Goal: Transaction & Acquisition: Purchase product/service

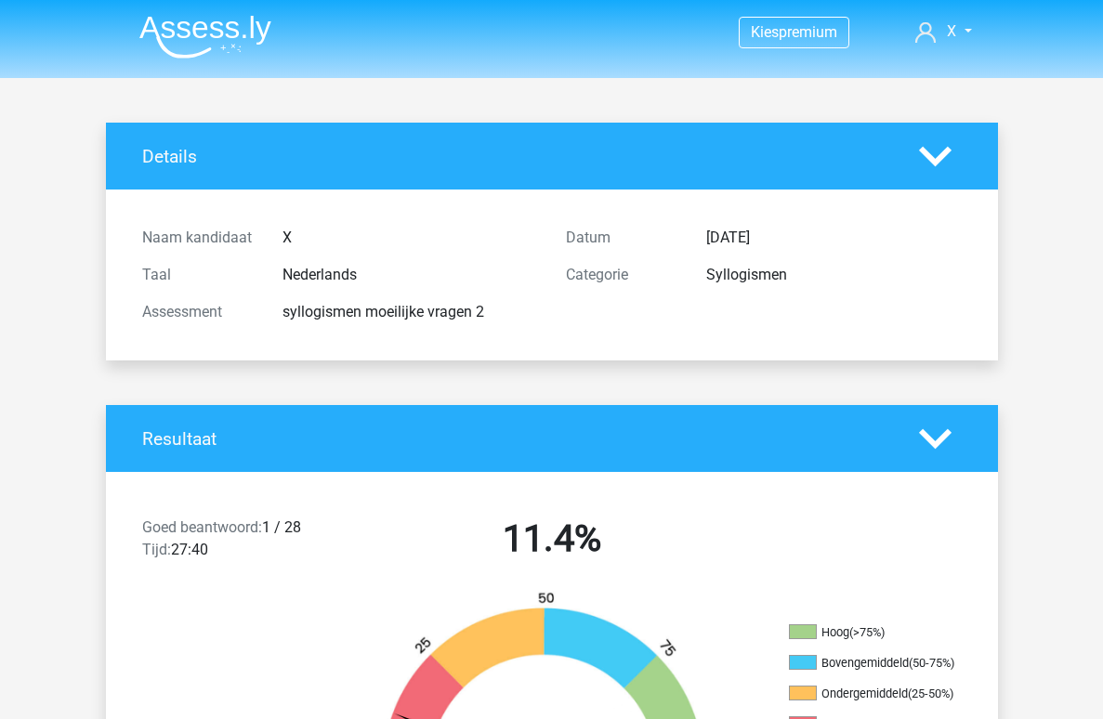
scroll to position [17504, 0]
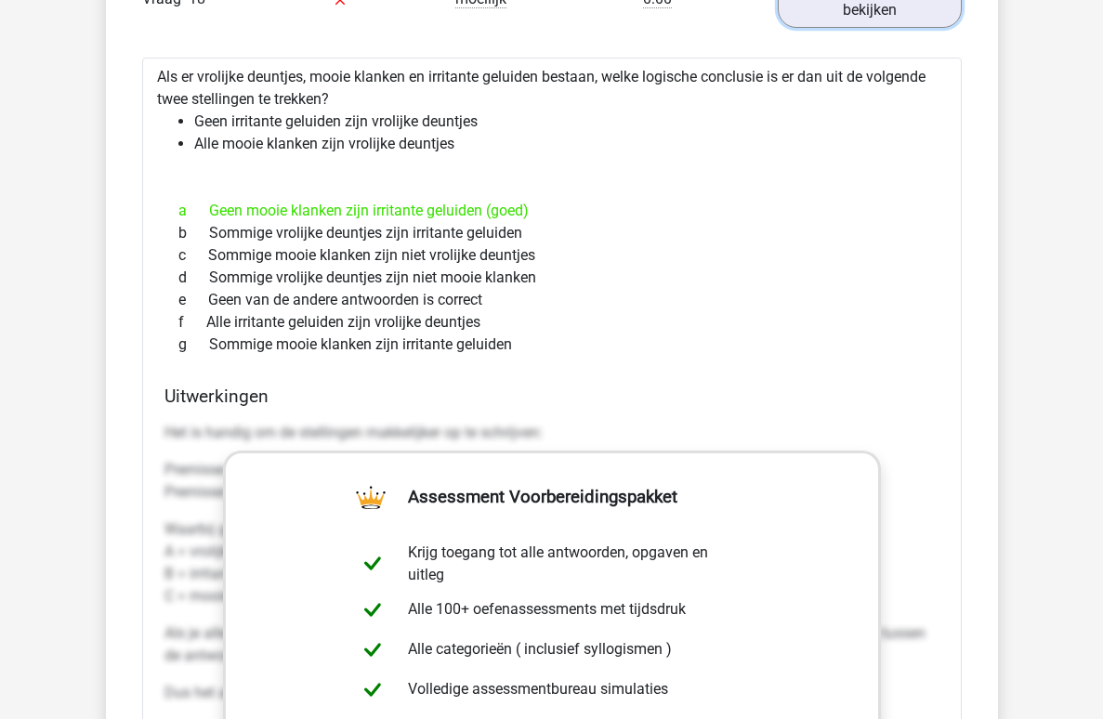
scroll to position [18846, 0]
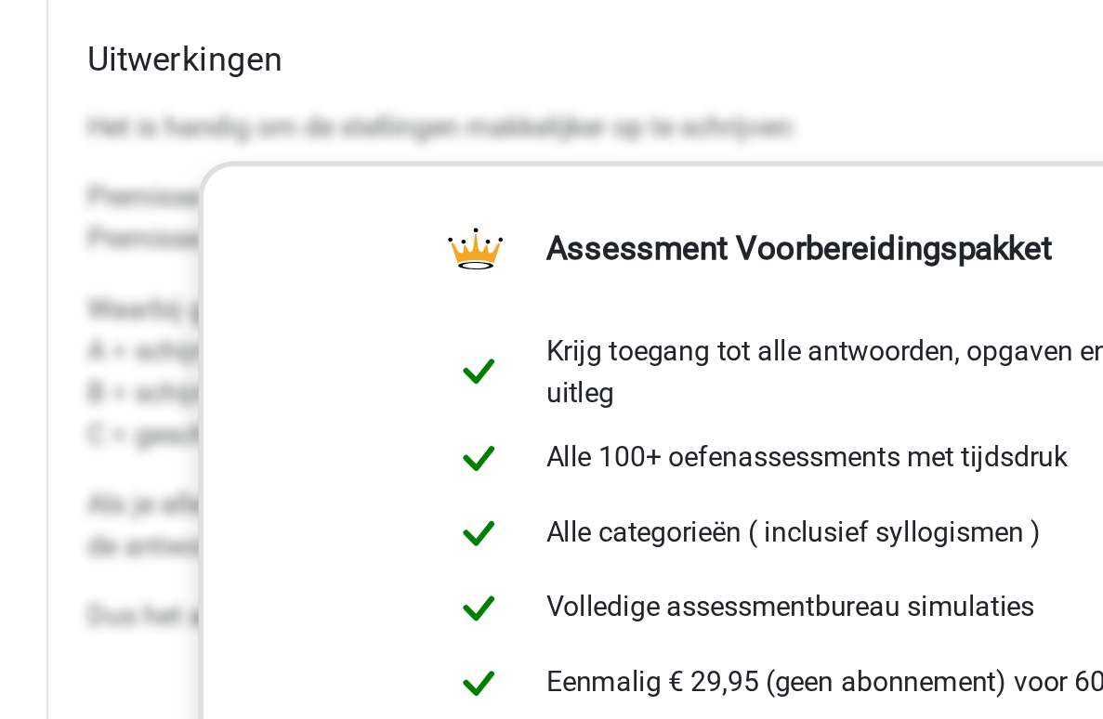
scroll to position [19690, 0]
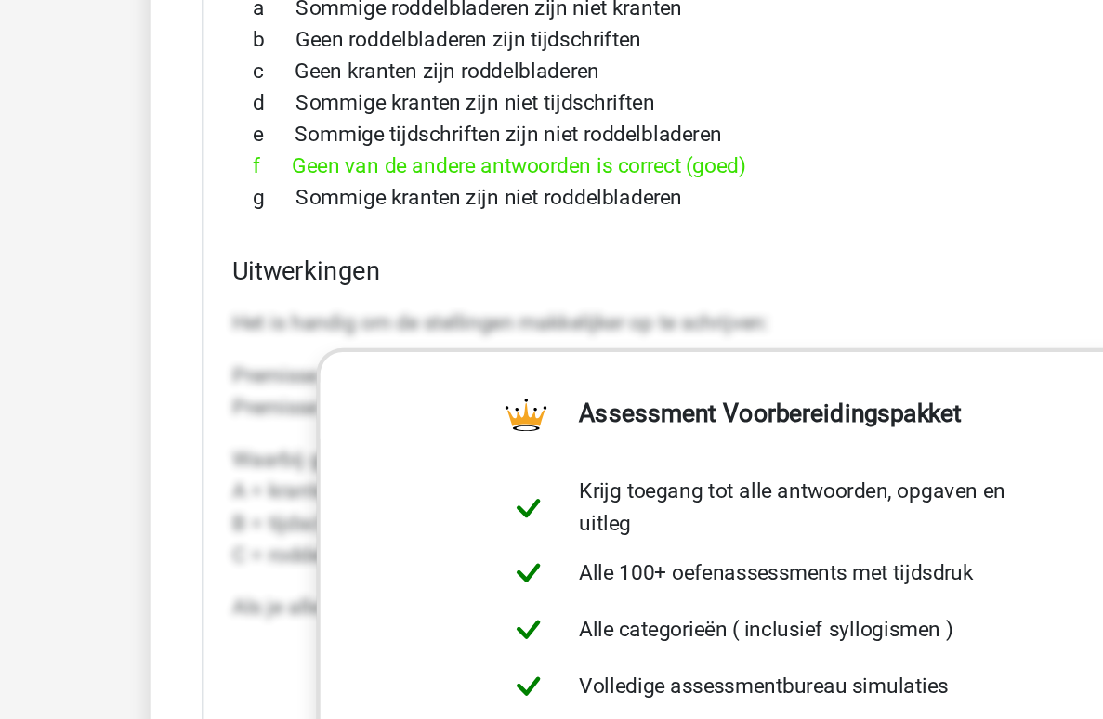
scroll to position [20813, 0]
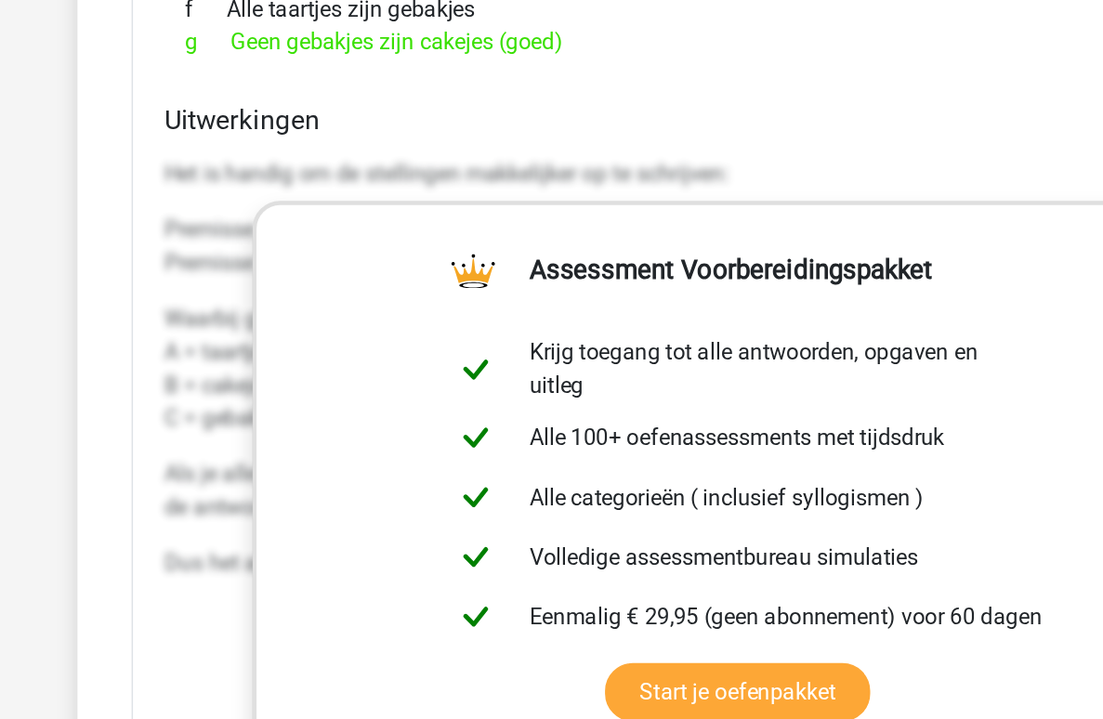
scroll to position [21952, 0]
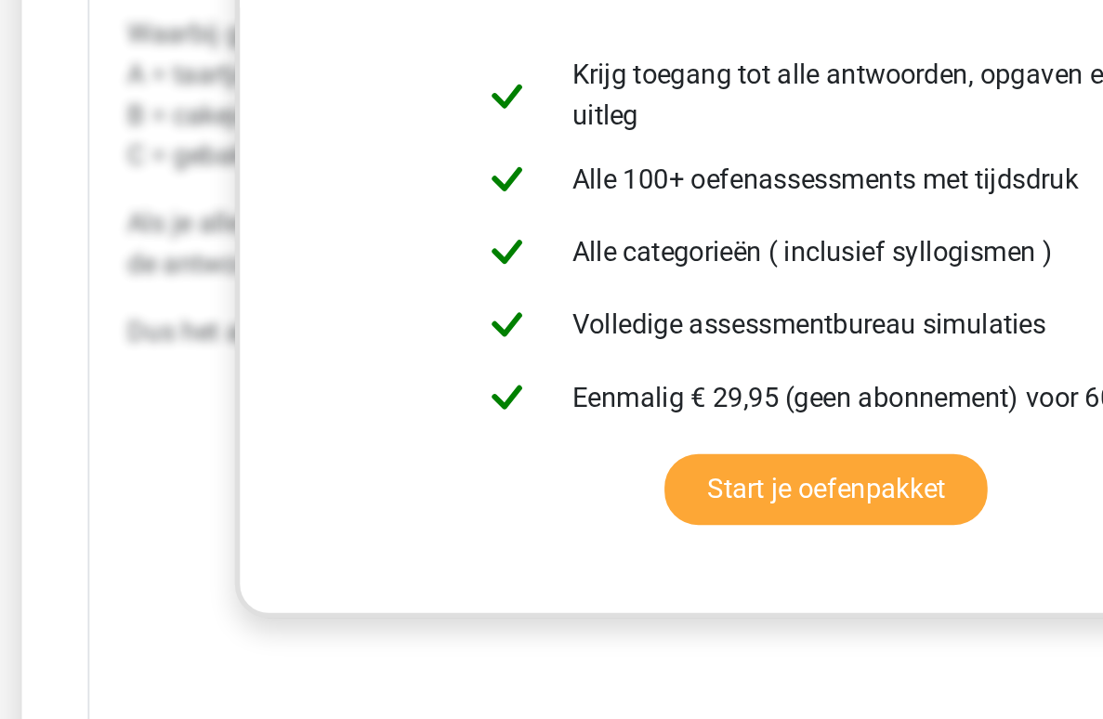
scroll to position [22076, 0]
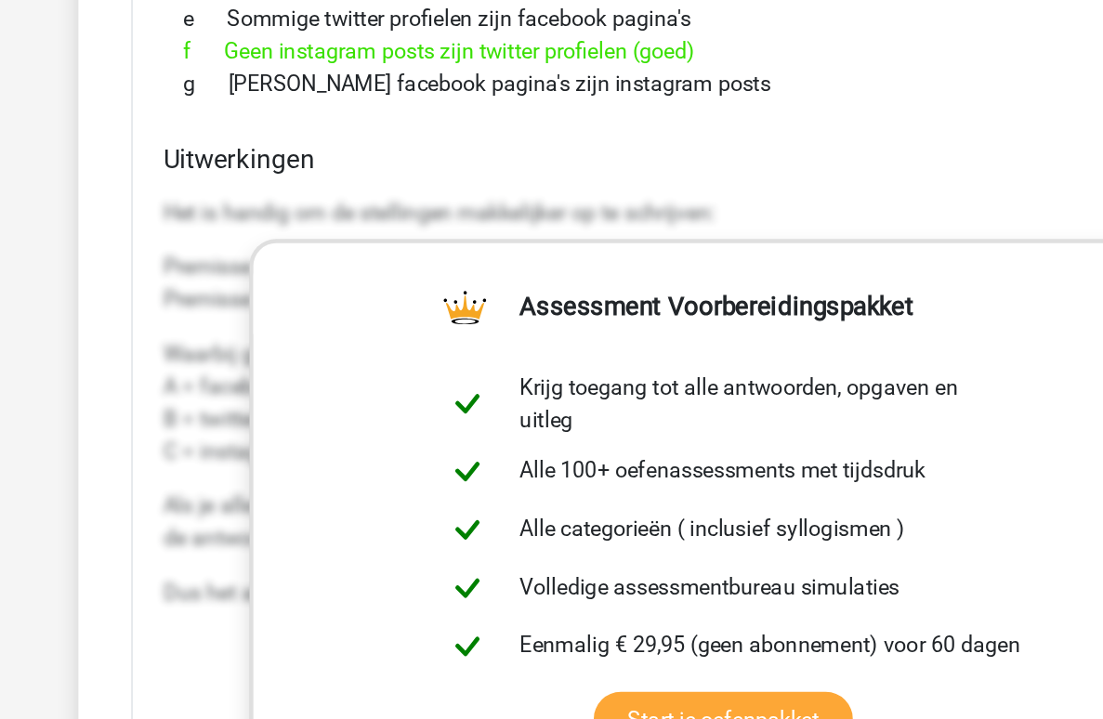
scroll to position [23051, 0]
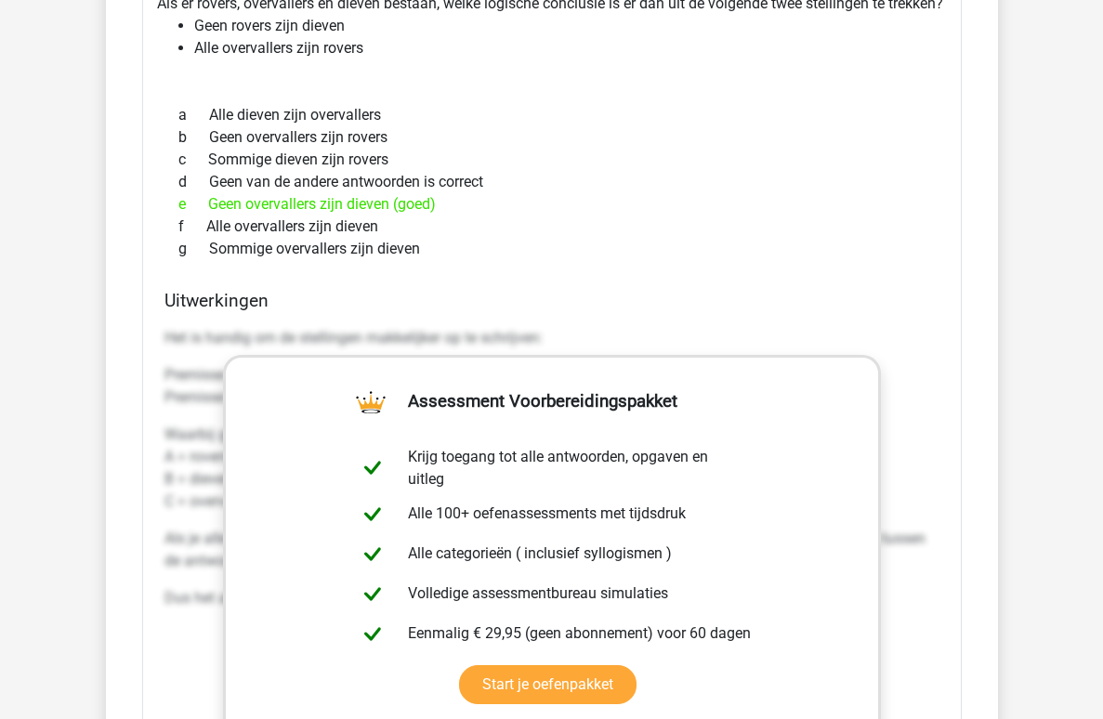
scroll to position [24224, 0]
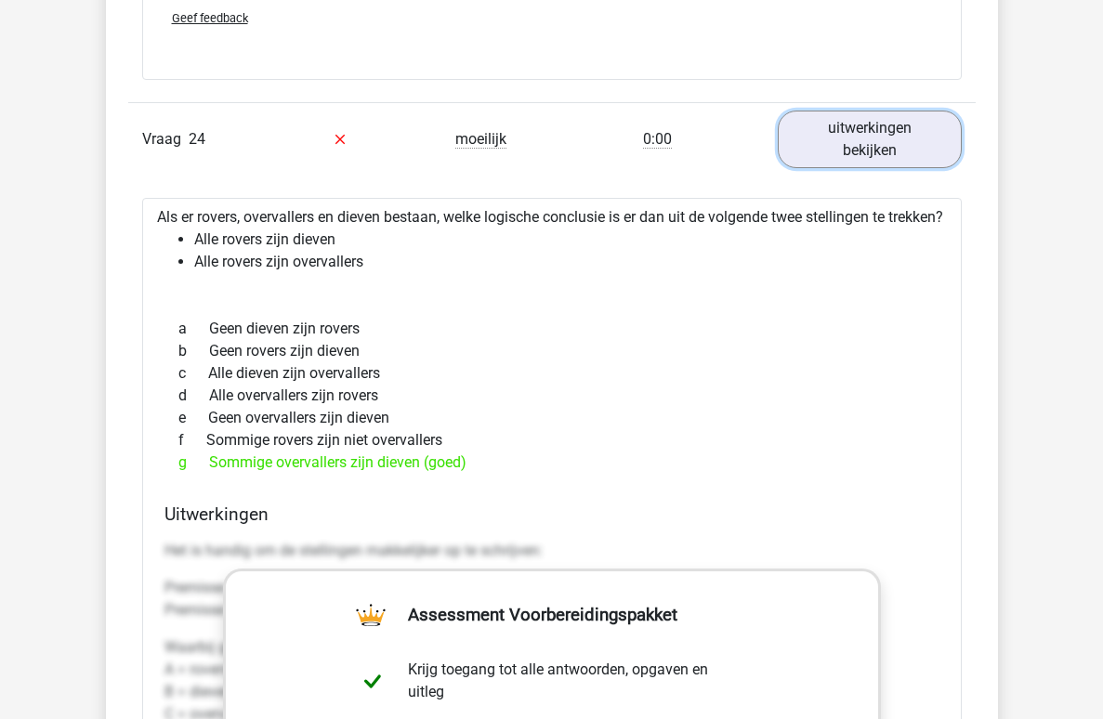
scroll to position [25432, 0]
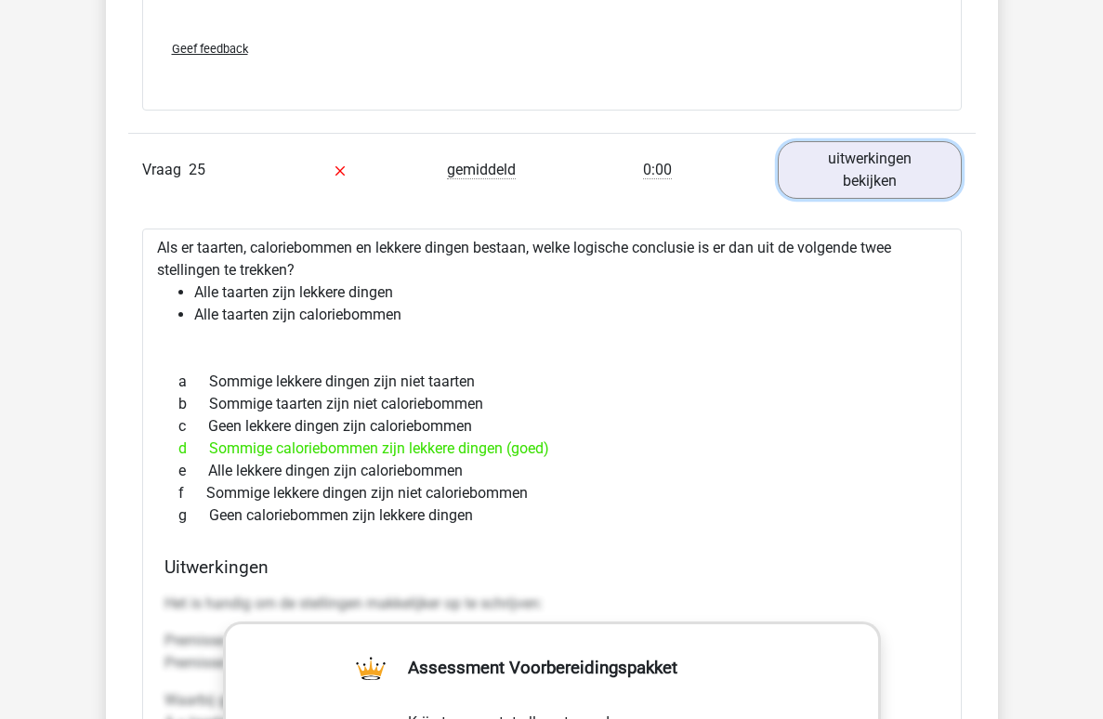
scroll to position [26335, 0]
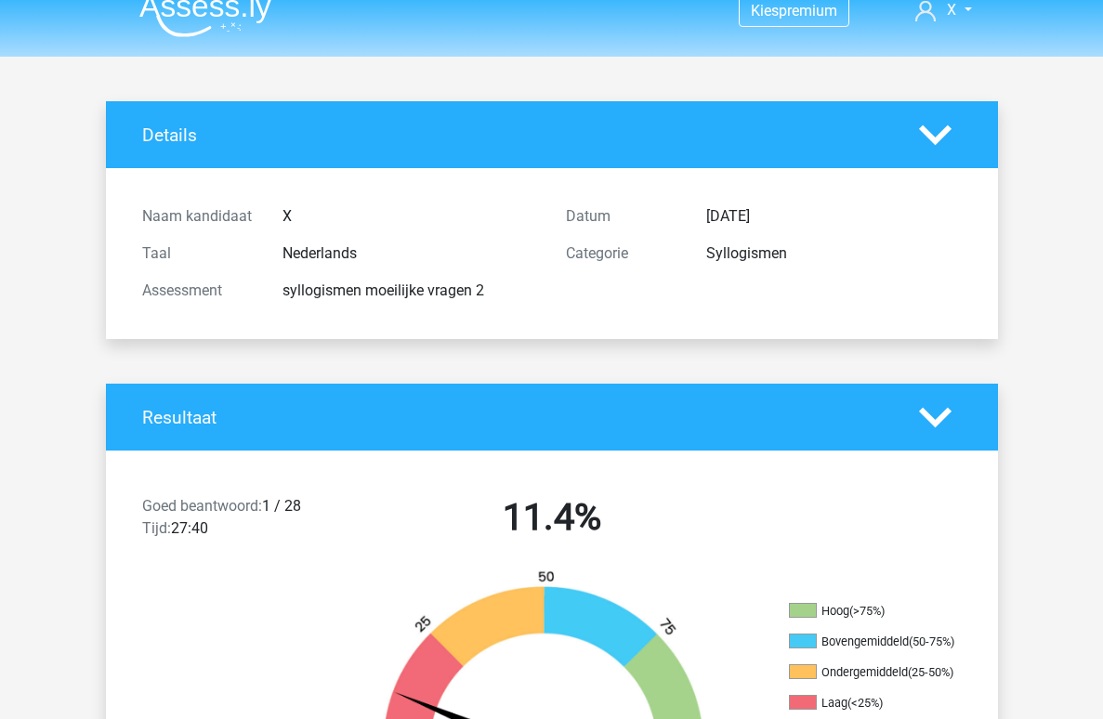
scroll to position [0, 0]
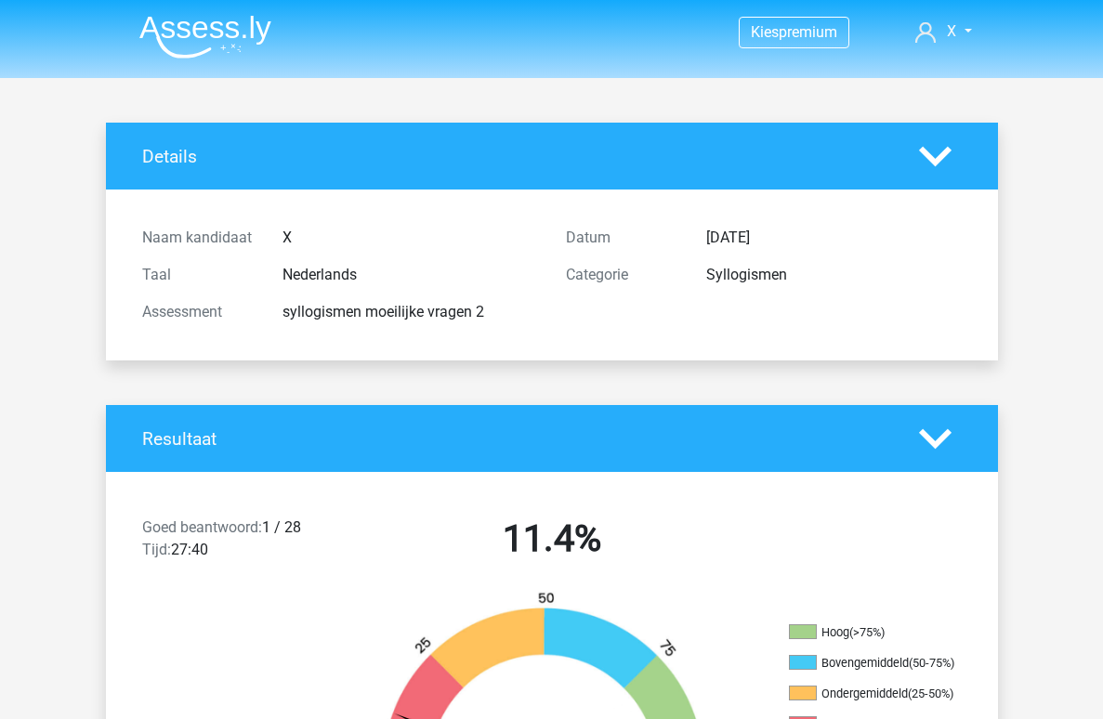
click at [206, 44] on img at bounding box center [205, 37] width 132 height 44
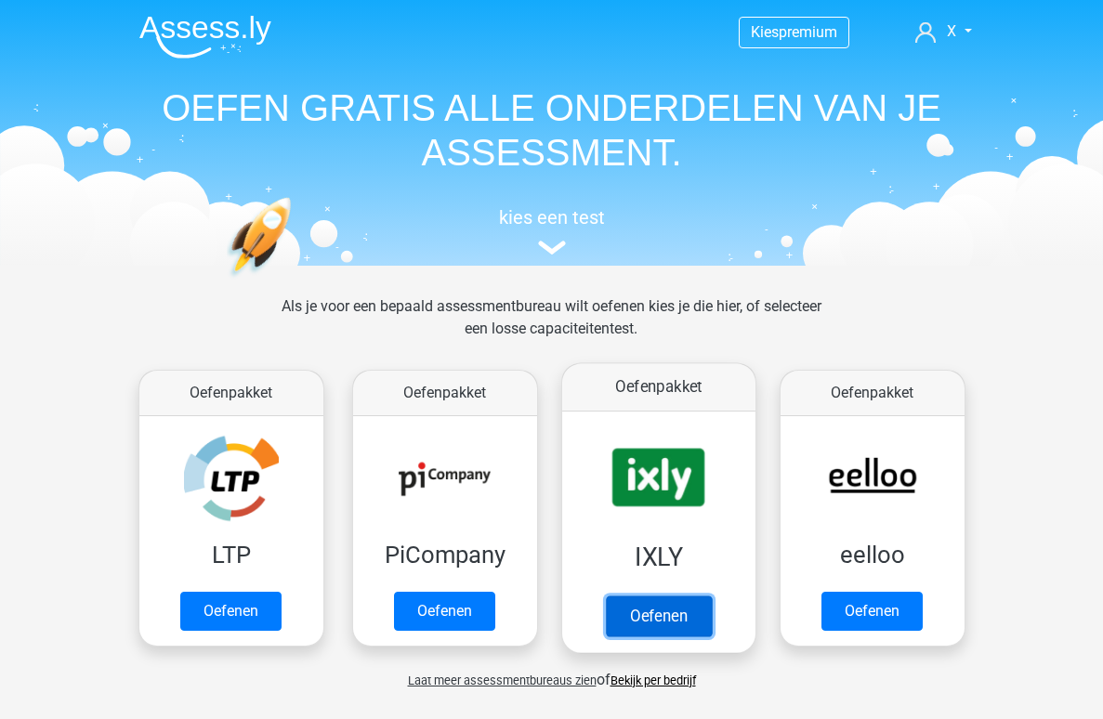
click at [631, 595] on link "Oefenen" at bounding box center [658, 615] width 106 height 41
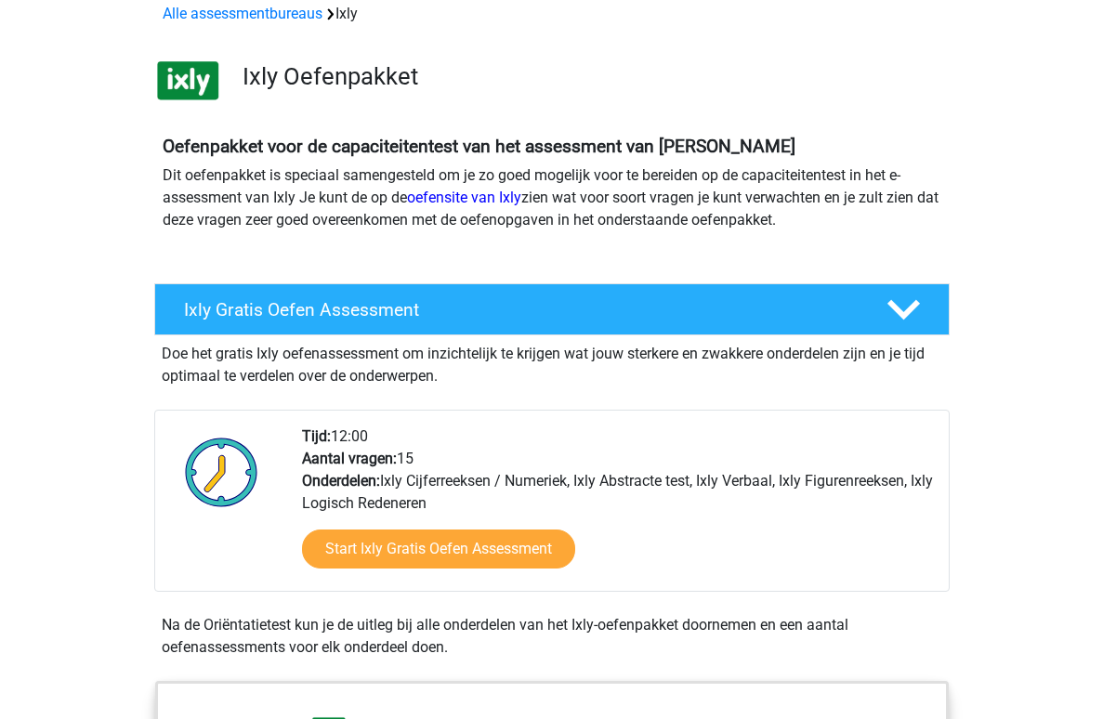
scroll to position [150, 0]
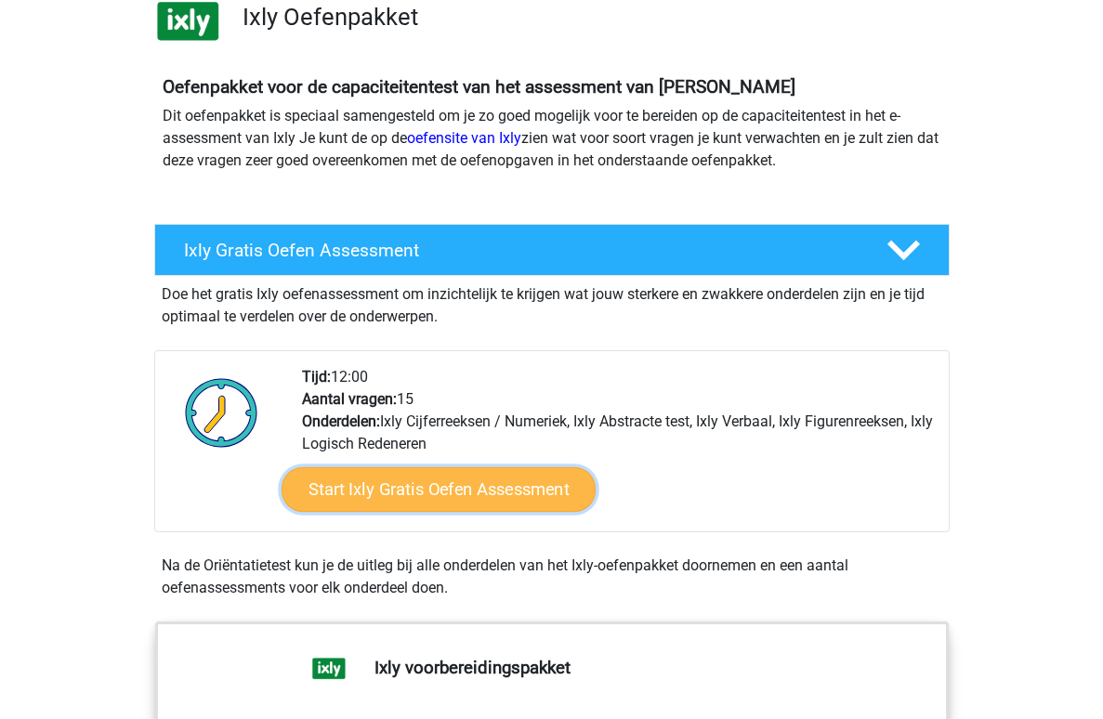
click at [429, 484] on link "Start Ixly Gratis Oefen Assessment" at bounding box center [438, 489] width 314 height 45
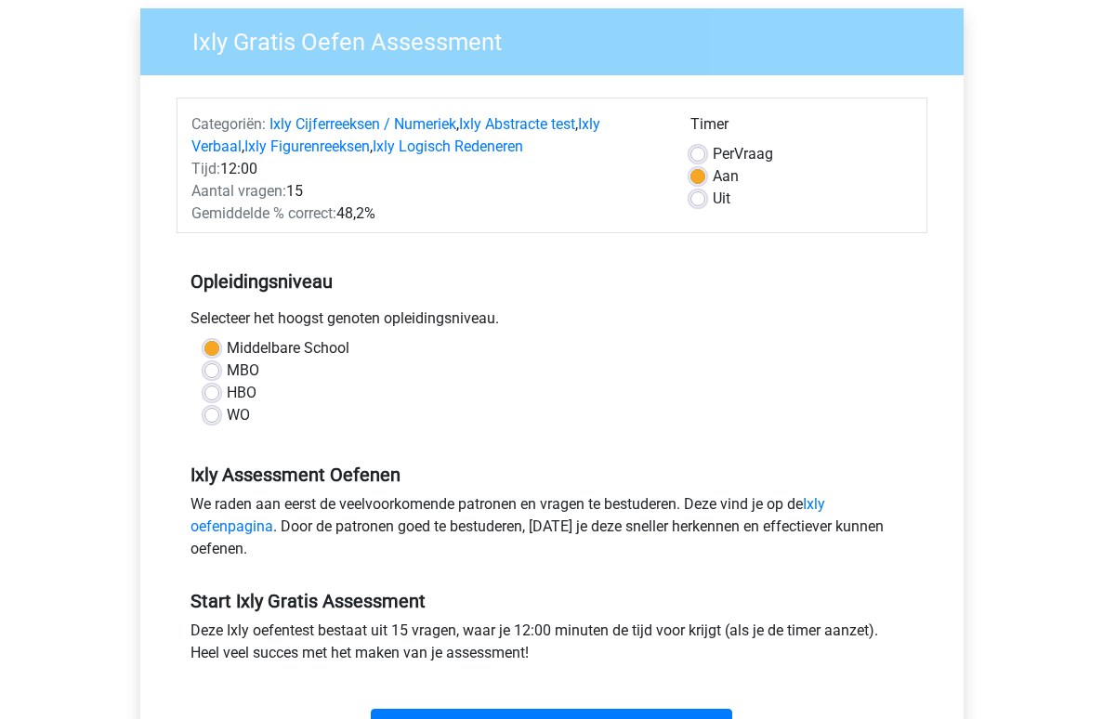
click at [238, 418] on label "WO" at bounding box center [238, 415] width 23 height 22
click at [219, 418] on input "WO" at bounding box center [211, 413] width 15 height 19
radio input "true"
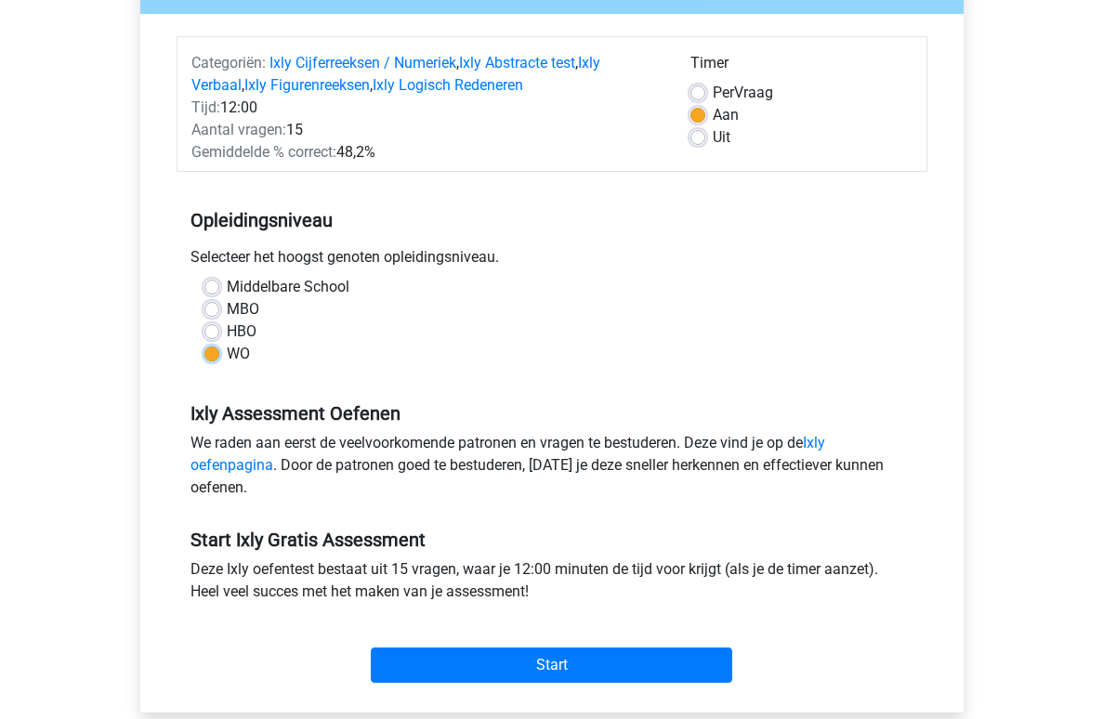
scroll to position [231, 0]
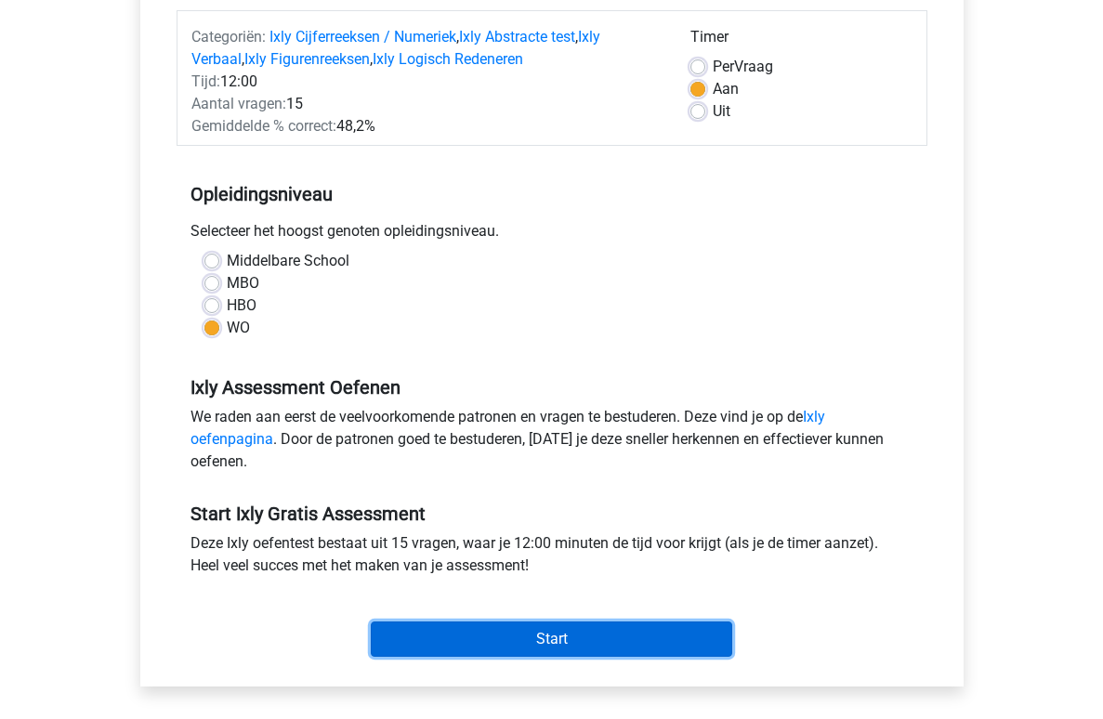
click at [550, 633] on input "Start" at bounding box center [551, 638] width 361 height 35
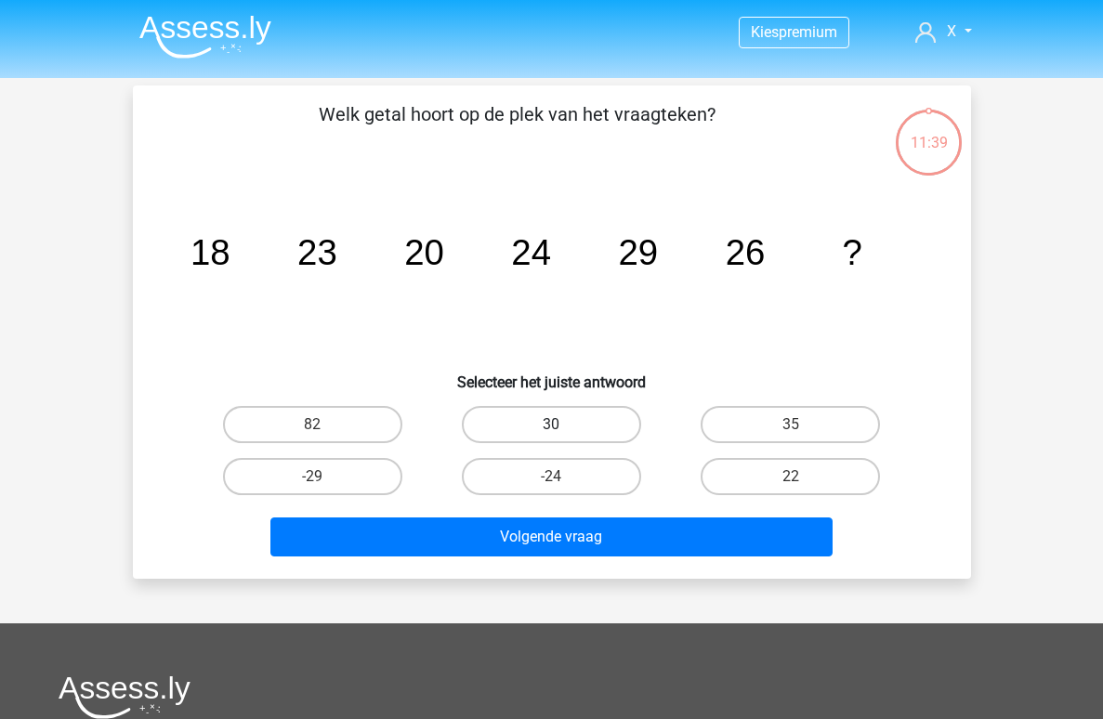
click at [594, 439] on label "30" at bounding box center [551, 424] width 179 height 37
click at [563, 437] on input "30" at bounding box center [557, 430] width 12 height 12
radio input "true"
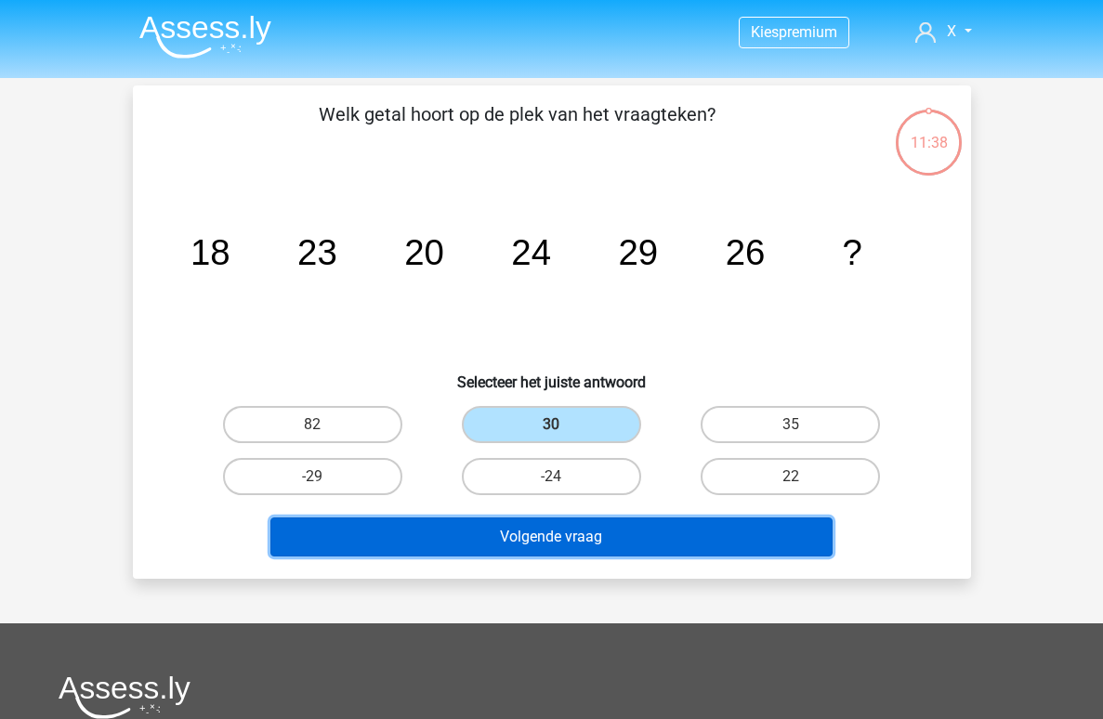
click at [608, 542] on button "Volgende vraag" at bounding box center [551, 536] width 562 height 39
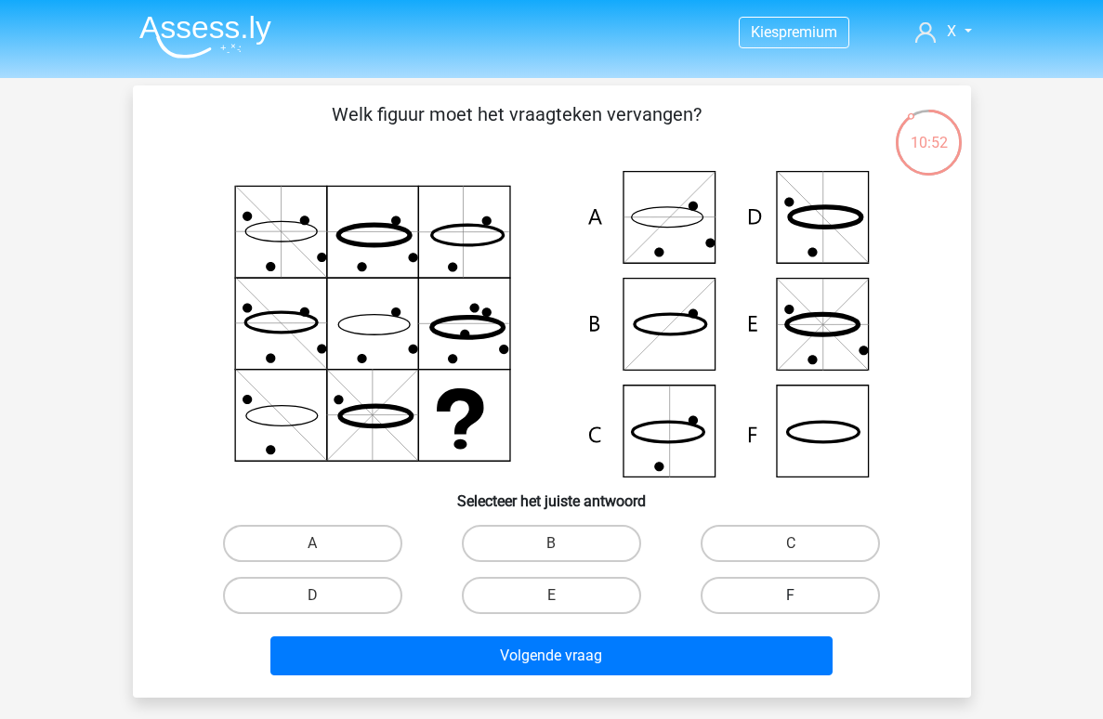
click at [823, 599] on label "F" at bounding box center [789, 595] width 179 height 37
click at [803, 599] on input "F" at bounding box center [796, 601] width 12 height 12
radio input "true"
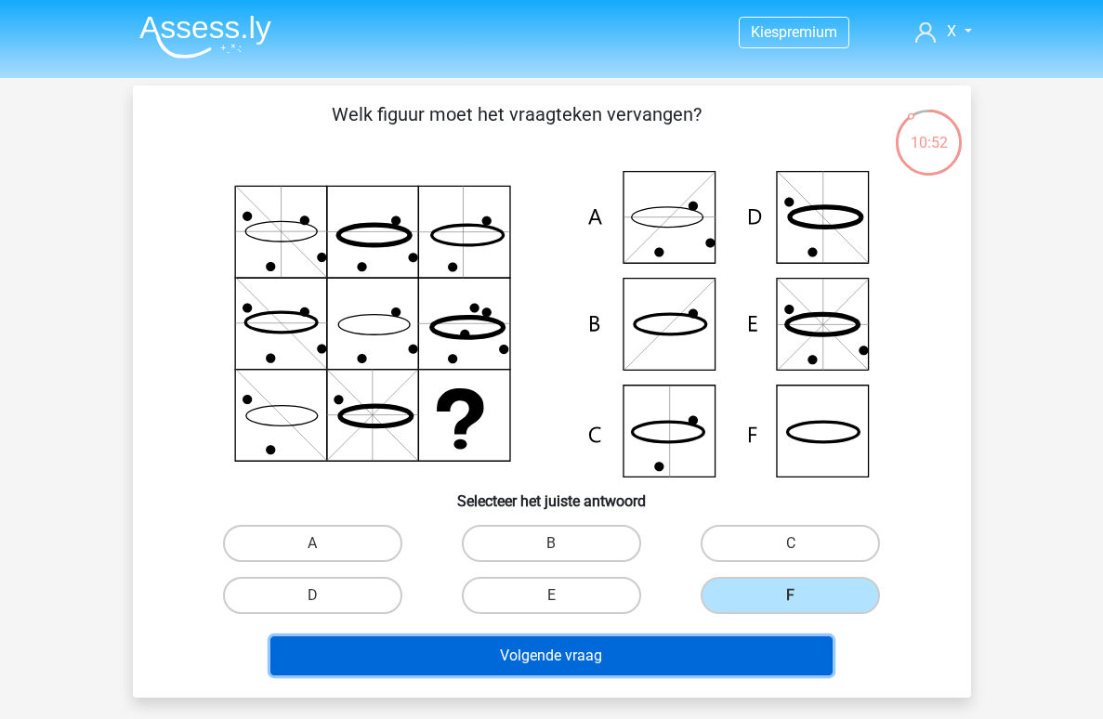
click at [657, 659] on button "Volgende vraag" at bounding box center [551, 655] width 562 height 39
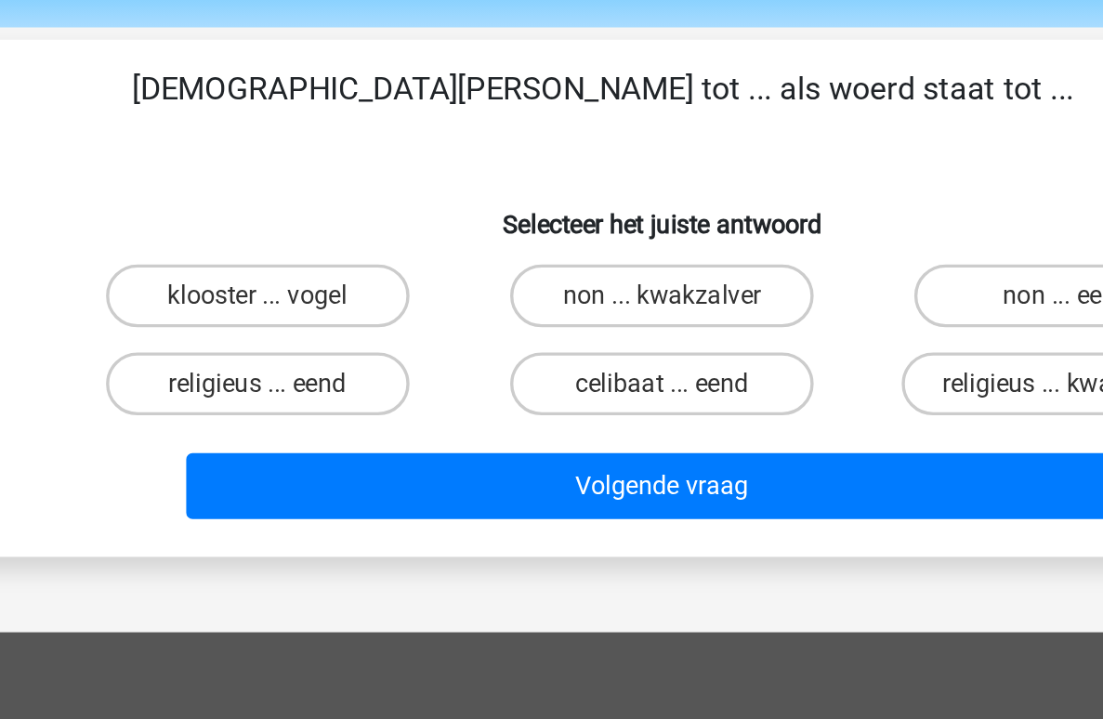
click at [575, 119] on p "[DEMOGRAPHIC_DATA] staat tot ... als woerd staat tot ..." at bounding box center [517, 128] width 709 height 56
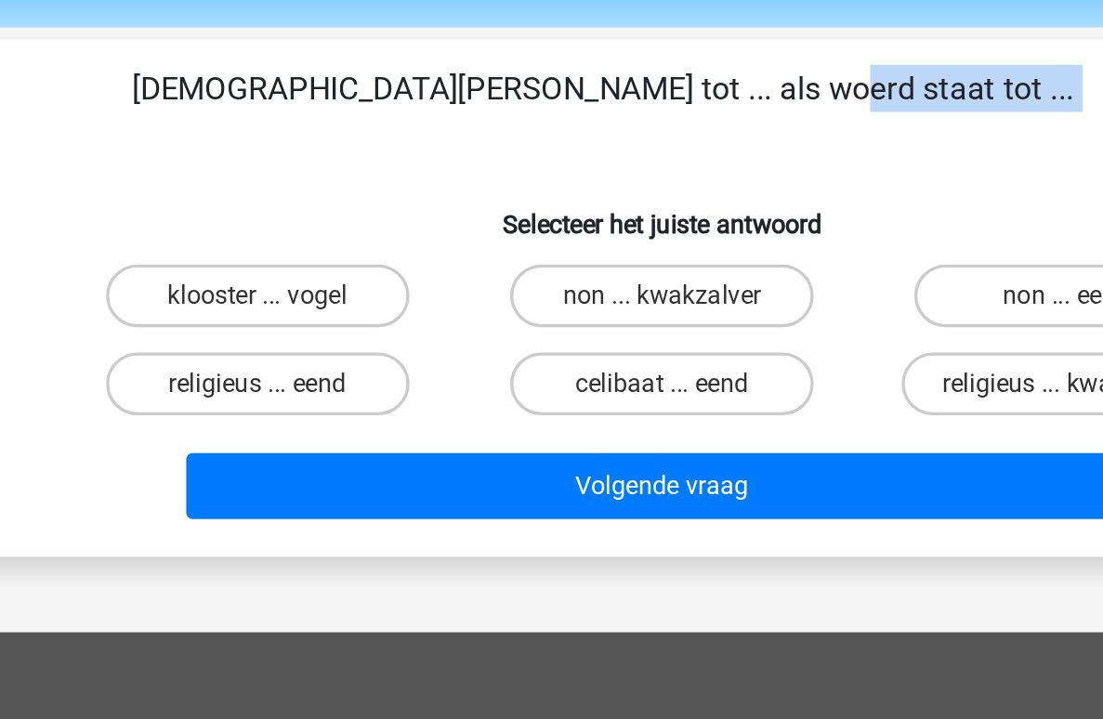
click at [575, 119] on p "[DEMOGRAPHIC_DATA] staat tot ... als woerd staat tot ..." at bounding box center [517, 128] width 709 height 56
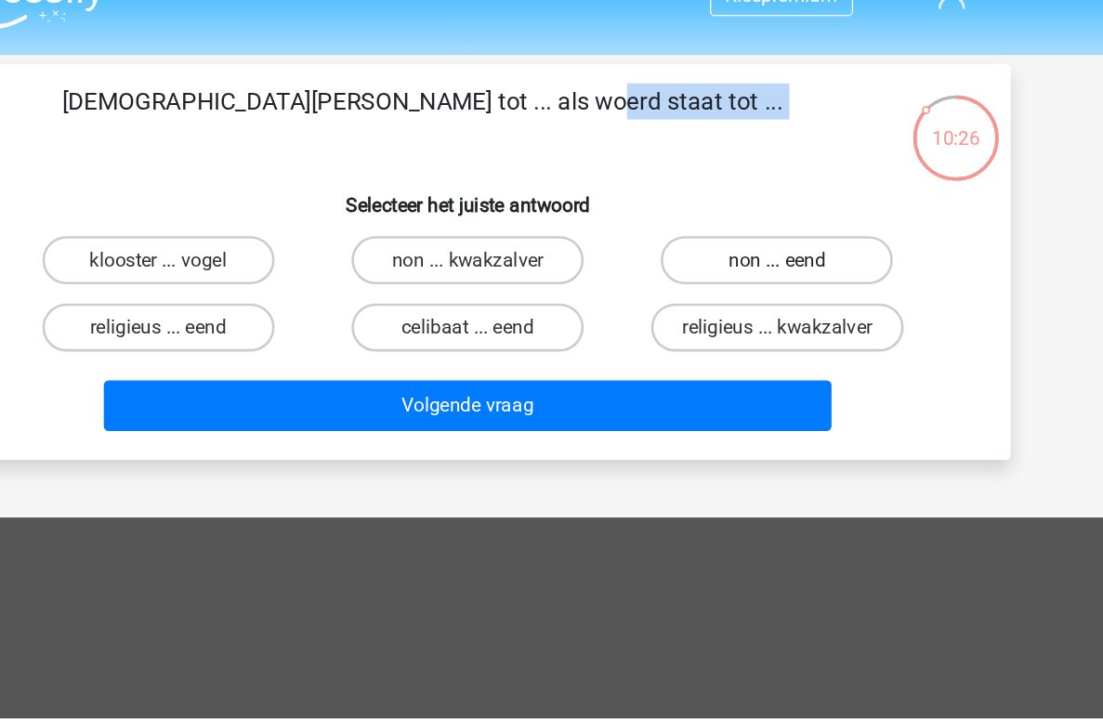
click at [746, 232] on label "non ... eend" at bounding box center [789, 236] width 179 height 37
click at [790, 237] on input "non ... eend" at bounding box center [796, 243] width 12 height 12
radio input "true"
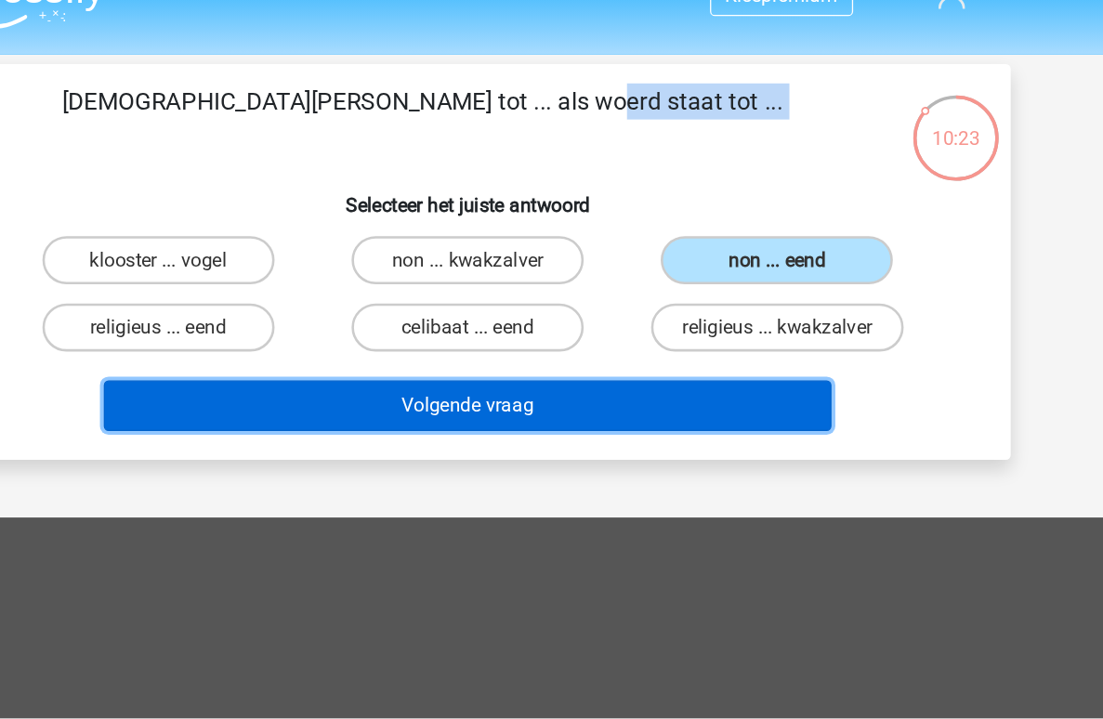
click at [660, 363] on button "Volgende vraag" at bounding box center [551, 349] width 562 height 39
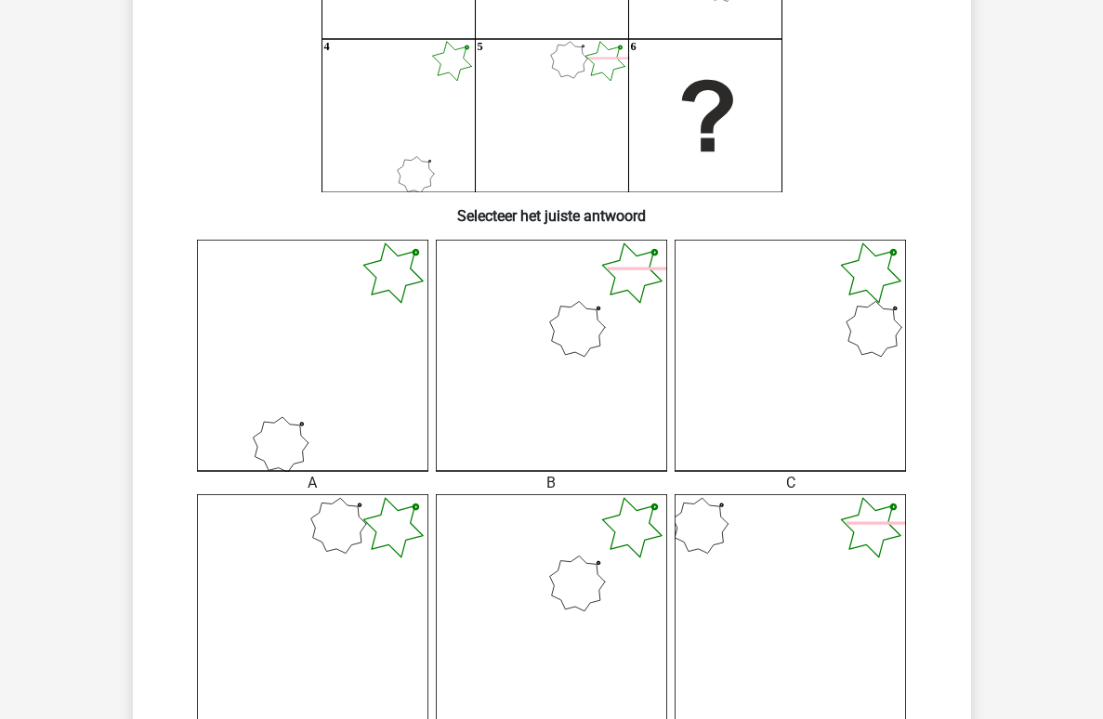
scroll to position [492, 0]
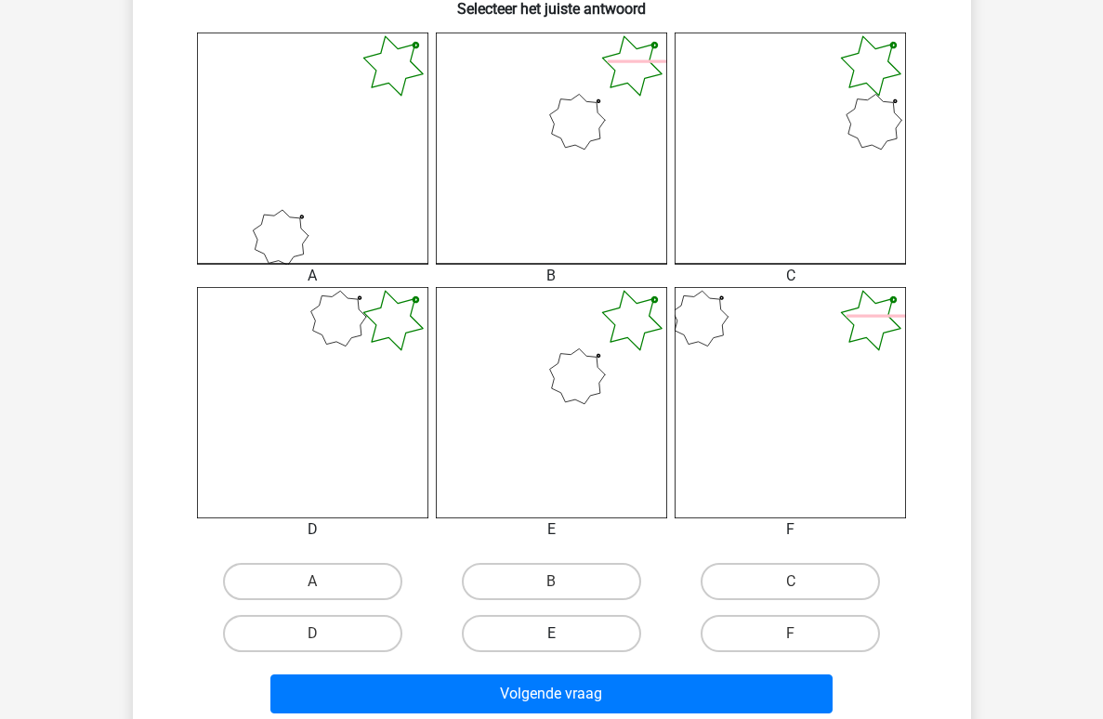
click at [571, 626] on label "E" at bounding box center [551, 633] width 179 height 37
click at [563, 633] on input "E" at bounding box center [557, 639] width 12 height 12
radio input "true"
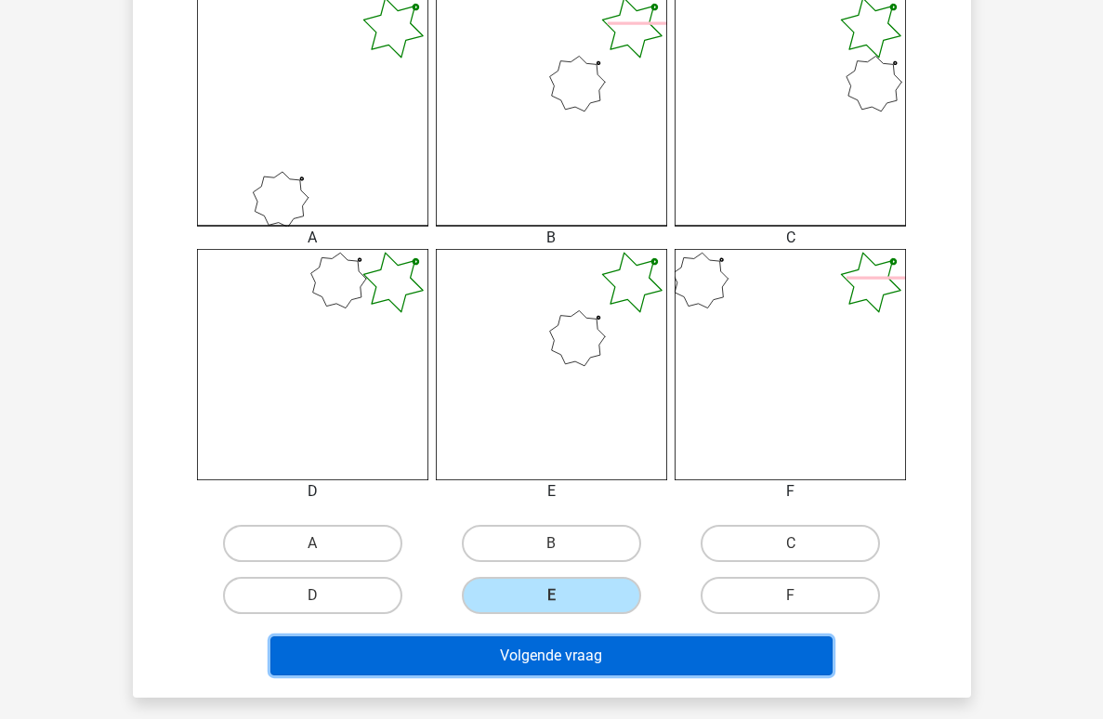
click at [559, 656] on button "Volgende vraag" at bounding box center [551, 655] width 562 height 39
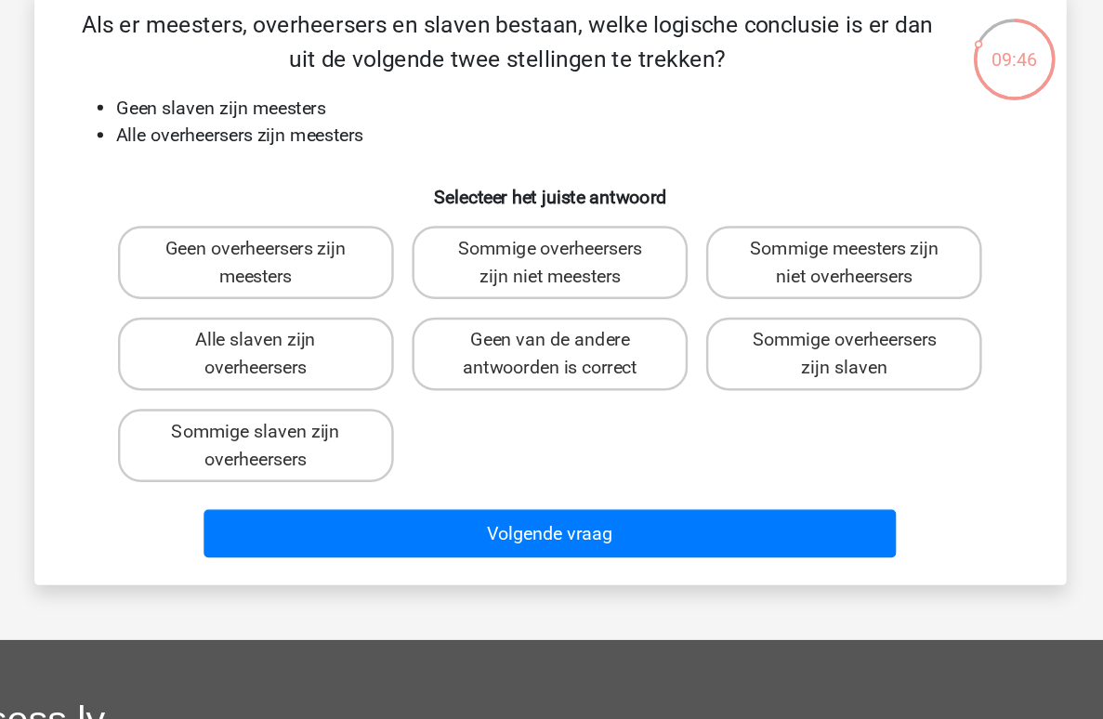
scroll to position [46, 0]
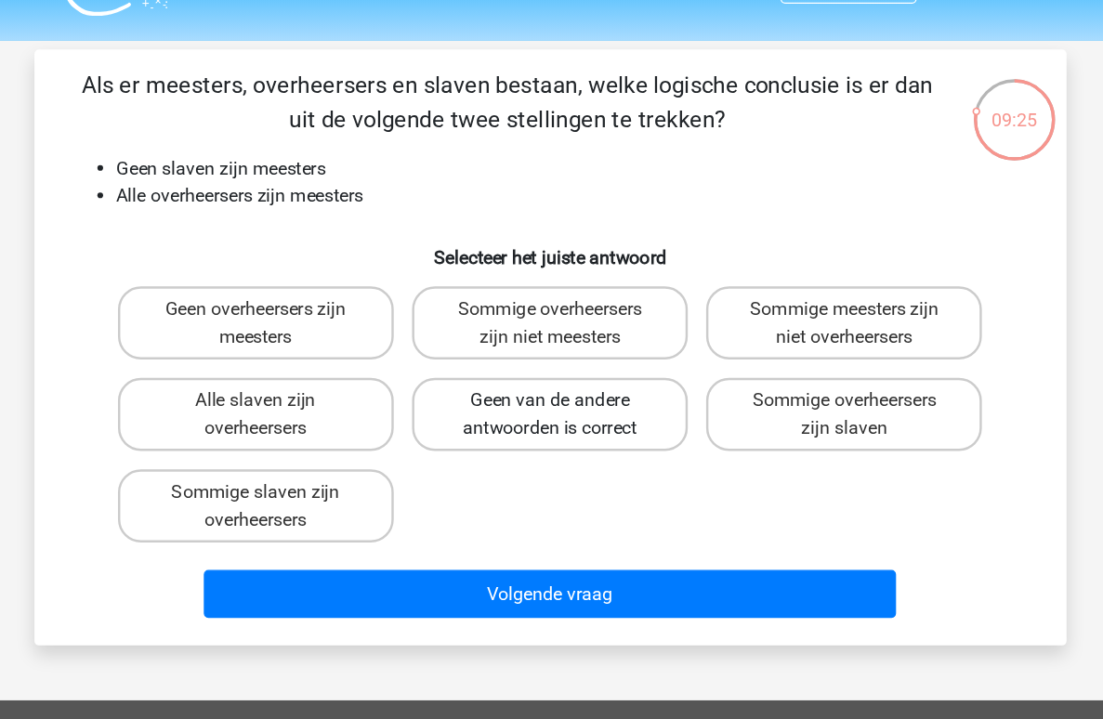
click at [500, 346] on label "Geen van de andere antwoorden is correct" at bounding box center [551, 336] width 224 height 59
click at [551, 337] on input "Geen van de andere antwoorden is correct" at bounding box center [557, 331] width 12 height 12
radio input "true"
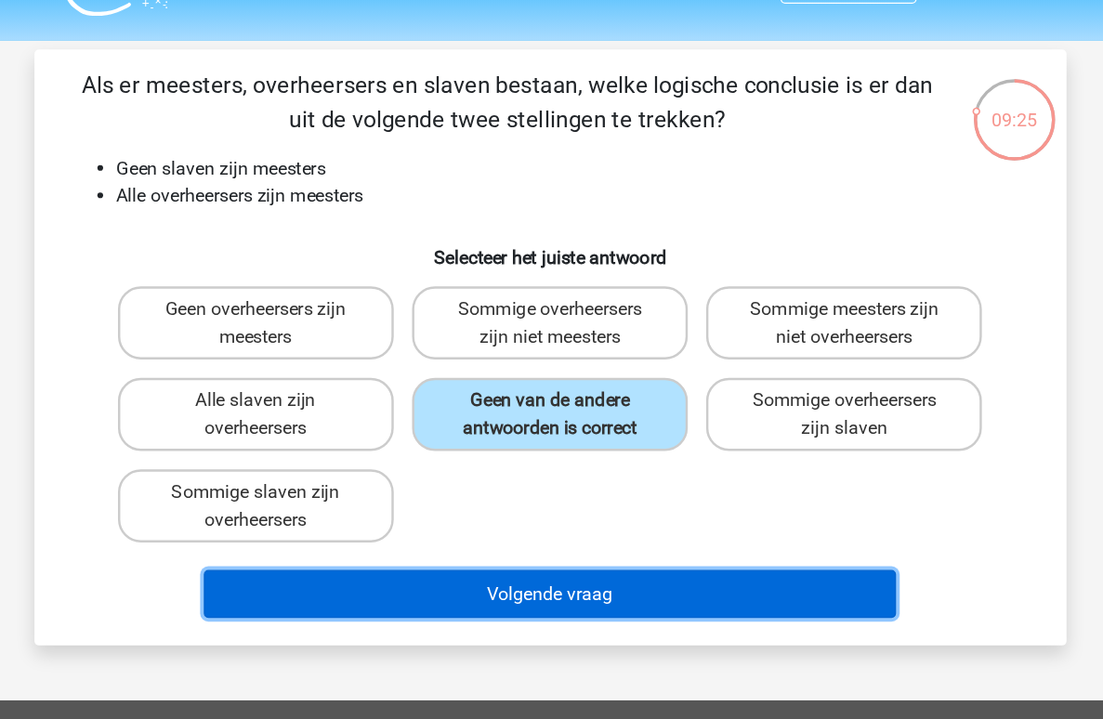
click at [504, 464] on button "Volgende vraag" at bounding box center [551, 482] width 562 height 39
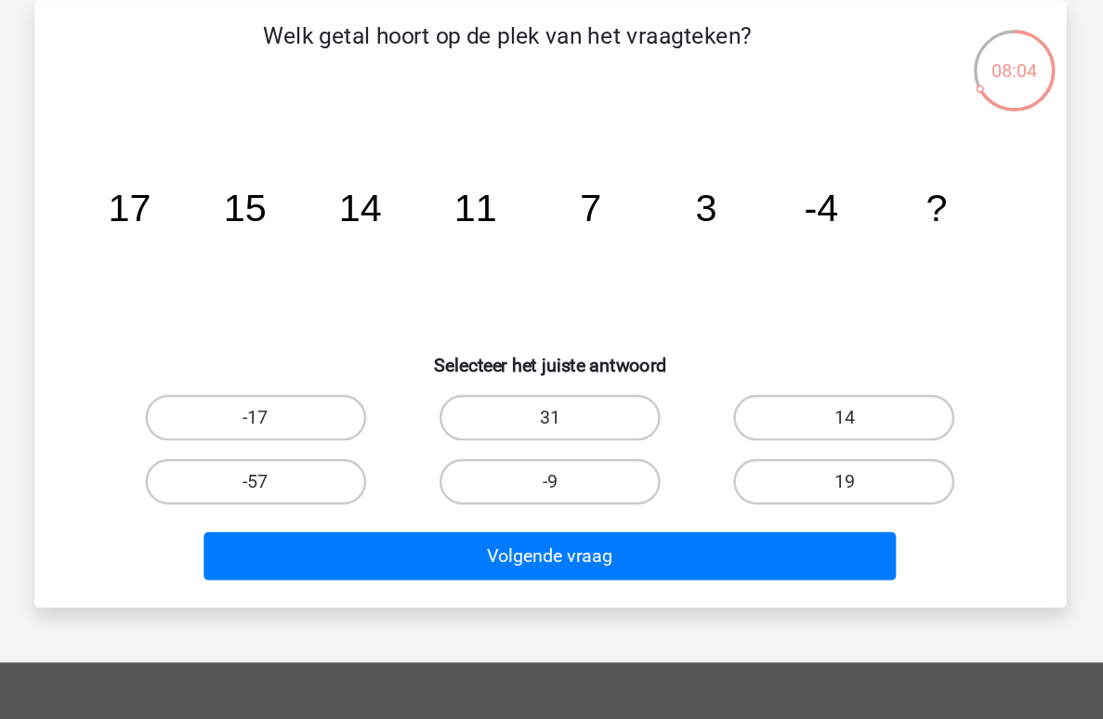
click at [507, 357] on div "31" at bounding box center [551, 379] width 239 height 52
click at [500, 368] on label "31" at bounding box center [551, 378] width 179 height 37
click at [551, 379] on input "31" at bounding box center [557, 385] width 12 height 12
radio input "true"
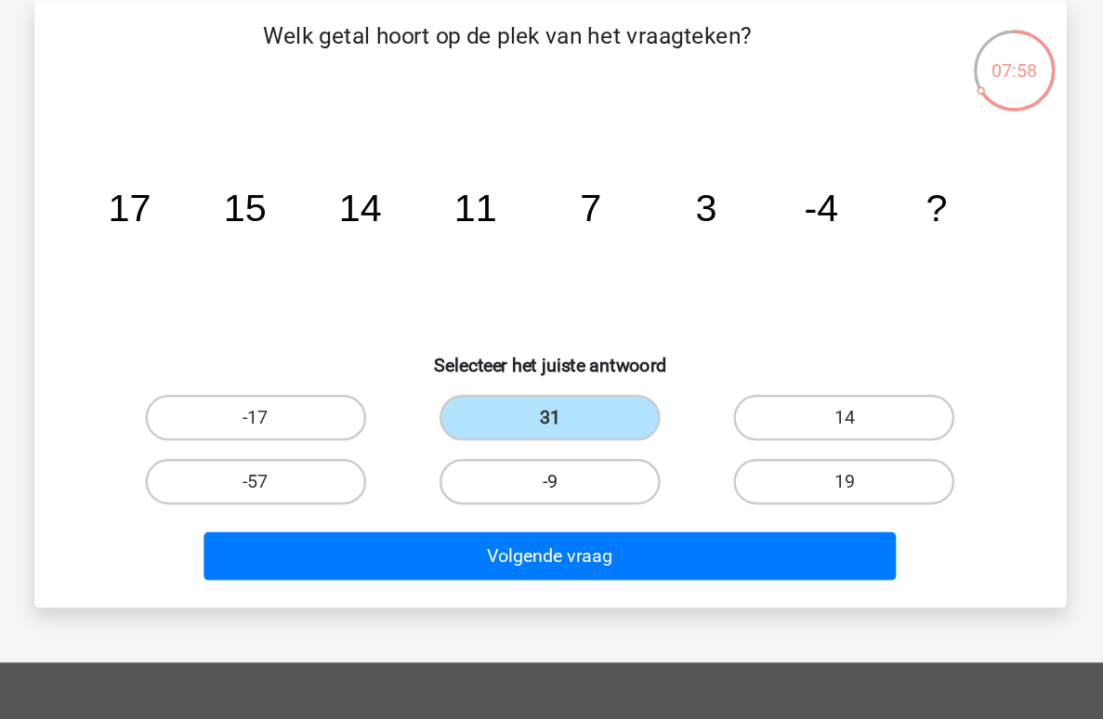
click at [507, 412] on label "-9" at bounding box center [551, 430] width 179 height 37
click at [551, 431] on input "-9" at bounding box center [557, 437] width 12 height 12
radio input "true"
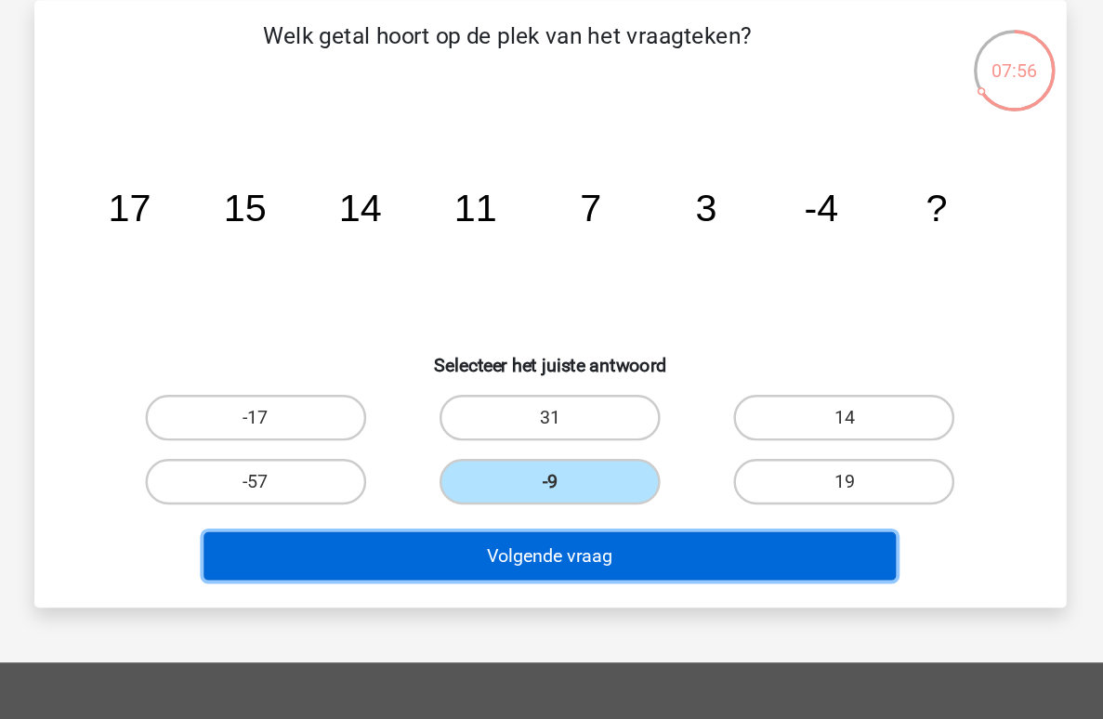
click at [436, 490] on button "Volgende vraag" at bounding box center [551, 491] width 562 height 39
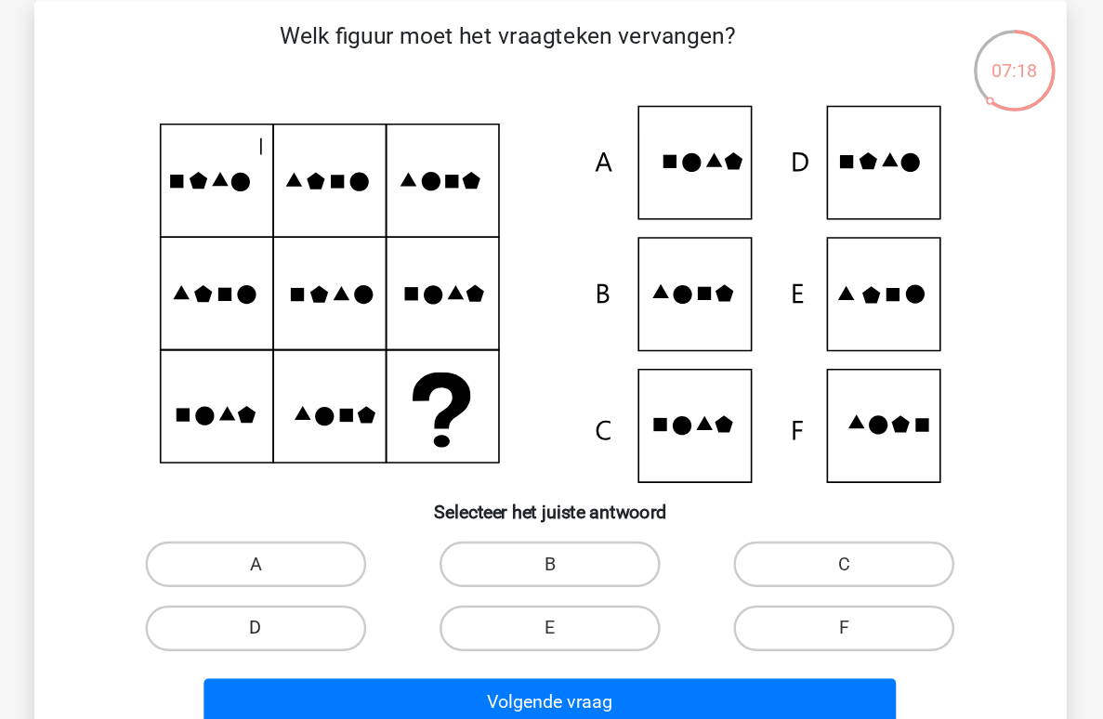
click at [287, 551] on label "D" at bounding box center [312, 549] width 179 height 37
click at [312, 551] on input "D" at bounding box center [318, 556] width 12 height 12
radio input "true"
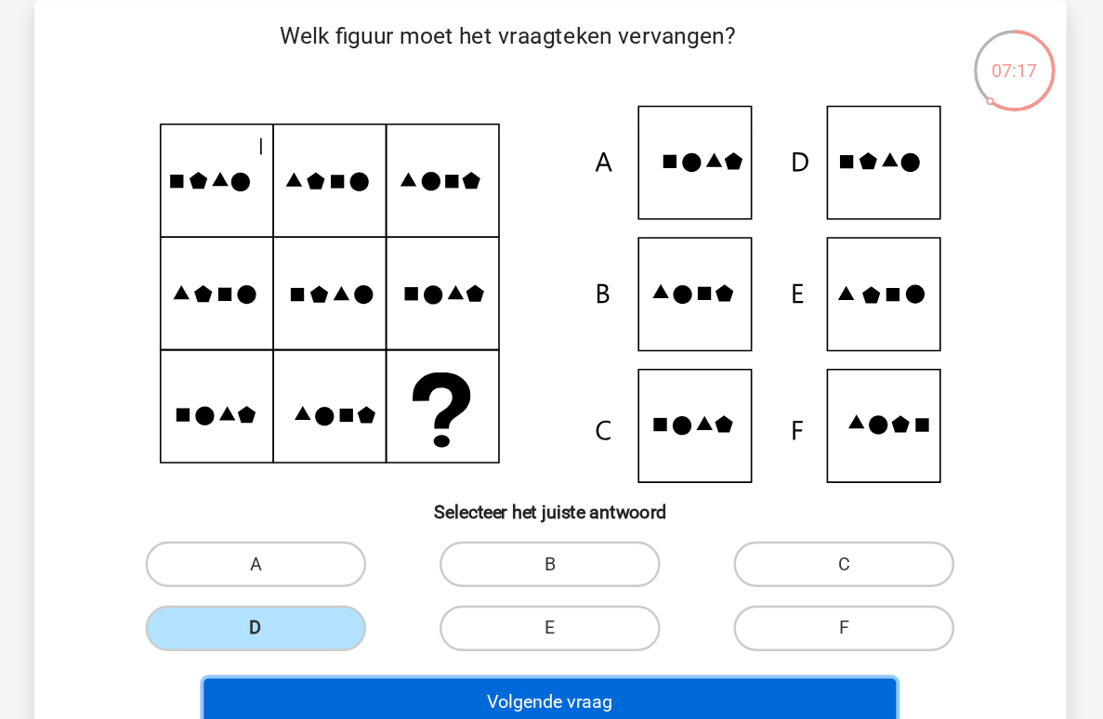
click at [474, 607] on button "Volgende vraag" at bounding box center [551, 610] width 562 height 39
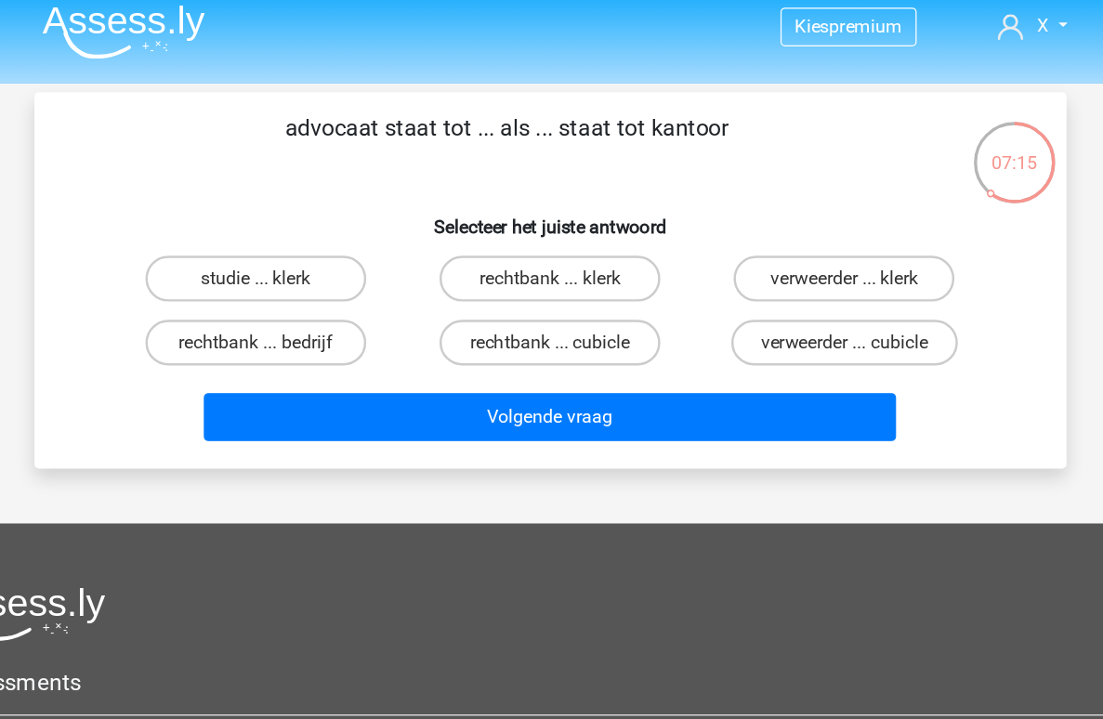
scroll to position [0, 0]
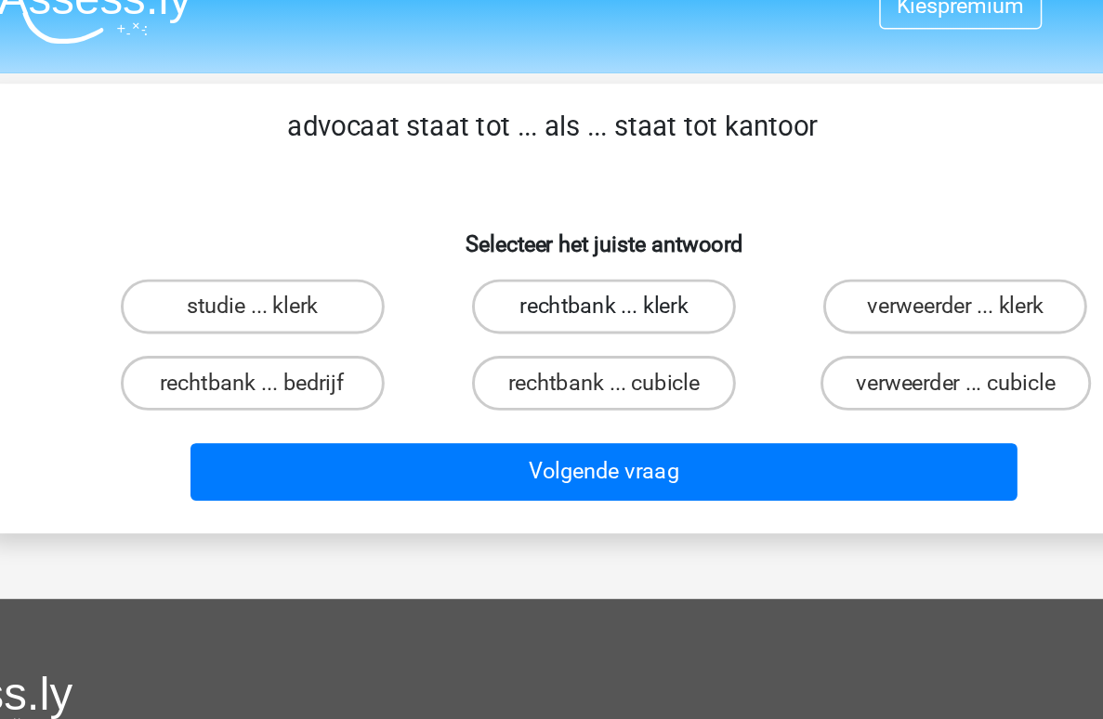
click at [555, 222] on label "rechtbank ... klerk" at bounding box center [551, 236] width 179 height 37
click at [555, 237] on input "rechtbank ... klerk" at bounding box center [557, 243] width 12 height 12
radio input "true"
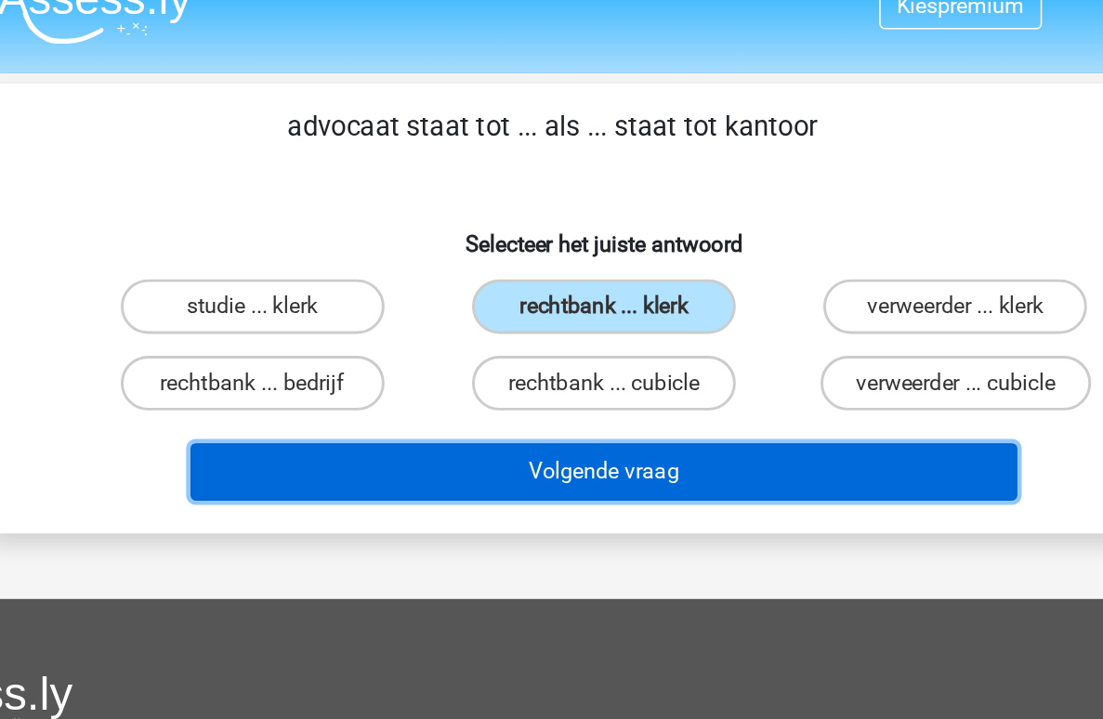
click at [525, 351] on button "Volgende vraag" at bounding box center [551, 349] width 562 height 39
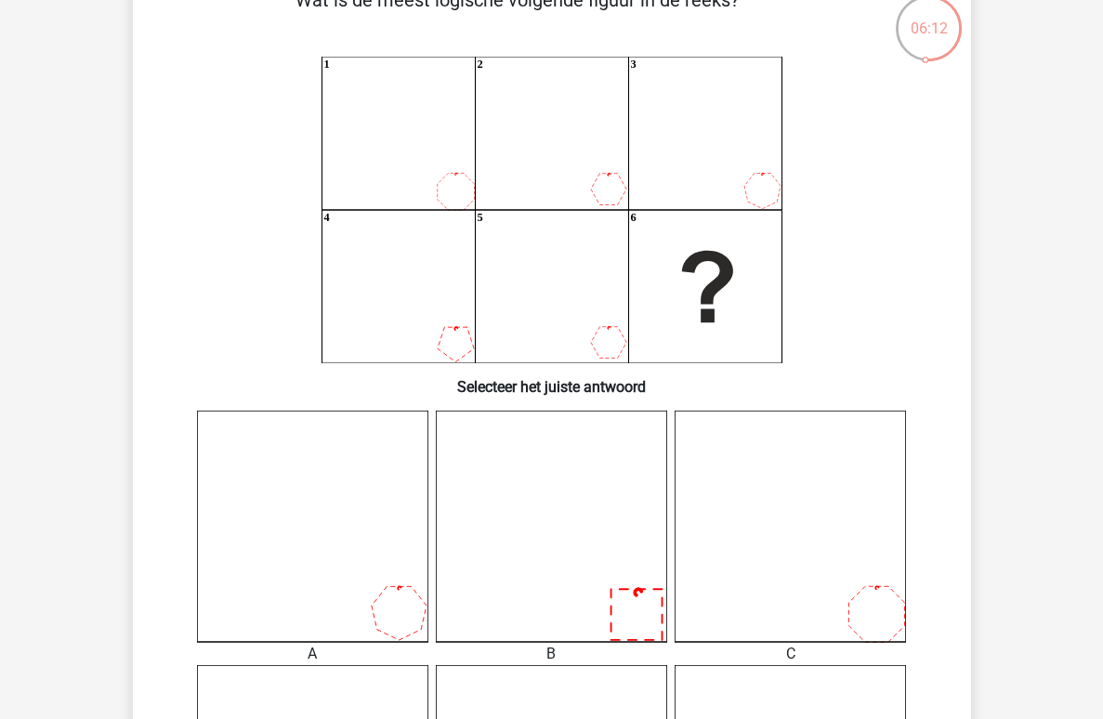
scroll to position [488, 0]
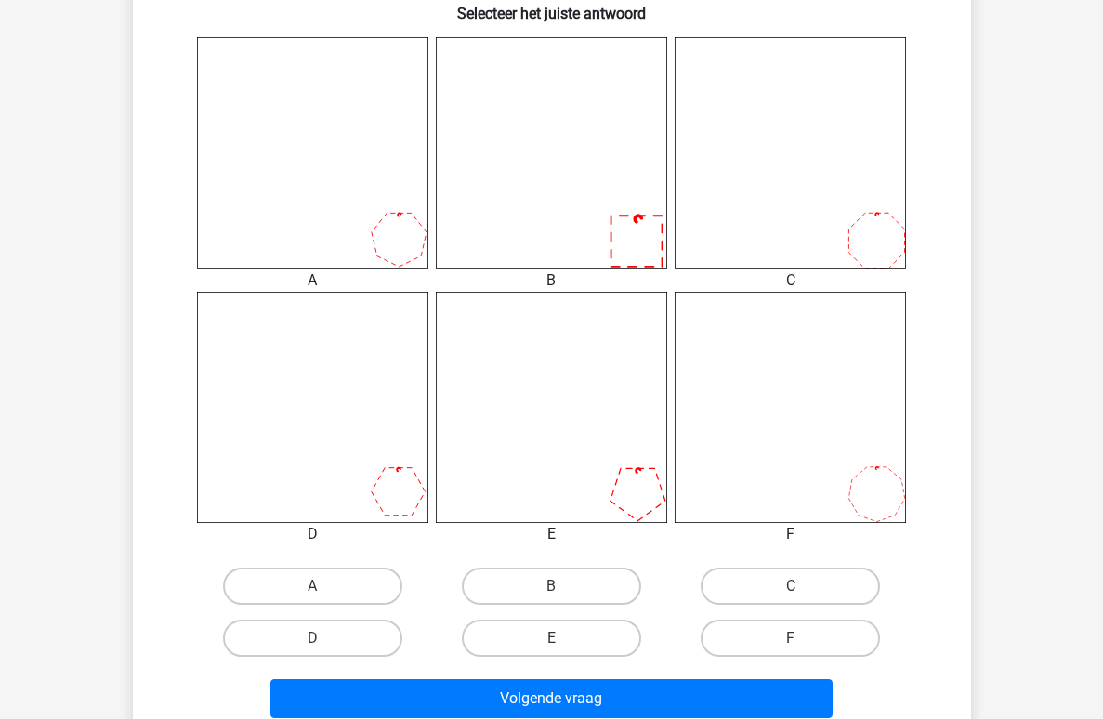
click at [580, 605] on div "B" at bounding box center [551, 586] width 239 height 52
click at [587, 597] on label "B" at bounding box center [551, 586] width 179 height 37
click at [563, 597] on input "B" at bounding box center [557, 592] width 12 height 12
radio input "true"
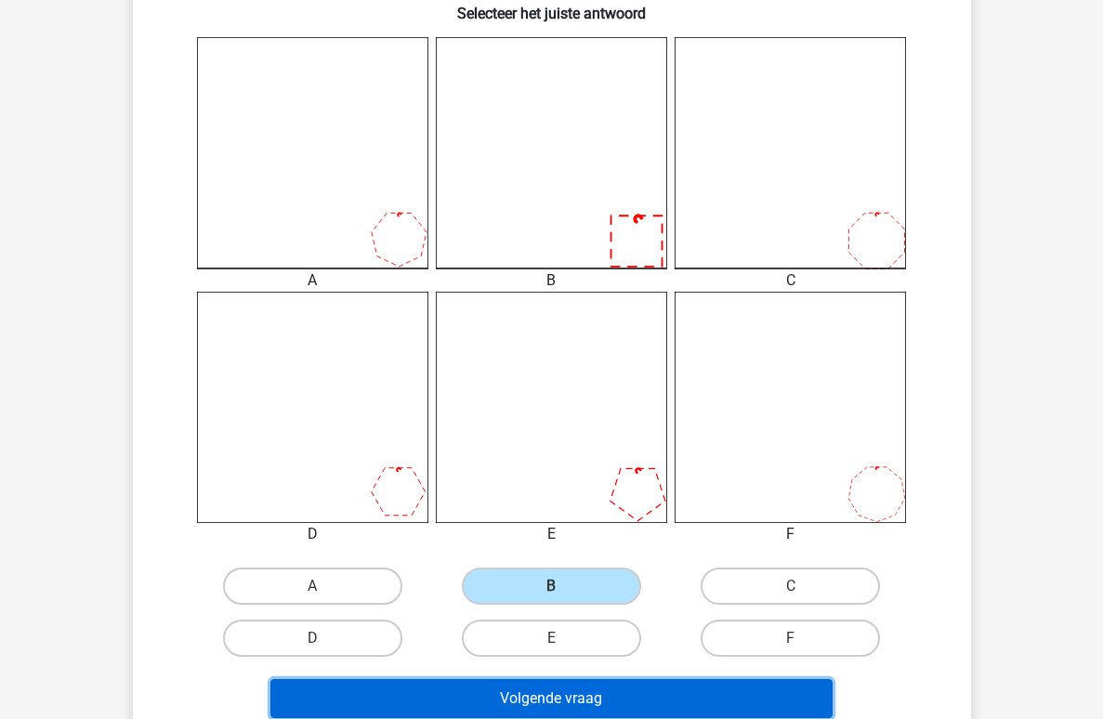
click at [597, 695] on button "Volgende vraag" at bounding box center [551, 698] width 562 height 39
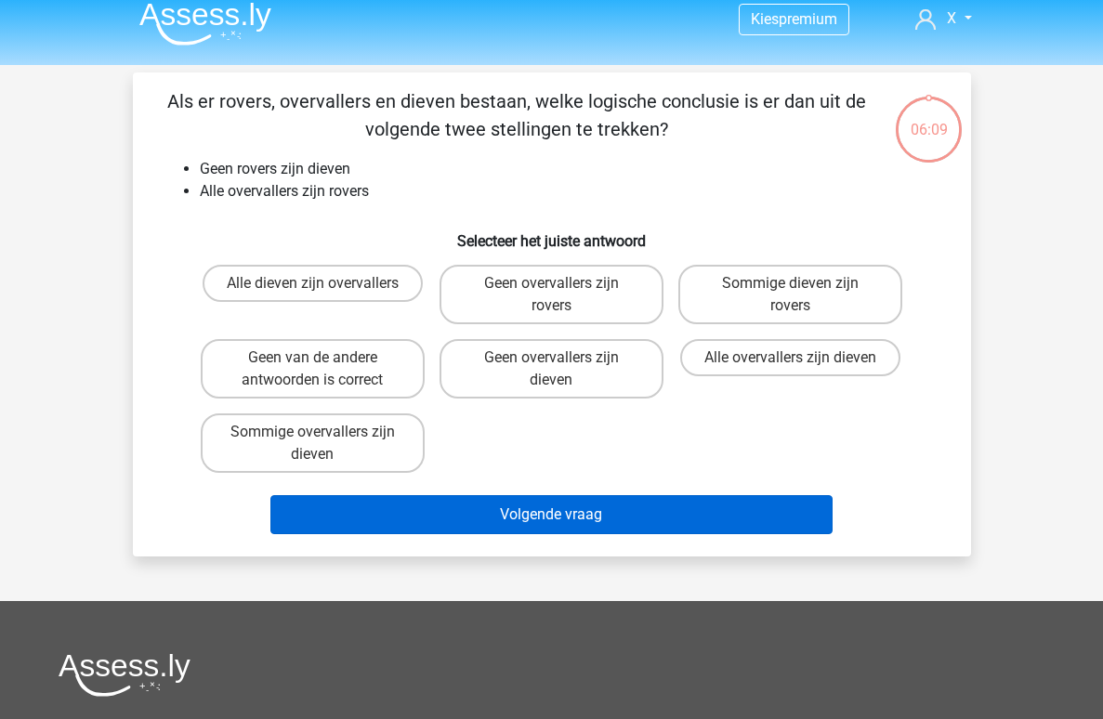
scroll to position [0, 0]
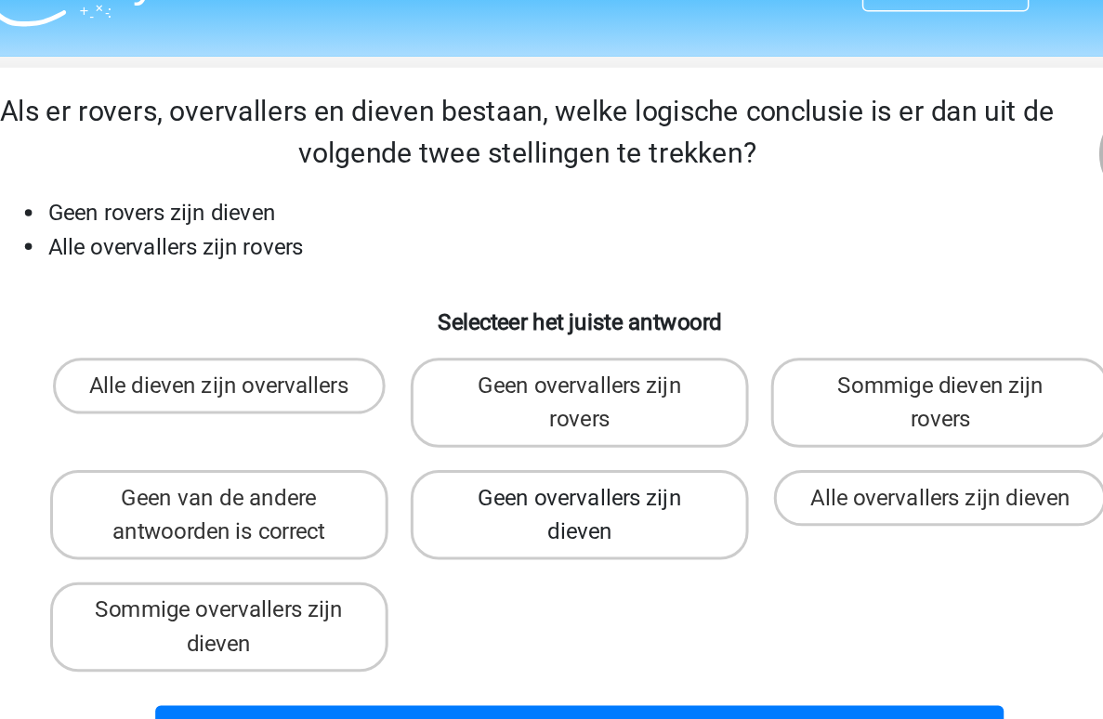
click at [565, 402] on label "Geen overvallers zijn dieven" at bounding box center [551, 381] width 224 height 59
click at [563, 383] on input "Geen overvallers zijn dieven" at bounding box center [557, 377] width 12 height 12
radio input "true"
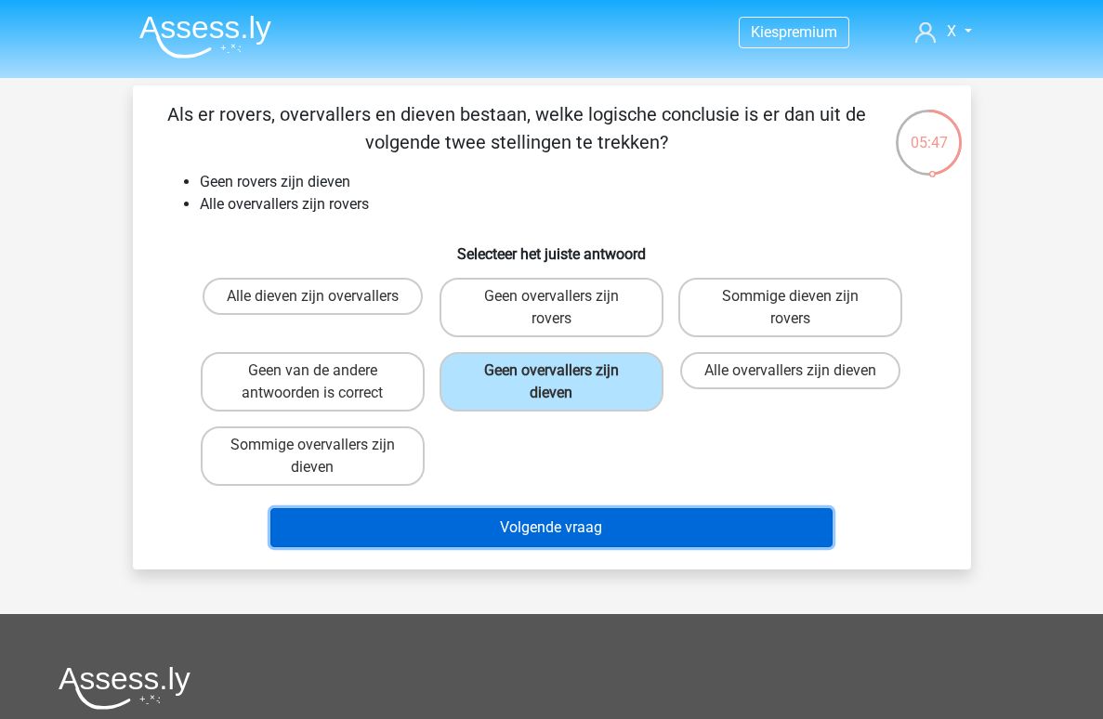
click at [649, 524] on button "Volgende vraag" at bounding box center [551, 527] width 562 height 39
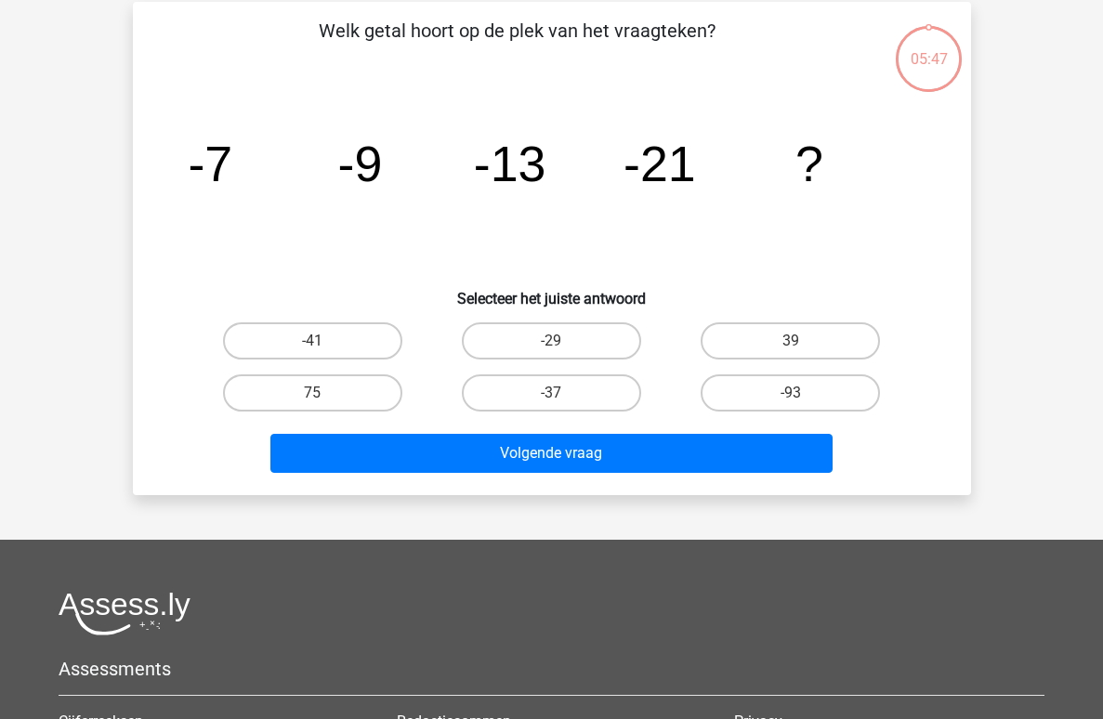
scroll to position [85, 0]
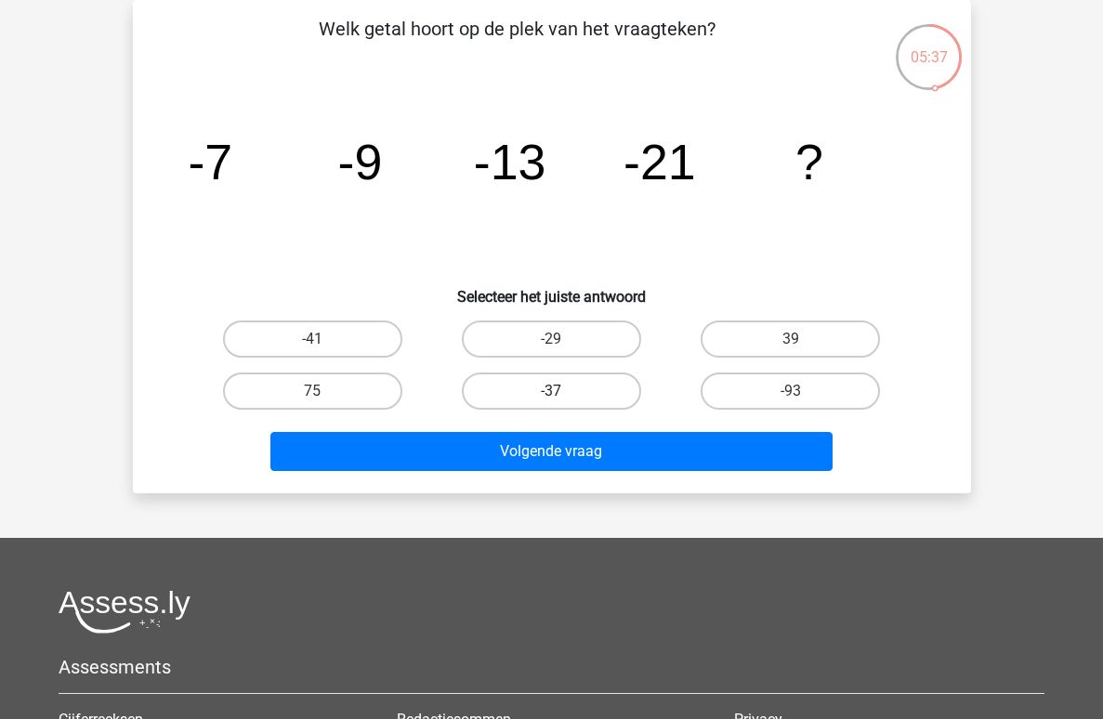
click at [525, 388] on label "-37" at bounding box center [551, 390] width 179 height 37
click at [551, 391] on input "-37" at bounding box center [557, 397] width 12 height 12
radio input "true"
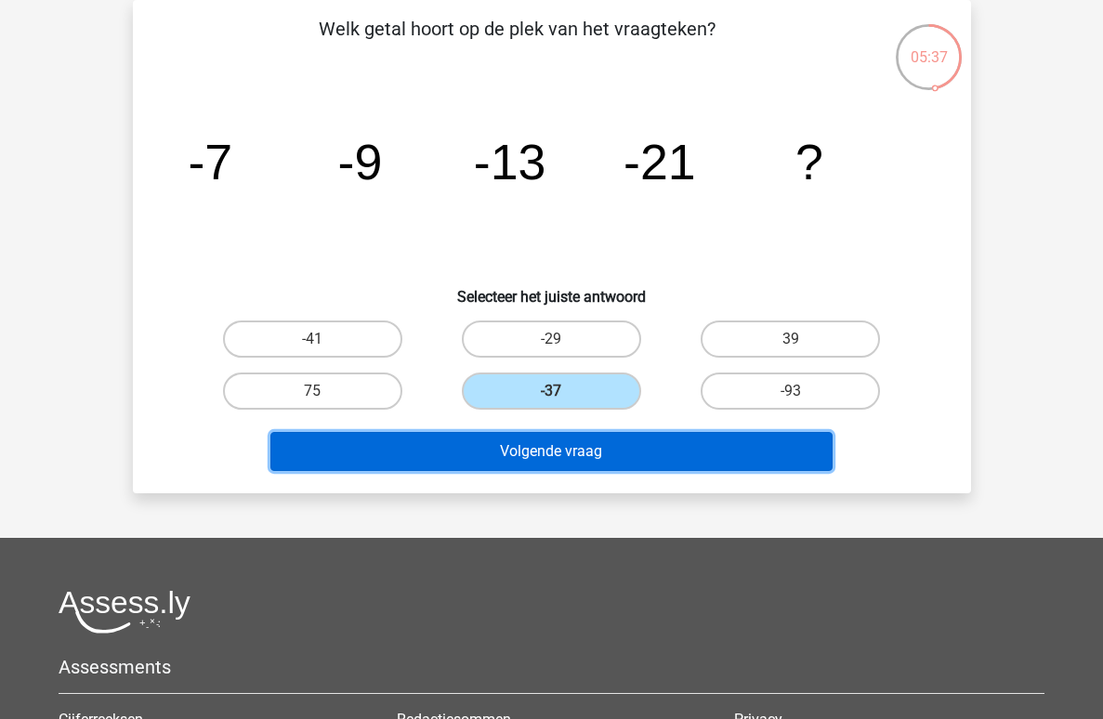
click at [517, 438] on button "Volgende vraag" at bounding box center [551, 451] width 562 height 39
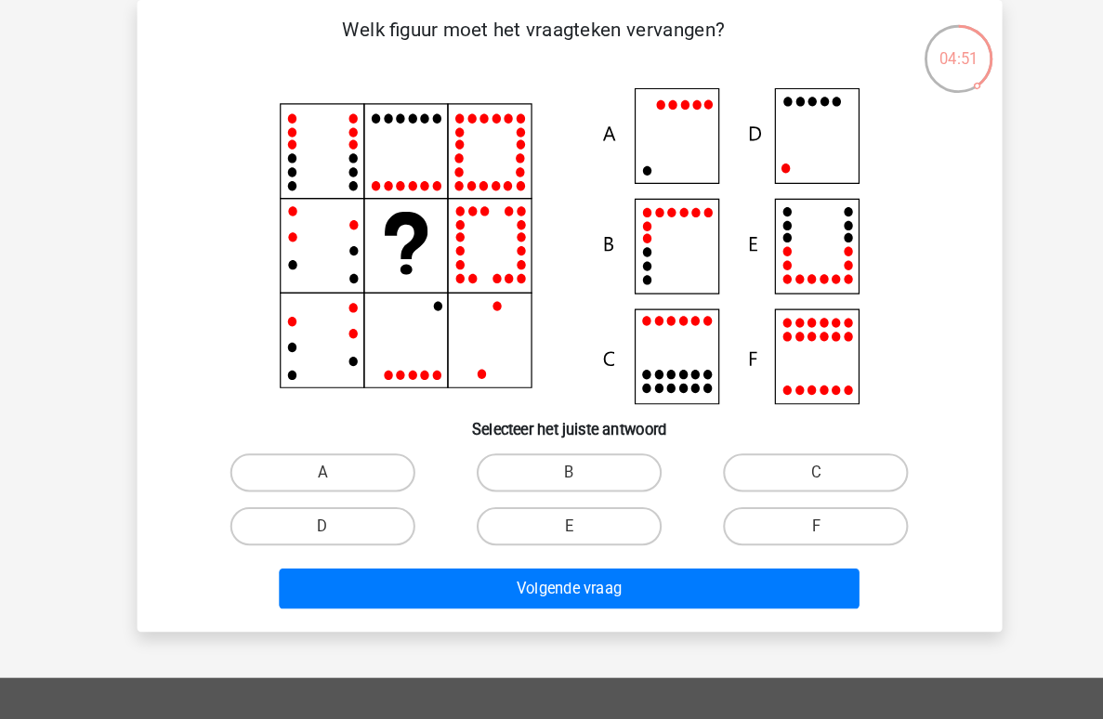
scroll to position [69, 0]
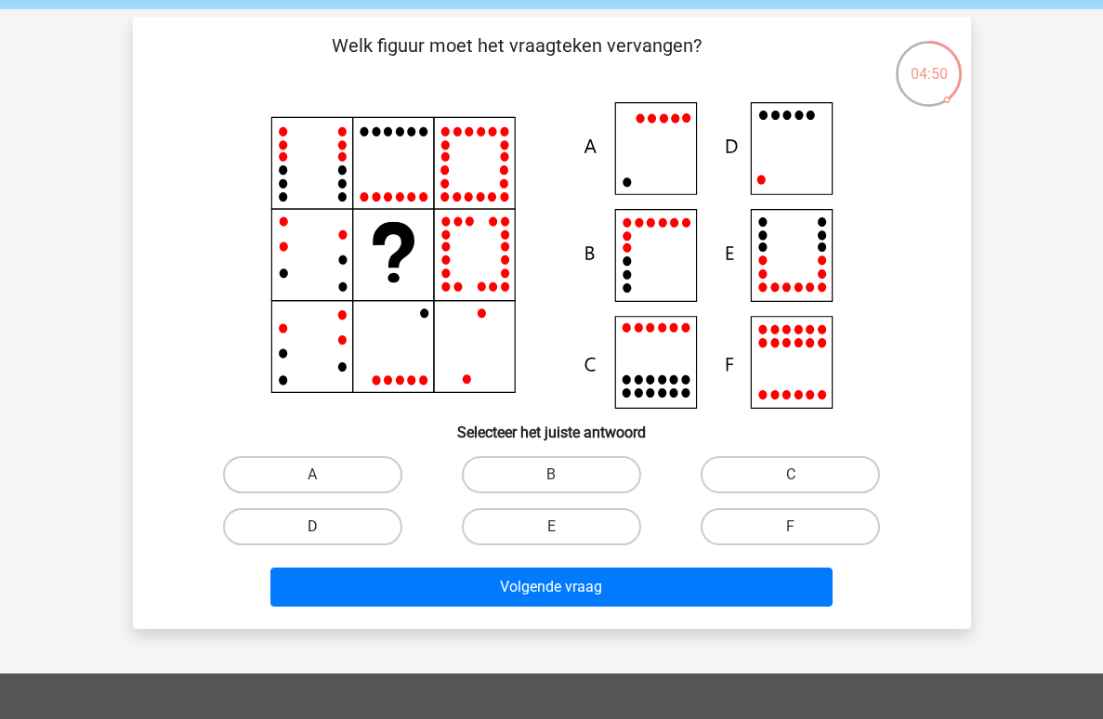
click at [372, 526] on label "D" at bounding box center [312, 526] width 179 height 37
click at [324, 527] on input "D" at bounding box center [318, 533] width 12 height 12
radio input "true"
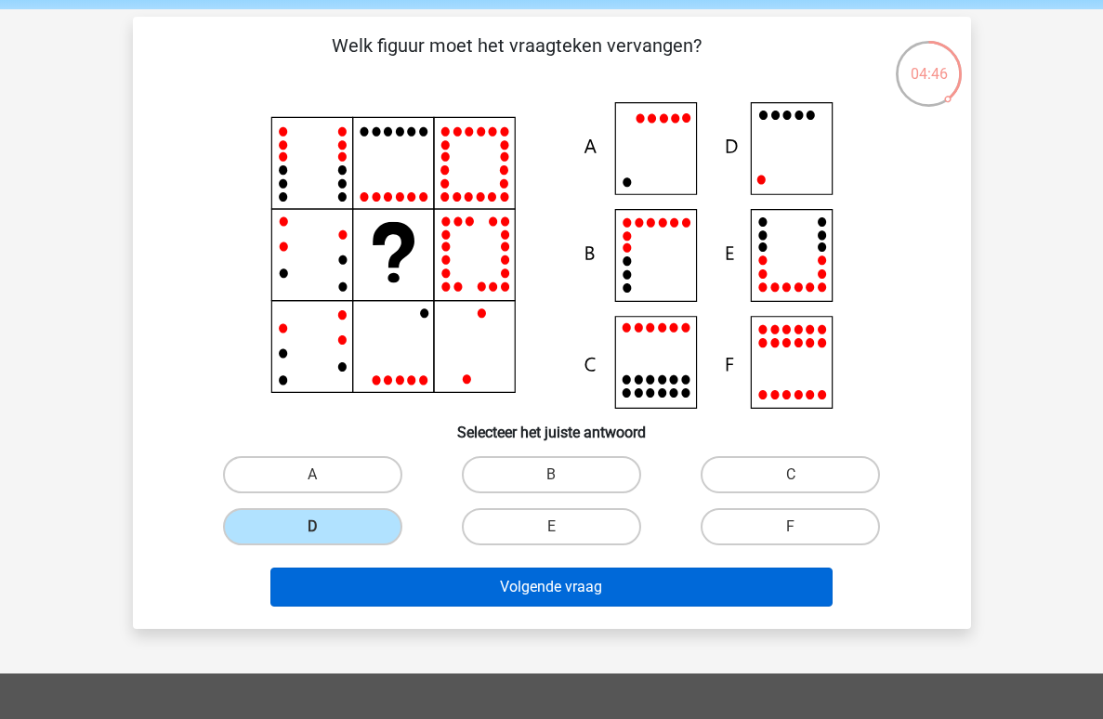
click at [579, 581] on button "Volgende vraag" at bounding box center [551, 587] width 562 height 39
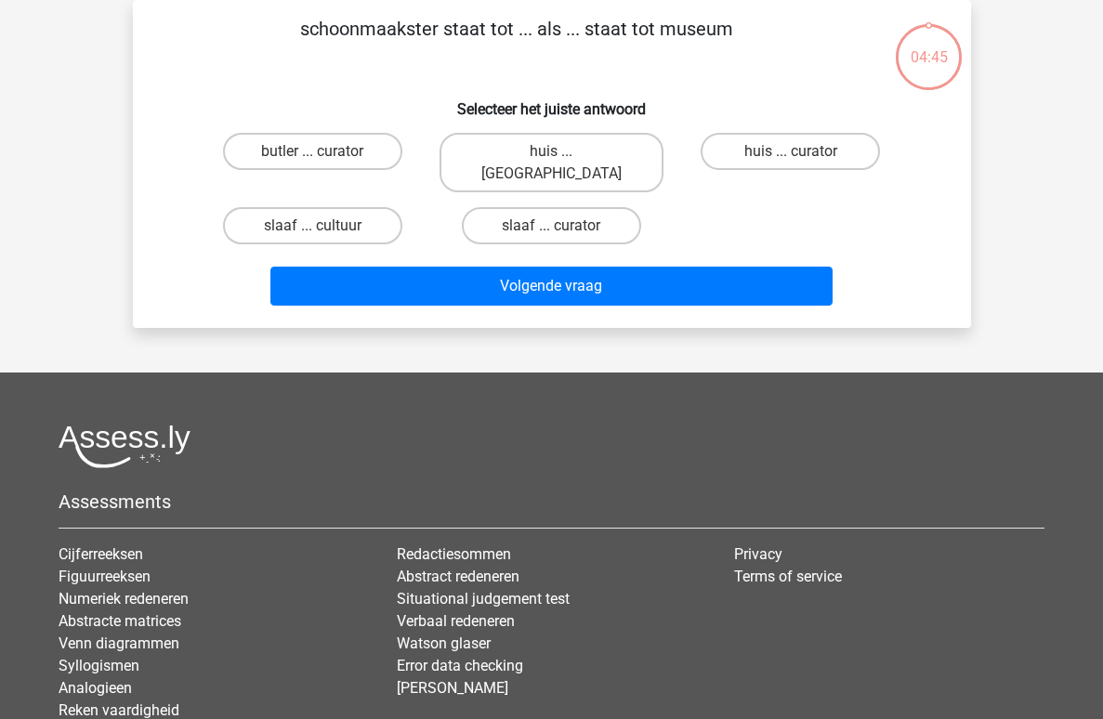
scroll to position [0, 0]
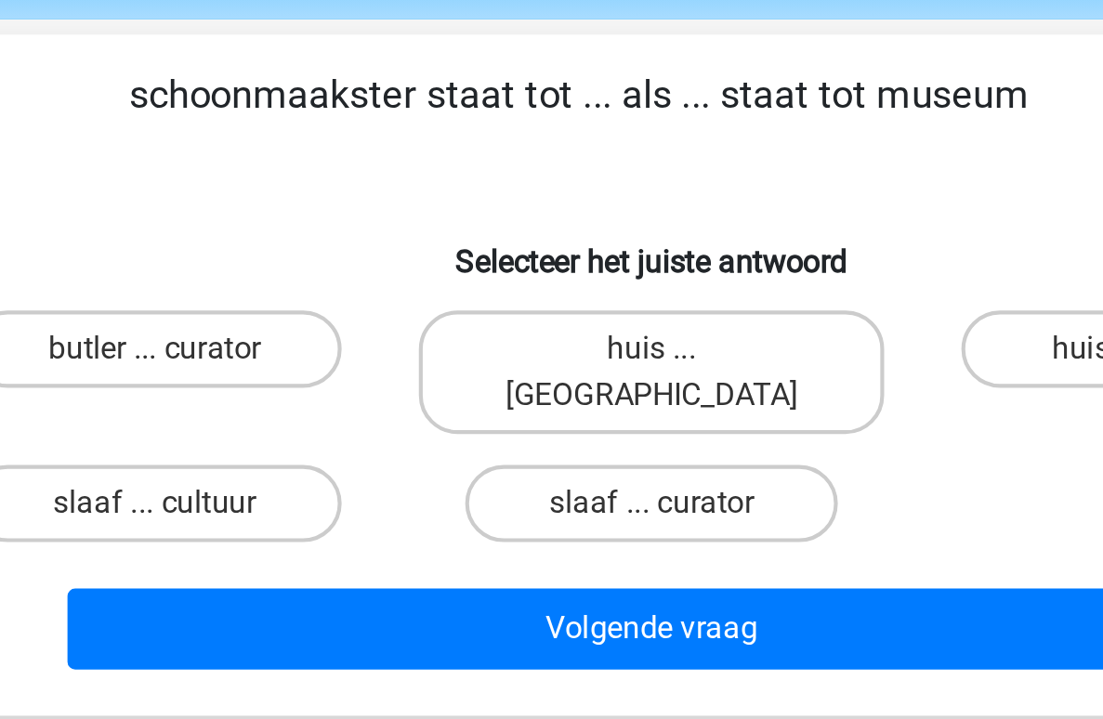
click at [414, 117] on p "schoonmaakster staat tot ... als ... staat tot museum" at bounding box center [517, 128] width 709 height 56
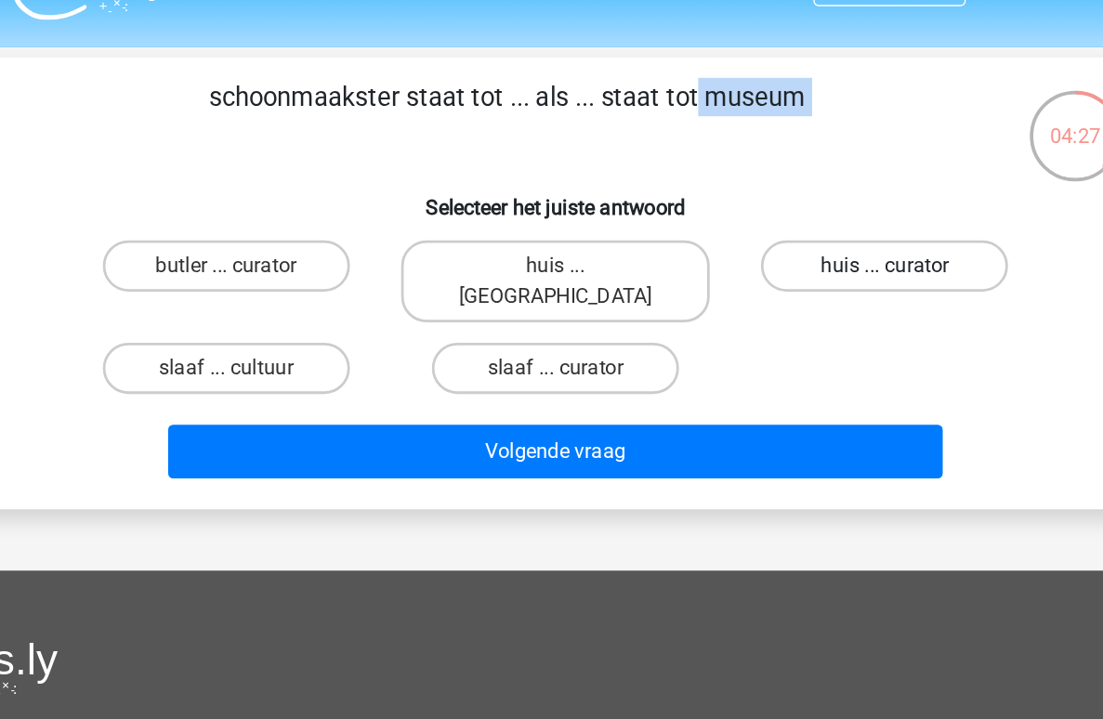
click at [773, 236] on label "huis ... curator" at bounding box center [789, 236] width 179 height 37
click at [790, 237] on input "huis ... curator" at bounding box center [796, 243] width 12 height 12
radio input "true"
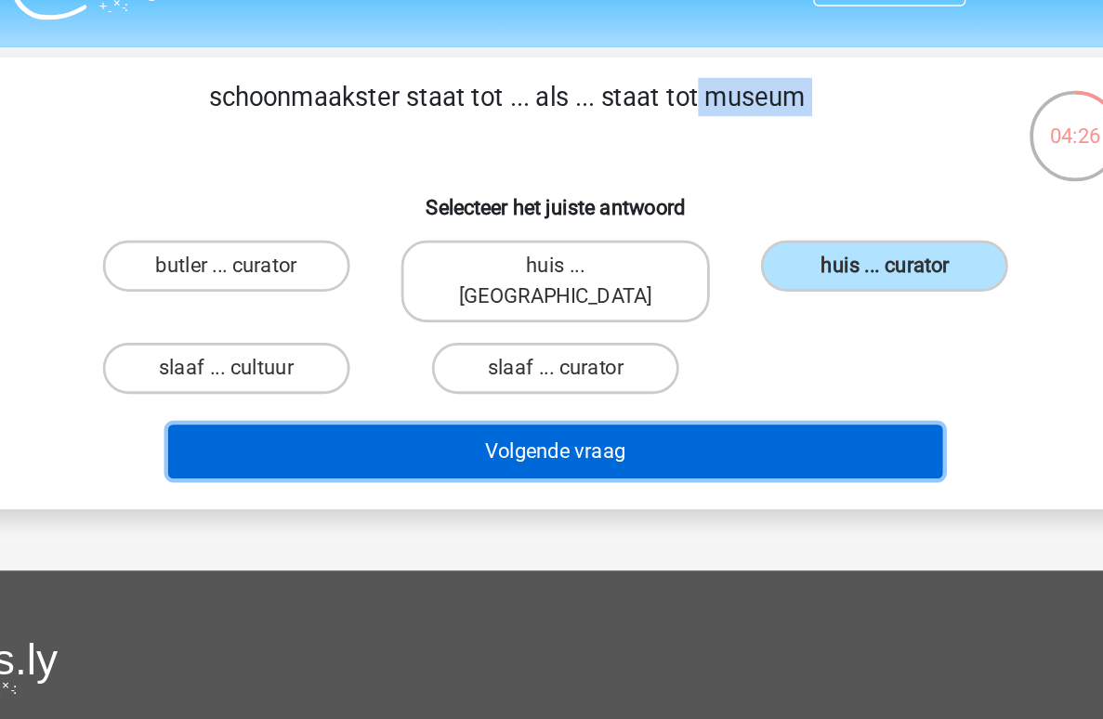
click at [629, 361] on button "Volgende vraag" at bounding box center [551, 371] width 562 height 39
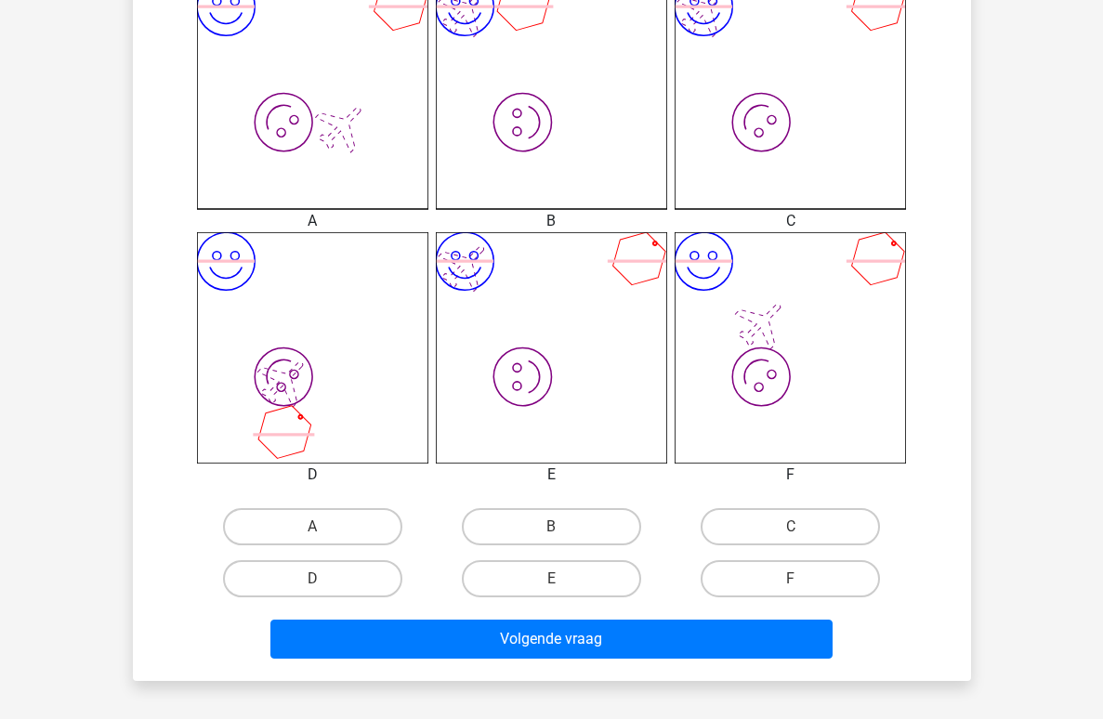
scroll to position [549, 0]
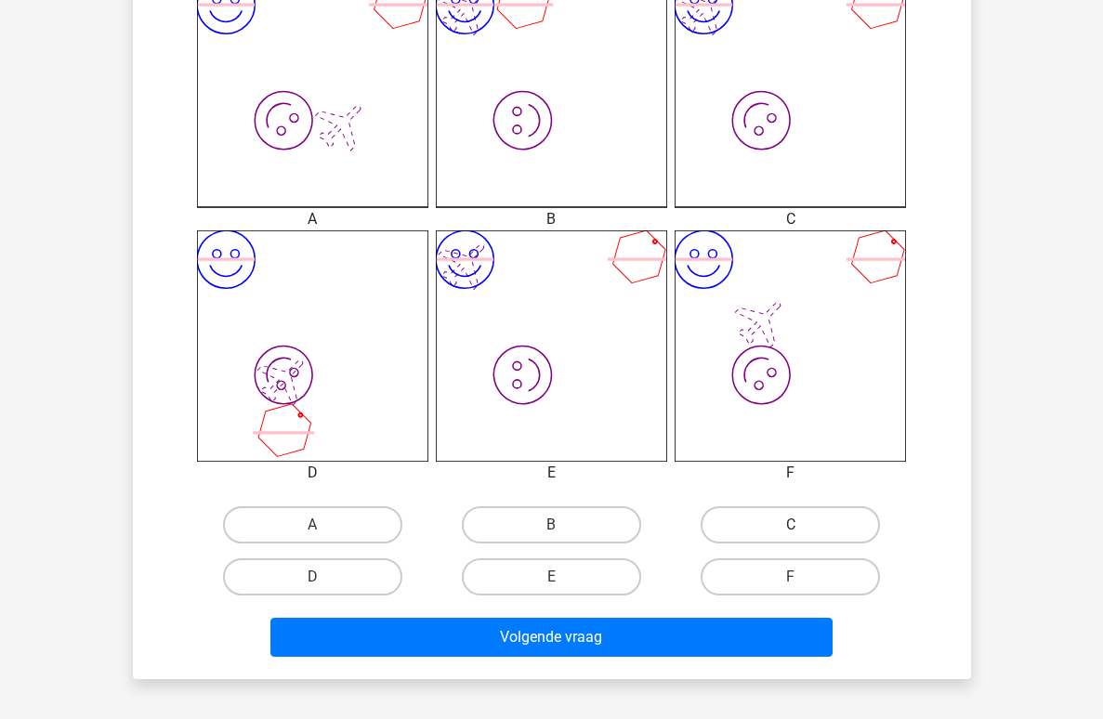
click at [764, 516] on label "C" at bounding box center [789, 524] width 179 height 37
click at [790, 525] on input "C" at bounding box center [796, 531] width 12 height 12
radio input "true"
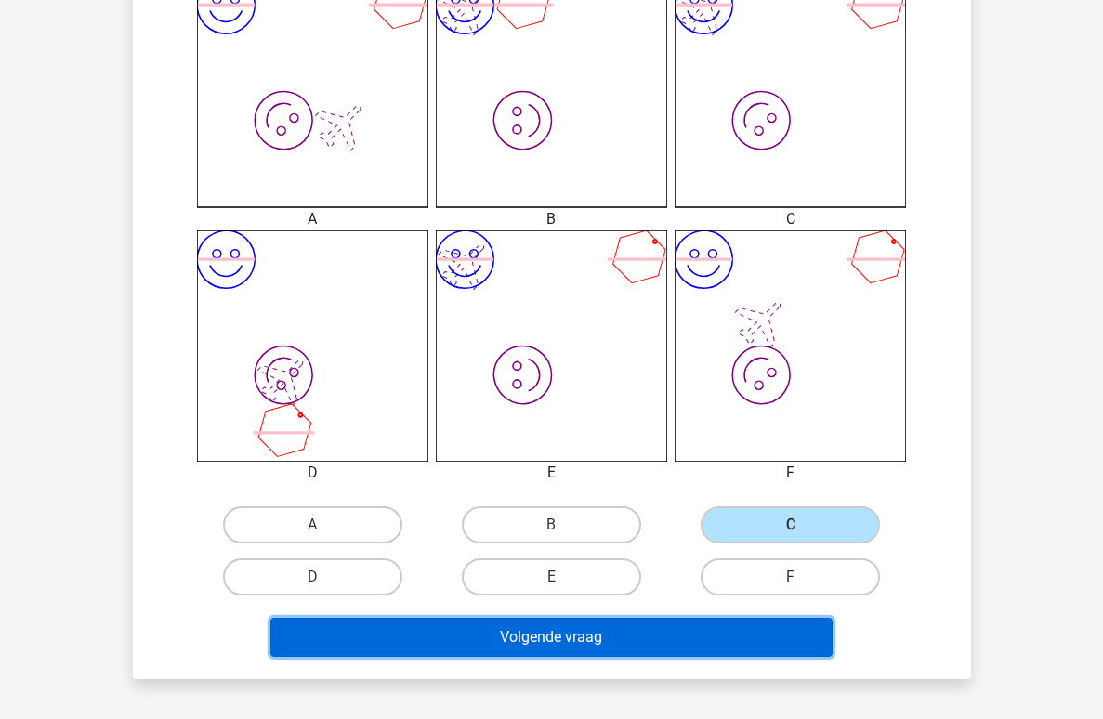
click at [636, 645] on button "Volgende vraag" at bounding box center [551, 637] width 562 height 39
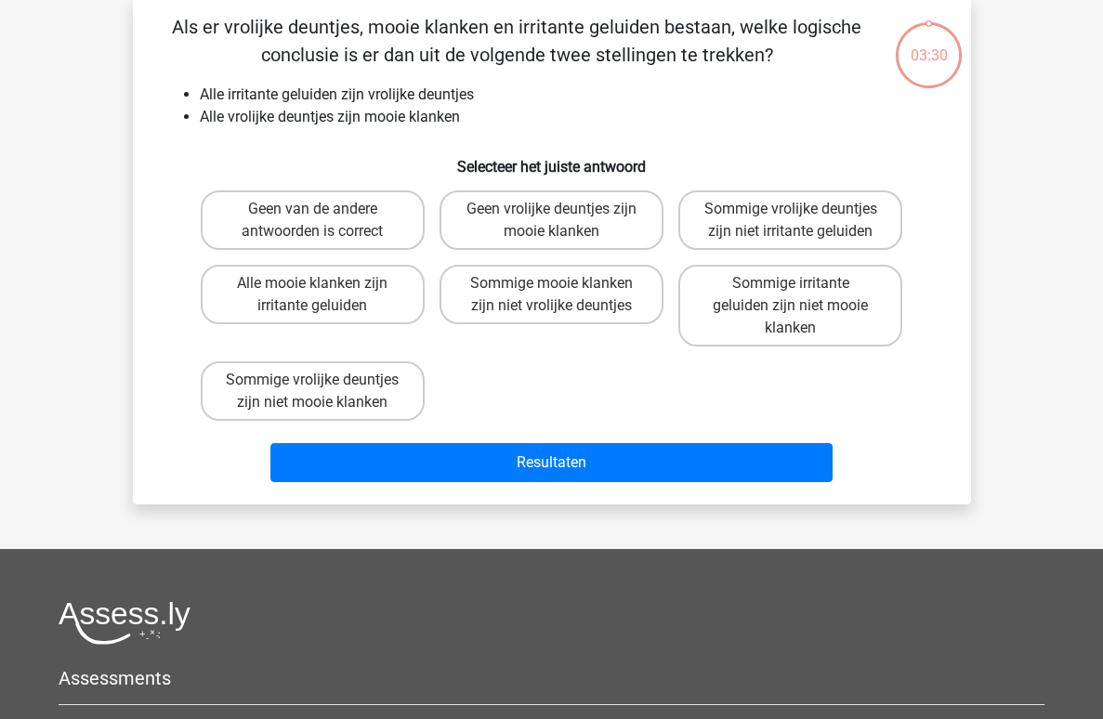
scroll to position [85, 0]
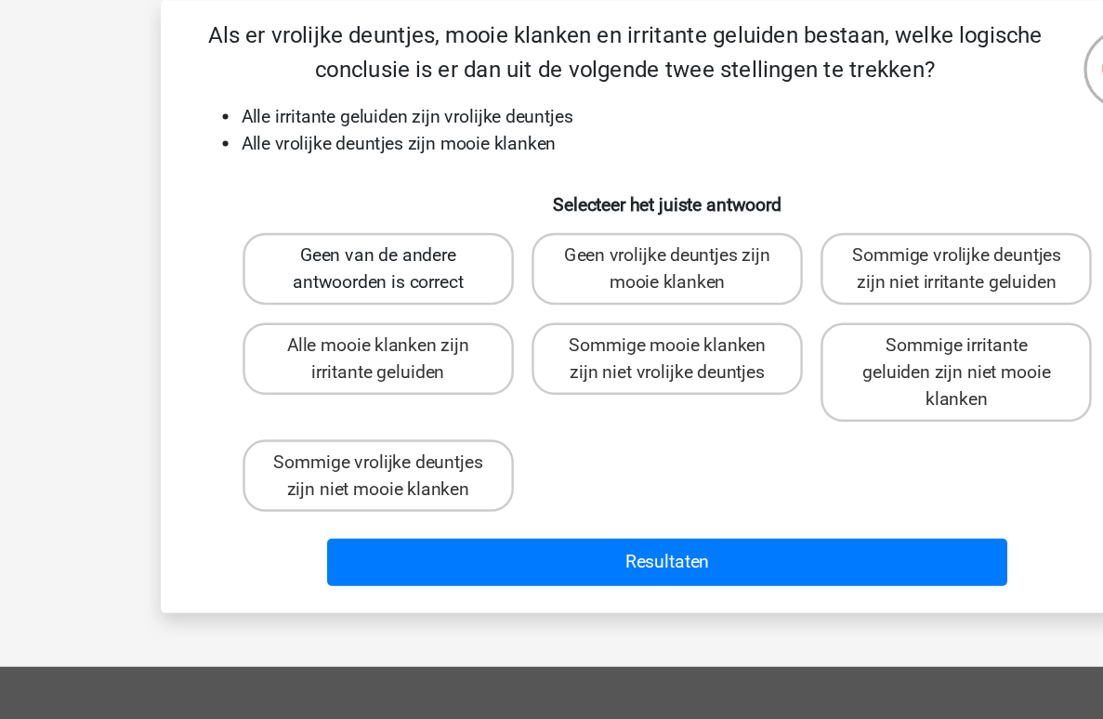
click at [381, 209] on label "Geen van de andere antwoorden is correct" at bounding box center [313, 221] width 224 height 59
click at [324, 211] on input "Geen van de andere antwoorden is correct" at bounding box center [318, 217] width 12 height 12
radio input "true"
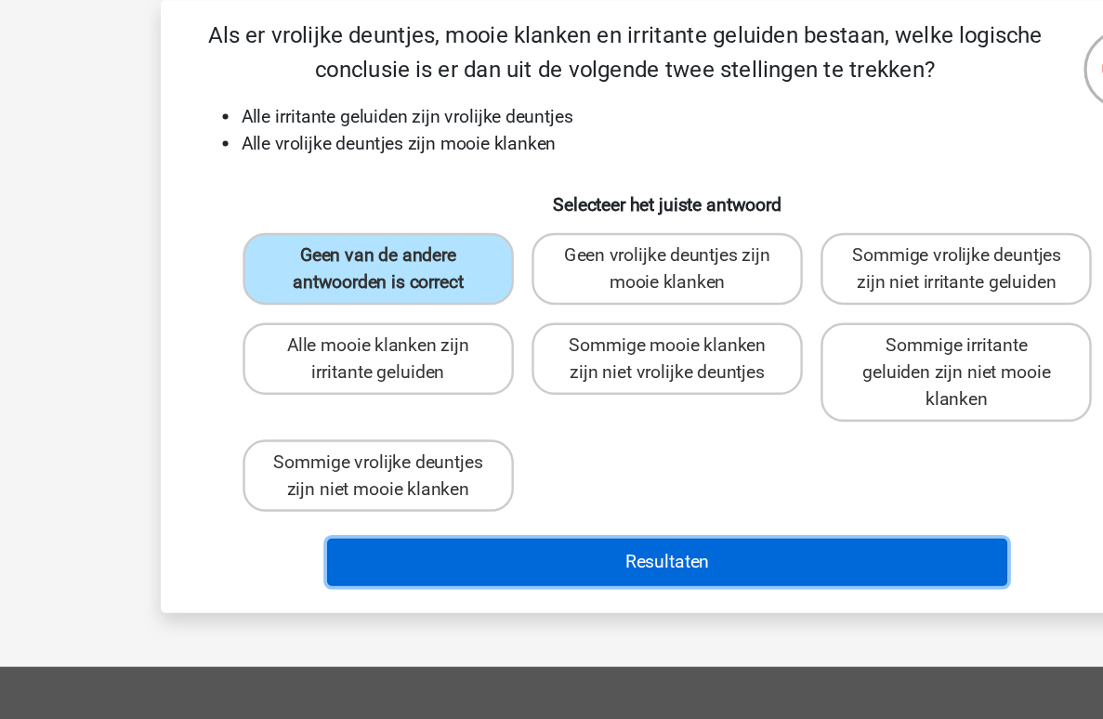
click at [594, 471] on button "Resultaten" at bounding box center [551, 464] width 562 height 39
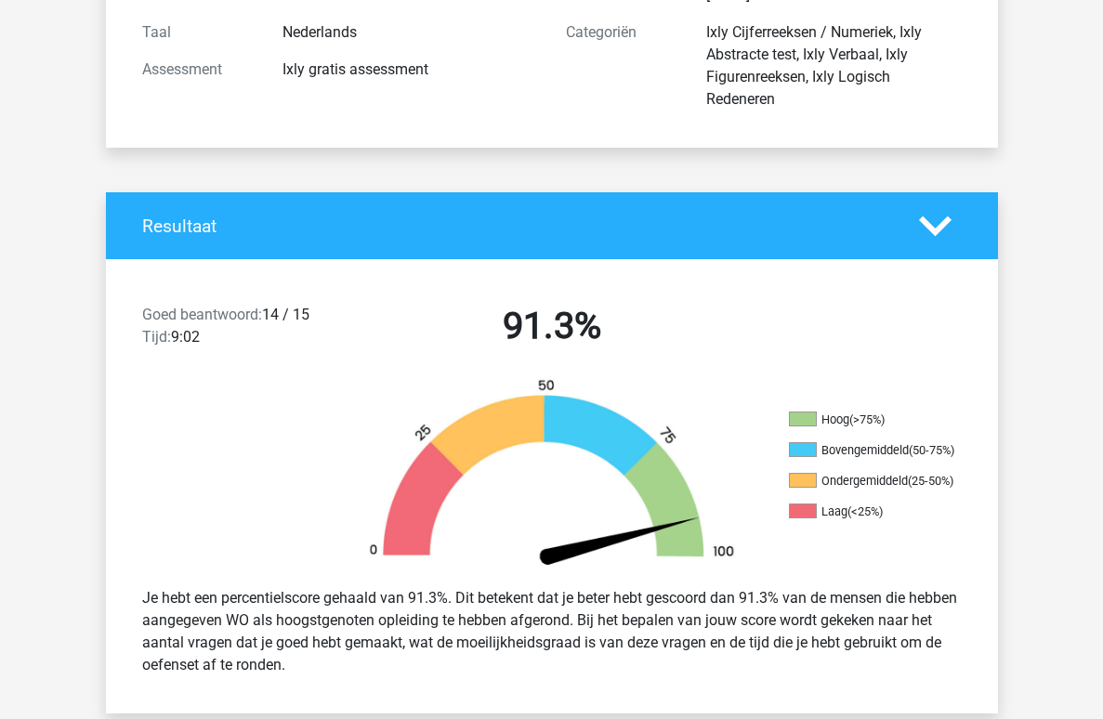
scroll to position [244, 0]
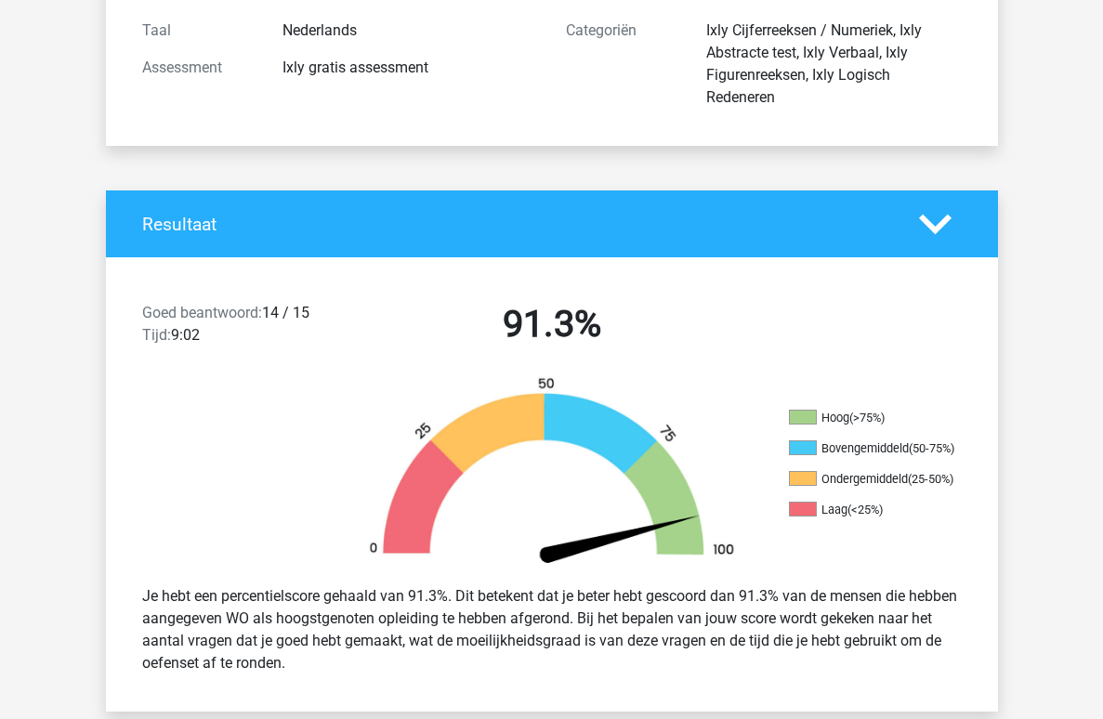
click at [408, 650] on div "Je hebt een percentielscore gehaald van 91.3%. Dit betekent dat je beter hebt g…" at bounding box center [551, 630] width 847 height 104
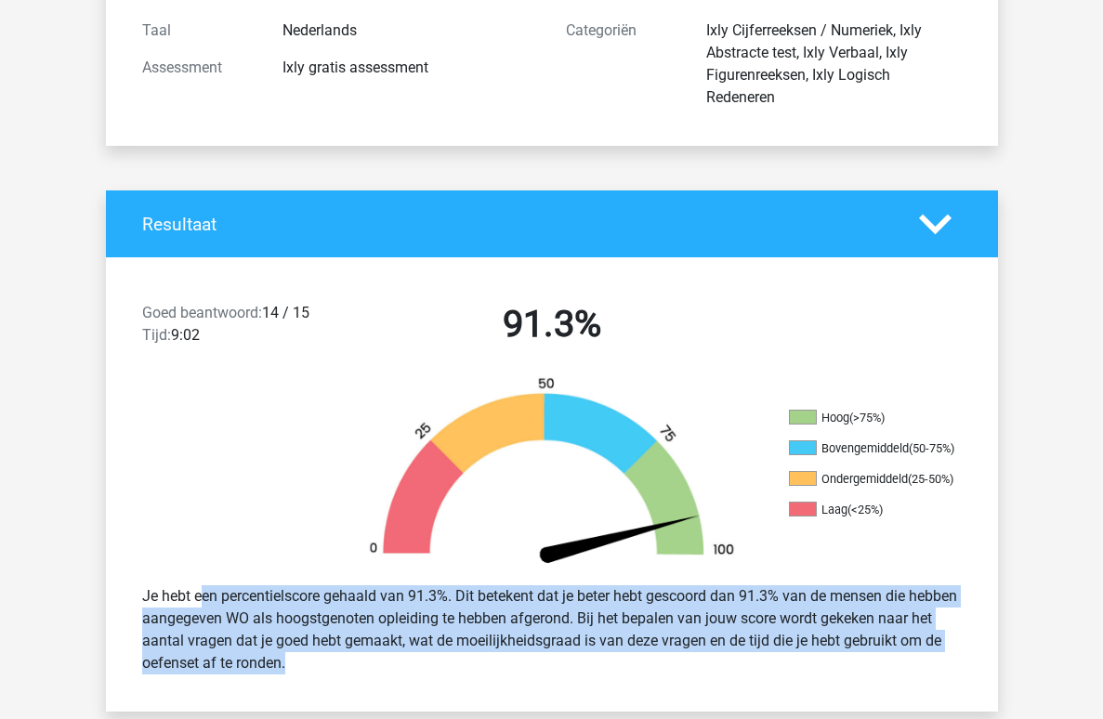
click at [408, 650] on div "Je hebt een percentielscore gehaald van 91.3%. Dit betekent dat je beter hebt g…" at bounding box center [551, 630] width 847 height 104
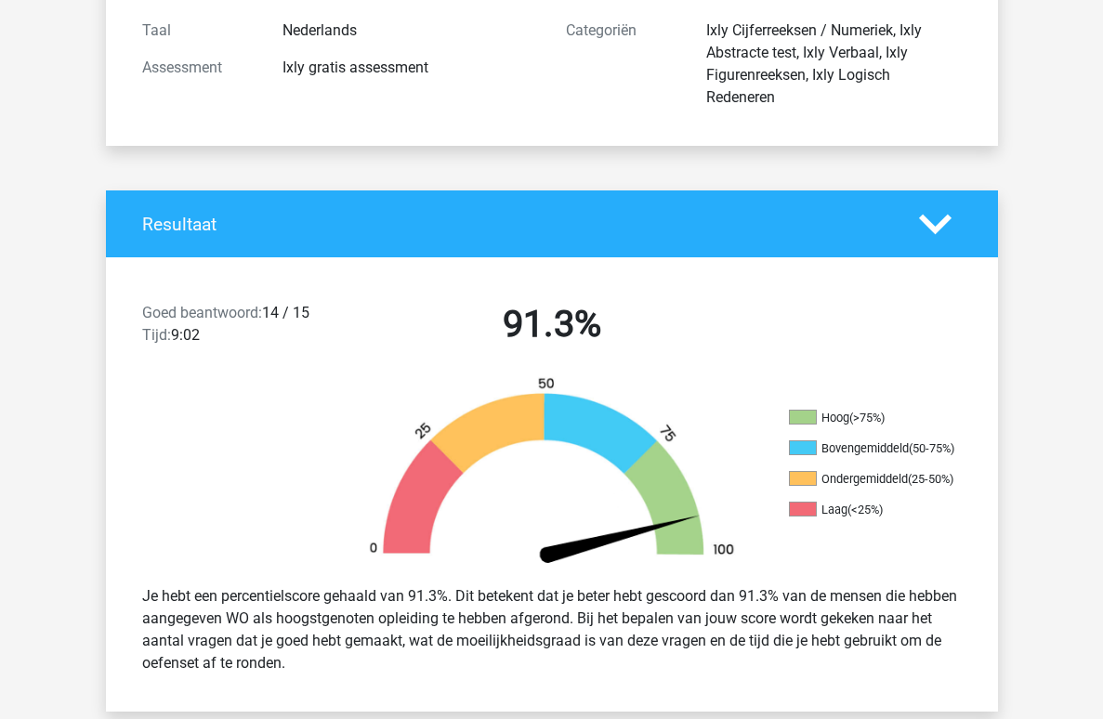
click at [408, 650] on div "Je hebt een percentielscore gehaald van 91.3%. Dit betekent dat je beter hebt g…" at bounding box center [551, 630] width 847 height 104
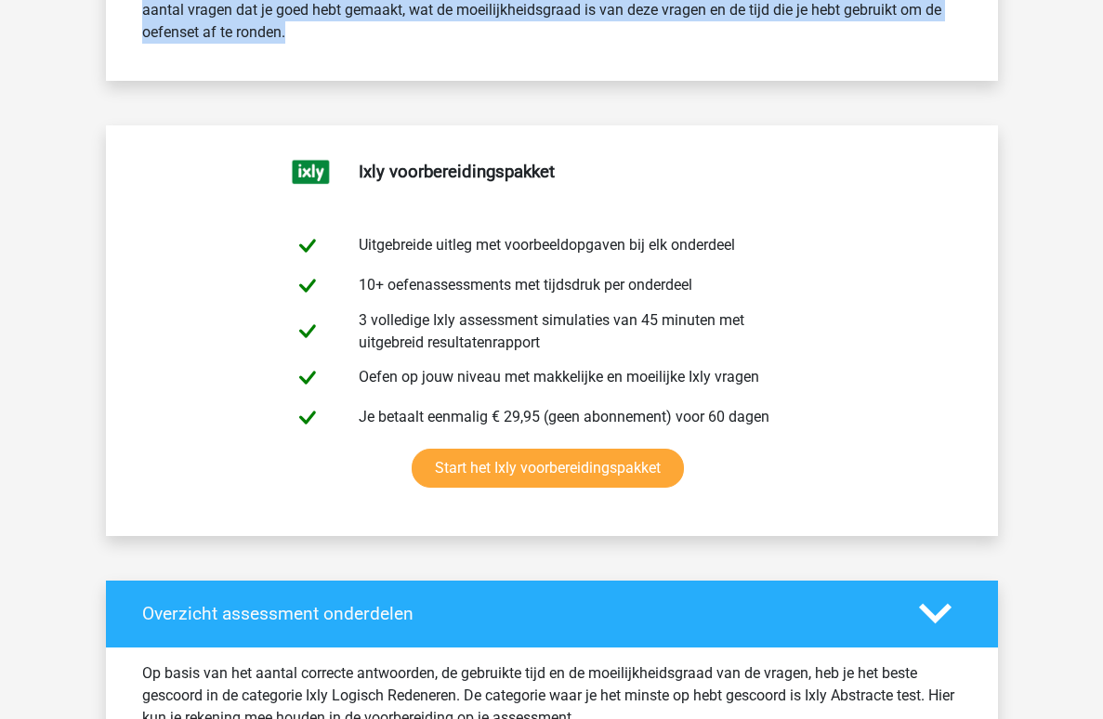
scroll to position [1176, 0]
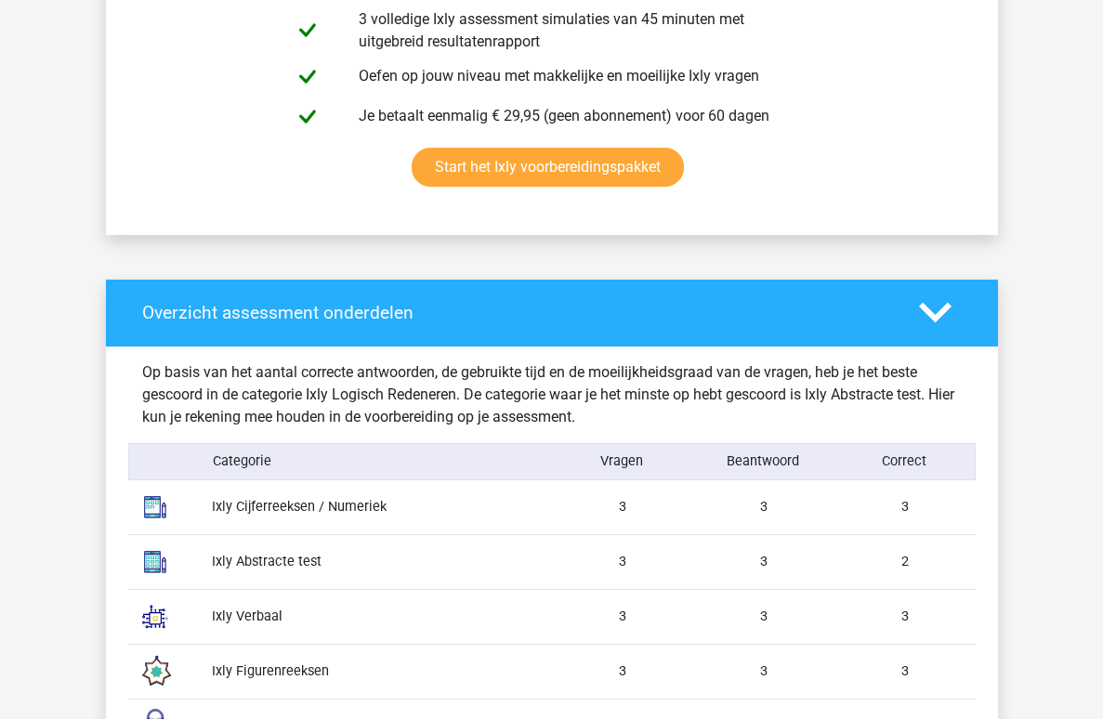
click at [263, 517] on div "Ixly Cijferreeksen / Numeriek" at bounding box center [374, 507] width 353 height 20
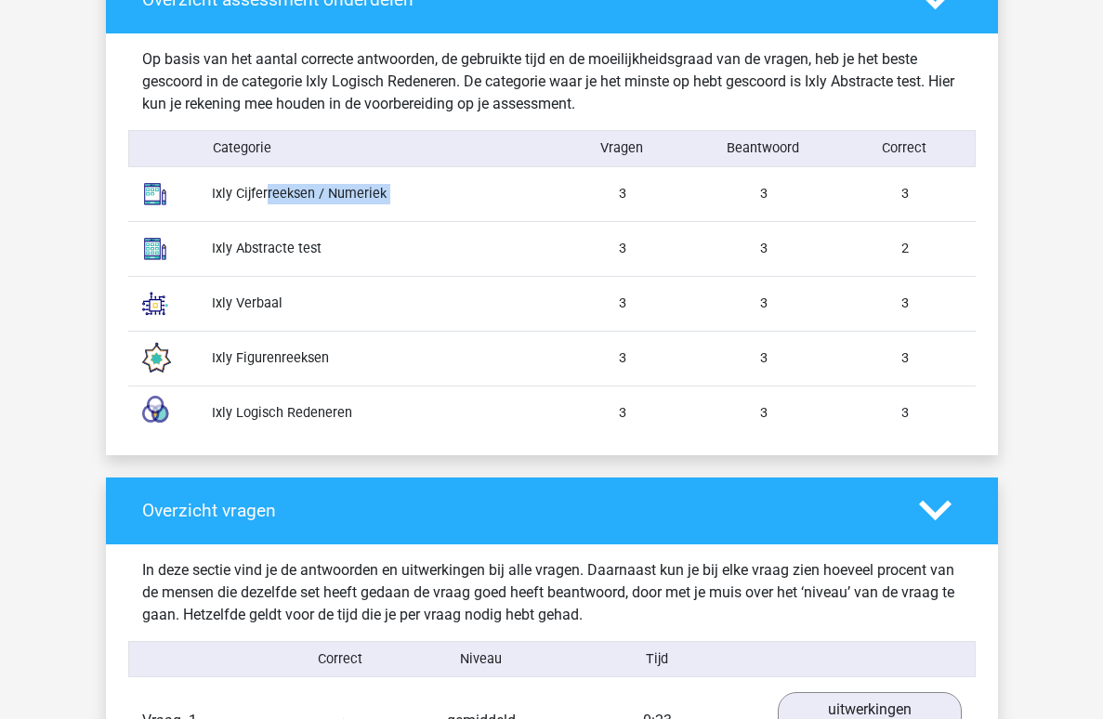
scroll to position [1698, 0]
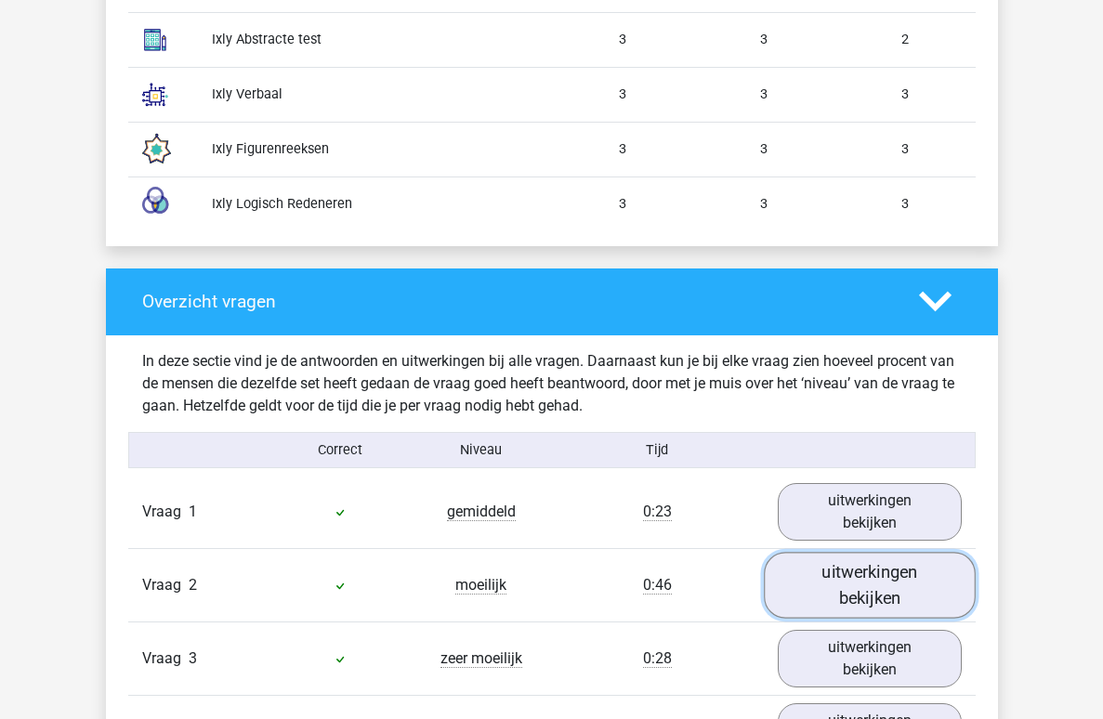
click at [868, 553] on link "uitwerkingen bekijken" at bounding box center [870, 586] width 212 height 66
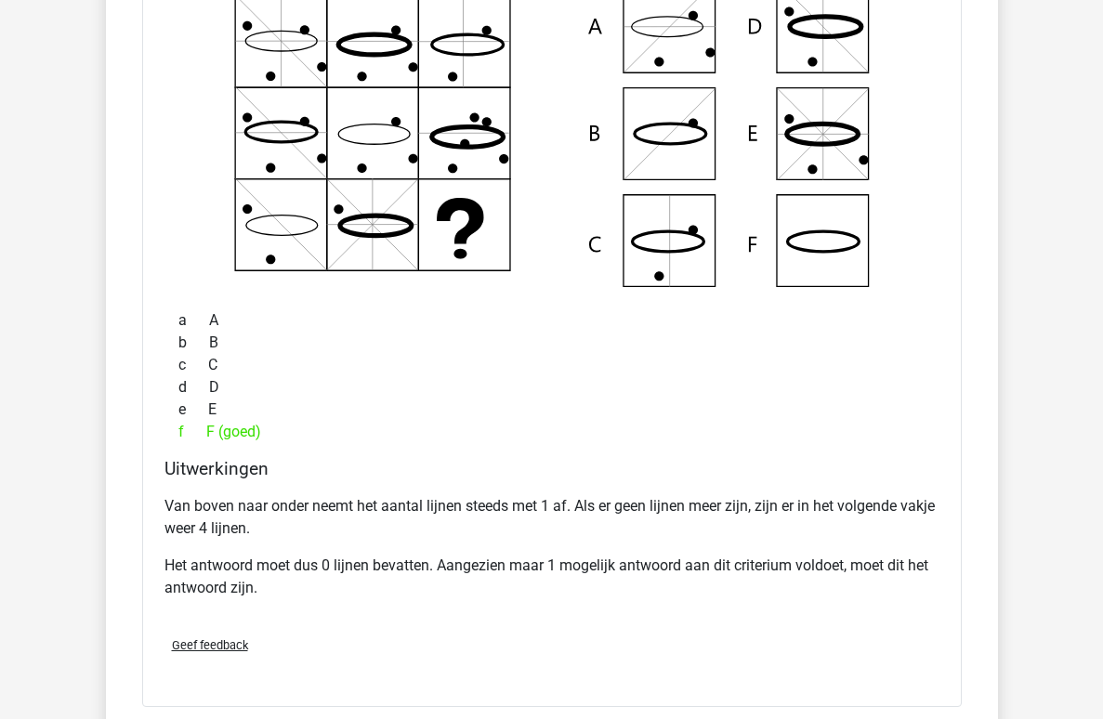
scroll to position [2076, 0]
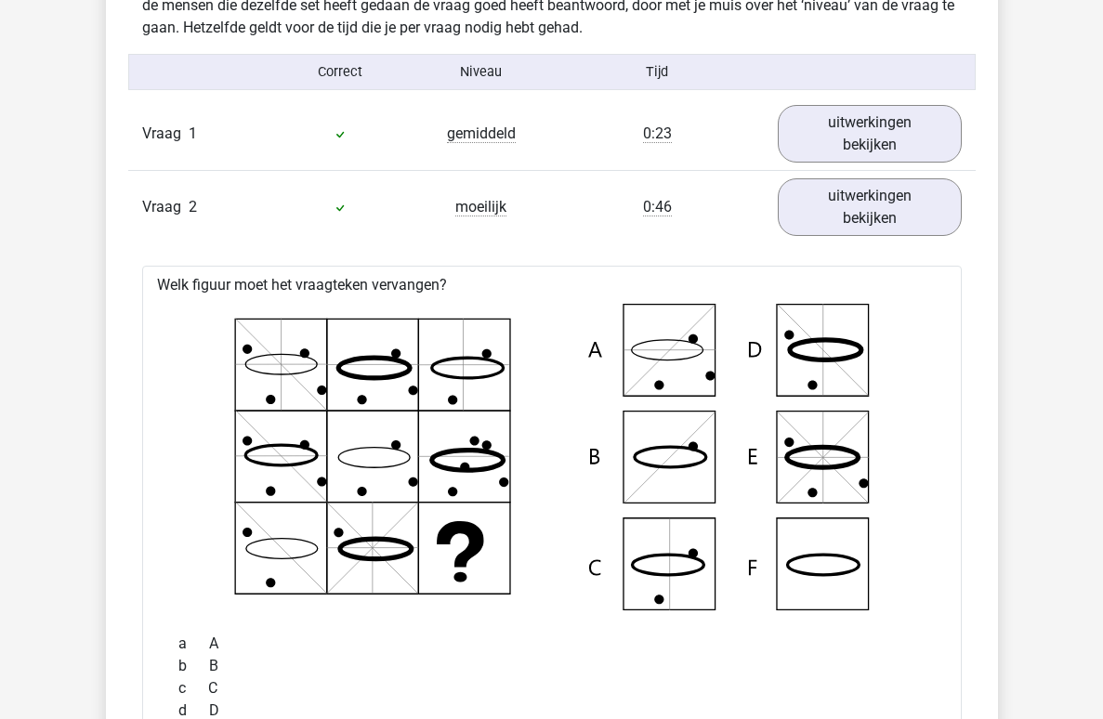
click at [951, 149] on div "Vraag 1 gemiddeld 0:23 uitwerkingen bekijken" at bounding box center [551, 134] width 847 height 72
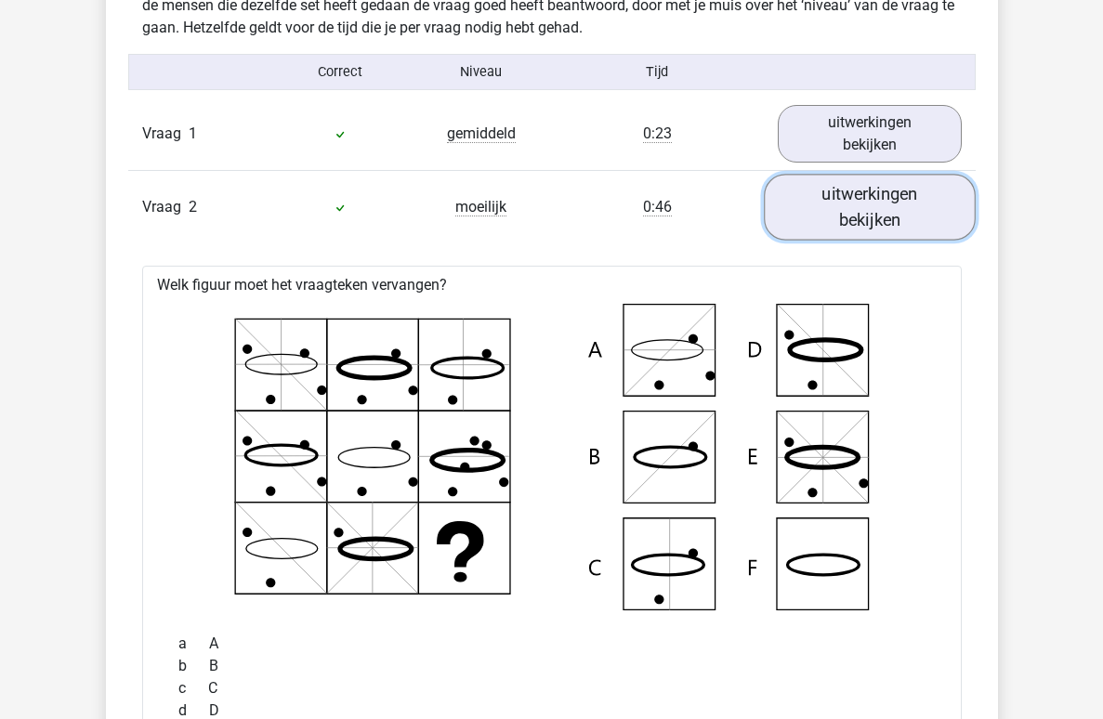
click at [918, 184] on link "uitwerkingen bekijken" at bounding box center [870, 208] width 212 height 66
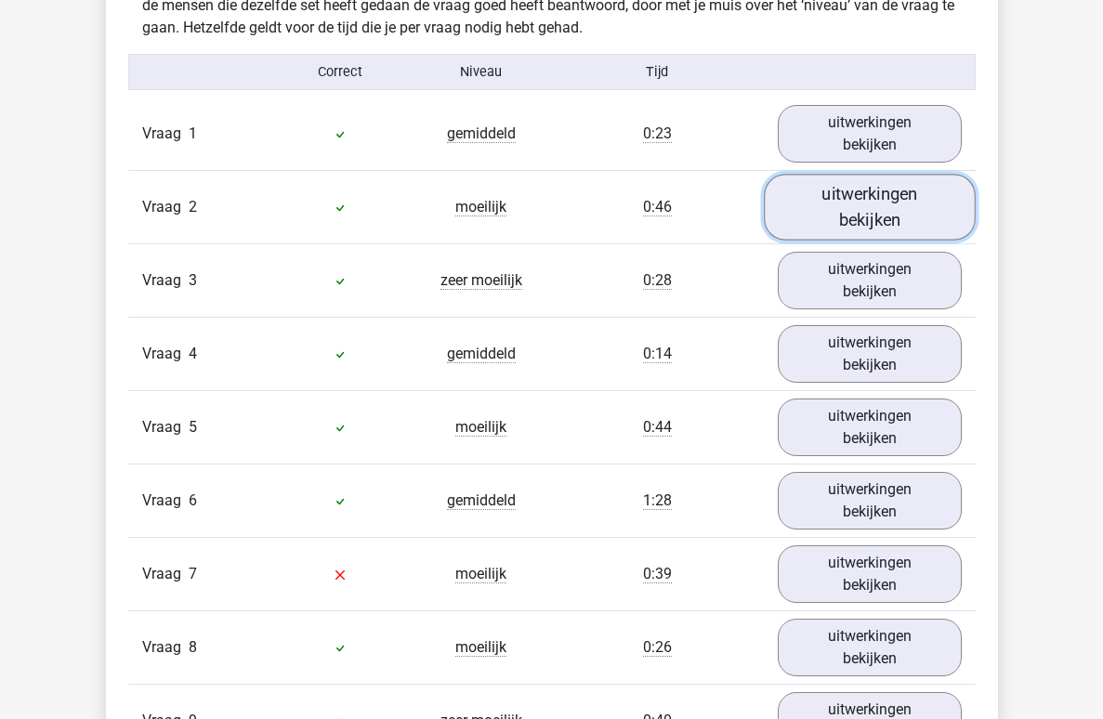
scroll to position [2403, 0]
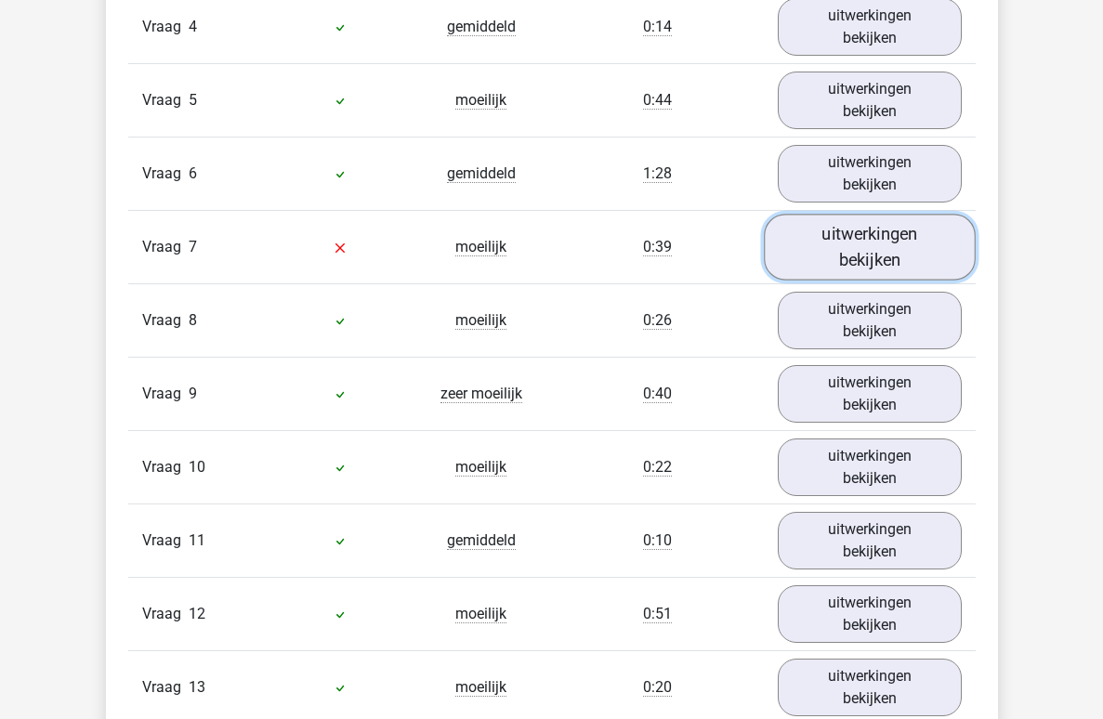
click at [903, 215] on link "uitwerkingen bekijken" at bounding box center [870, 248] width 212 height 66
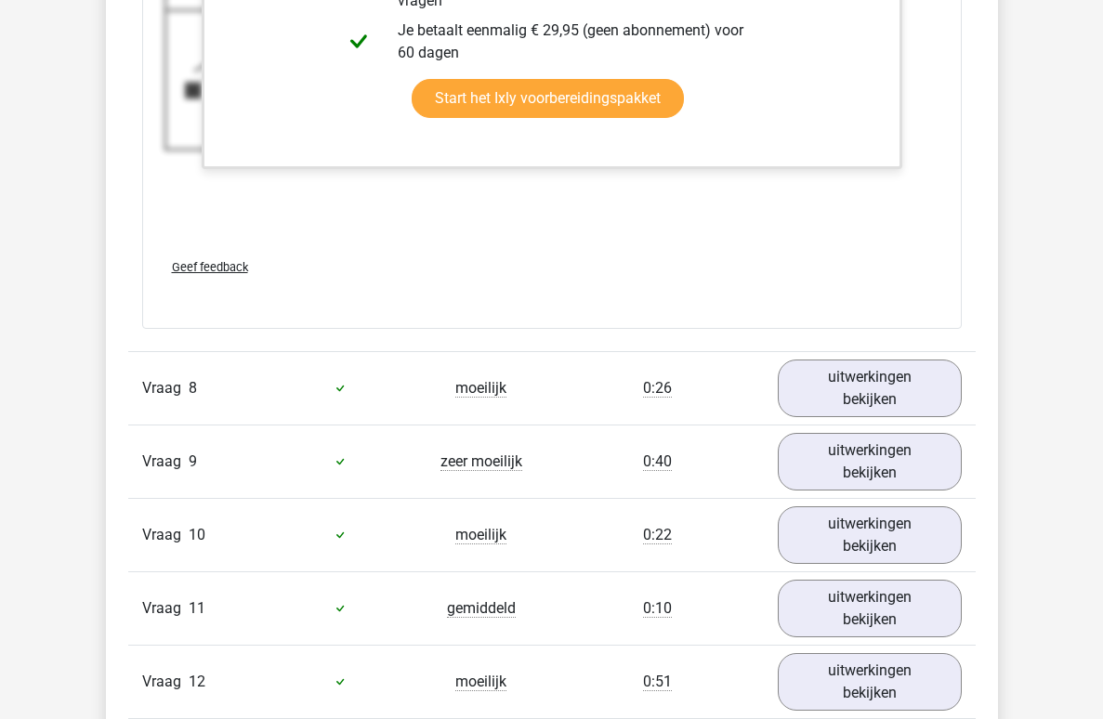
scroll to position [3773, 0]
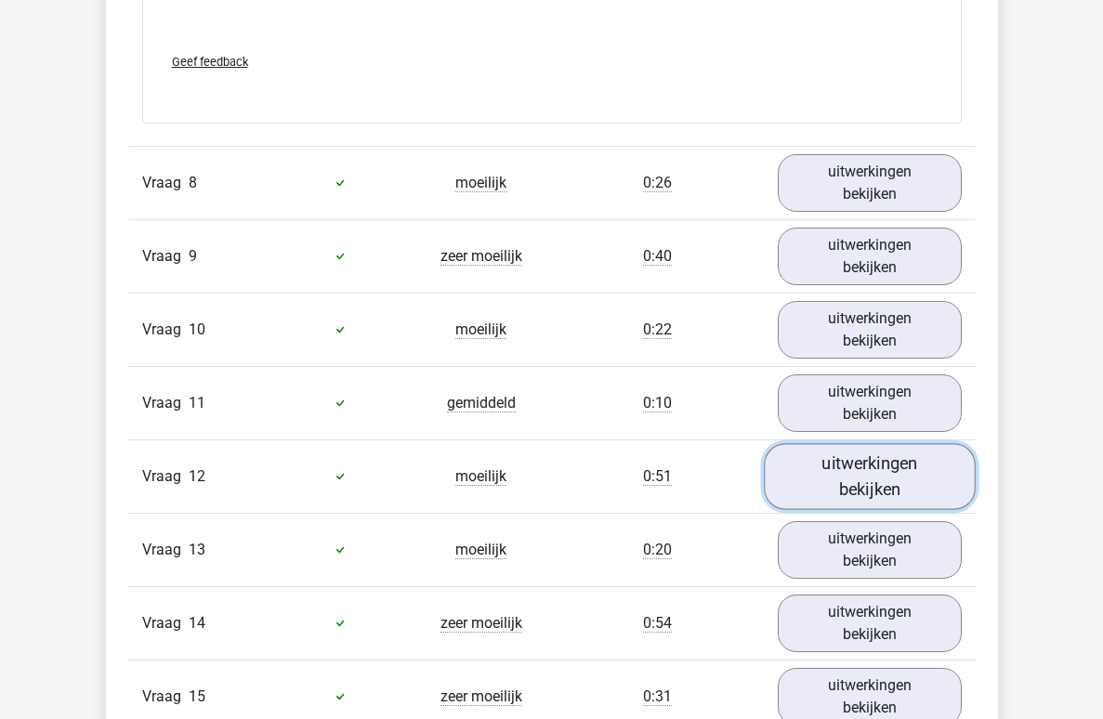
click at [914, 443] on link "uitwerkingen bekijken" at bounding box center [870, 476] width 212 height 66
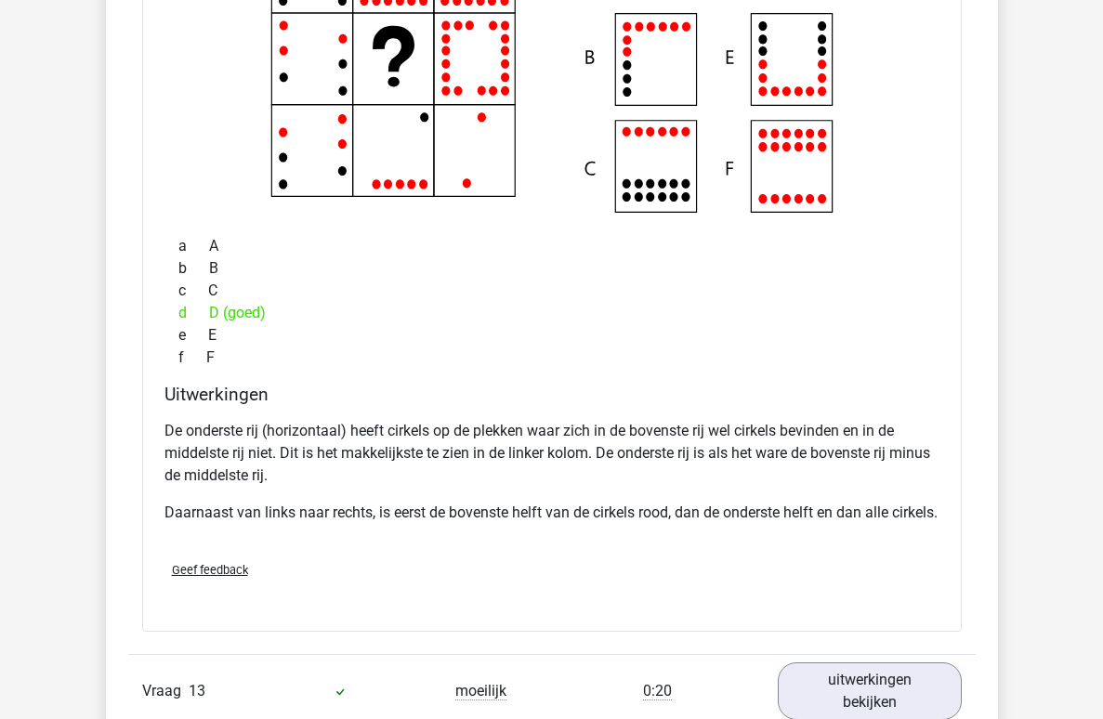
scroll to position [4882, 0]
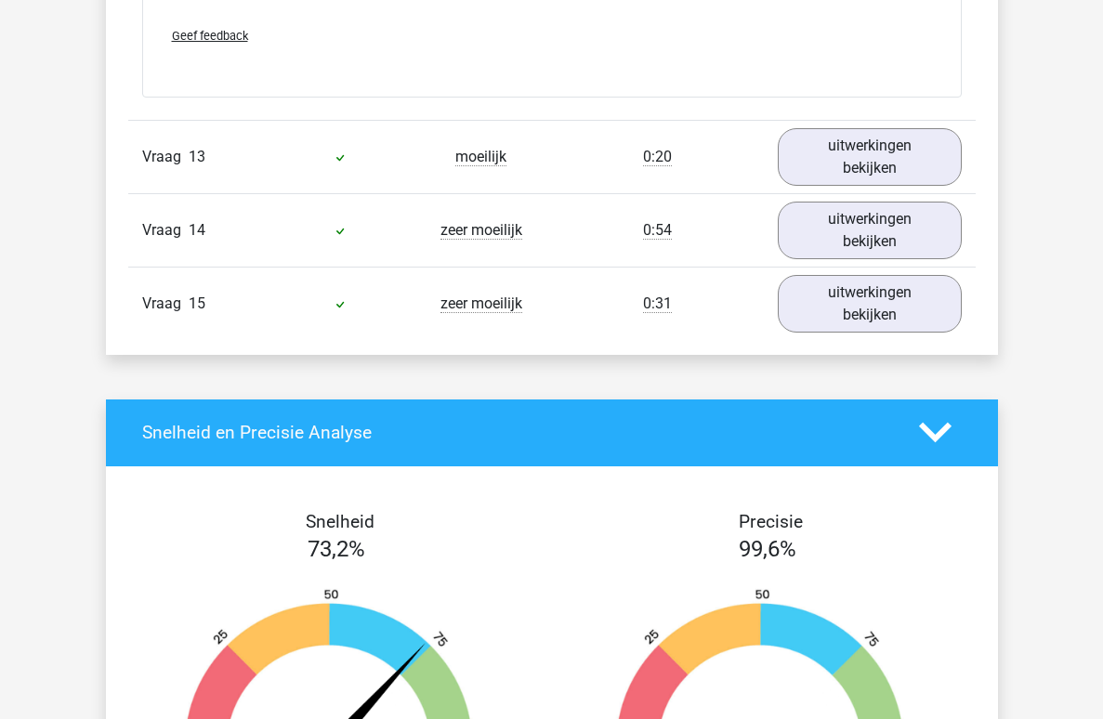
scroll to position [5040, 0]
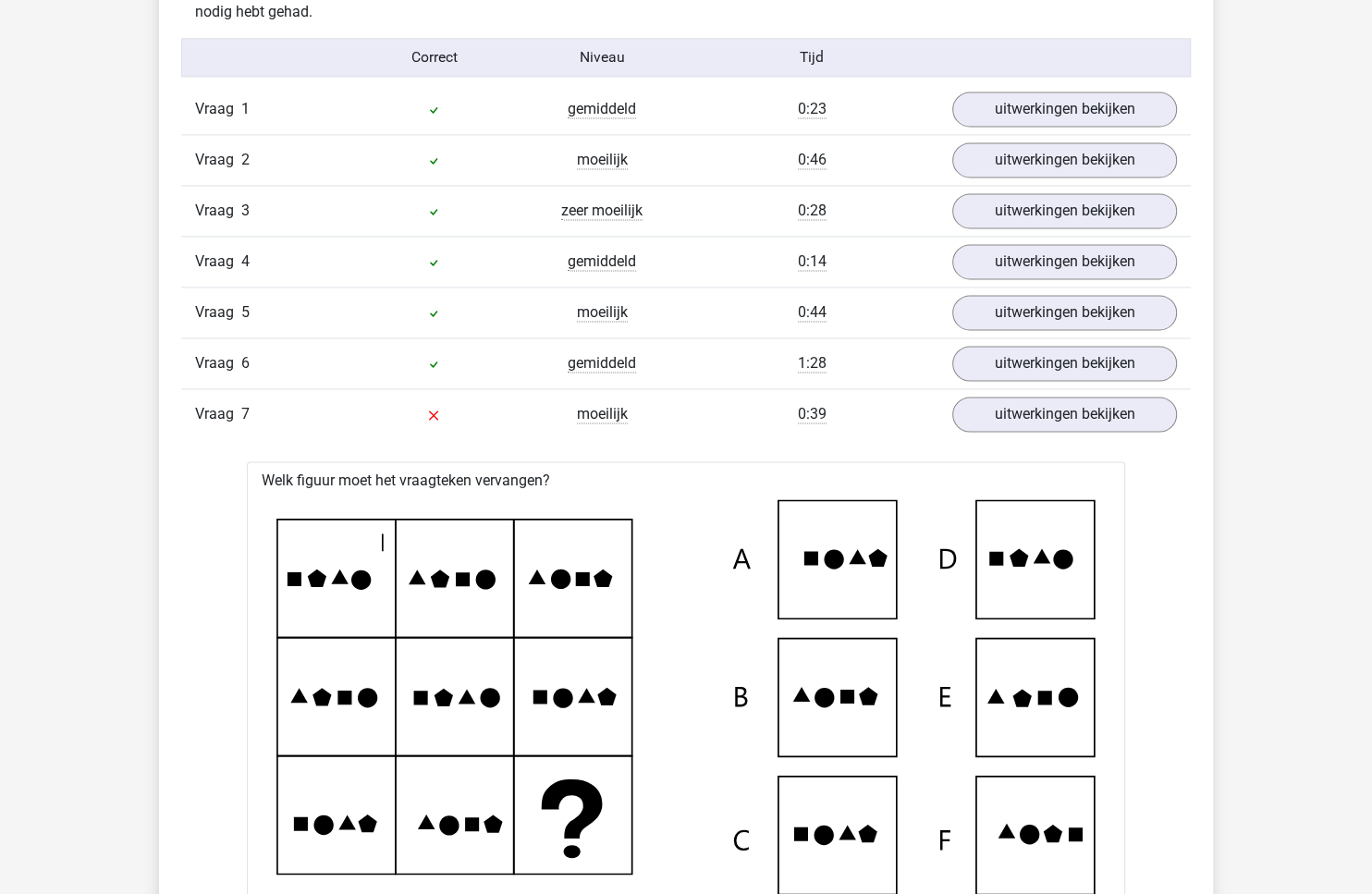
scroll to position [1674, 0]
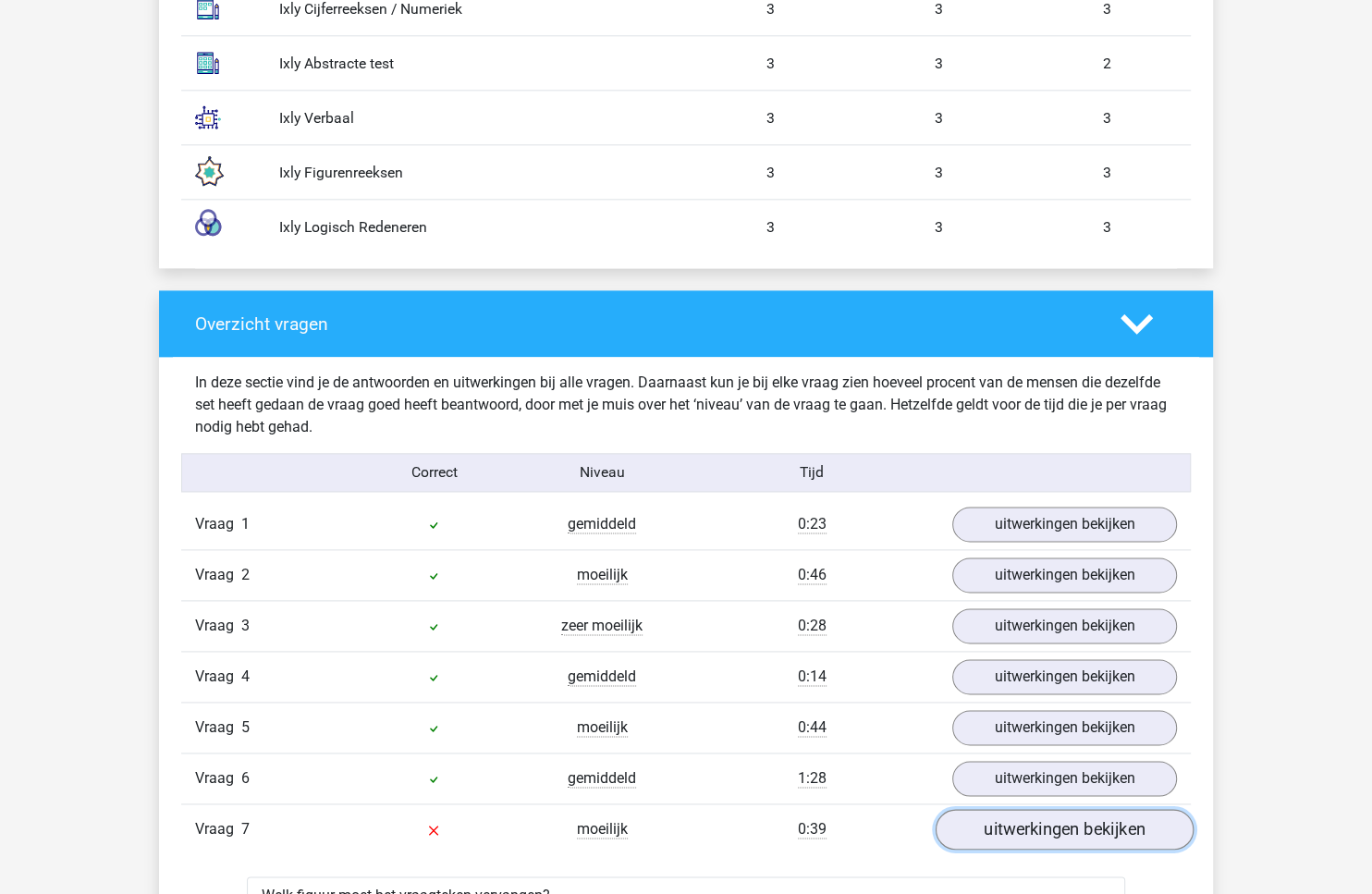
click at [995, 715] on link "uitwerkingen bekijken" at bounding box center [1064, 829] width 258 height 41
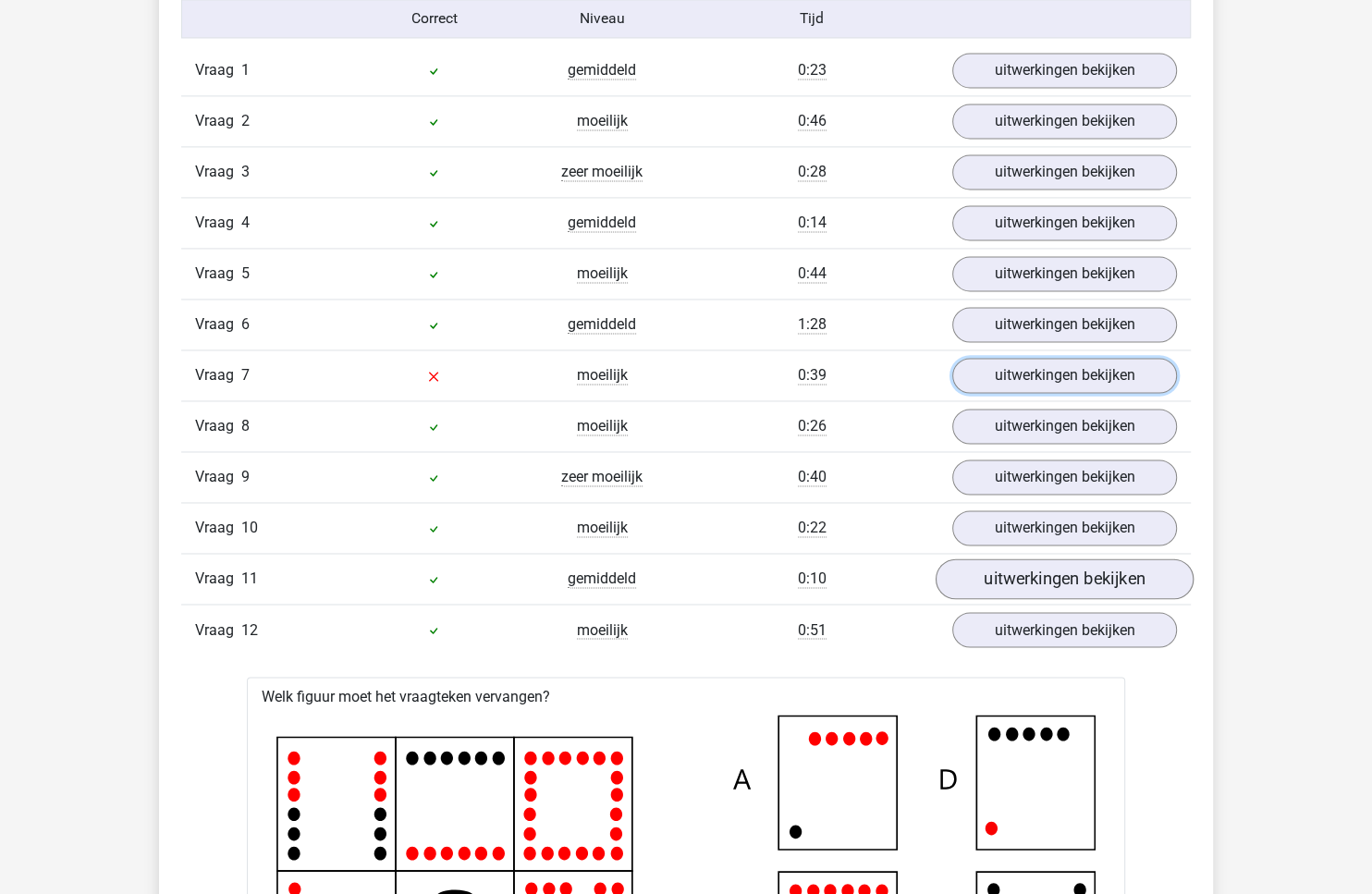
scroll to position [2228, 0]
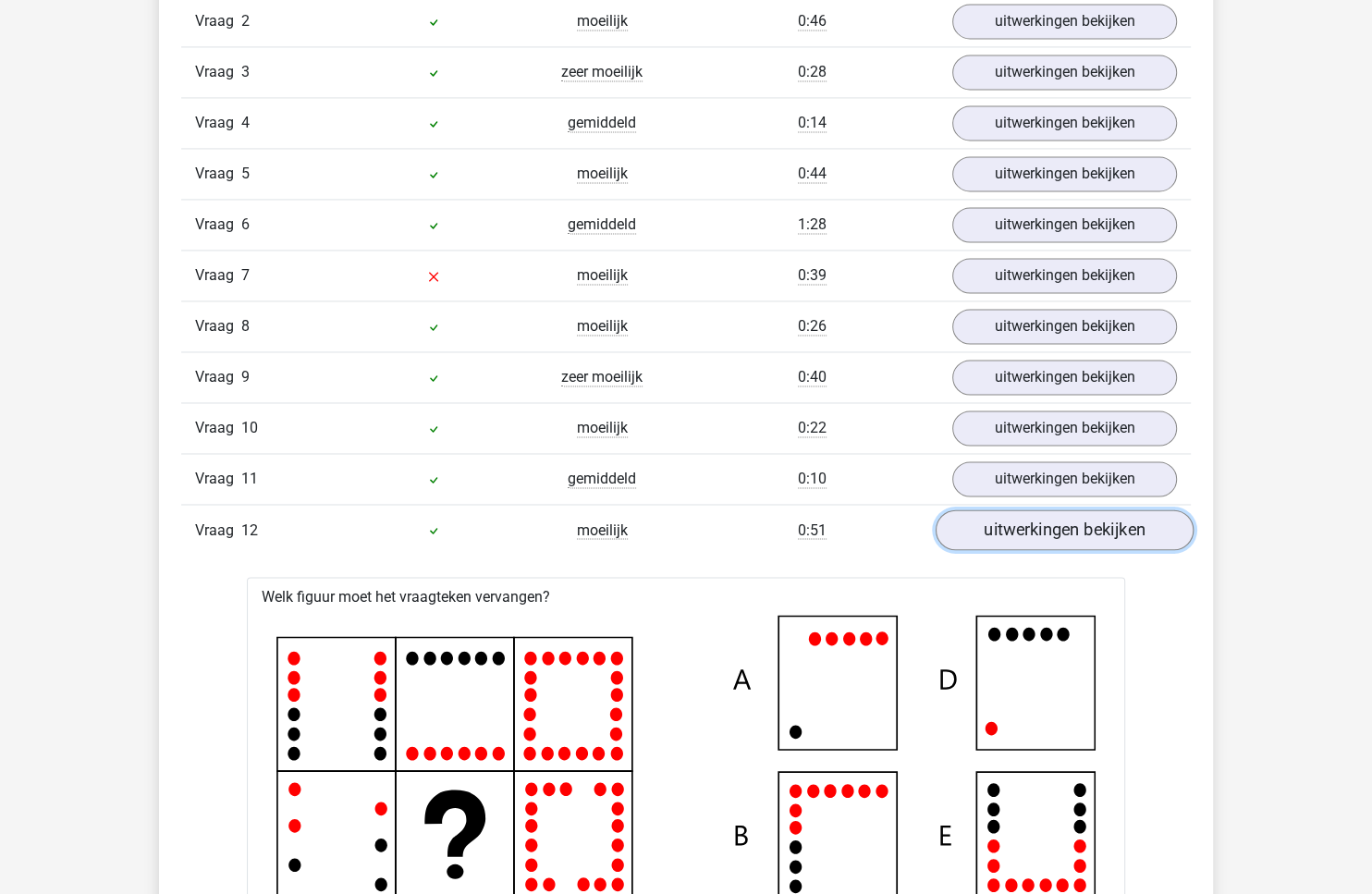
click at [1043, 511] on link "uitwerkingen bekijken" at bounding box center [1064, 530] width 258 height 41
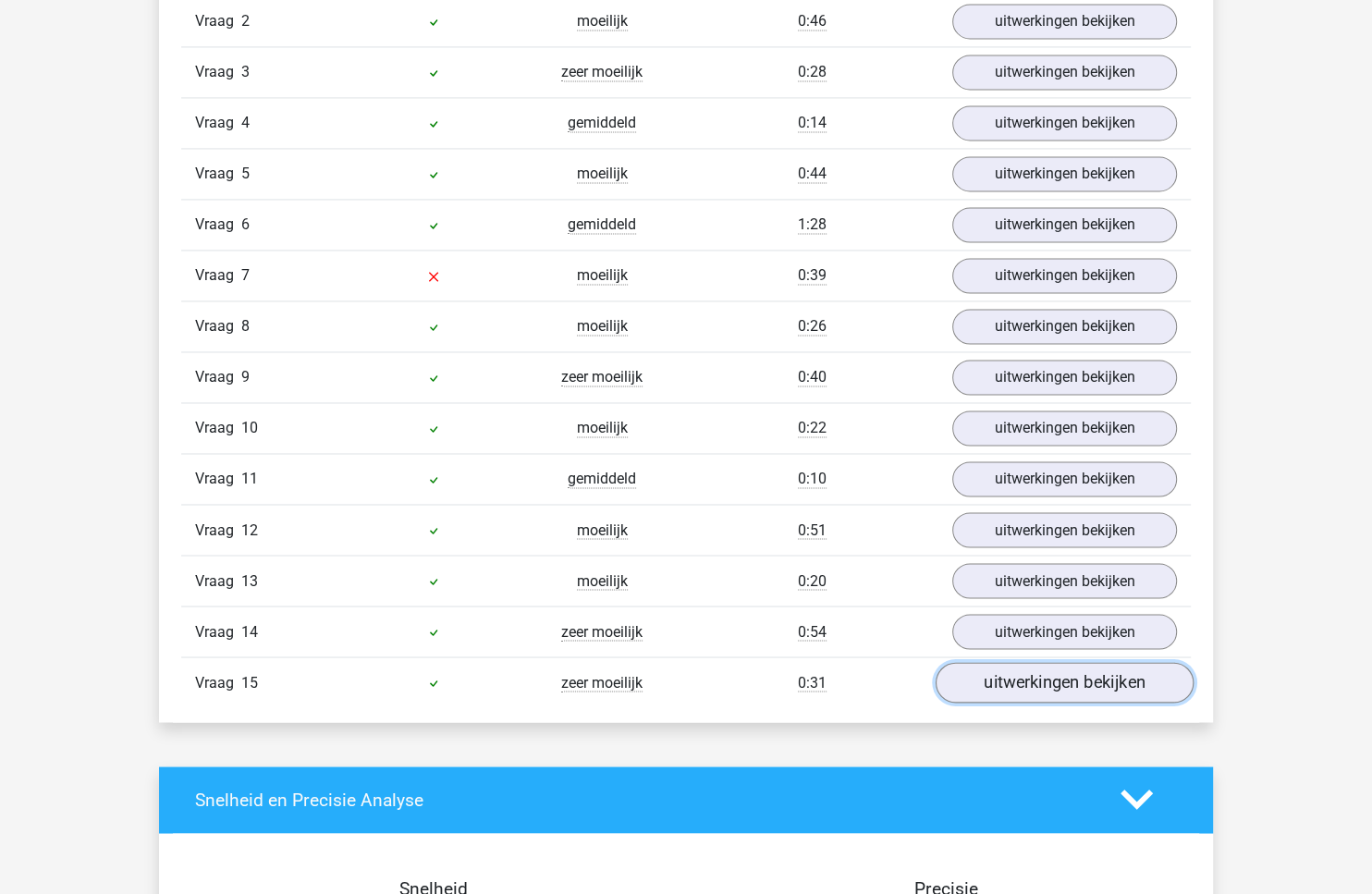
click at [1030, 662] on link "uitwerkingen bekijken" at bounding box center [1064, 682] width 258 height 41
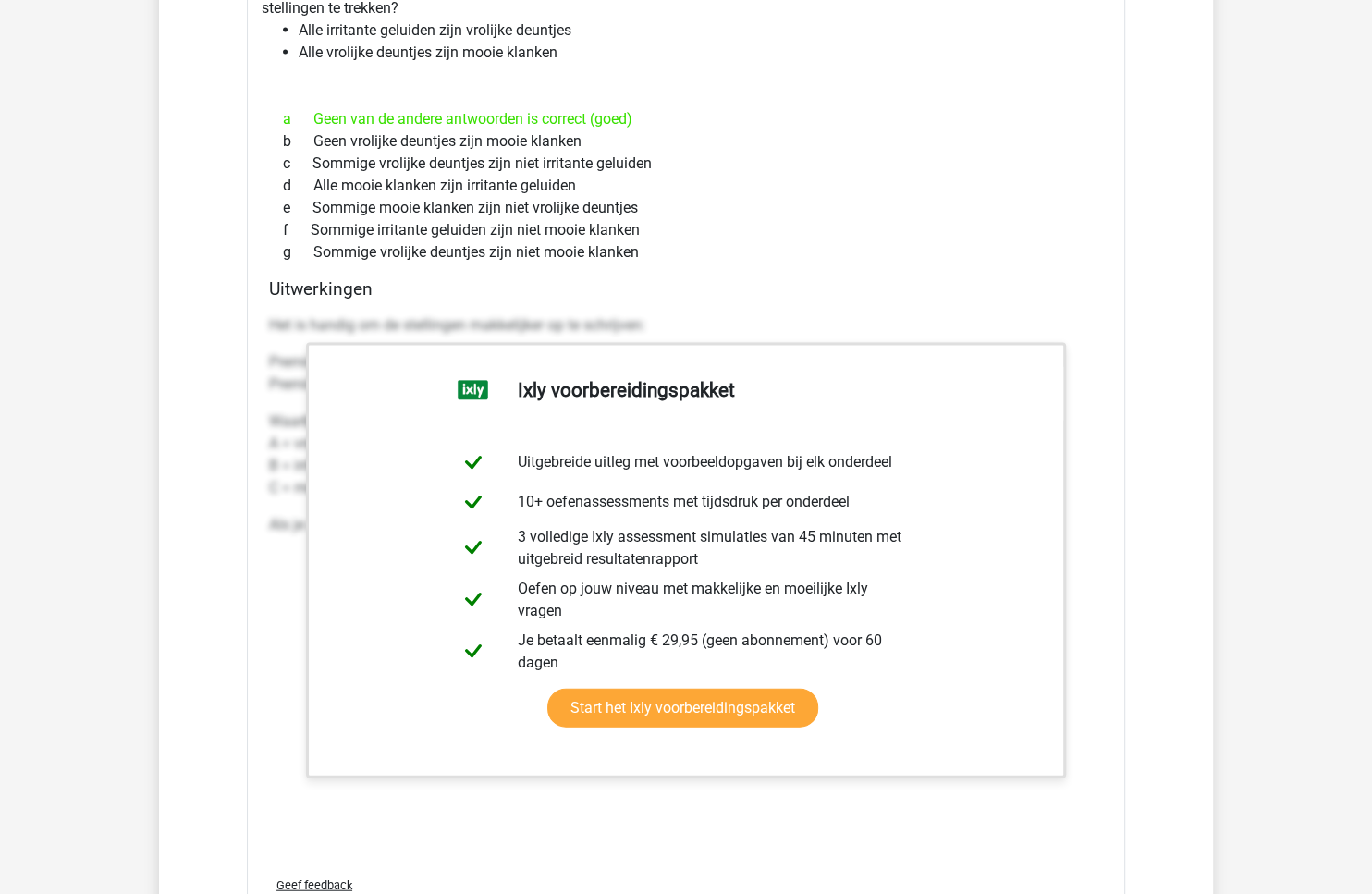
scroll to position [2580, 0]
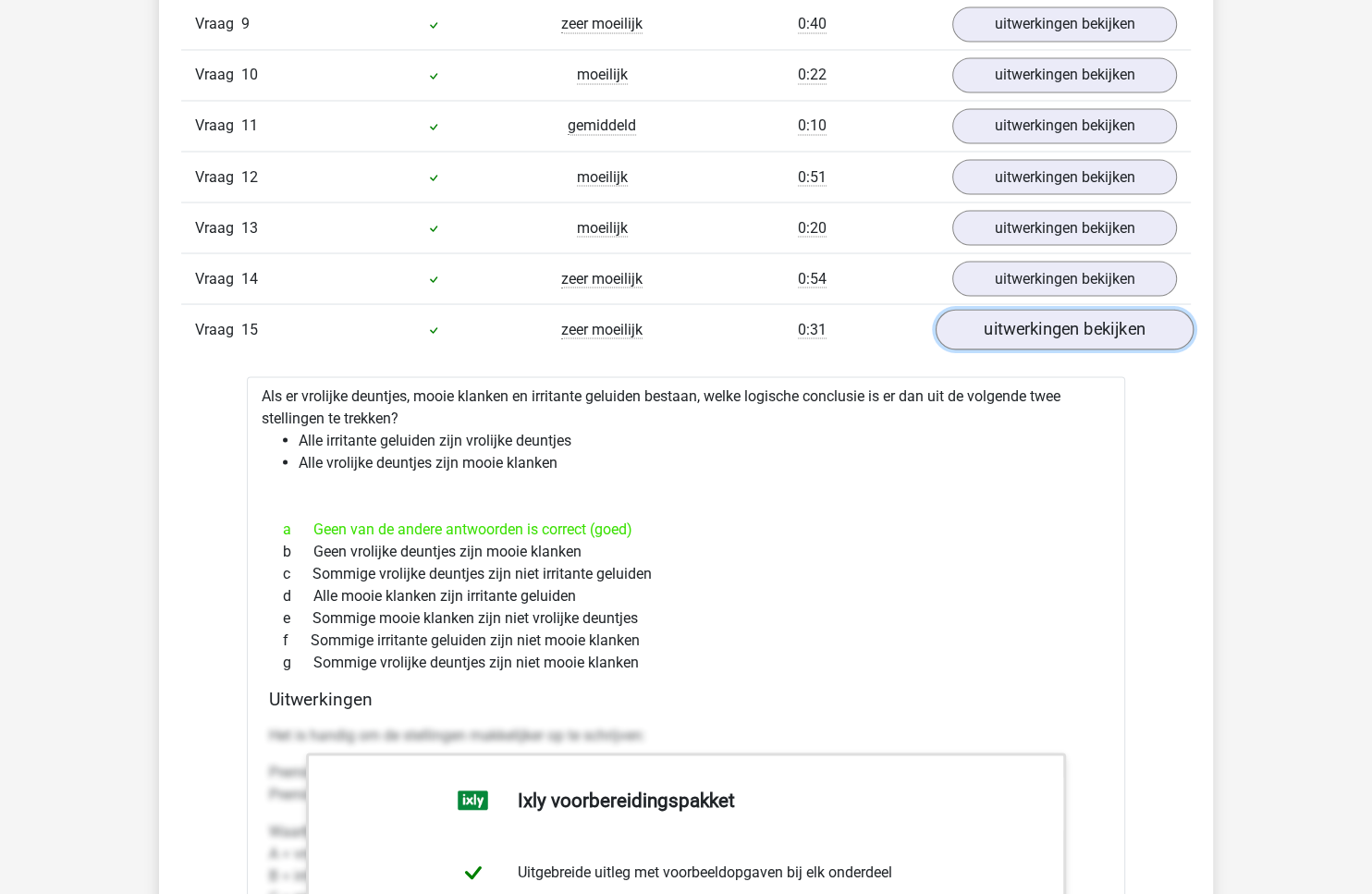
click at [1090, 323] on link "uitwerkingen bekijken" at bounding box center [1064, 329] width 258 height 41
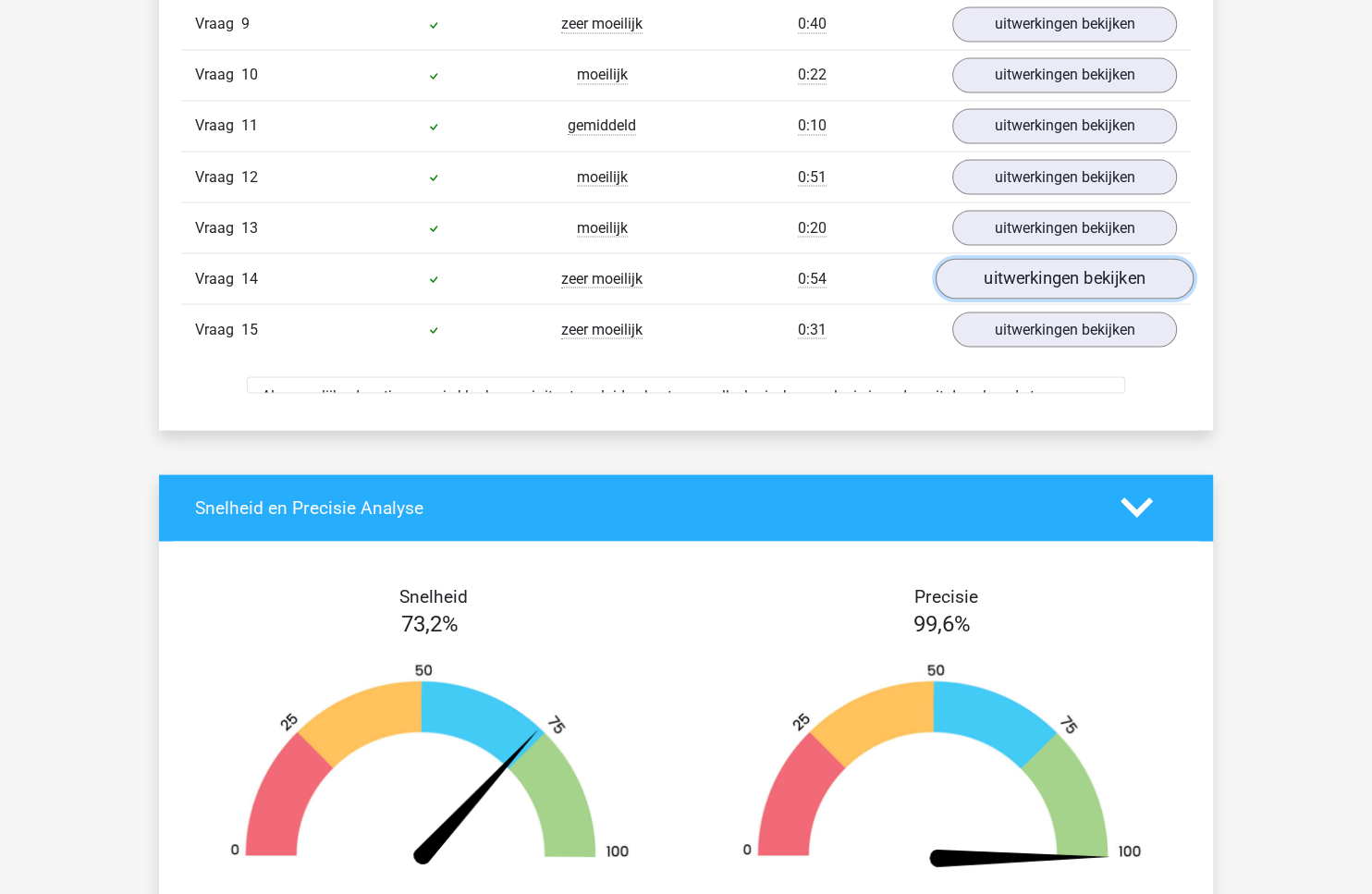
click at [1097, 272] on link "uitwerkingen bekijken" at bounding box center [1064, 278] width 258 height 41
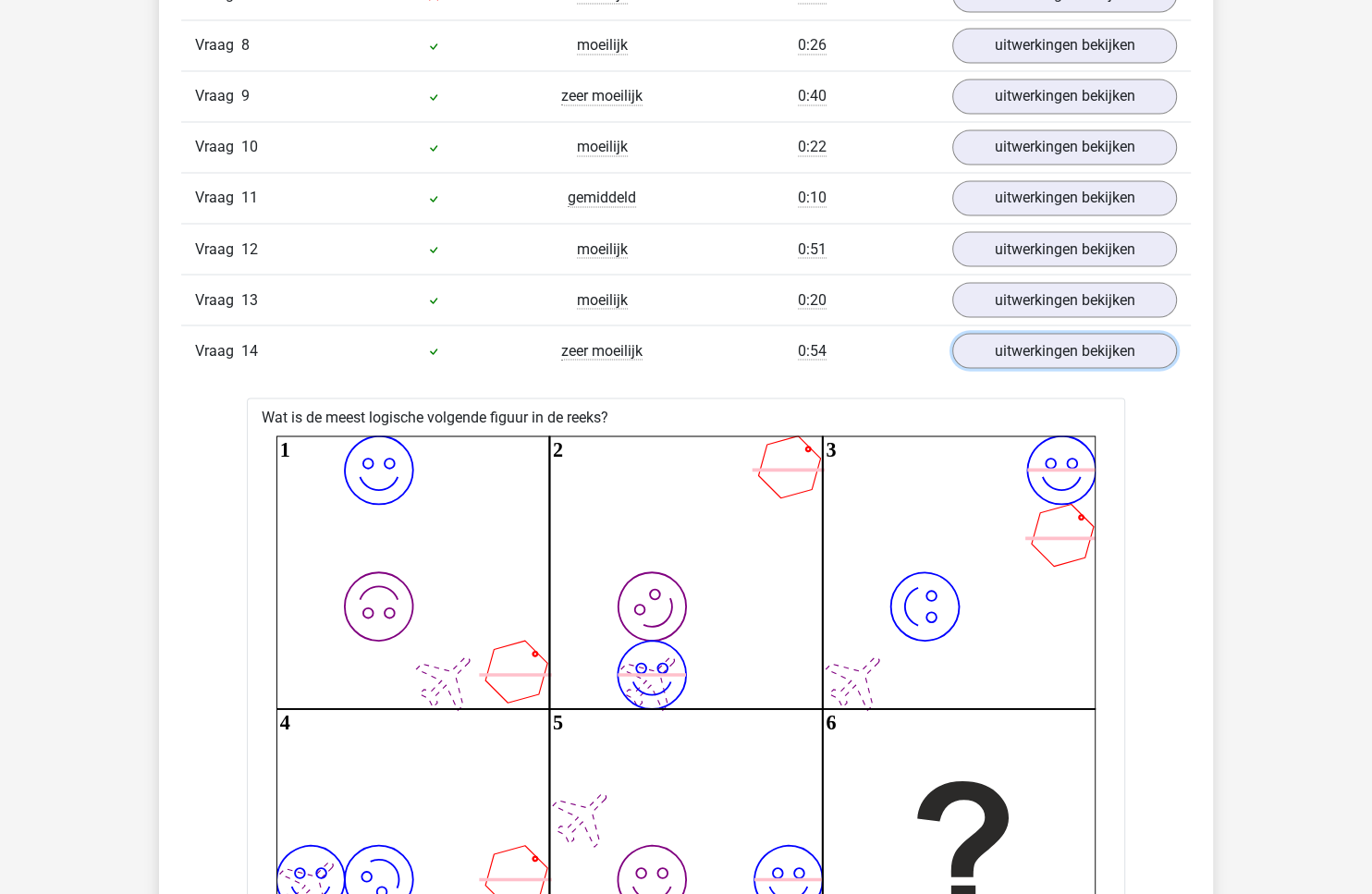
scroll to position [2242, 0]
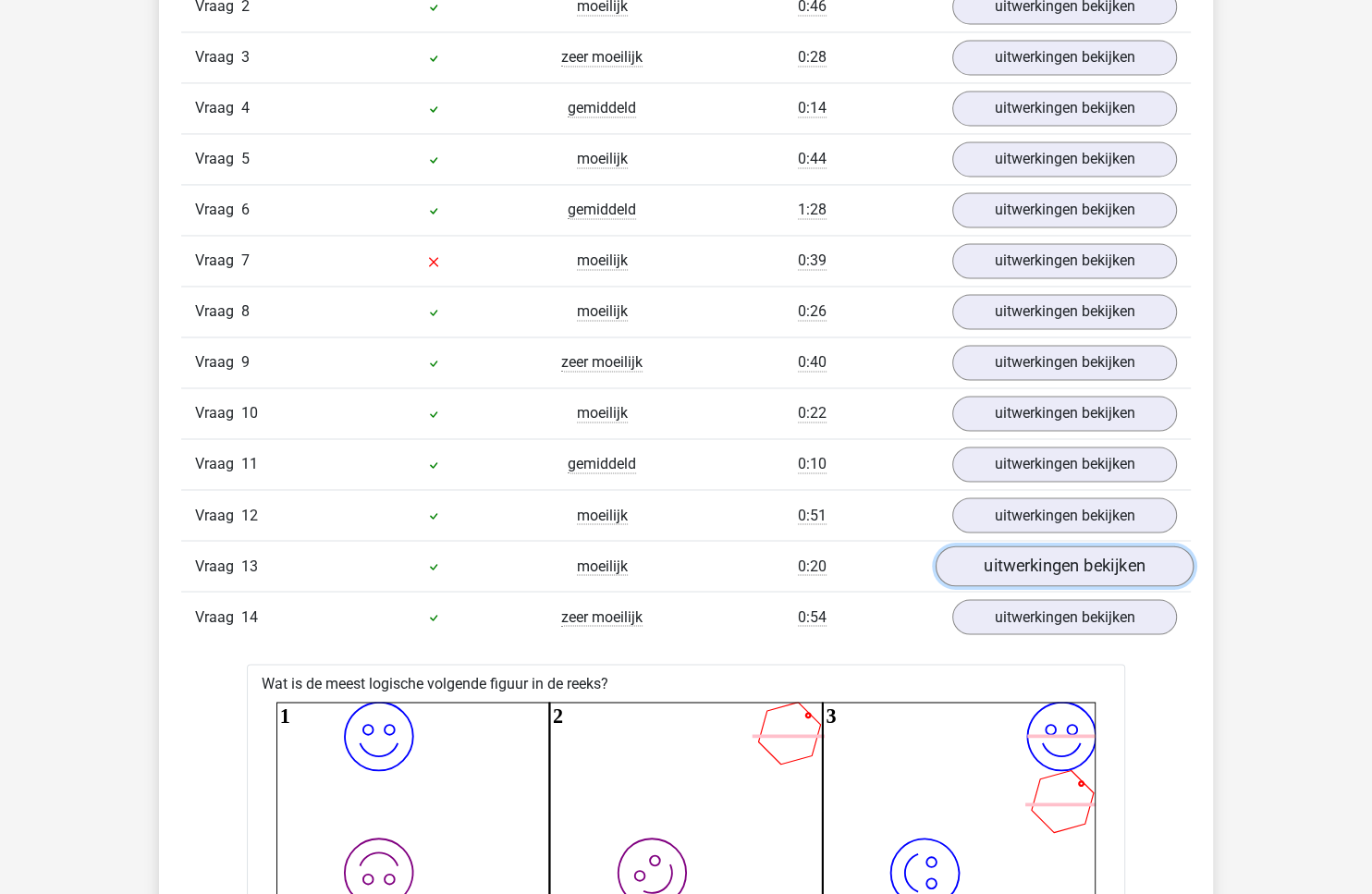
click at [1057, 551] on link "uitwerkingen bekijken" at bounding box center [1064, 565] width 258 height 41
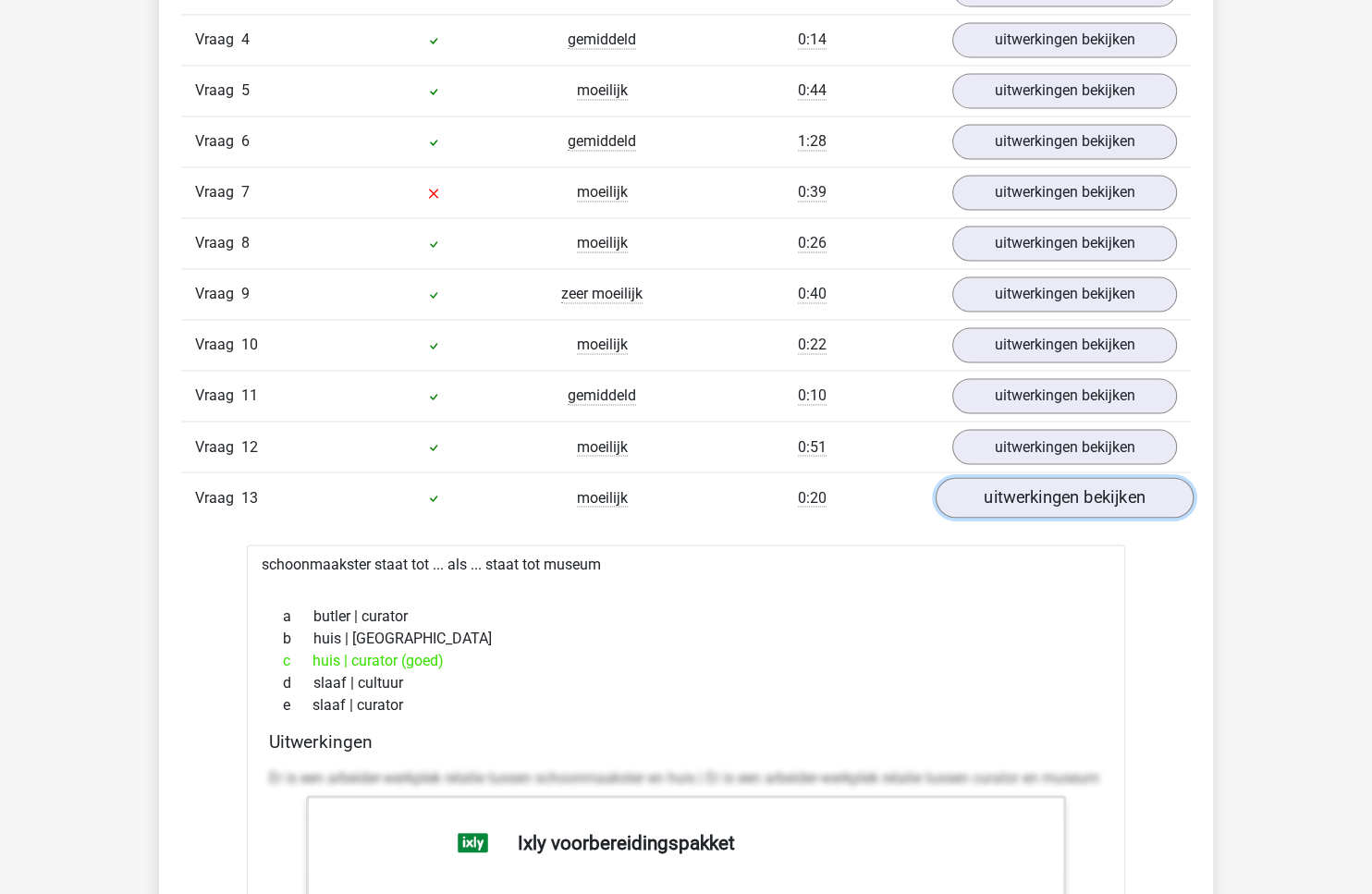
scroll to position [2326, 0]
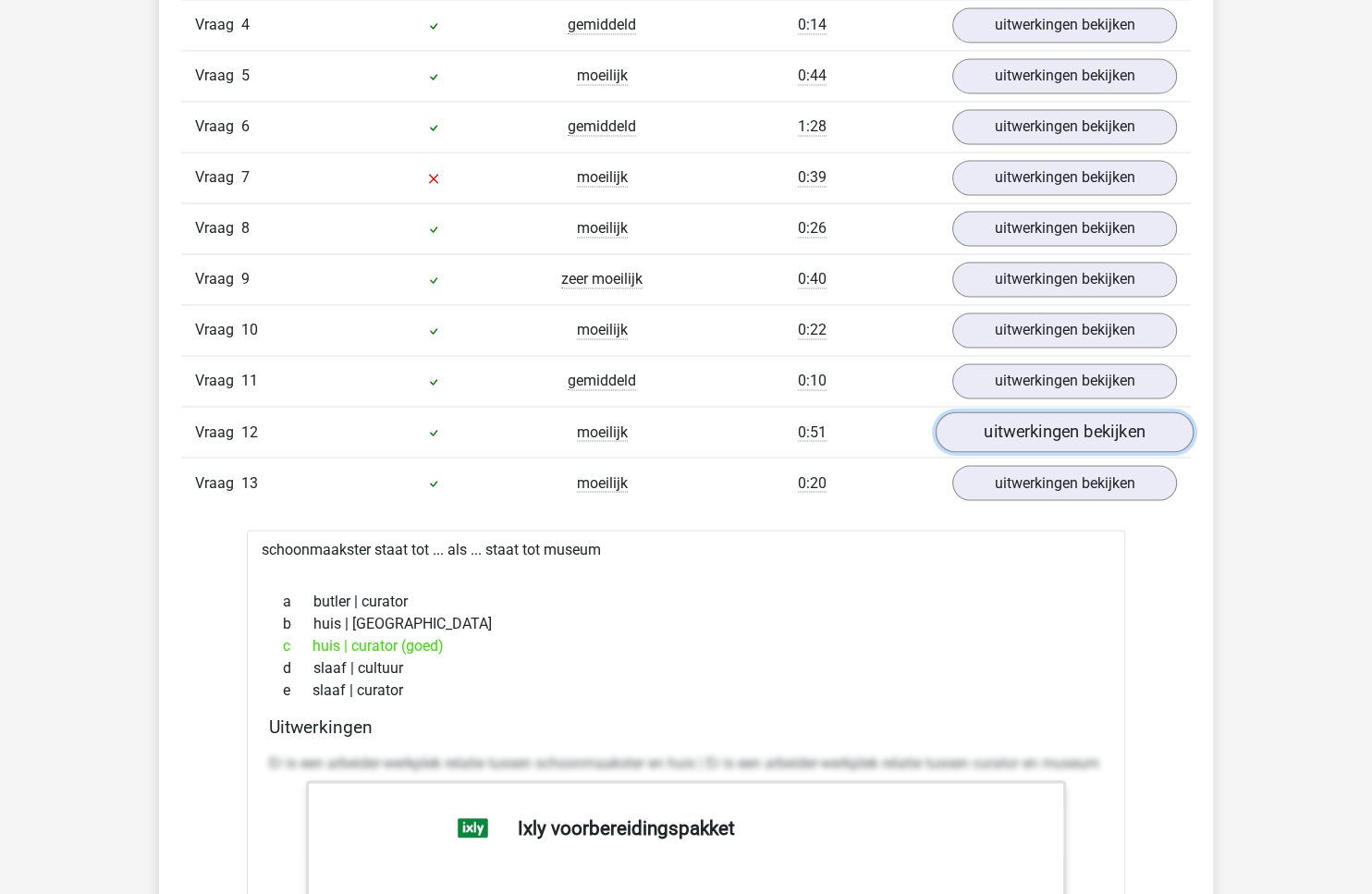
click at [1068, 411] on link "uitwerkingen bekijken" at bounding box center [1064, 431] width 258 height 41
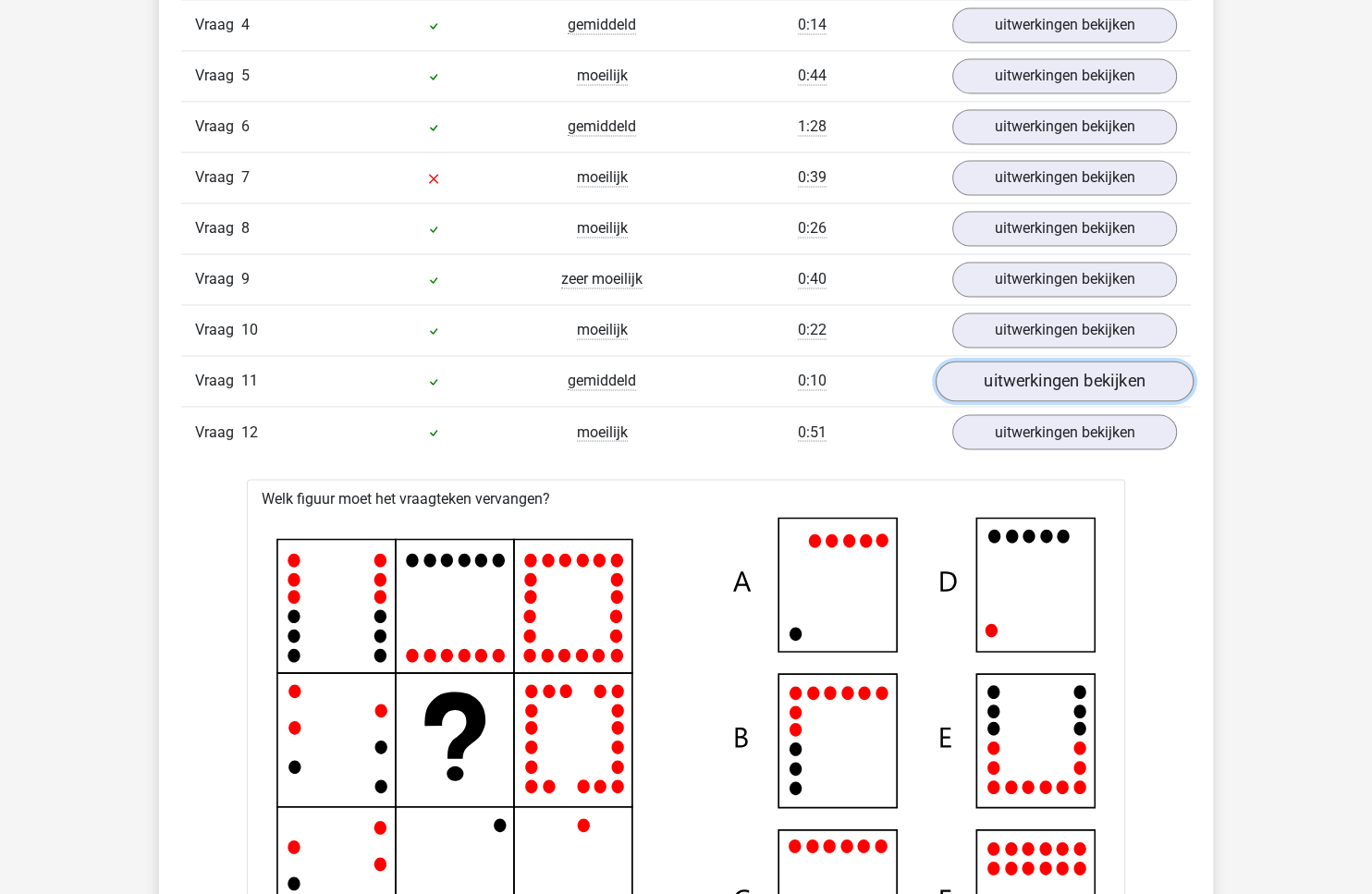
click at [1085, 362] on link "uitwerkingen bekijken" at bounding box center [1064, 380] width 258 height 41
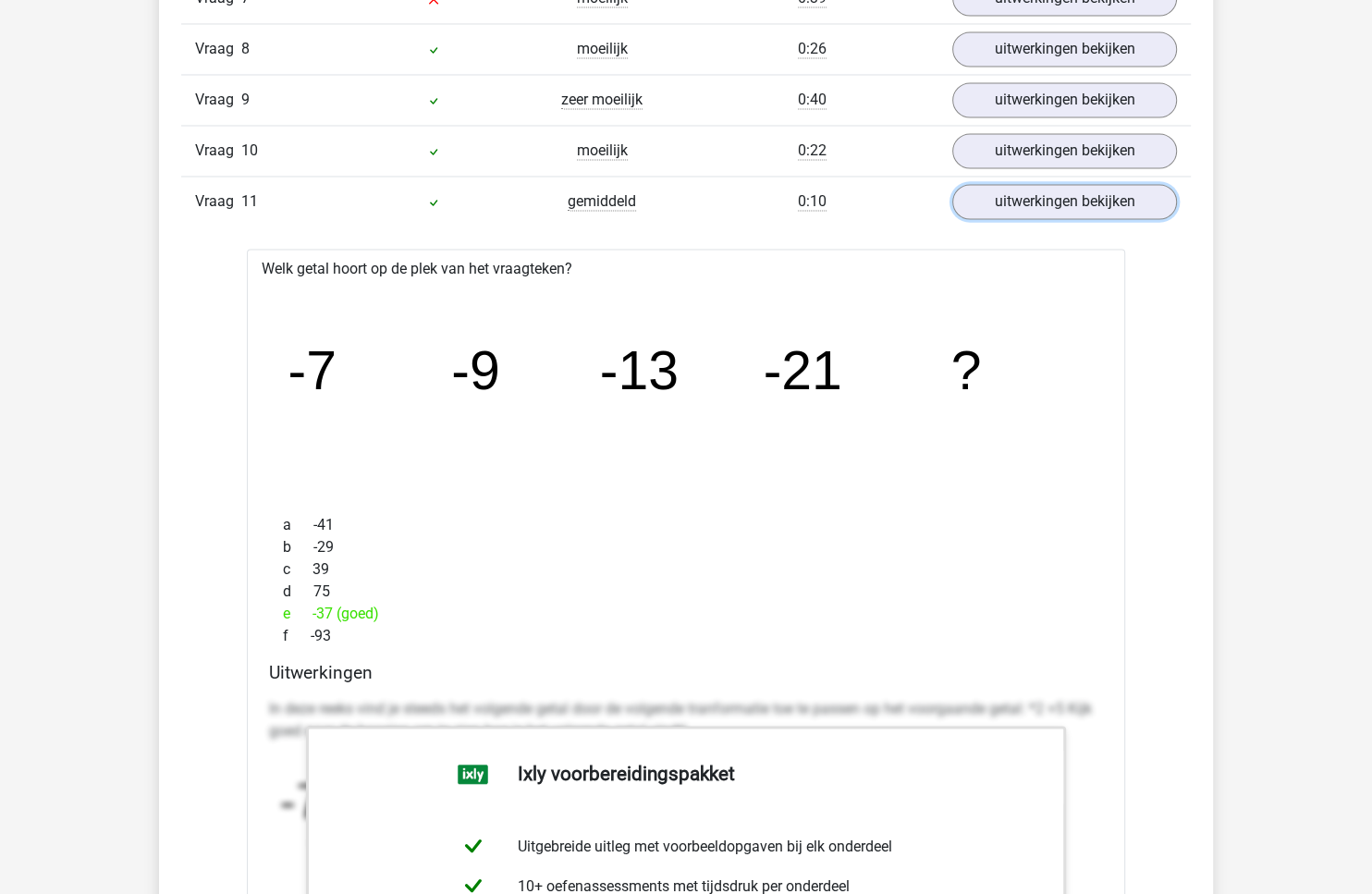
scroll to position [2295, 0]
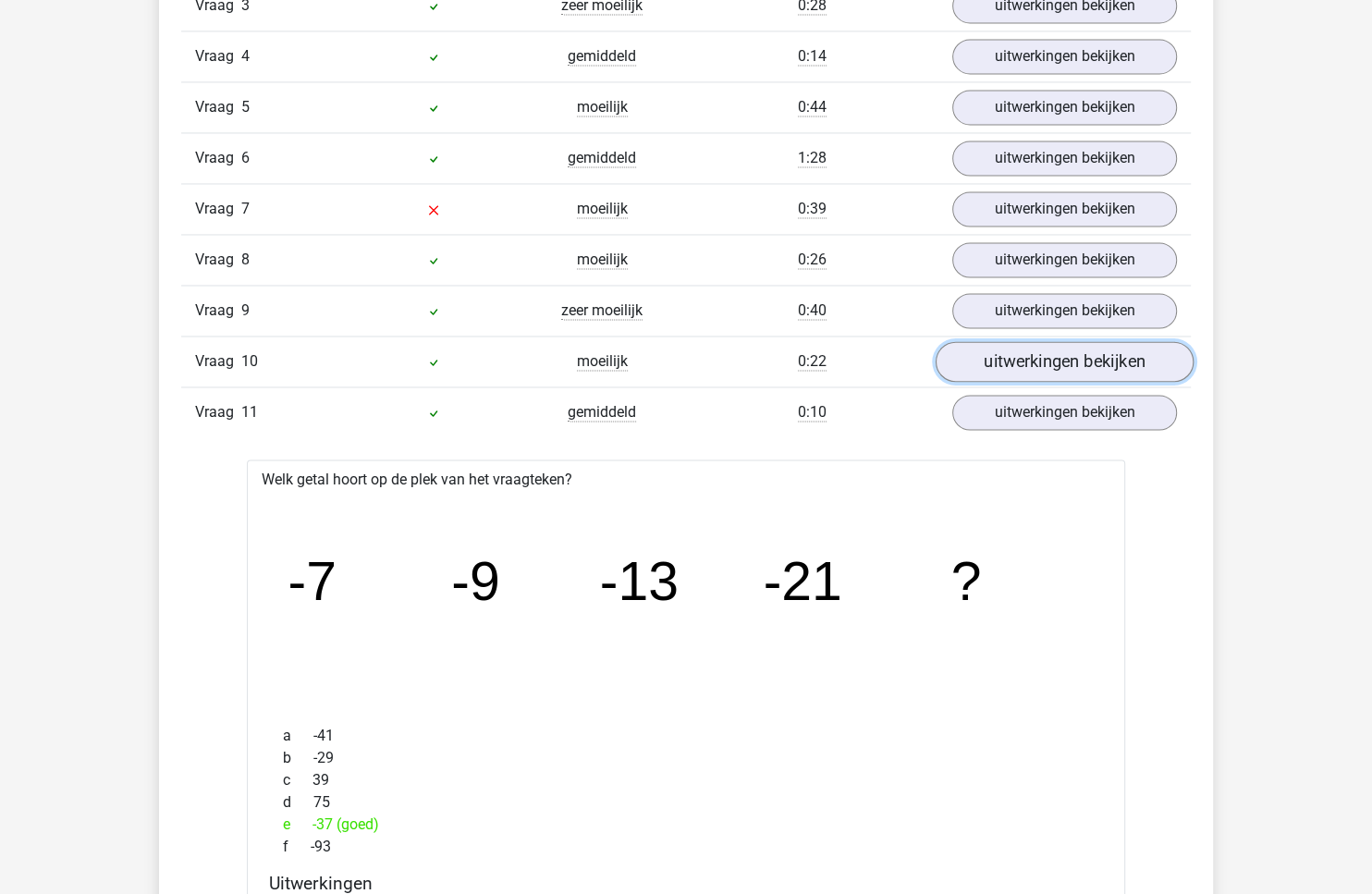
click at [1029, 341] on link "uitwerkingen bekijken" at bounding box center [1064, 361] width 258 height 41
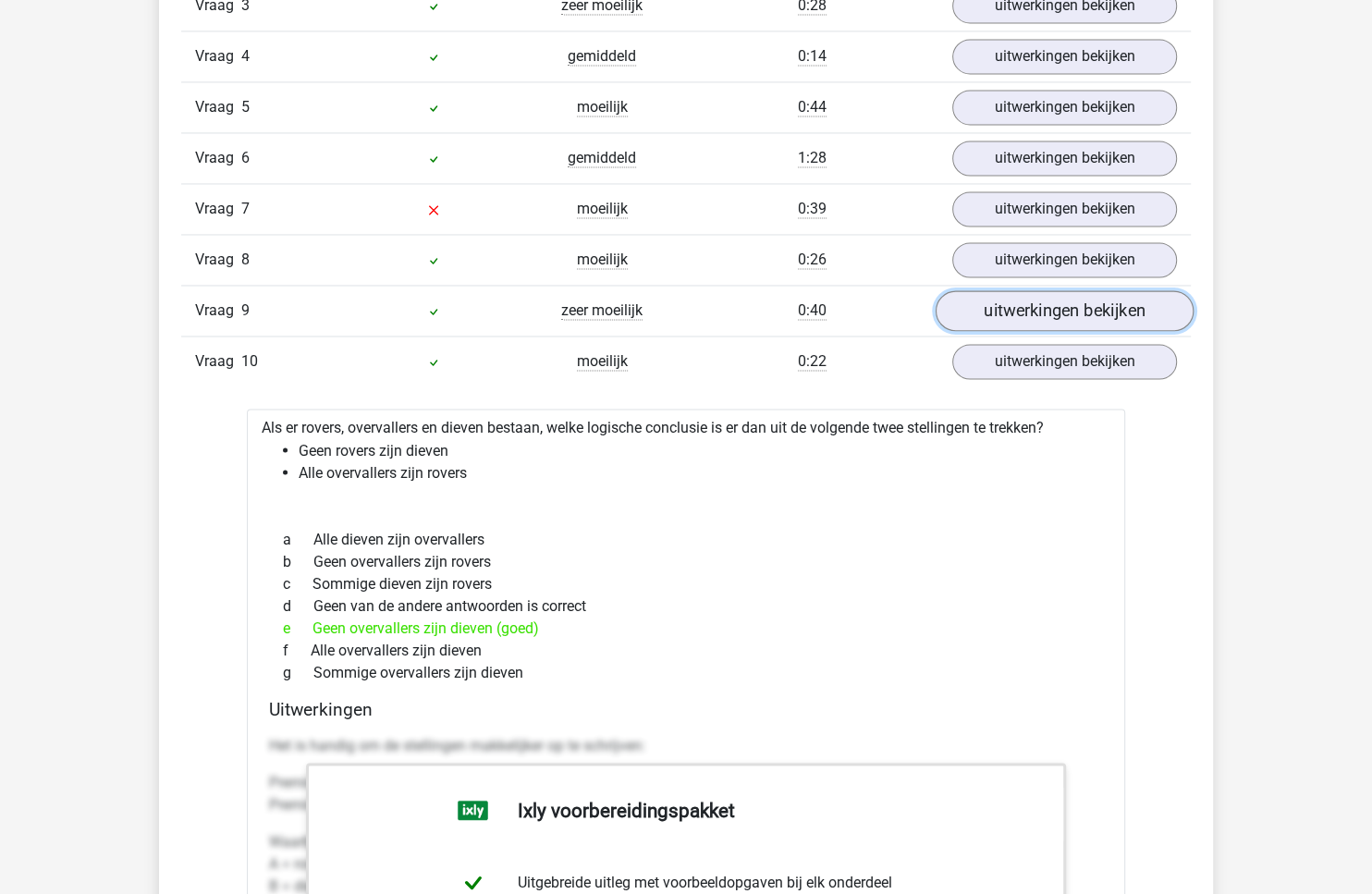
click at [1051, 297] on link "uitwerkingen bekijken" at bounding box center [1064, 311] width 258 height 41
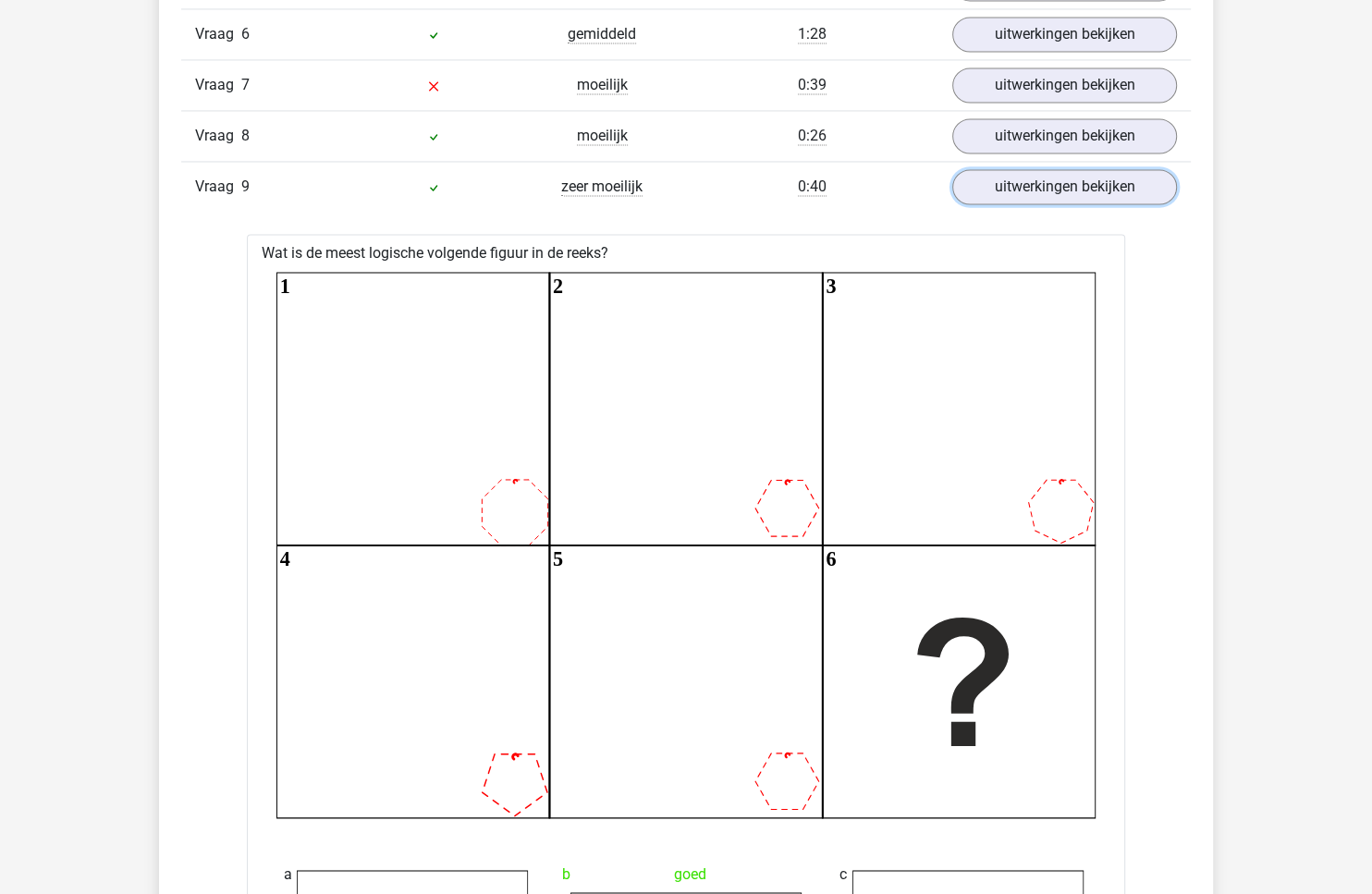
scroll to position [1899, 0]
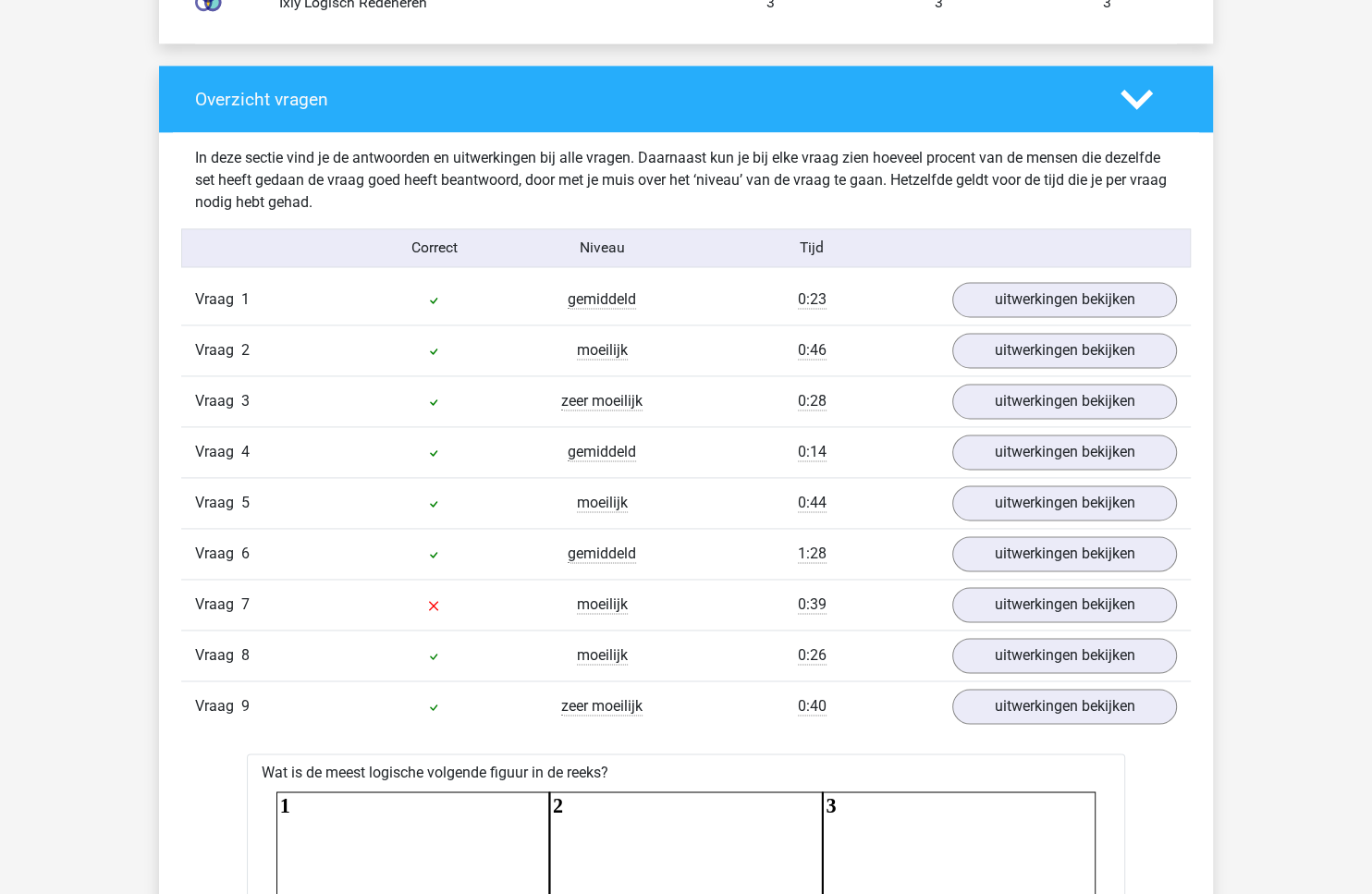
click at [1034, 614] on div "Vraag 7 moeilijk 0:39 uitwerkingen bekijken" at bounding box center [686, 603] width 1010 height 51
click at [1035, 644] on link "uitwerkingen bekijken" at bounding box center [1064, 655] width 258 height 41
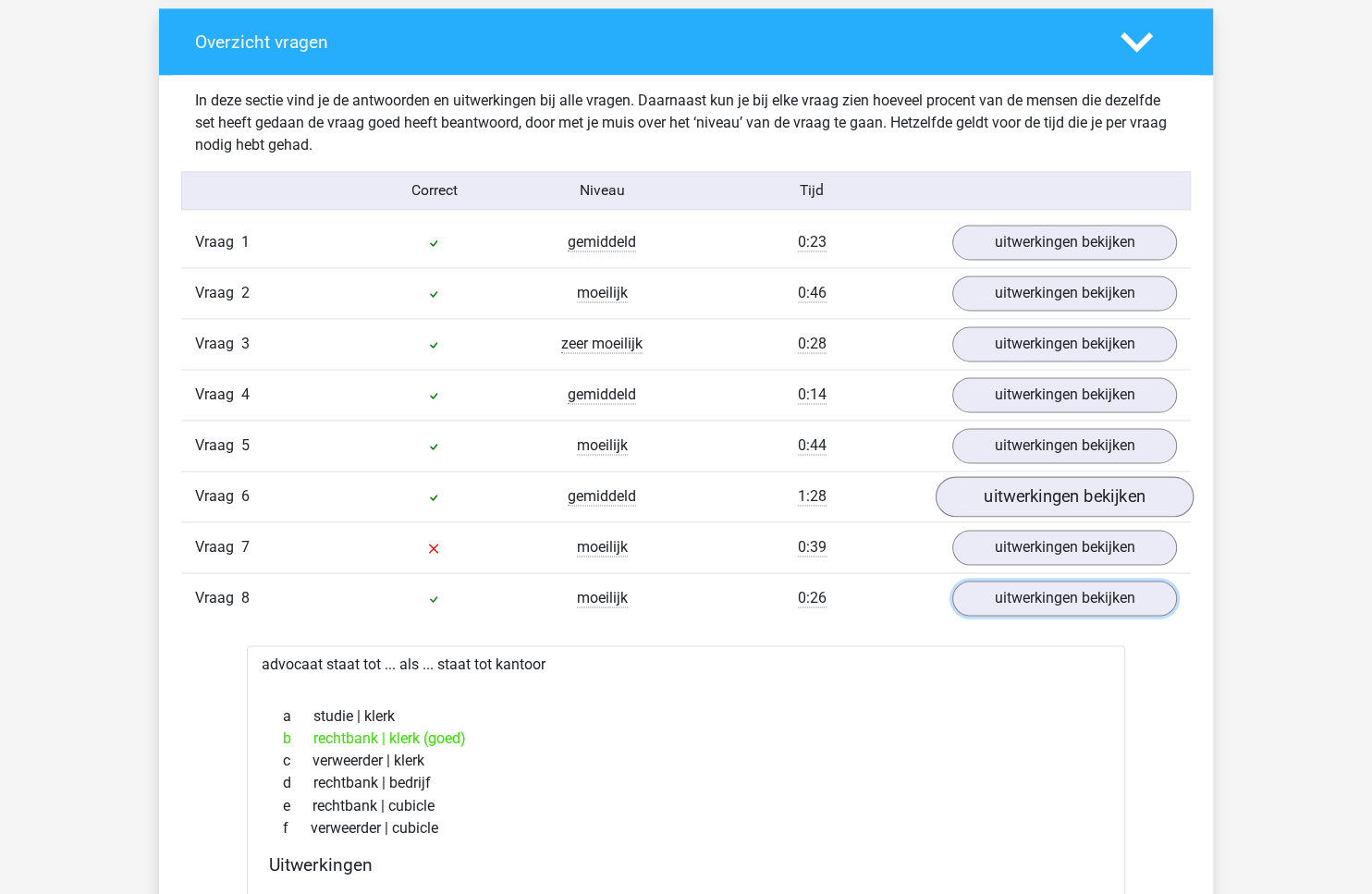
scroll to position [1958, 0]
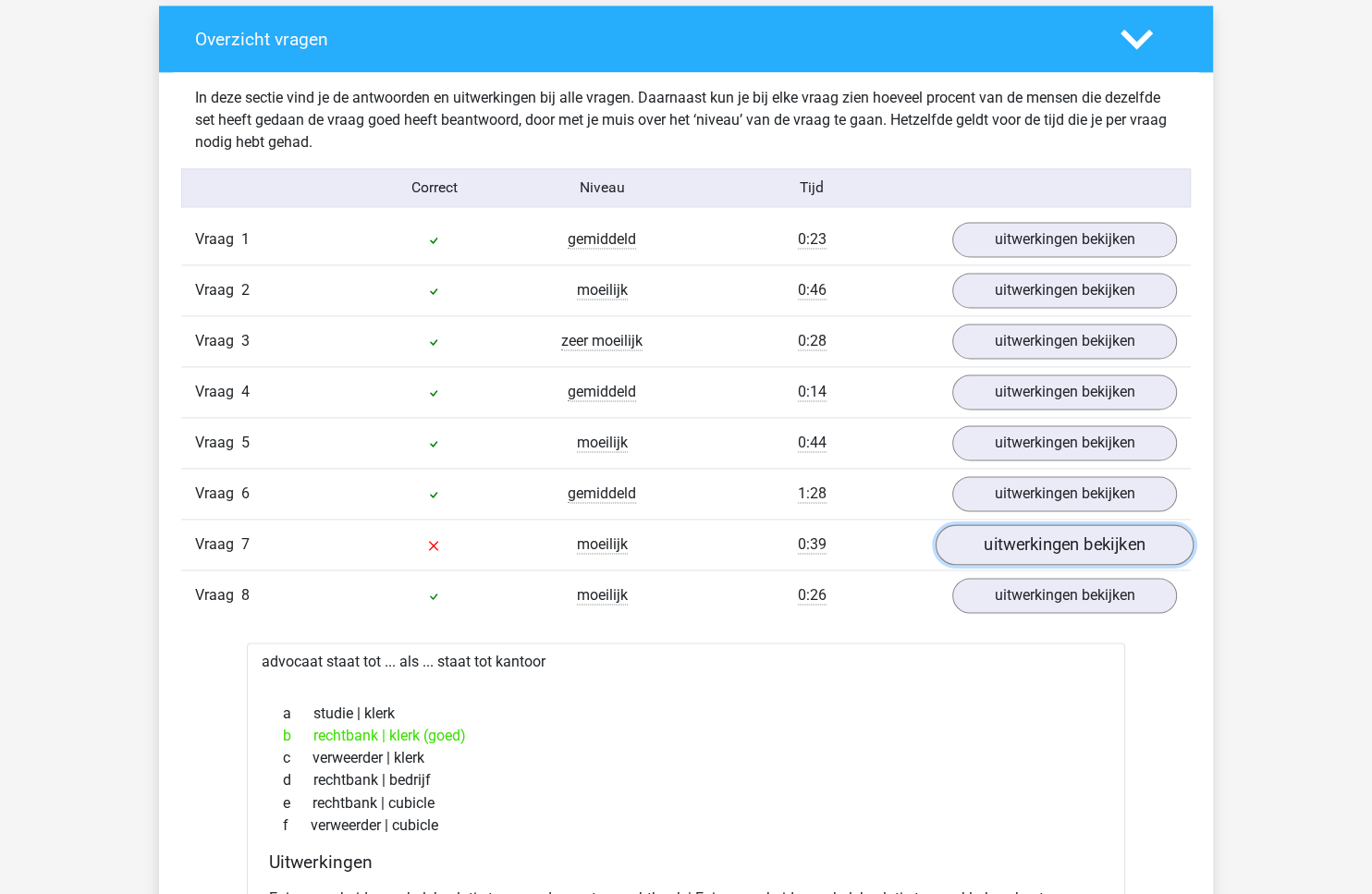
click at [1021, 525] on link "uitwerkingen bekijken" at bounding box center [1064, 545] width 258 height 41
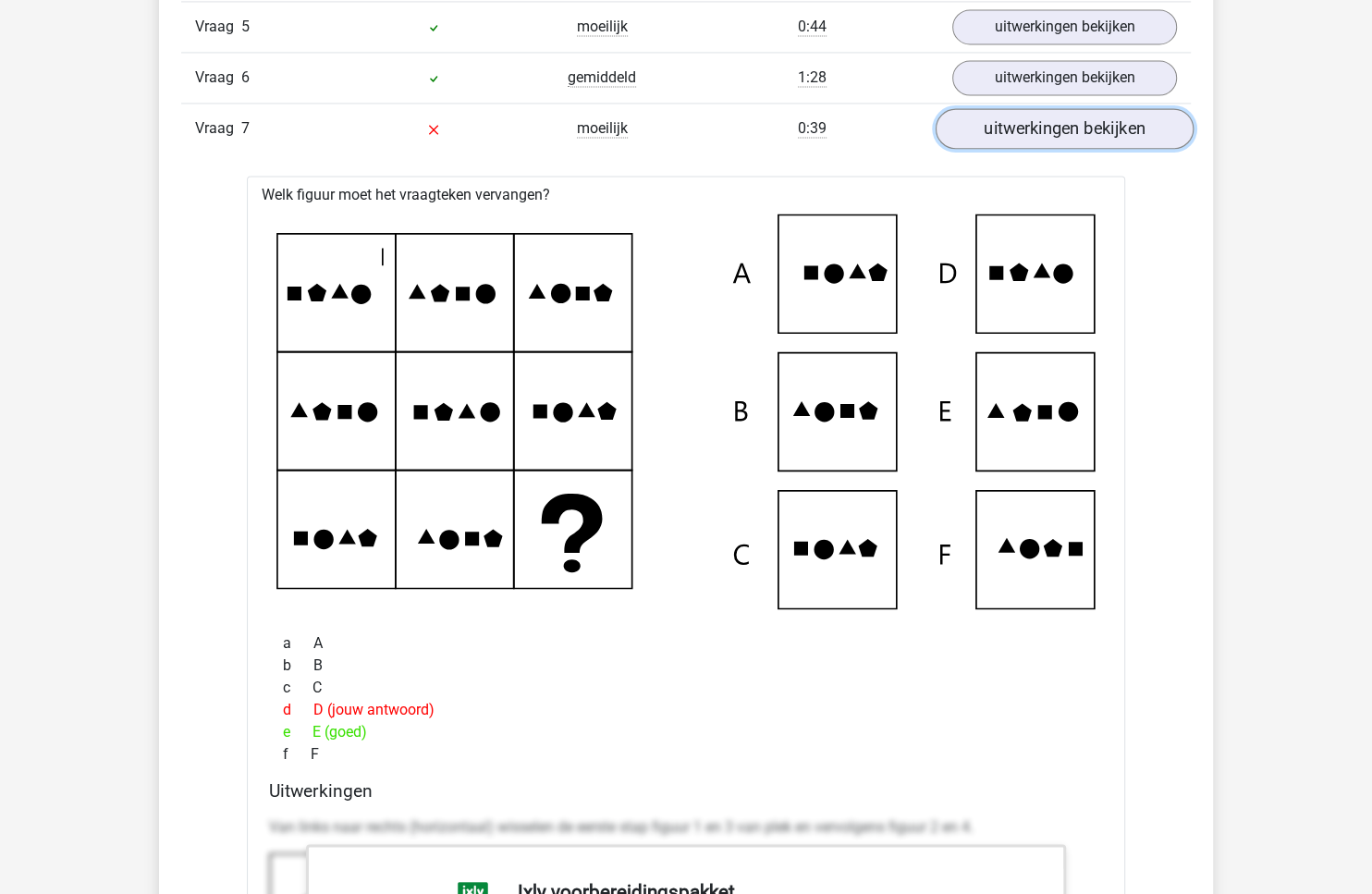
scroll to position [2042, 0]
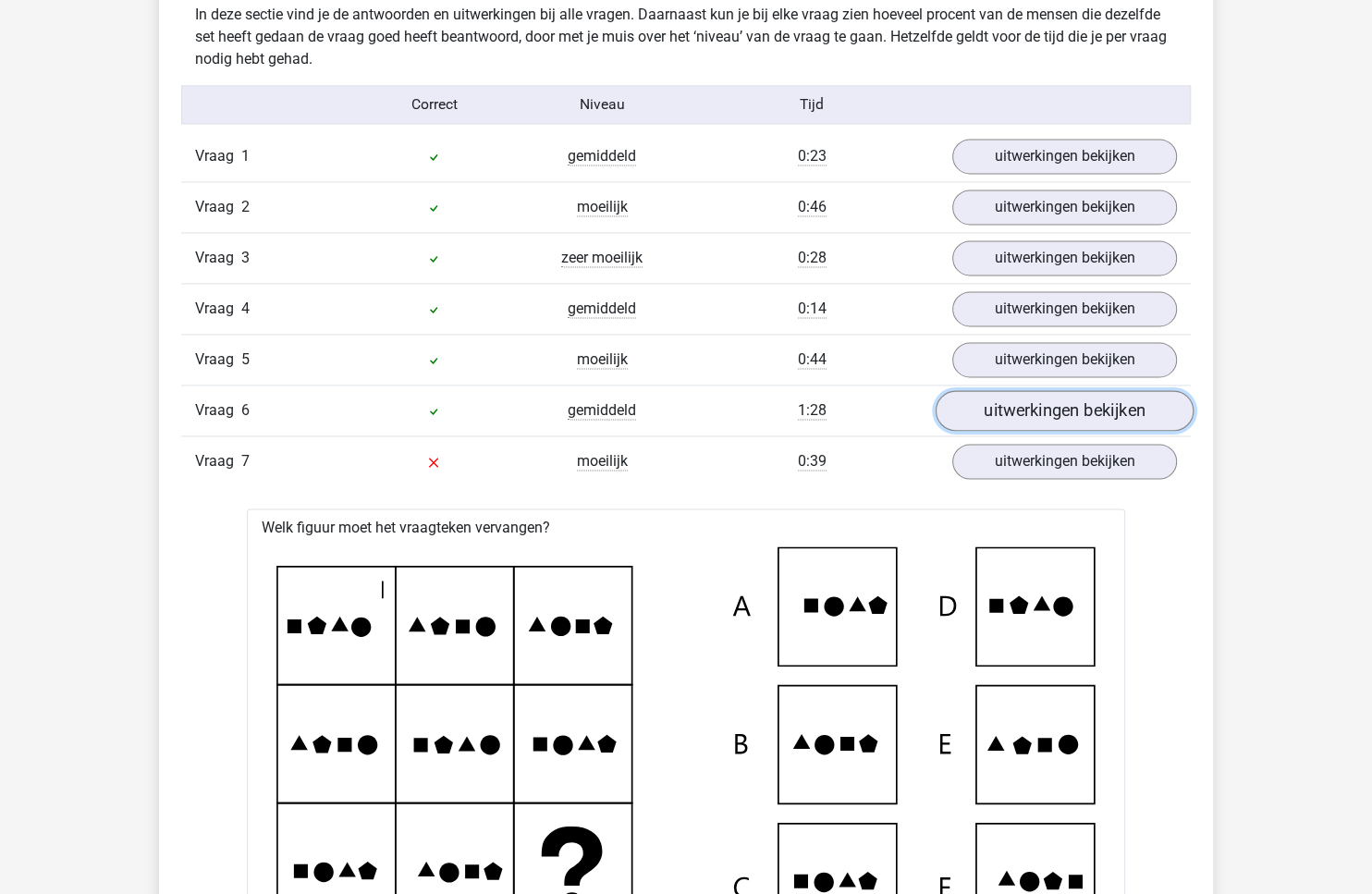
click at [1032, 397] on link "uitwerkingen bekijken" at bounding box center [1064, 410] width 258 height 41
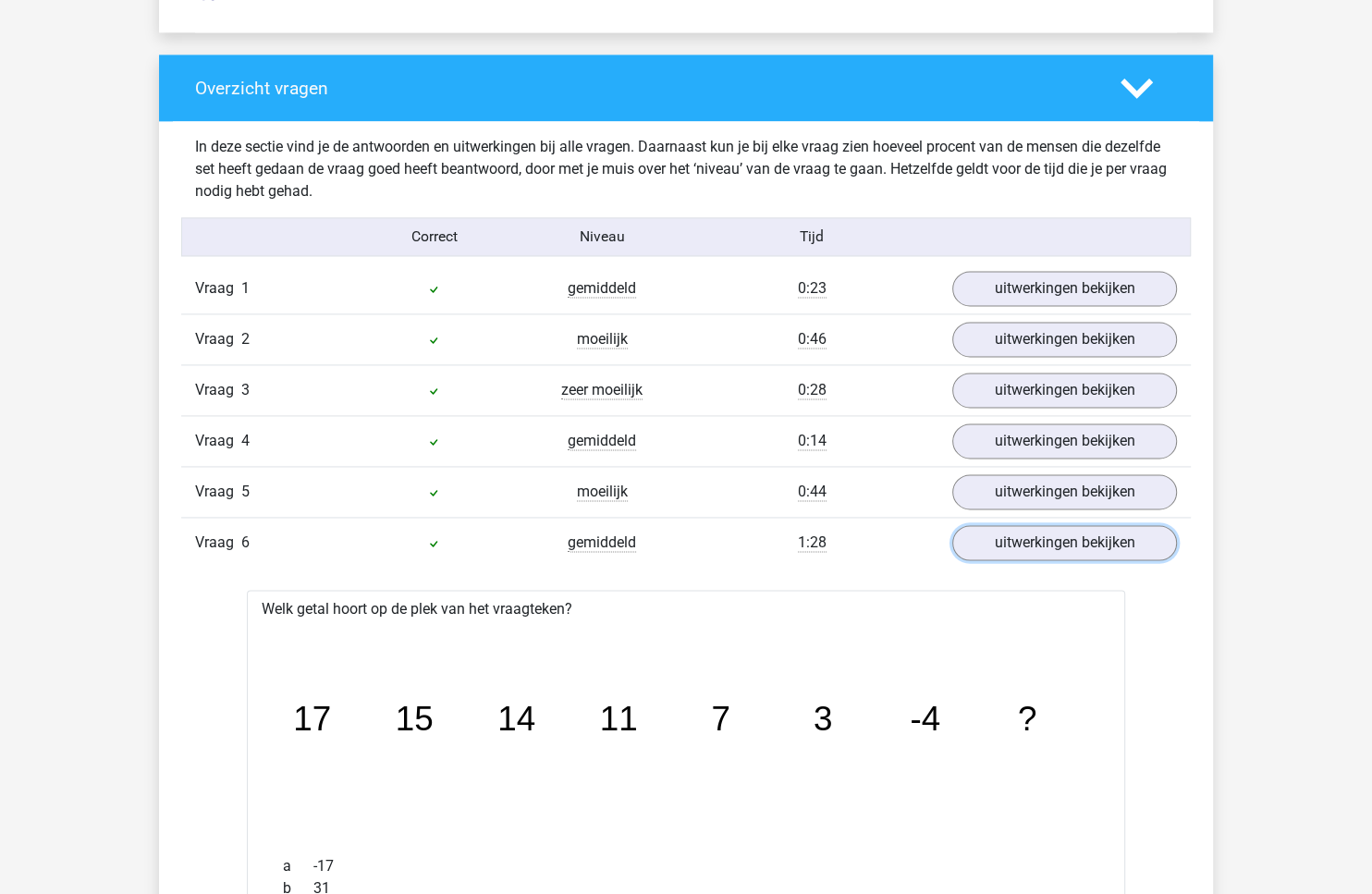
scroll to position [1879, 0]
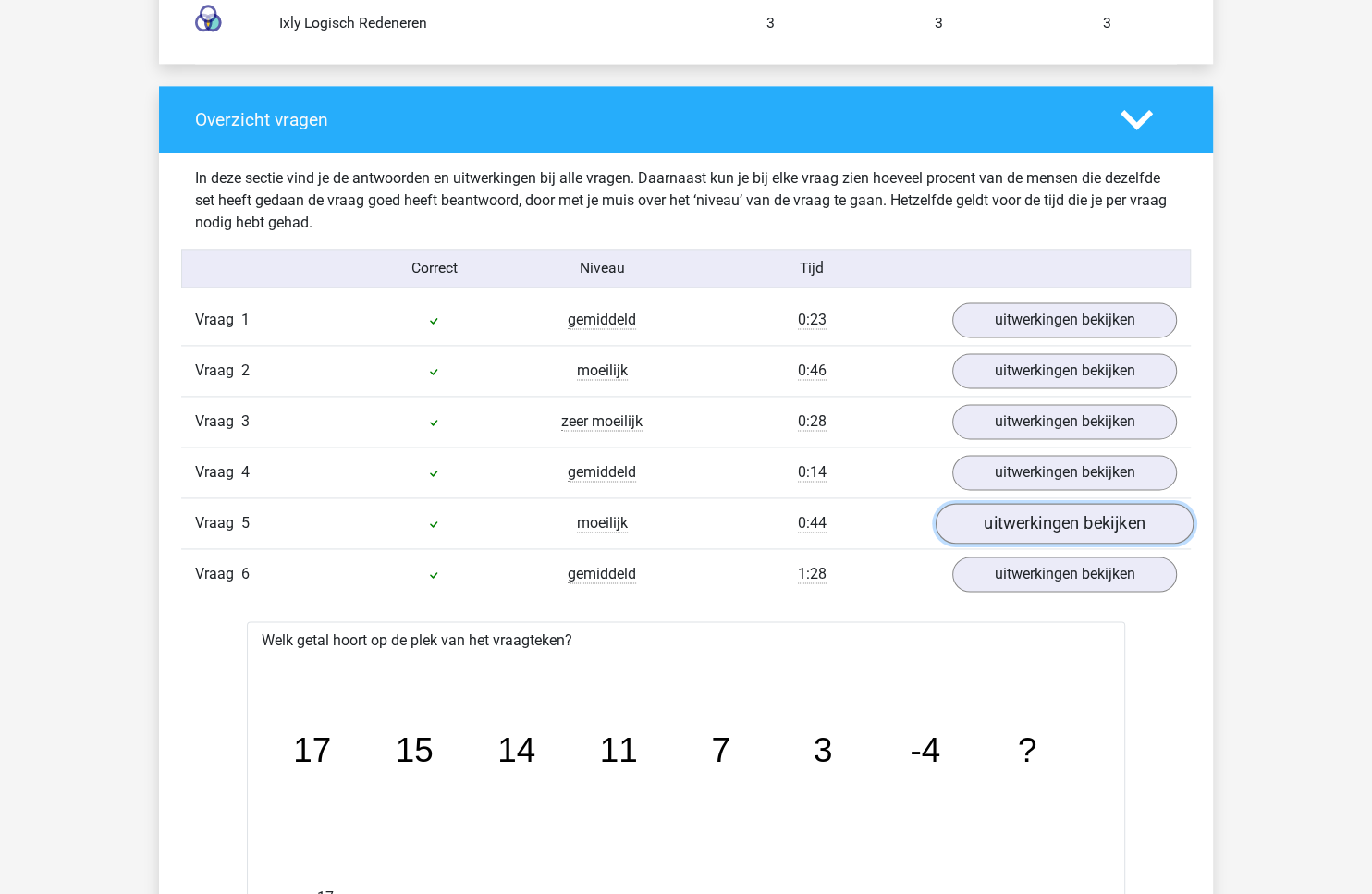
click at [1016, 516] on link "uitwerkingen bekijken" at bounding box center [1064, 523] width 258 height 41
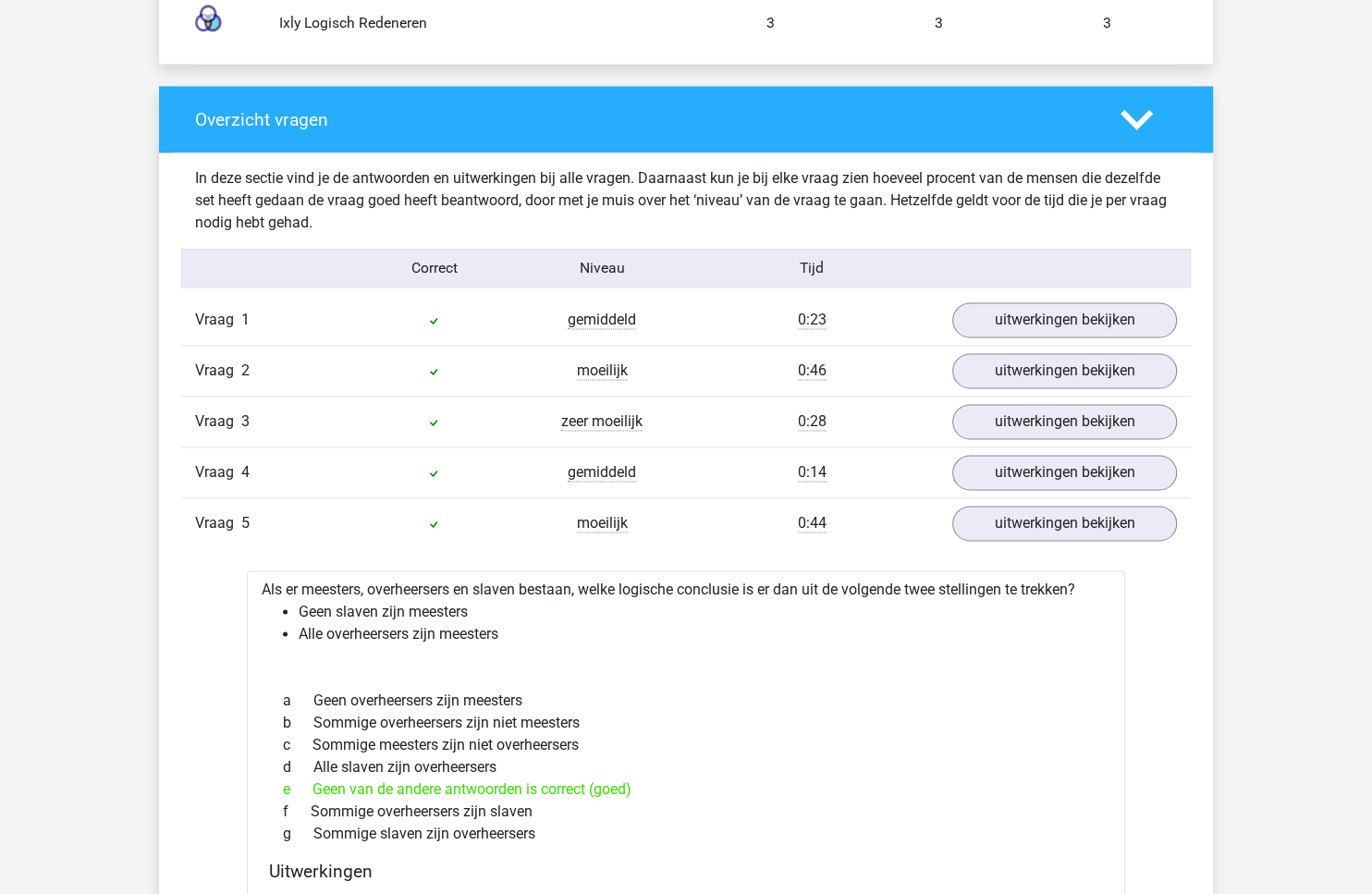
click at [1035, 481] on div "Vraag 4 gemiddeld 0:14 uitwerkingen bekijken" at bounding box center [686, 472] width 1010 height 51
click at [1044, 466] on link "uitwerkingen bekijken" at bounding box center [1064, 472] width 258 height 41
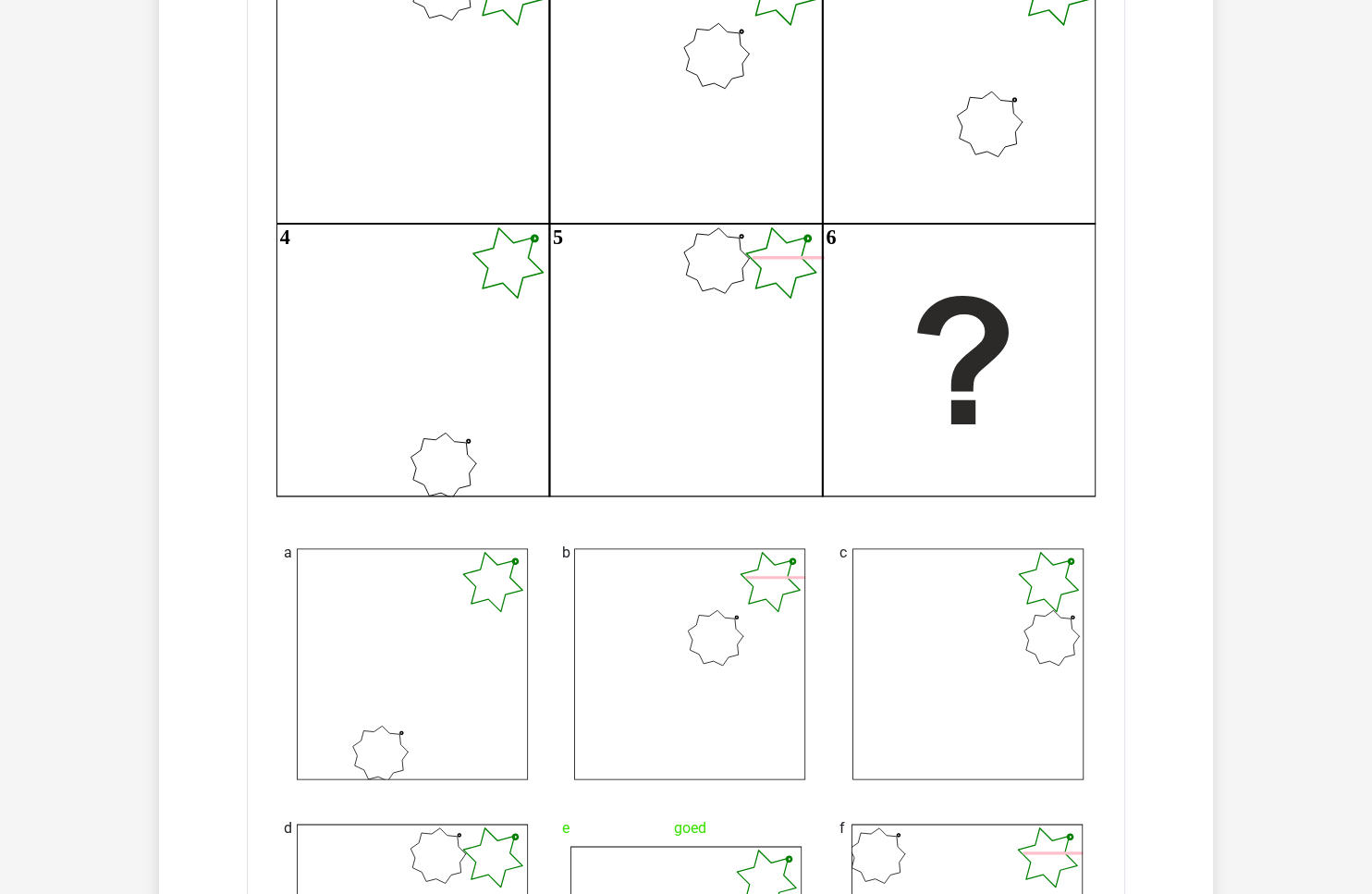
scroll to position [2200, 0]
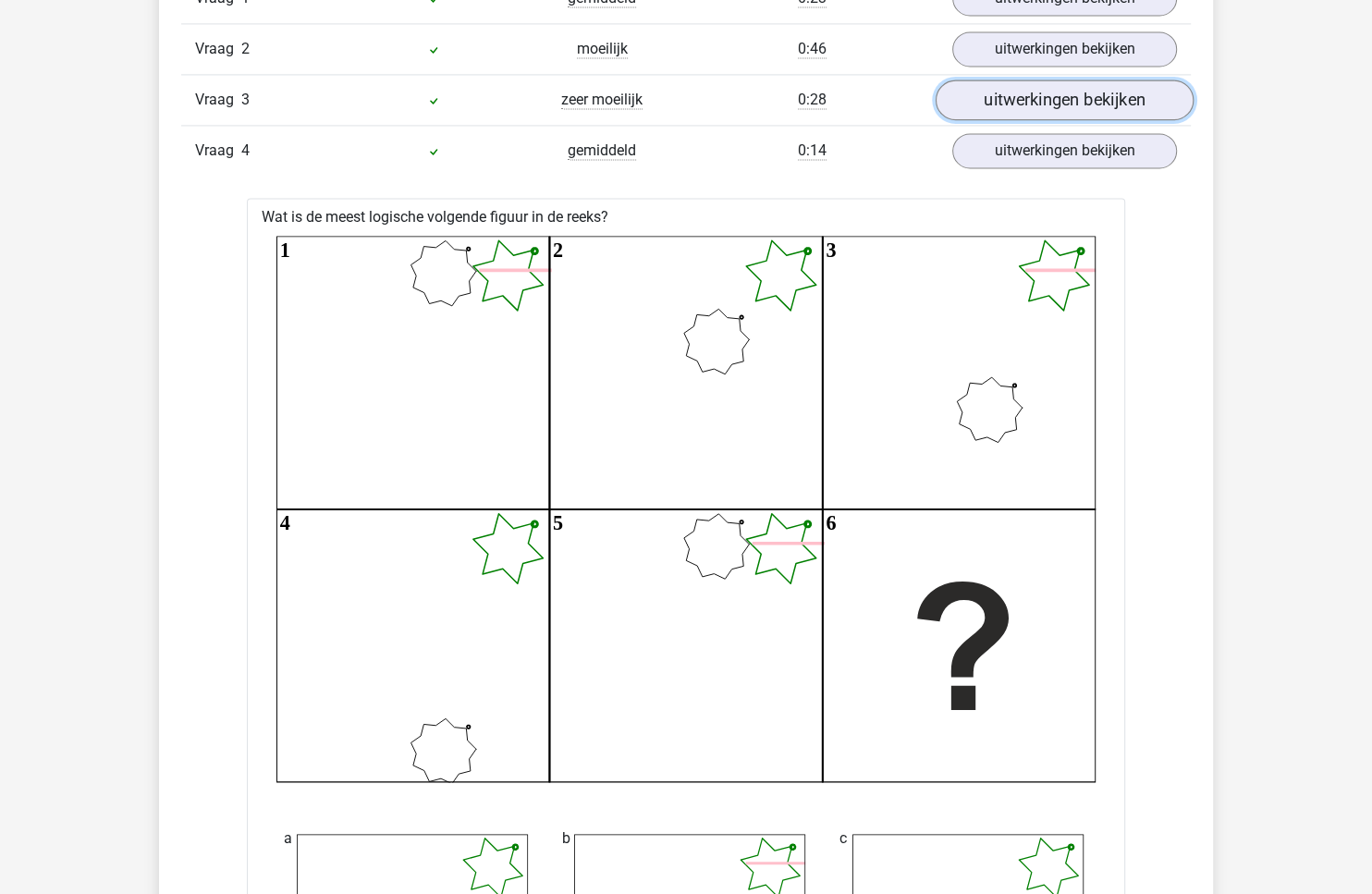
click at [1072, 94] on link "uitwerkingen bekijken" at bounding box center [1064, 100] width 258 height 41
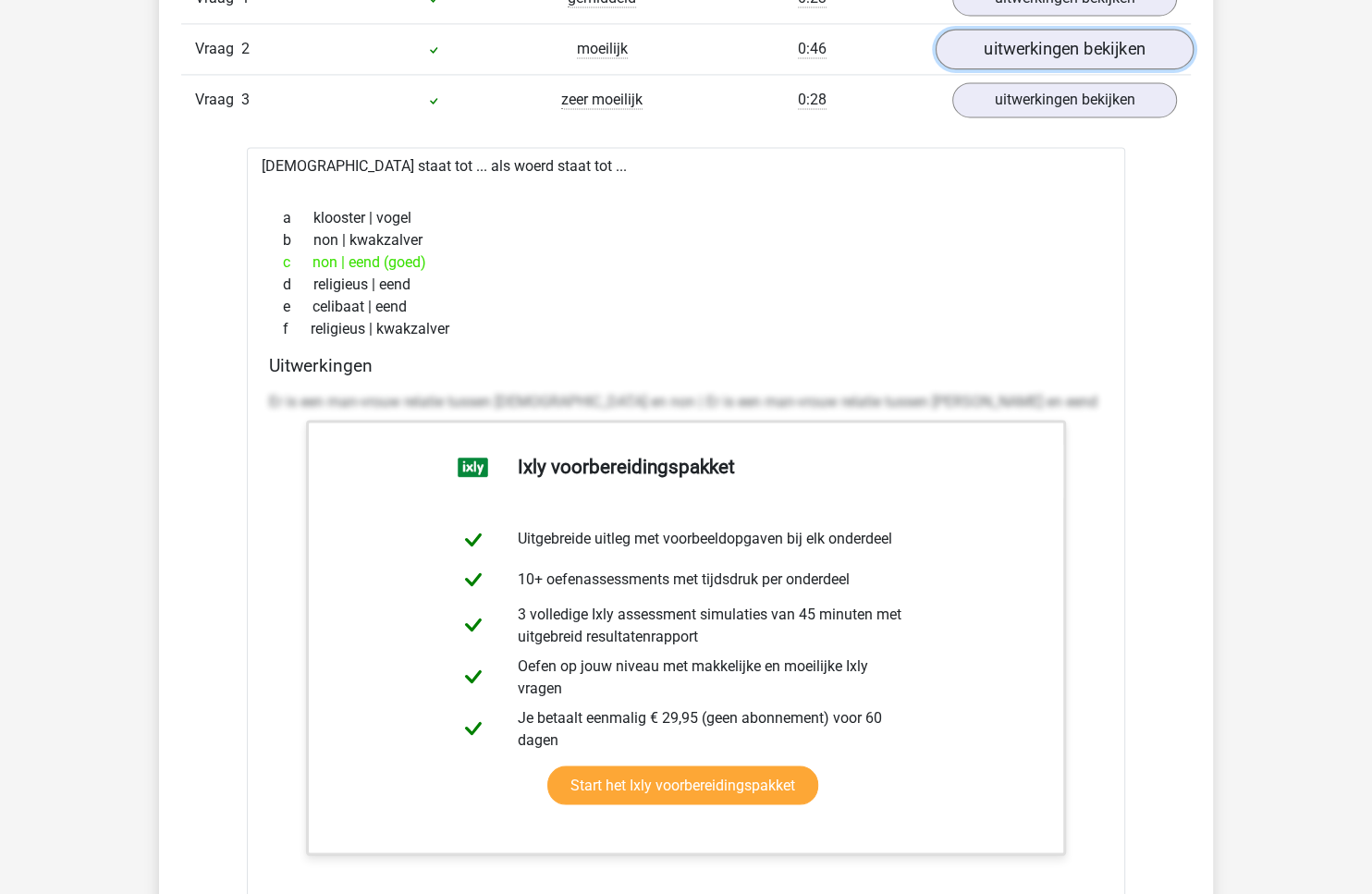
click at [1093, 46] on link "uitwerkingen bekijken" at bounding box center [1064, 49] width 258 height 41
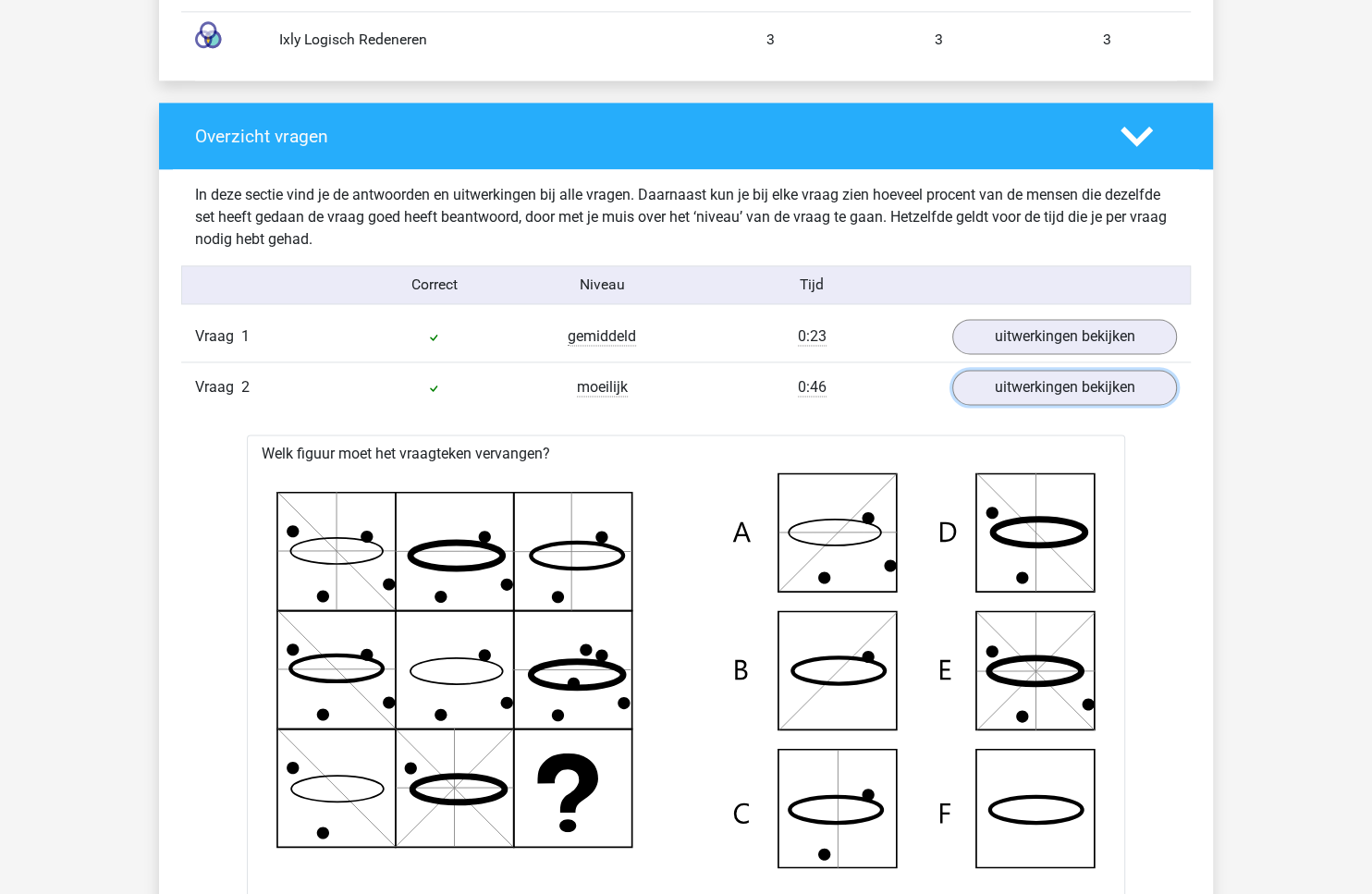
scroll to position [1612, 0]
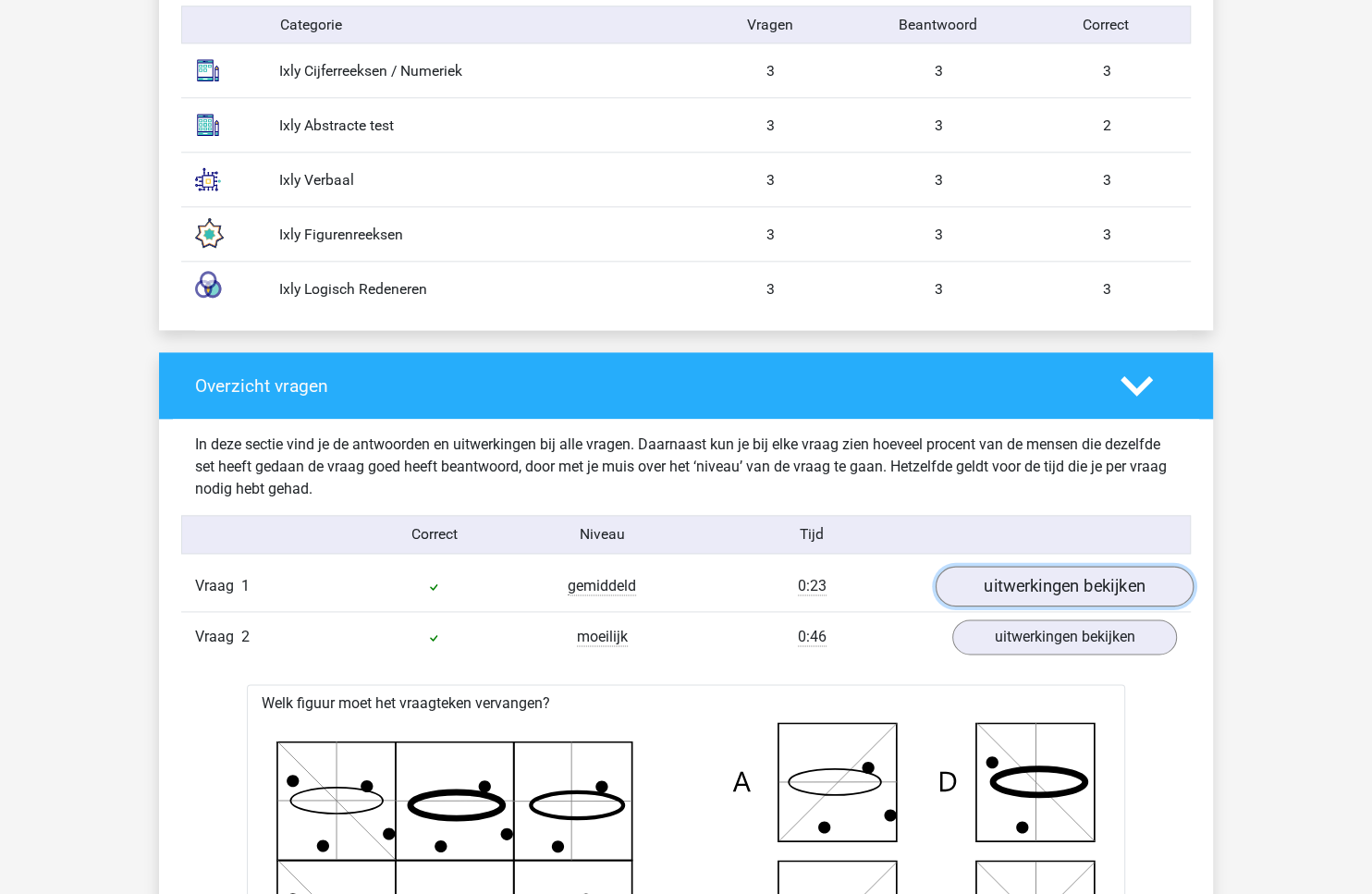
click at [1097, 590] on link "uitwerkingen bekijken" at bounding box center [1064, 585] width 258 height 41
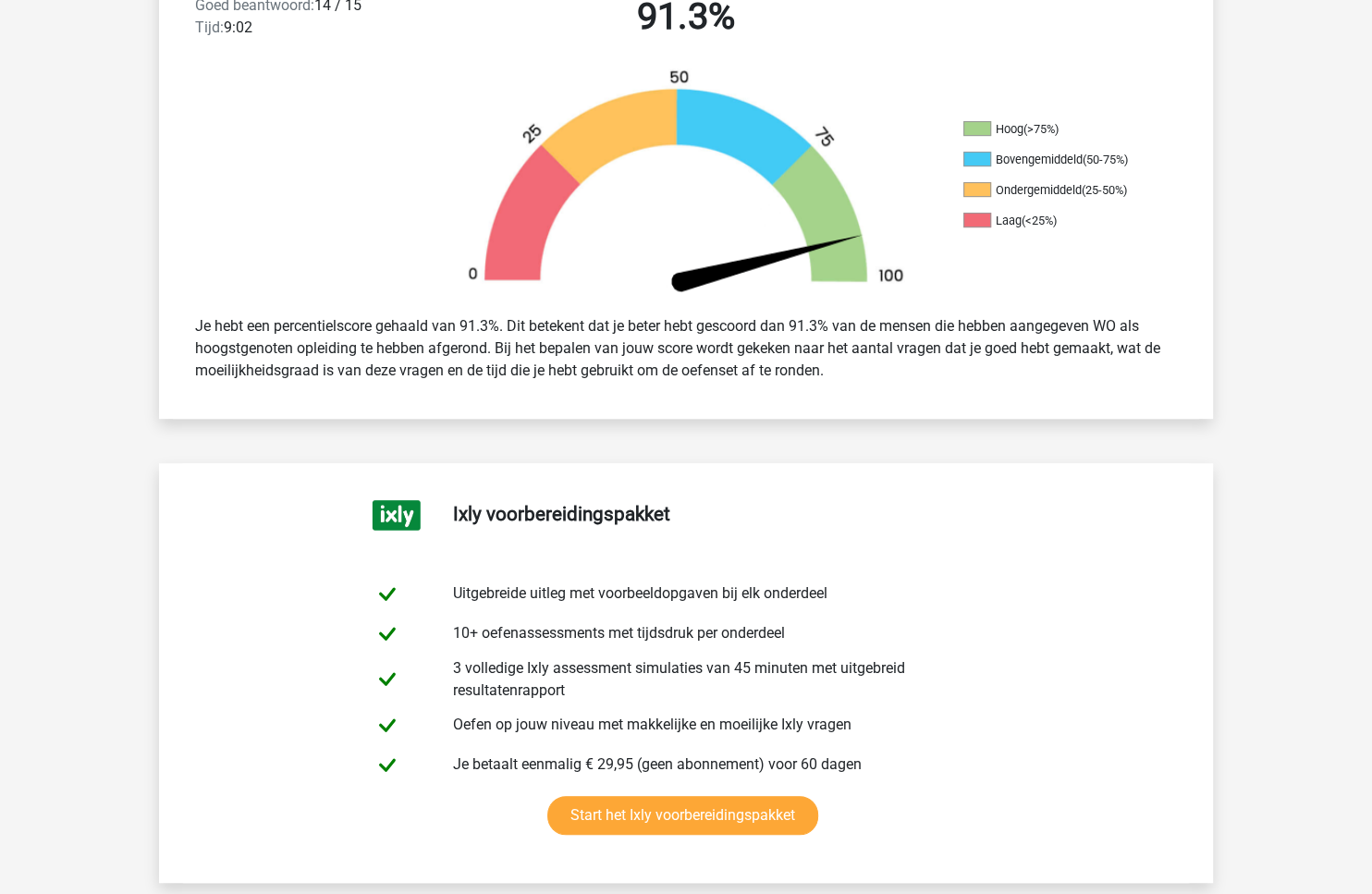
scroll to position [735, 0]
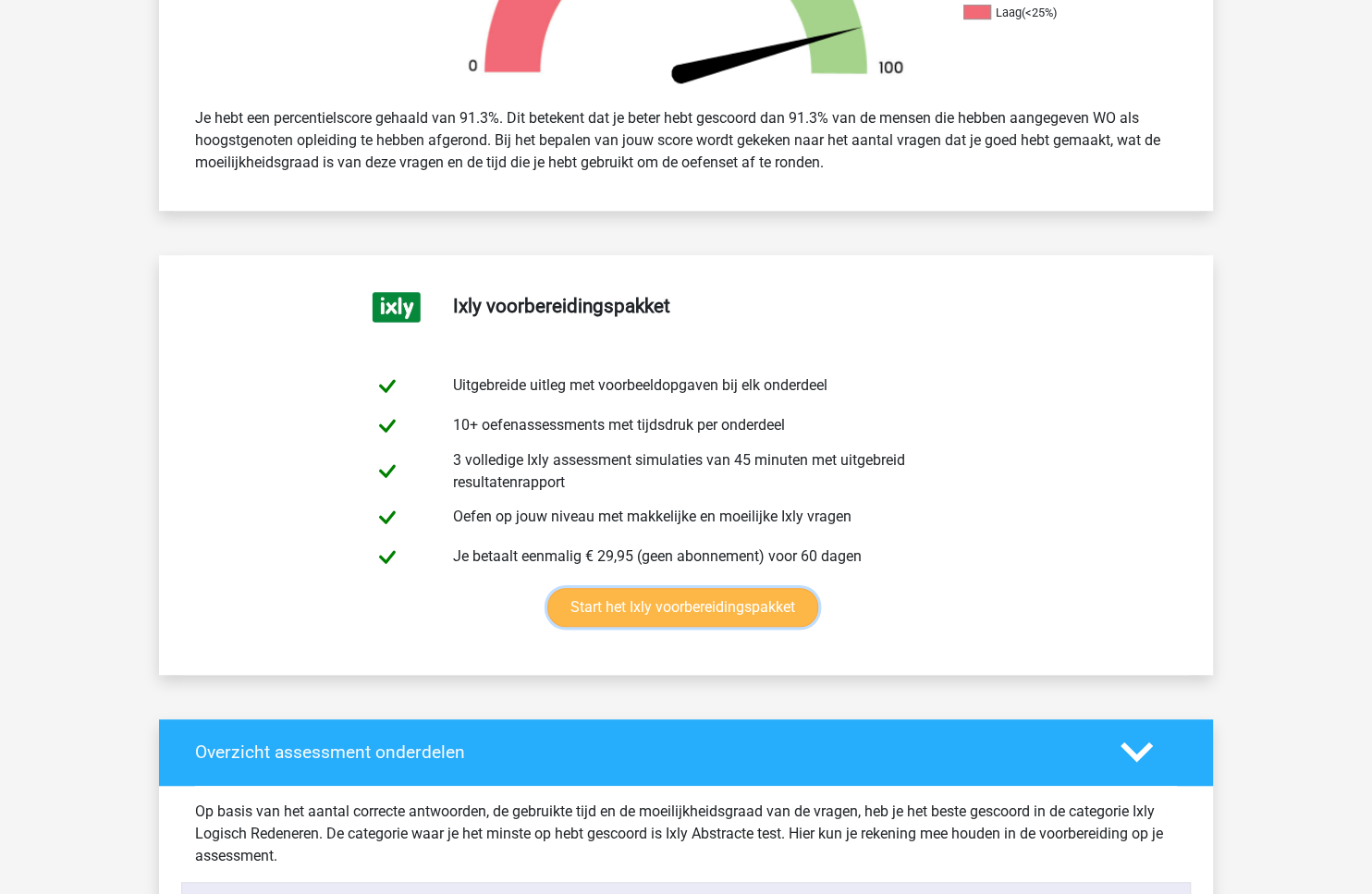
click at [619, 621] on link "Start het Ixly voorbereidingspakket" at bounding box center [683, 607] width 271 height 39
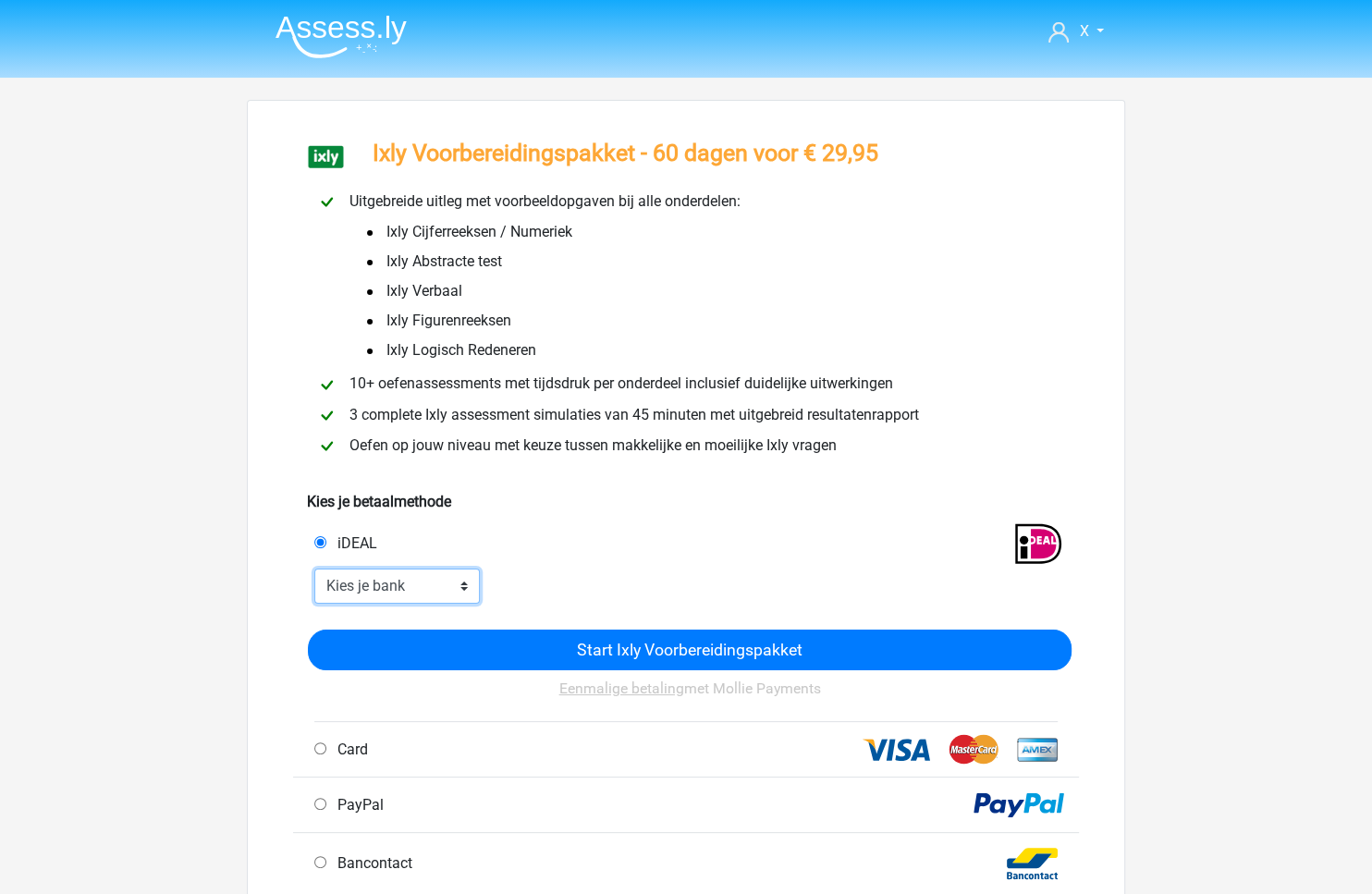
click at [393, 580] on select "Kies je bank ABN AMRO ING Rabobank ASN Bank bunq Knab N26 NN Regiobank Revolut …" at bounding box center [397, 585] width 165 height 35
select select "ideal_[SWIFT_CODE]"
click at [315, 569] on select "Kies je bank ABN AMRO ING Rabobank ASN Bank bunq Knab N26 NN Regiobank Revolut …" at bounding box center [397, 585] width 165 height 35
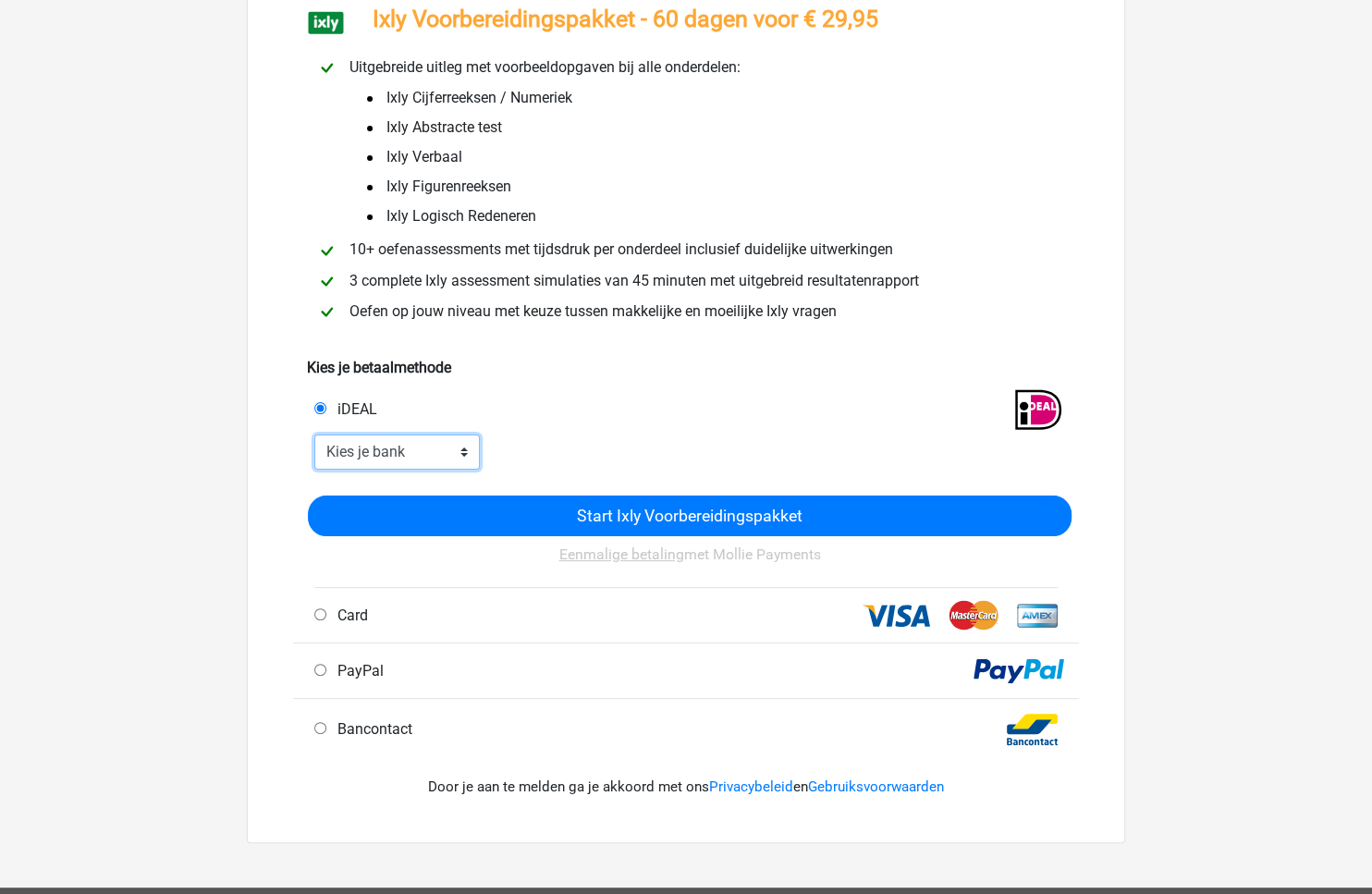
scroll to position [256, 0]
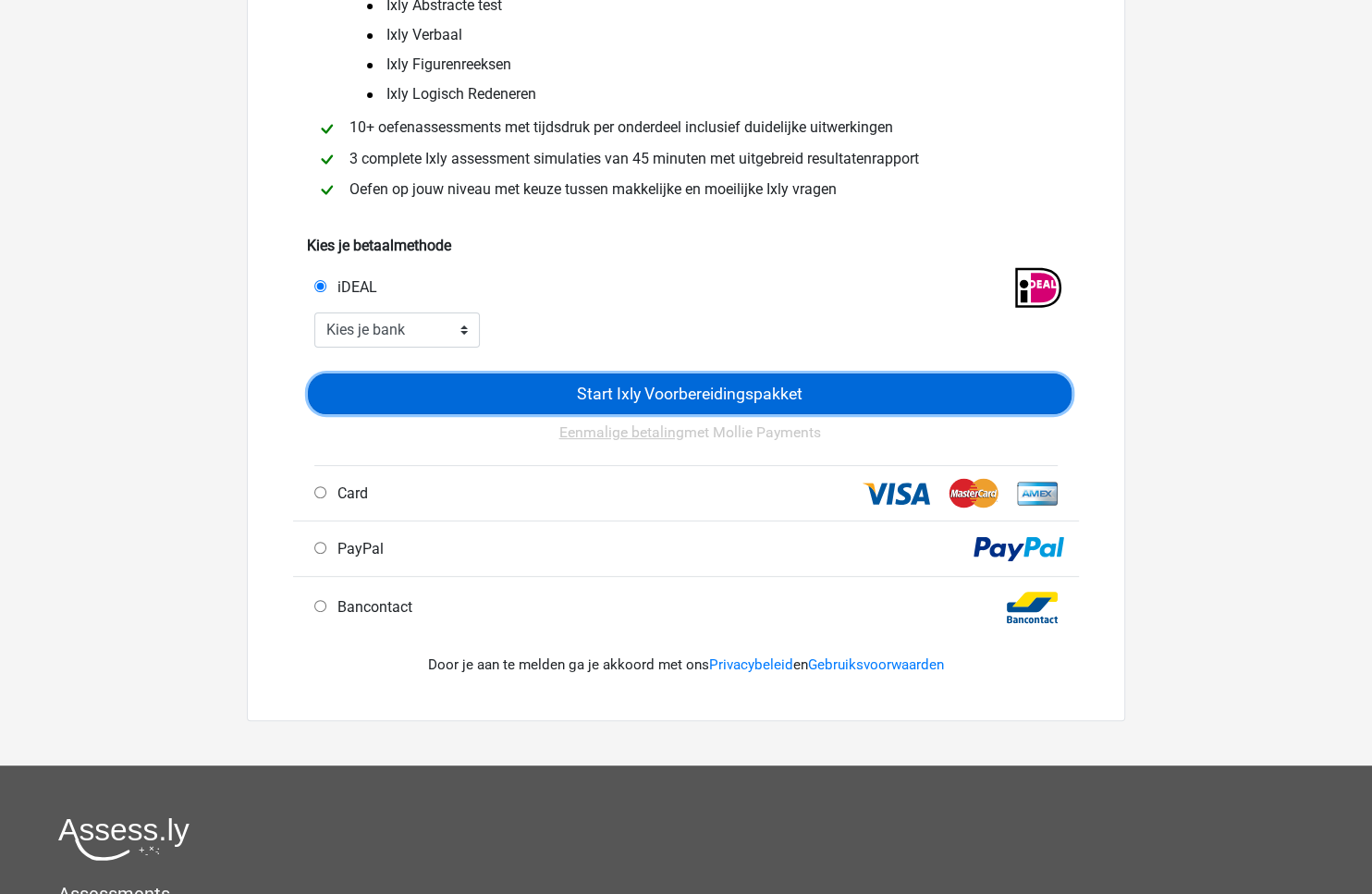
click at [770, 396] on input "Start Ixly Voorbereidingspakket" at bounding box center [689, 393] width 764 height 41
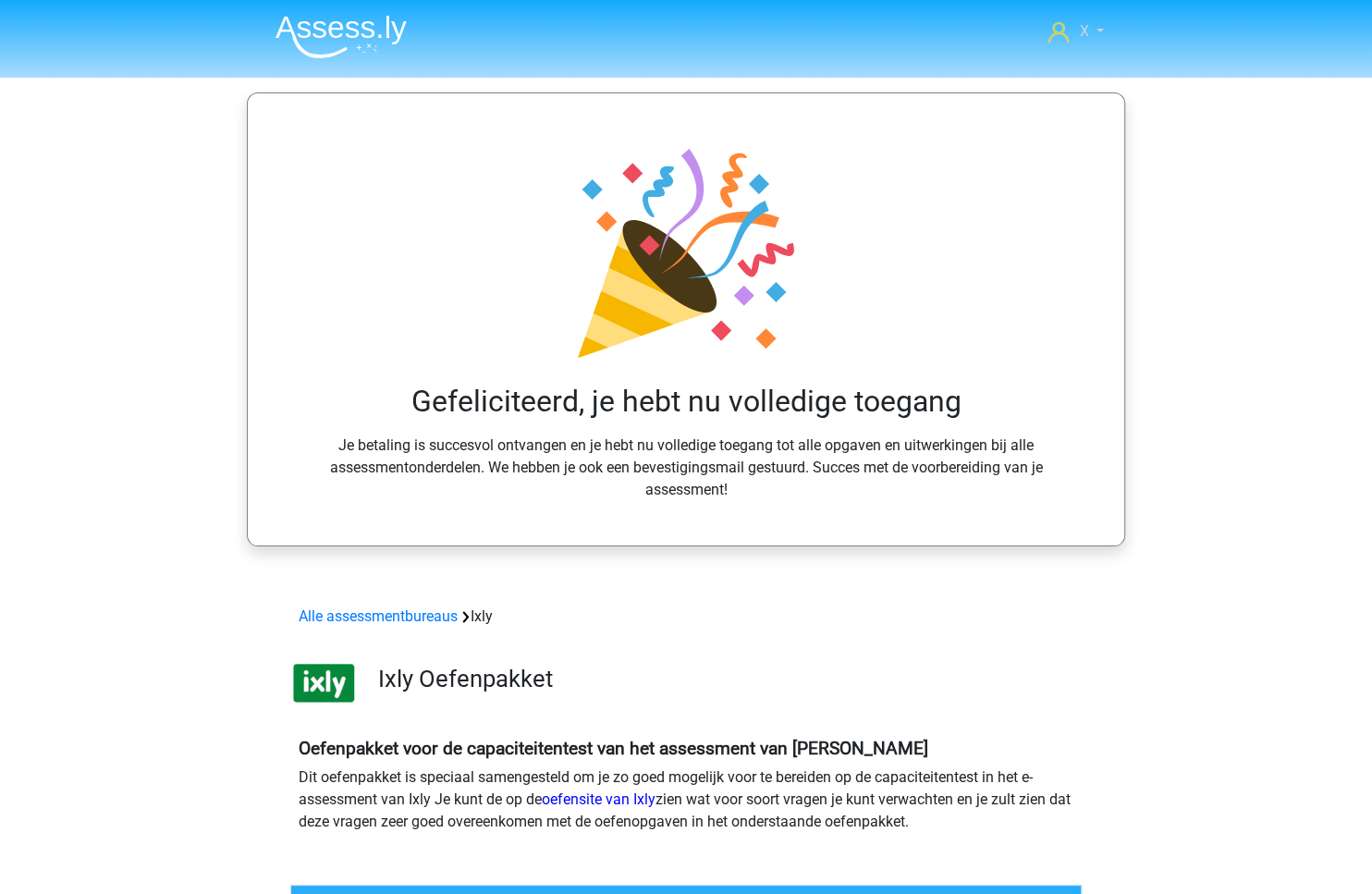
click at [1103, 38] on link "X" at bounding box center [1076, 31] width 71 height 22
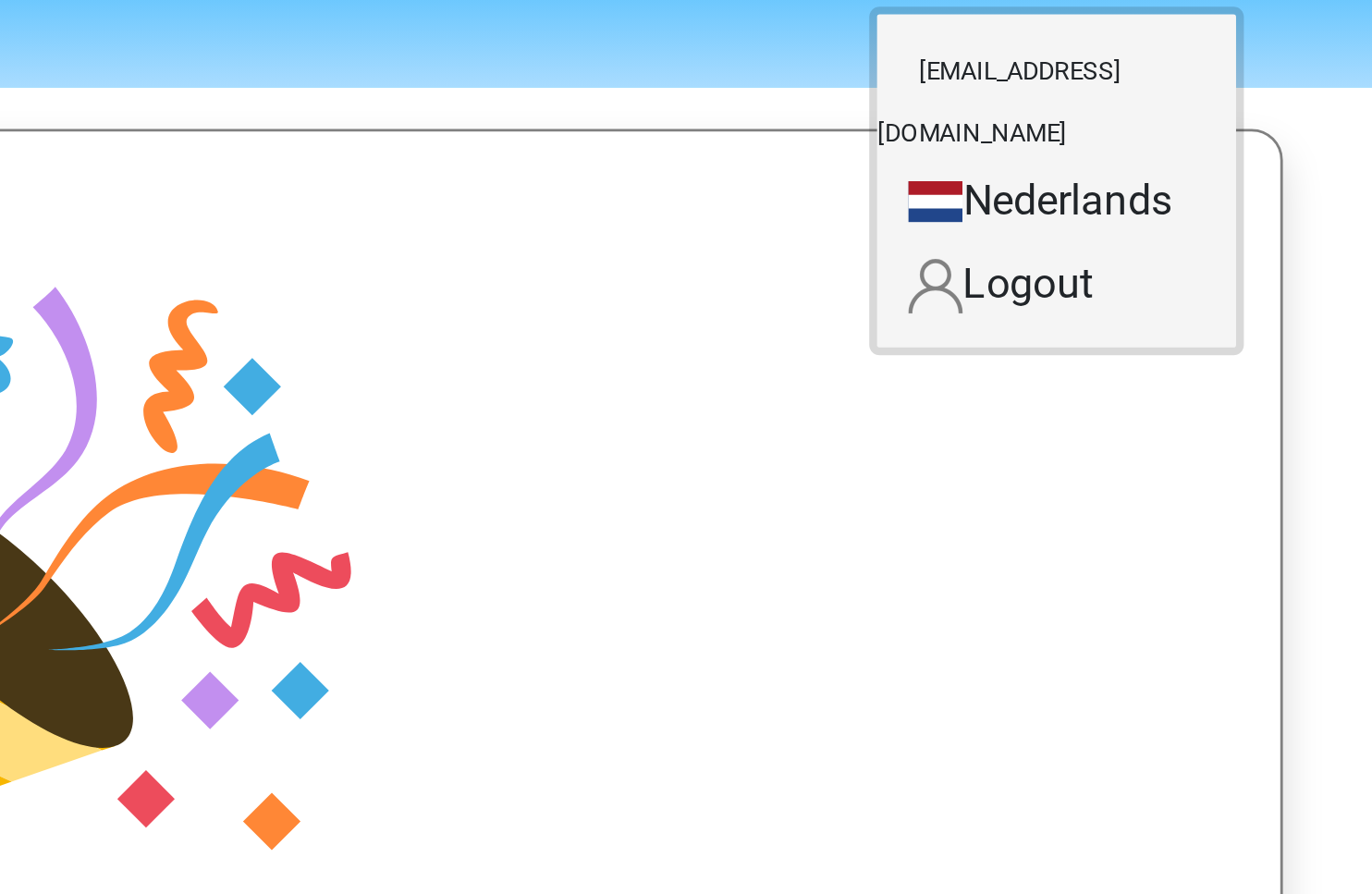
click at [1037, 72] on small "[EMAIL_ADDRESS][DOMAIN_NAME]" at bounding box center [1025, 83] width 87 height 62
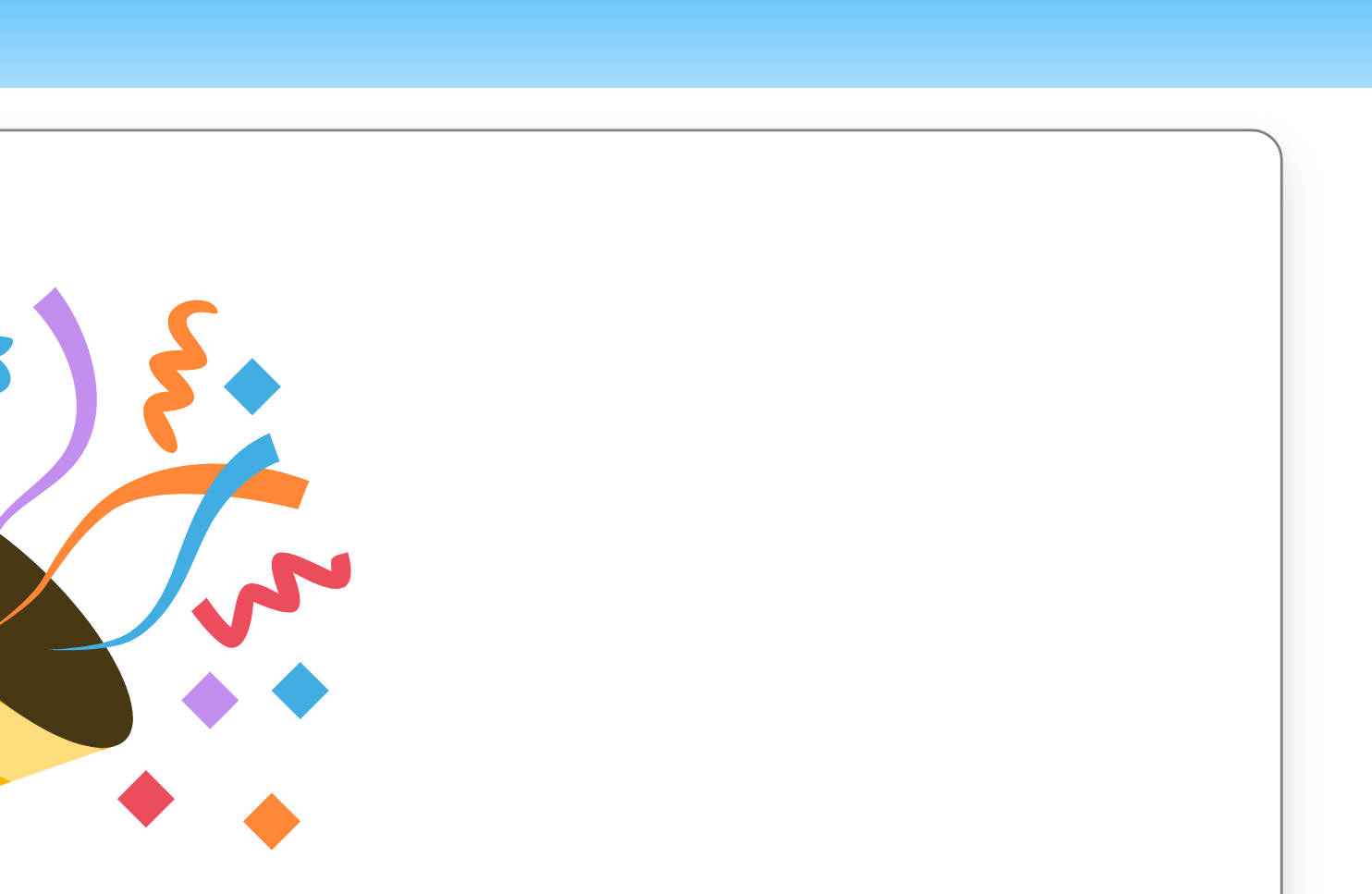
click at [1037, 72] on header "X monsieursdedeucre@proton.med Nederlands" at bounding box center [686, 39] width 1372 height 78
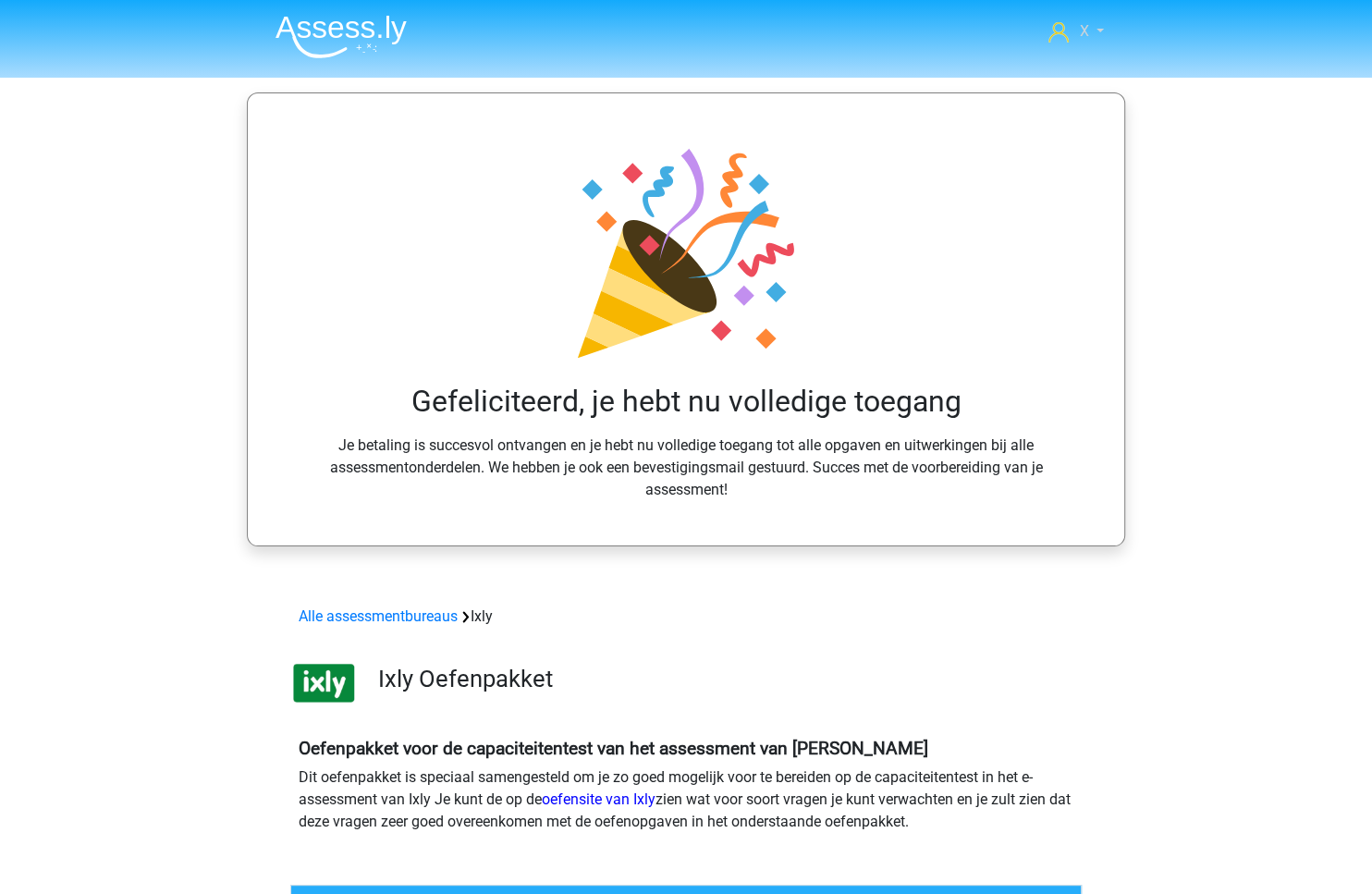
click at [1068, 35] on link "X" at bounding box center [1076, 31] width 71 height 22
click at [1019, 70] on small "[EMAIL_ADDRESS][DOMAIN_NAME]" at bounding box center [1025, 83] width 87 height 62
click at [1019, 70] on header "X monsieursdedeucre@proton.med Nederlands" at bounding box center [686, 39] width 1372 height 78
click at [1092, 33] on link "X" at bounding box center [1076, 31] width 71 height 22
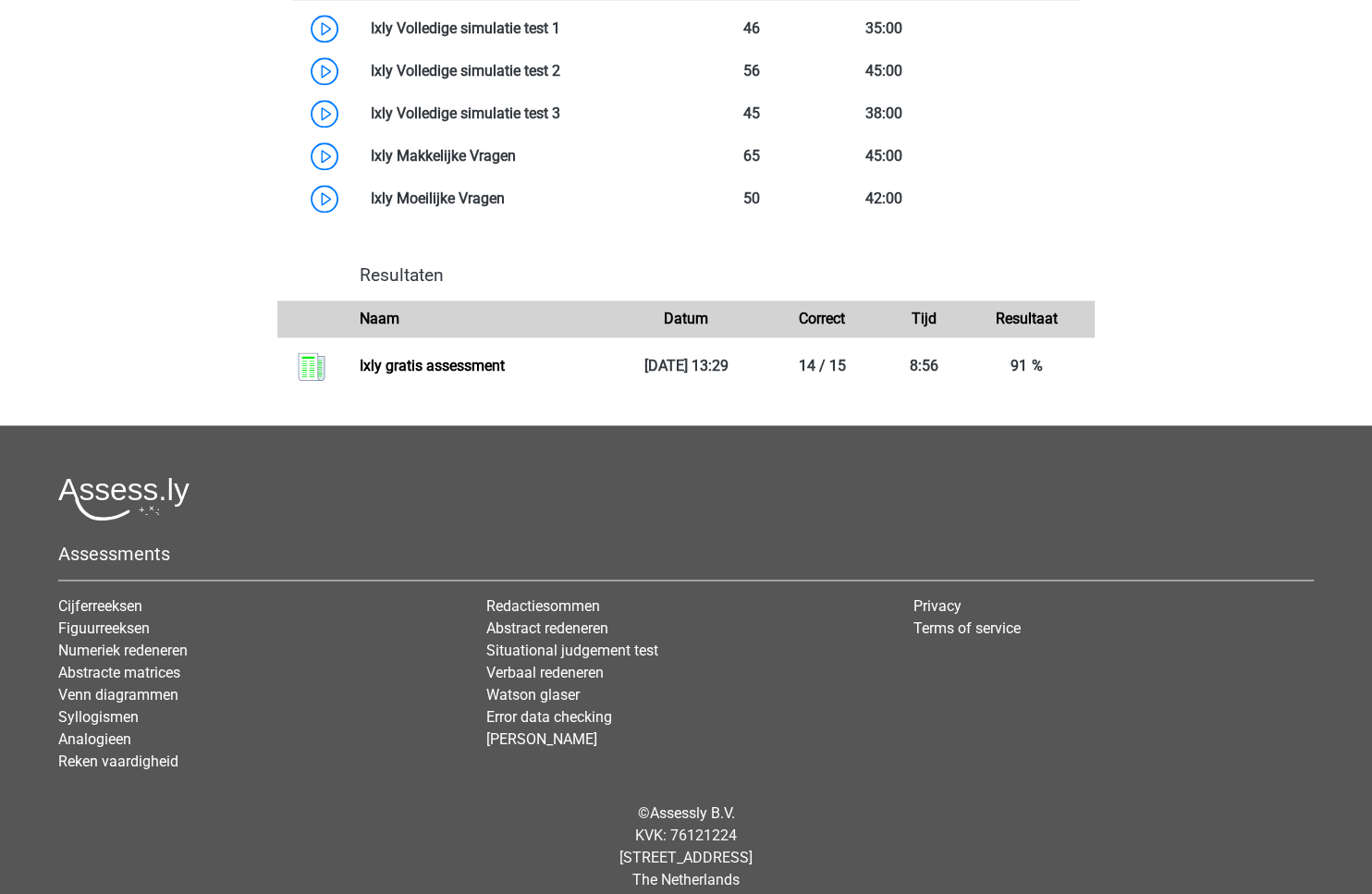
scroll to position [1828, 0]
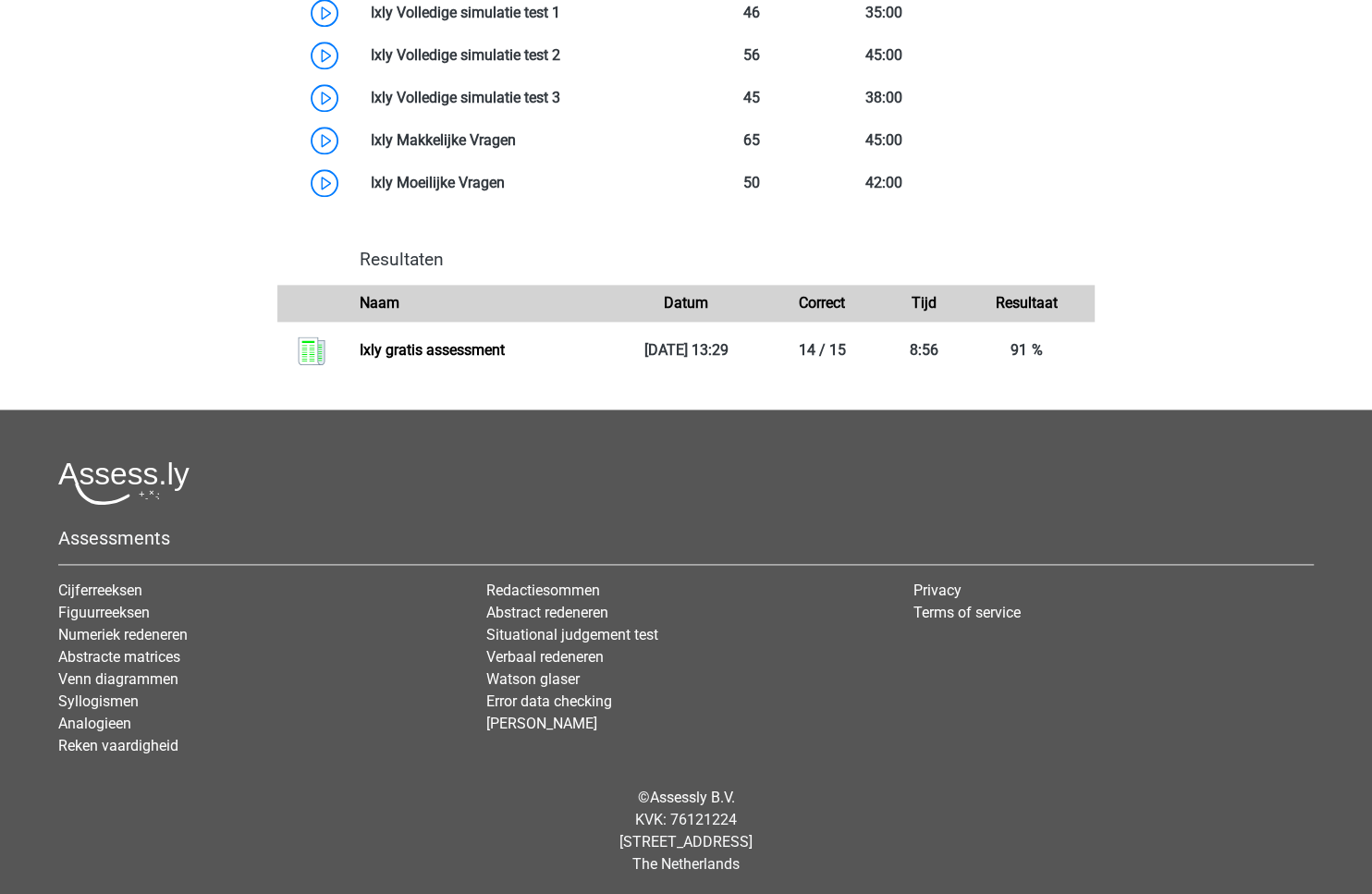
click at [954, 802] on div "© Assessly B.V. KVK: 76121224 Damrak 375, 1012 ZJ Amsterdam The Netherlands" at bounding box center [686, 831] width 1283 height 118
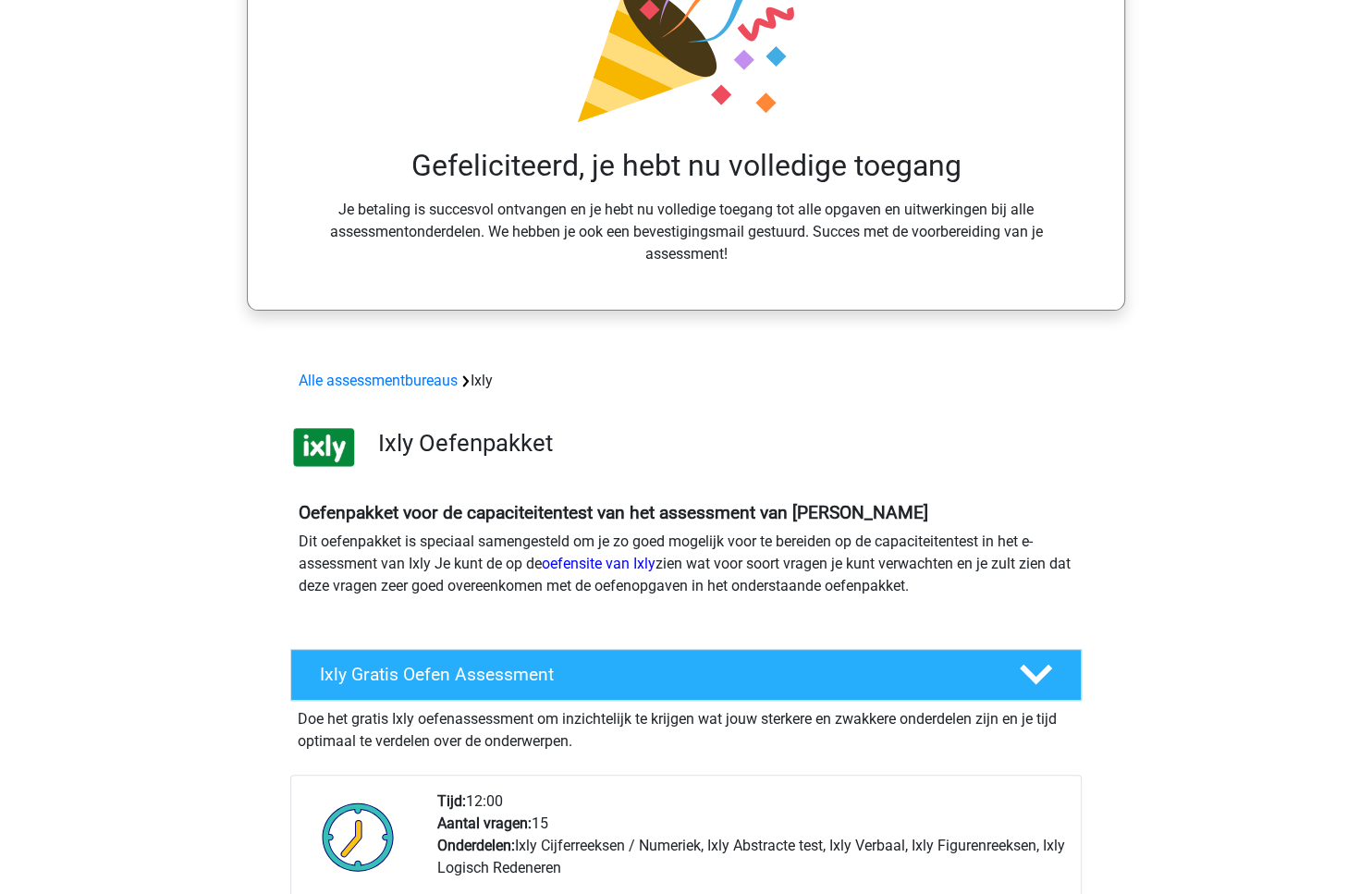
scroll to position [0, 0]
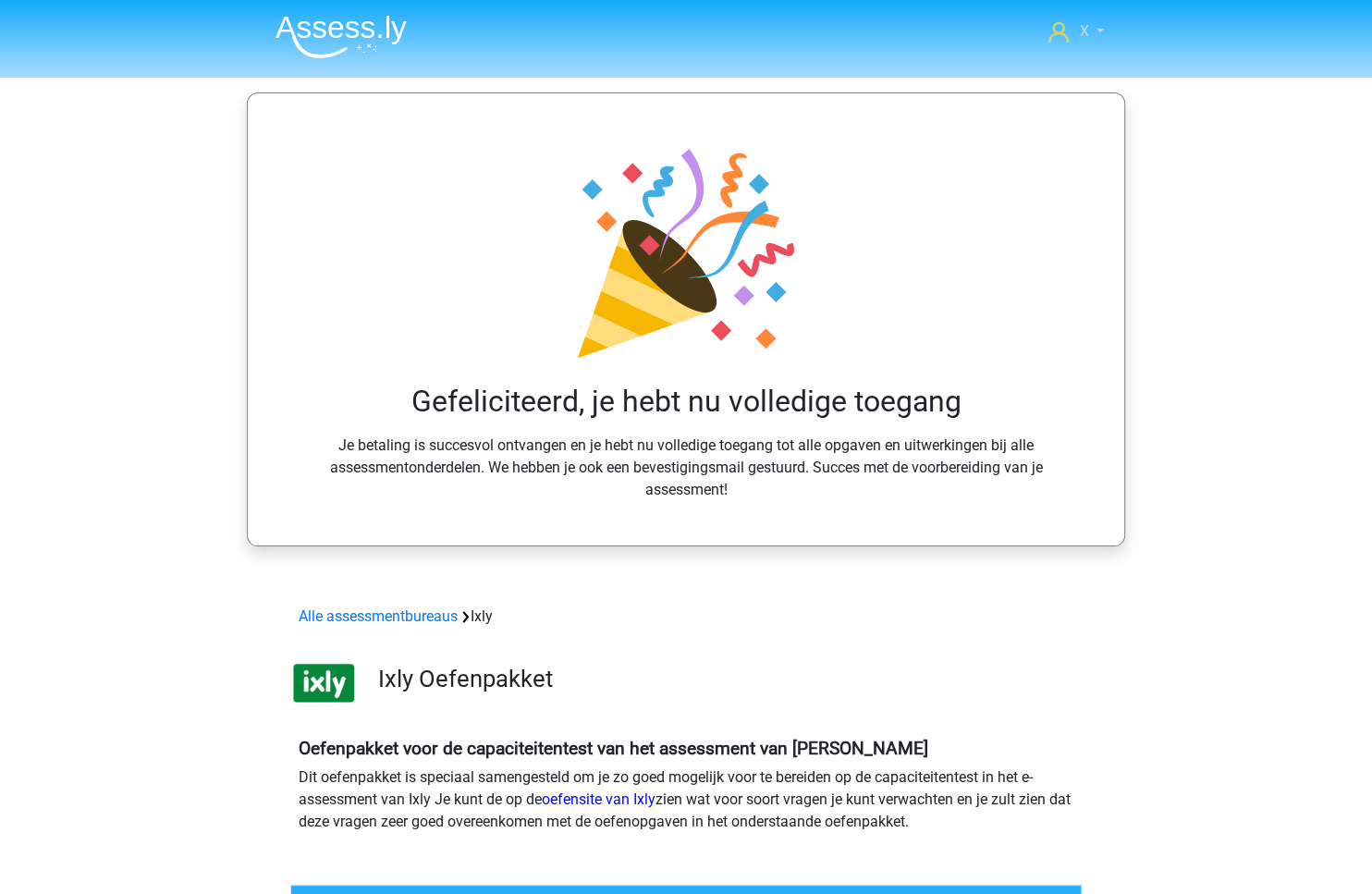
click at [1092, 35] on link "X" at bounding box center [1076, 31] width 71 height 22
click at [1033, 74] on small "[EMAIL_ADDRESS][DOMAIN_NAME]" at bounding box center [1025, 83] width 87 height 62
click at [1033, 74] on header "X monsieursdedeucre@proton.med Nederlands" at bounding box center [686, 39] width 1372 height 78
click at [1085, 29] on span "X" at bounding box center [1084, 31] width 9 height 18
drag, startPoint x: 1094, startPoint y: 72, endPoint x: 922, endPoint y: 72, distance: 172.0
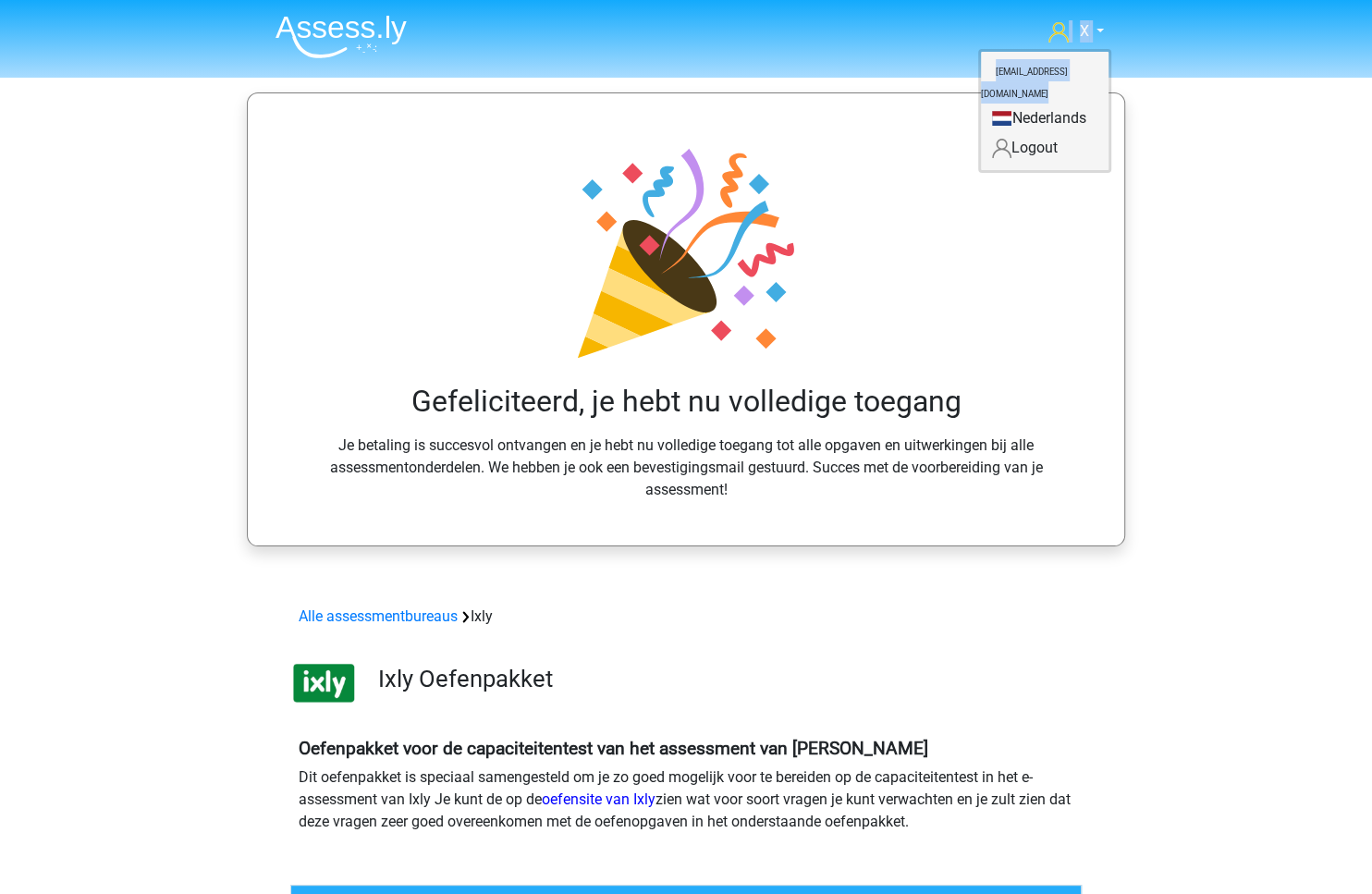
click at [922, 72] on header "X monsieursdedeucre@proton.med Nederlands" at bounding box center [686, 39] width 1372 height 78
copy nav "X monsieursdedeucre@proton.med"
click at [1059, 356] on div "Gefeliciteerd, je hebt nu volledige toegang Je betaling is succesvol ontvangen …" at bounding box center [686, 319] width 788 height 362
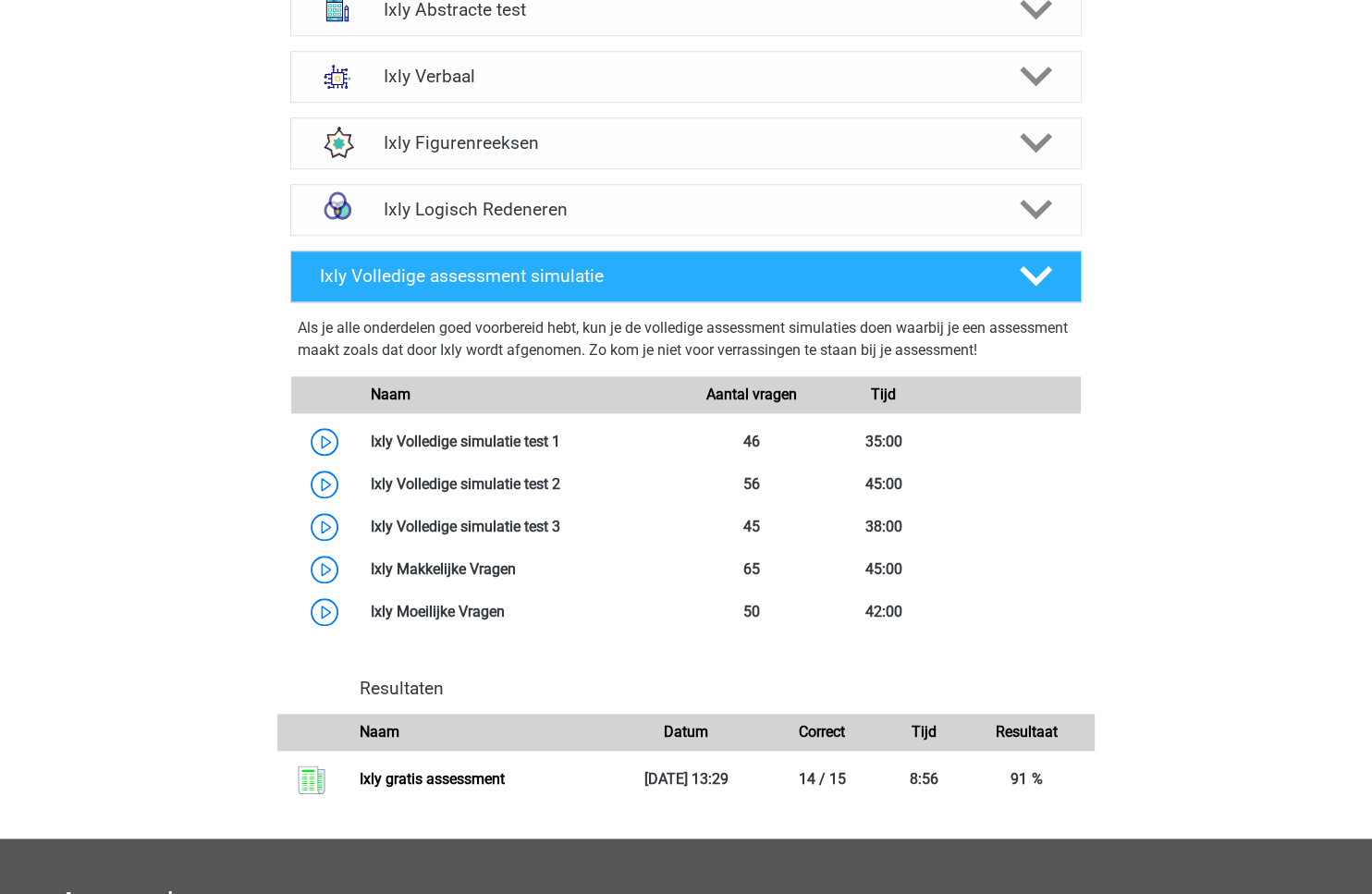
scroll to position [1828, 0]
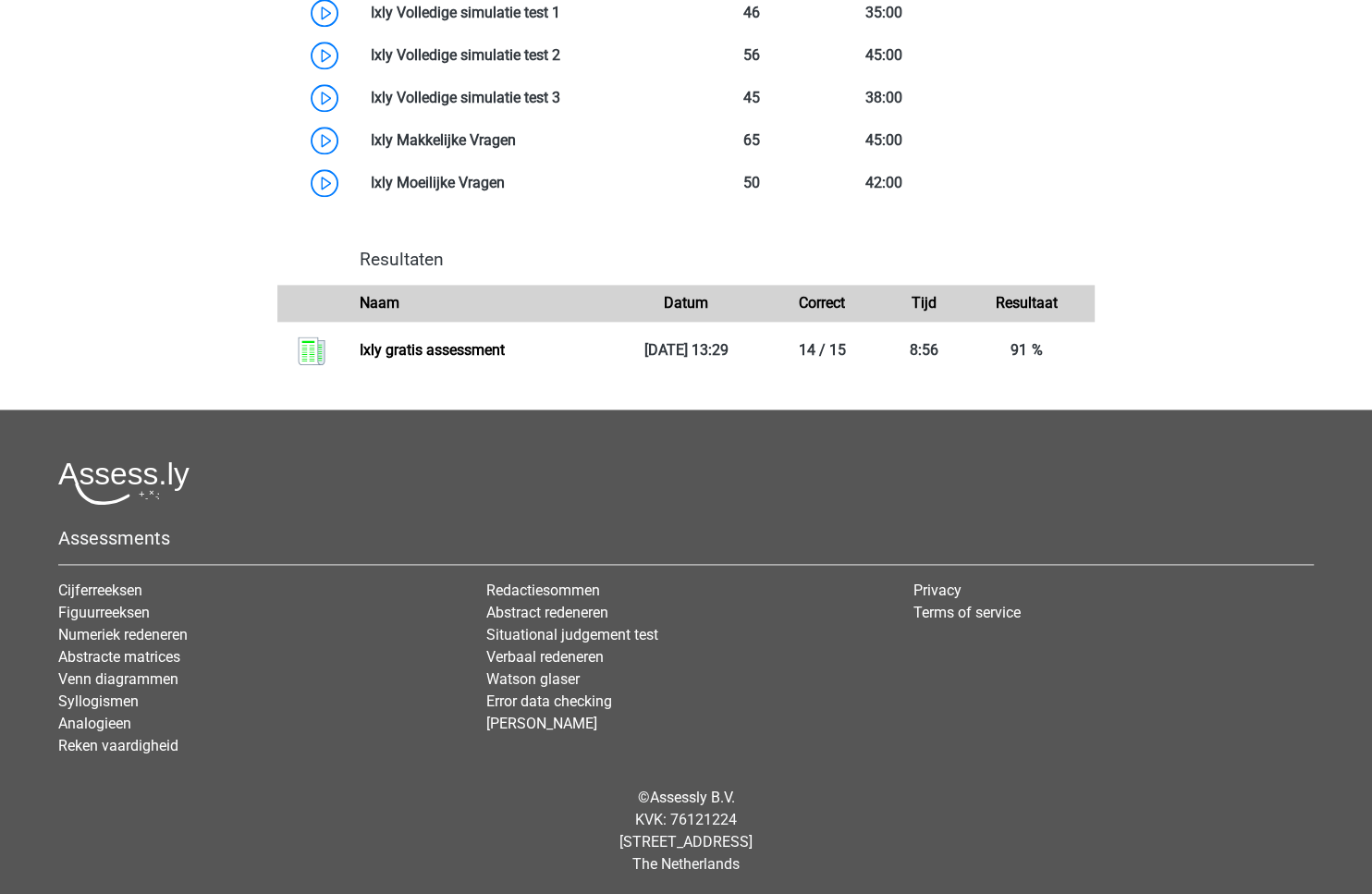
click at [134, 469] on img at bounding box center [124, 484] width 131 height 44
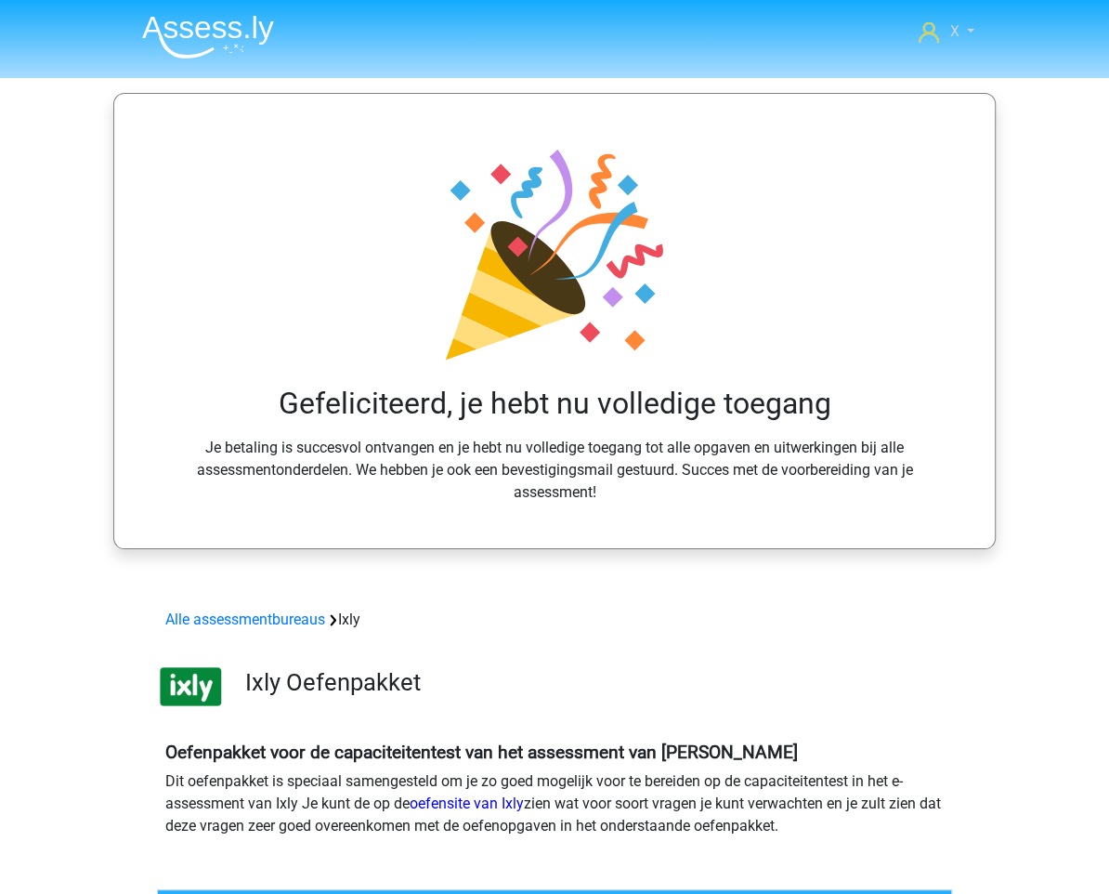
click at [960, 25] on link "X" at bounding box center [946, 31] width 71 height 22
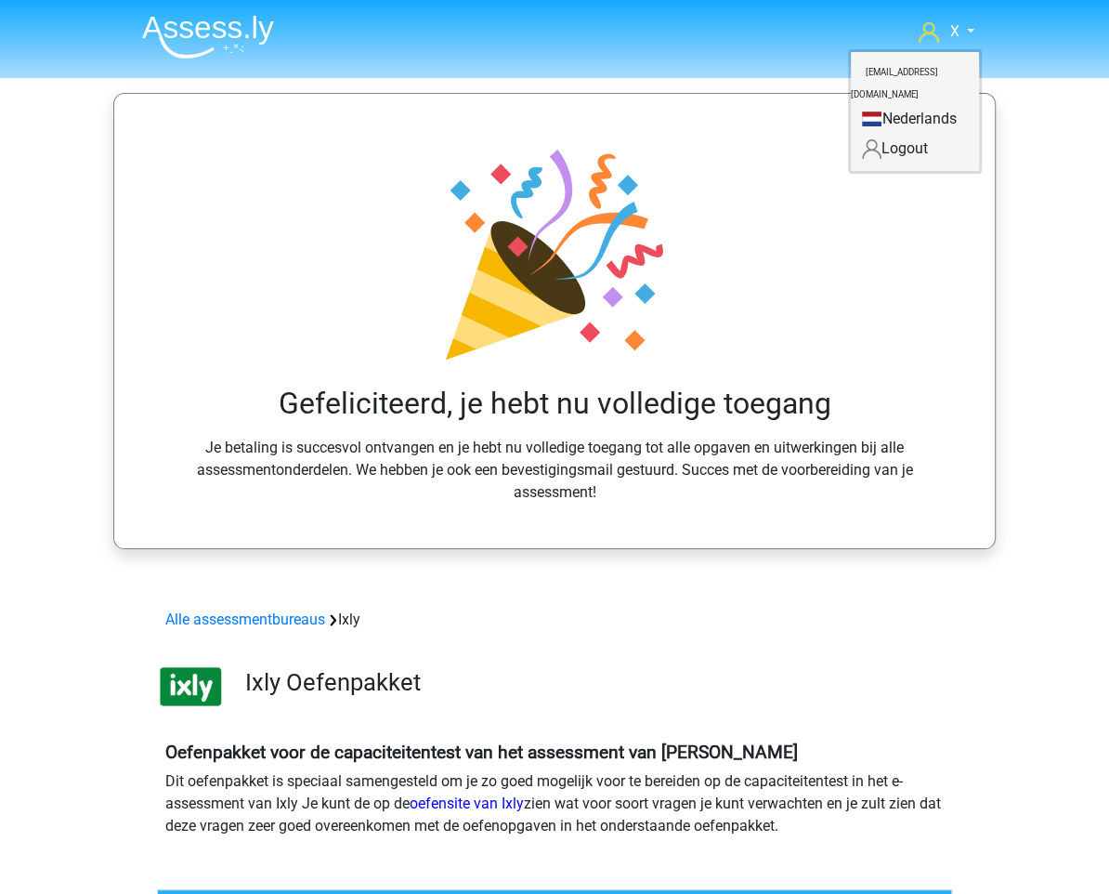
click at [881, 72] on small "[EMAIL_ADDRESS][DOMAIN_NAME]" at bounding box center [894, 83] width 87 height 62
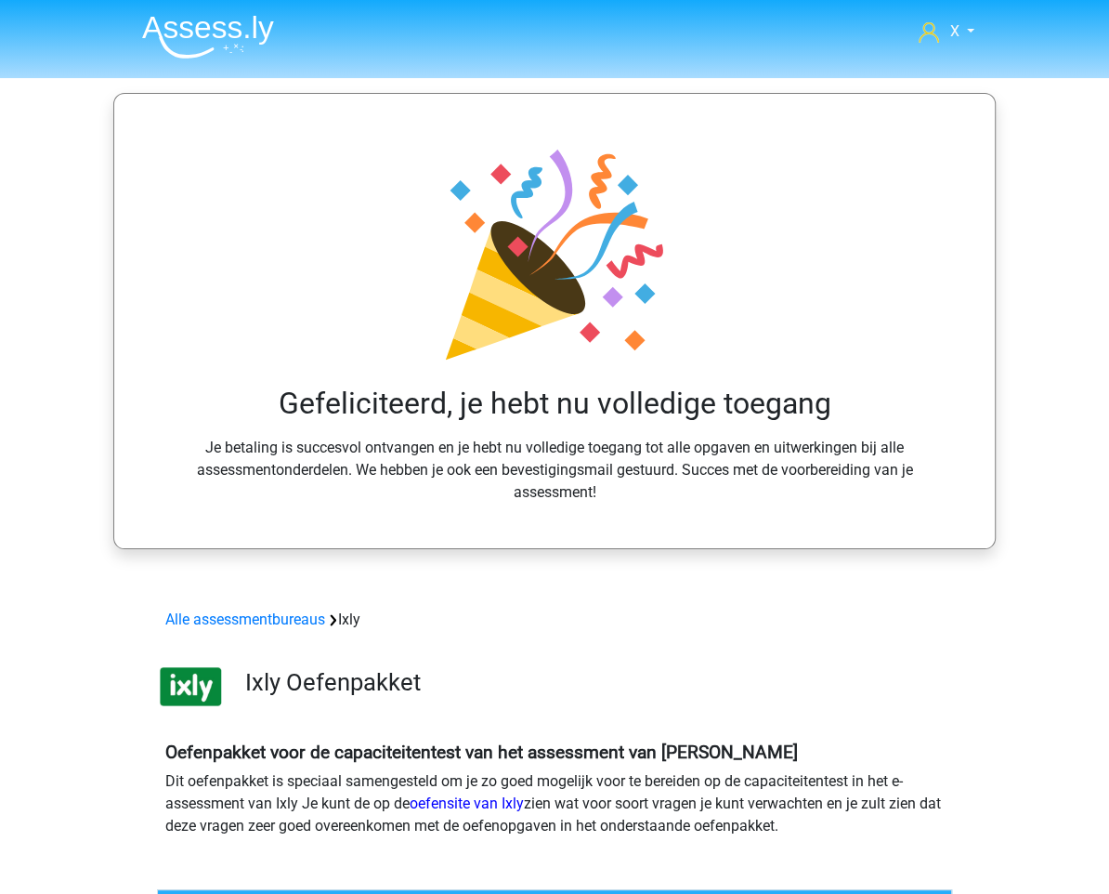
click at [881, 72] on header "X monsieursdedeucre@proton.med Nederlands" at bounding box center [554, 39] width 1109 height 78
click at [954, 26] on span "X" at bounding box center [954, 31] width 9 height 18
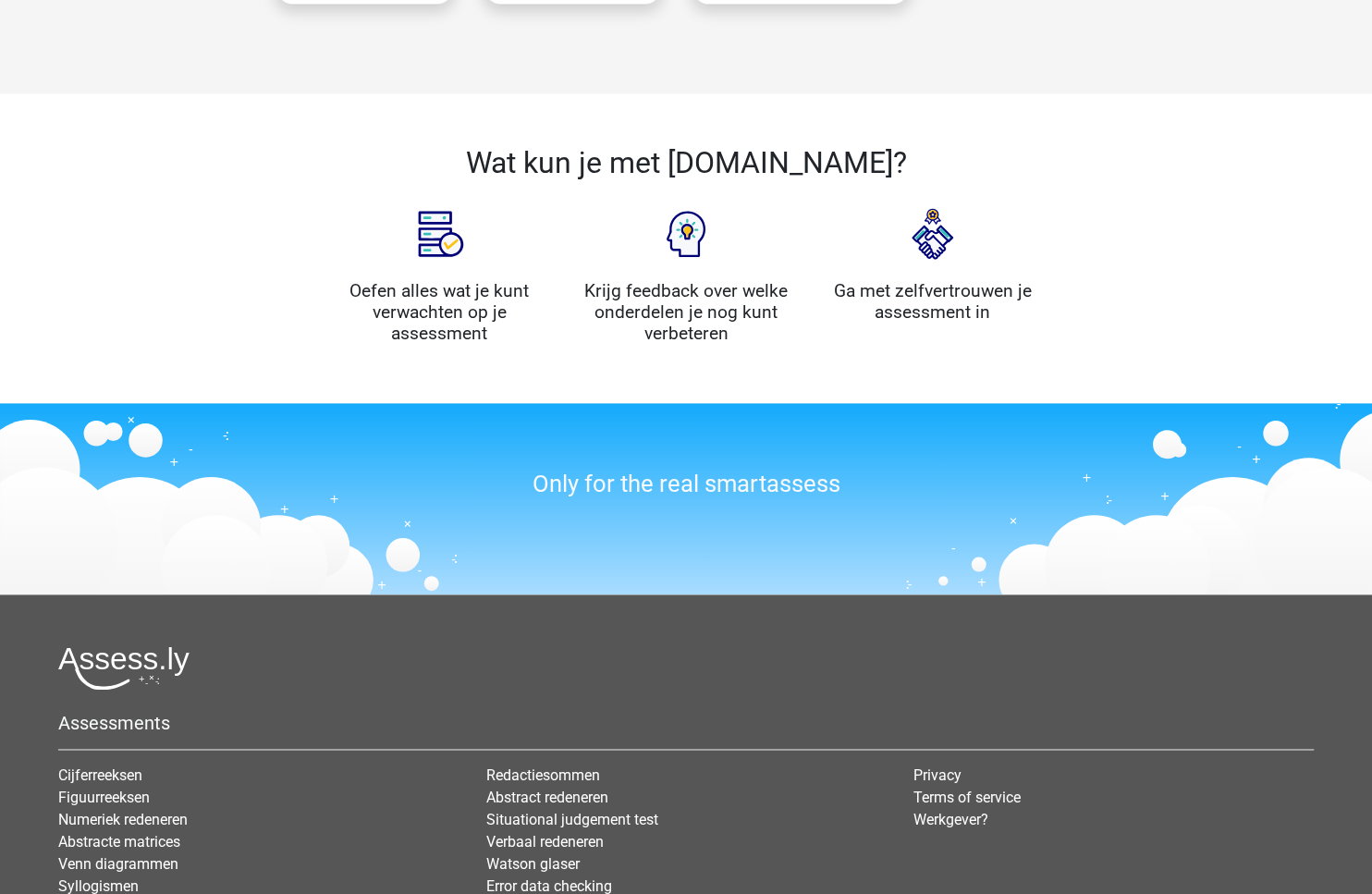
scroll to position [2031, 0]
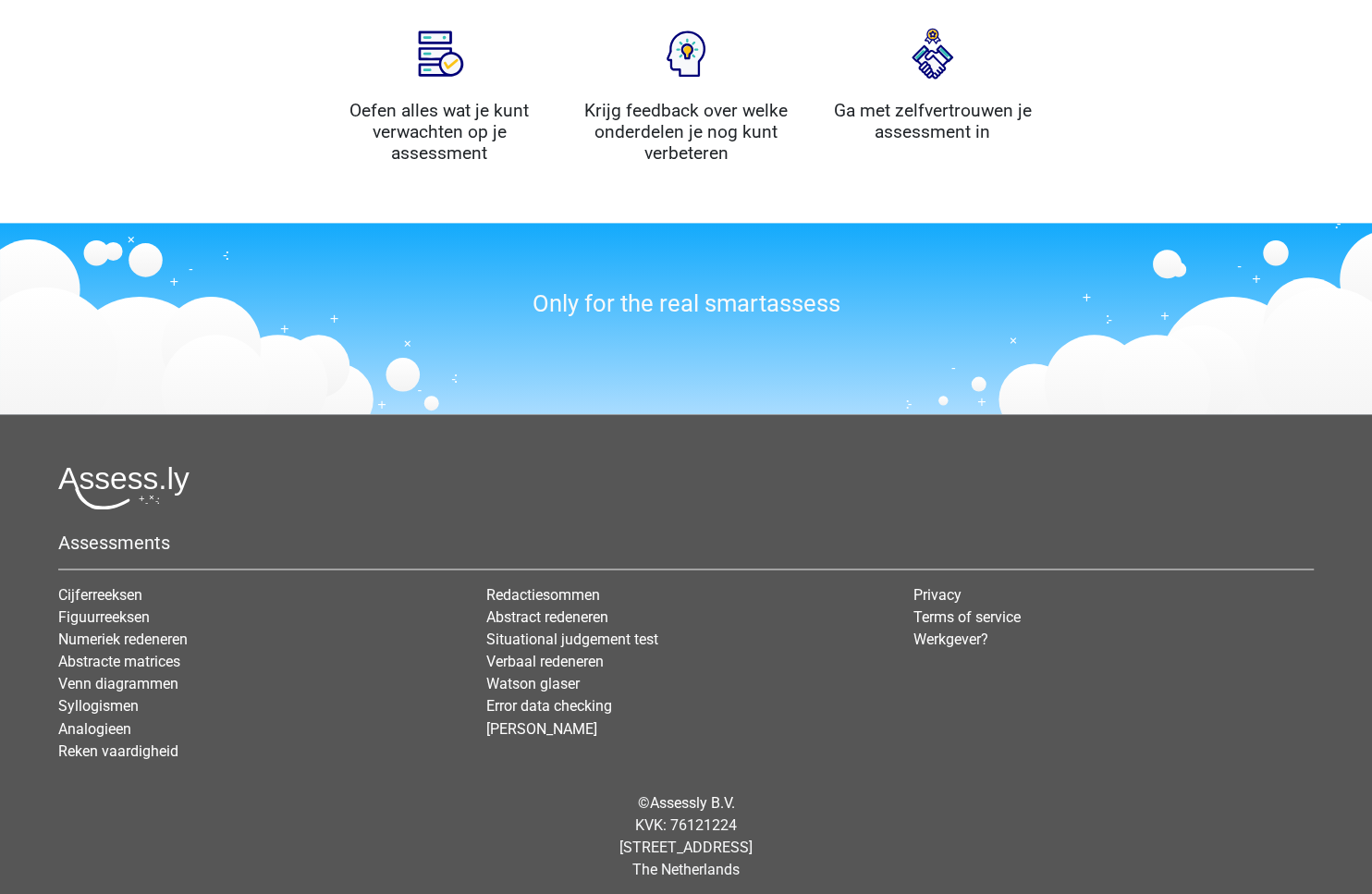
click at [709, 306] on h3 "Only for the real smartassess" at bounding box center [686, 304] width 712 height 29
click at [956, 589] on link "Privacy" at bounding box center [938, 595] width 48 height 18
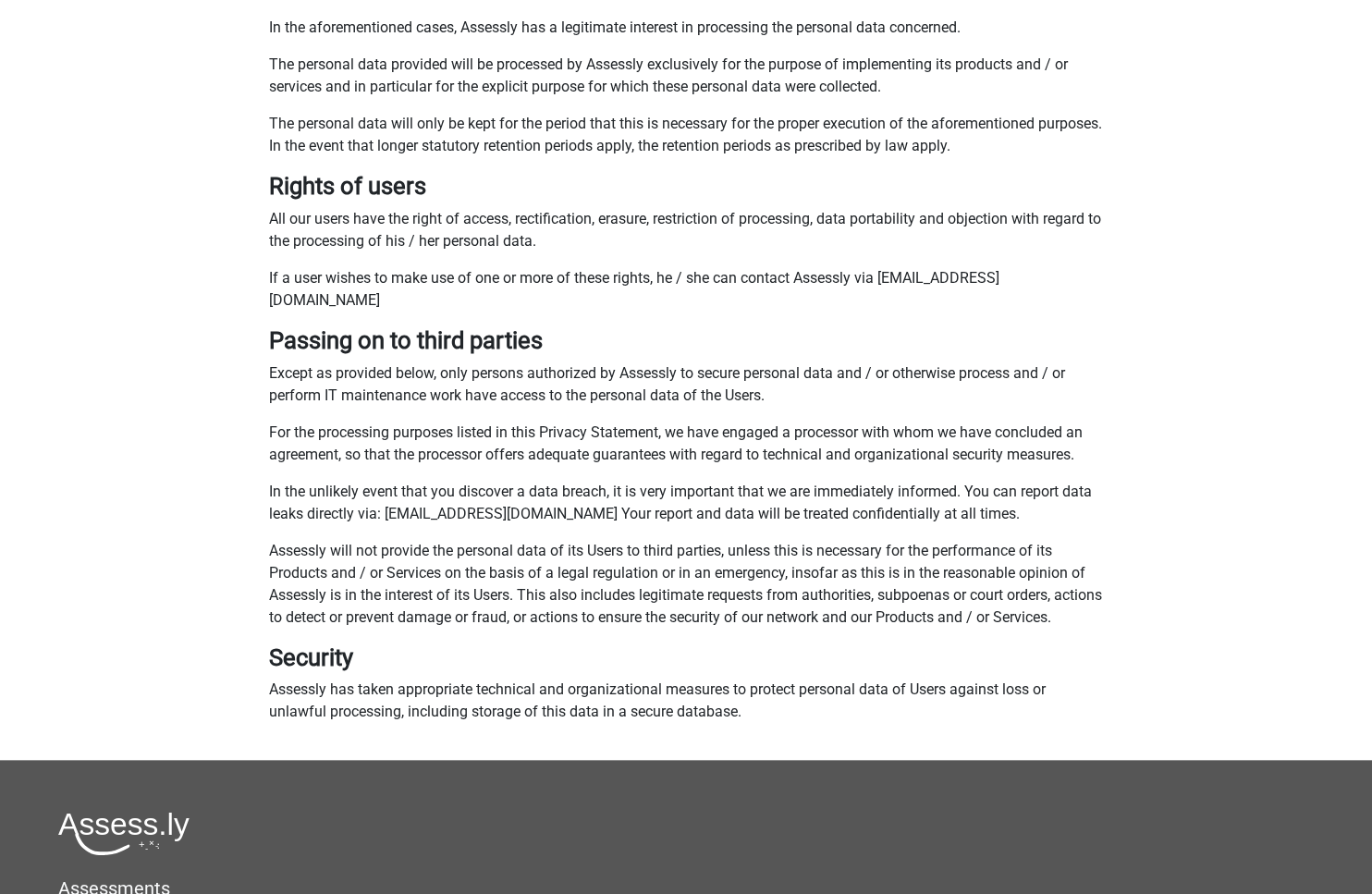
scroll to position [1274, 0]
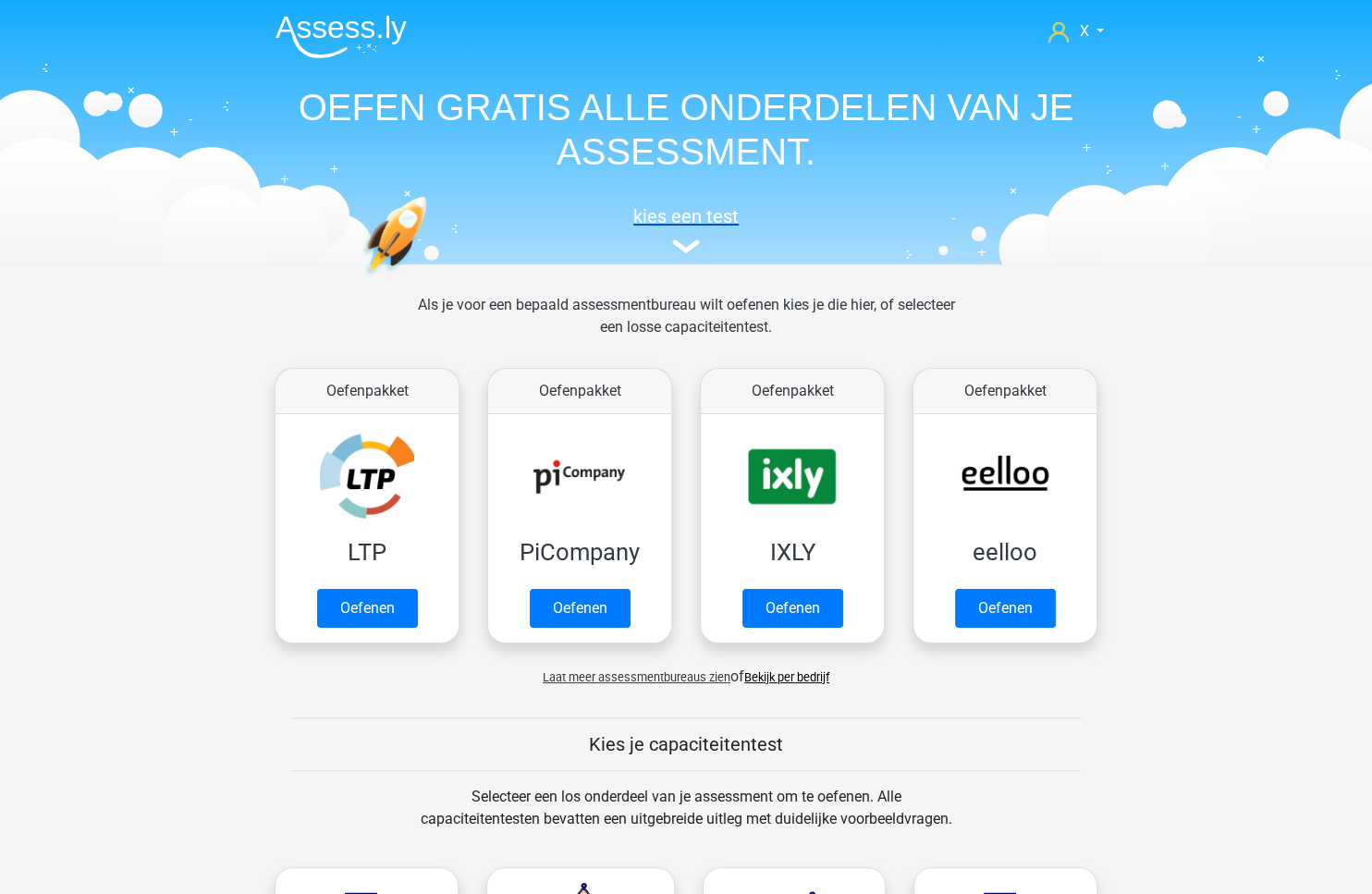
click at [711, 222] on h5 "kies een test" at bounding box center [686, 216] width 851 height 22
click at [1089, 29] on link "X" at bounding box center [1076, 31] width 71 height 22
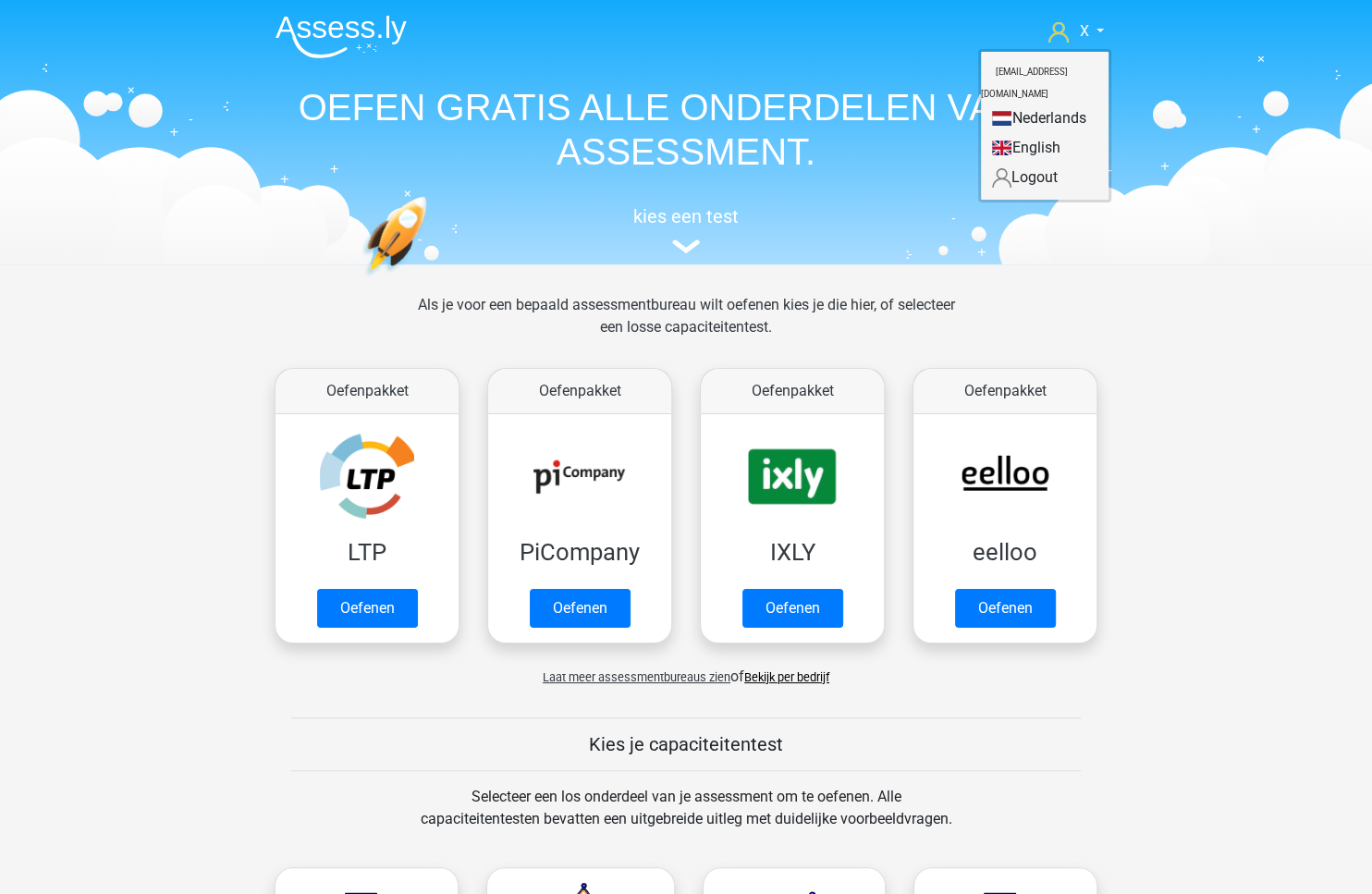
click at [332, 19] on img at bounding box center [342, 37] width 131 height 44
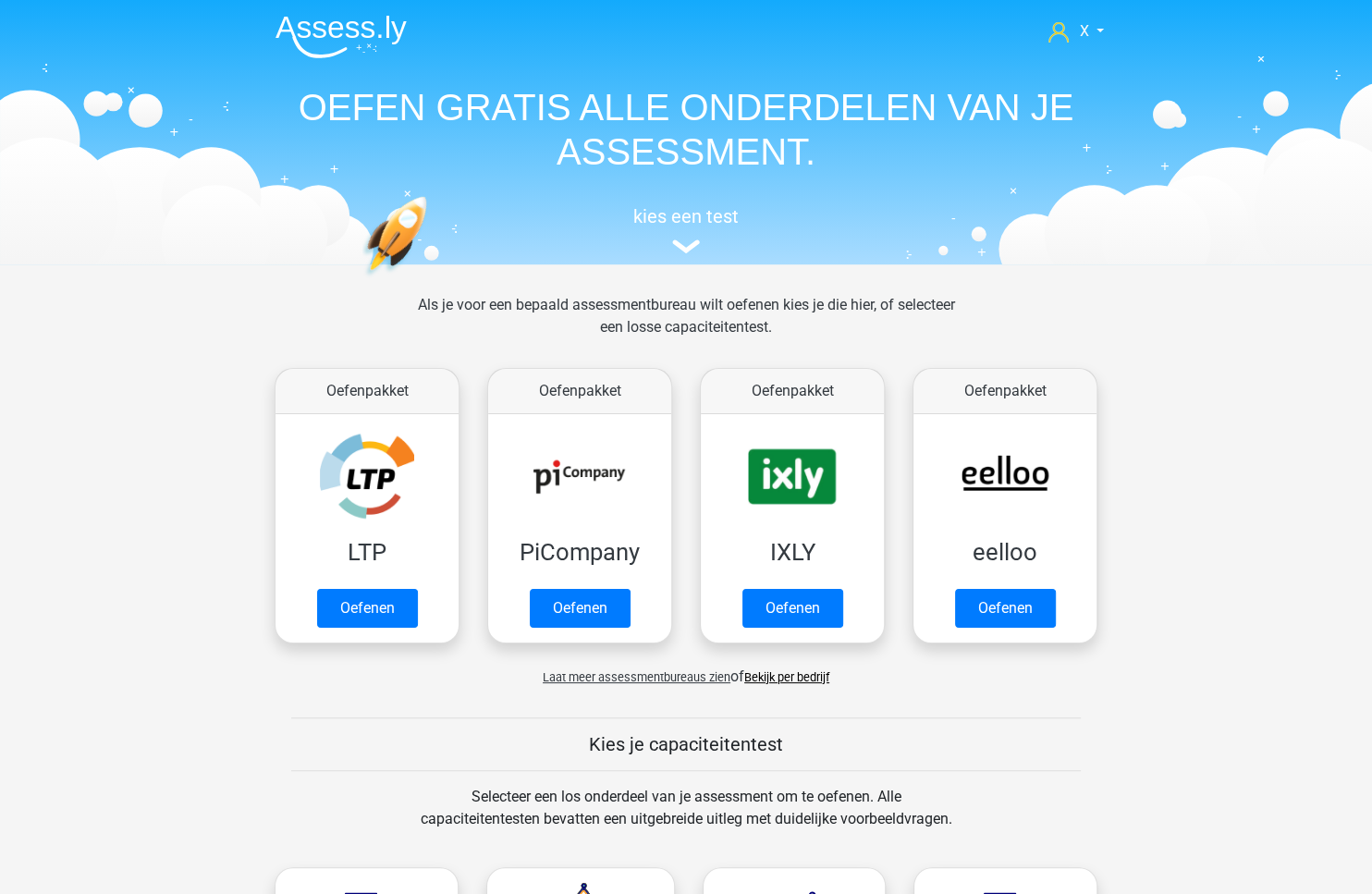
click at [518, 103] on h1 "OEFEN GRATIS ALLE ONDERDELEN VAN JE ASSESSMENT." at bounding box center [686, 128] width 851 height 89
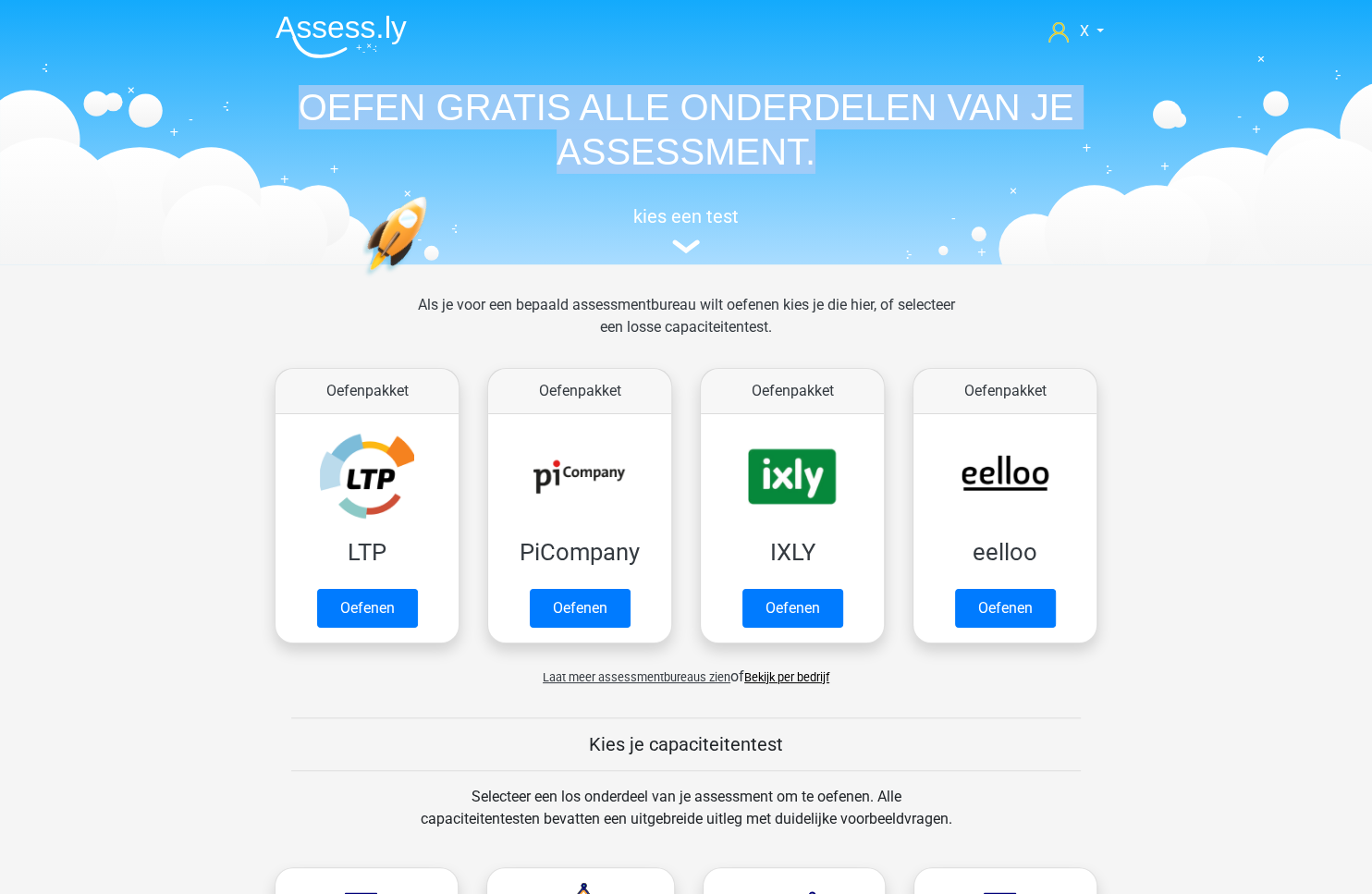
click at [518, 103] on h1 "OEFEN GRATIS ALLE ONDERDELEN VAN JE ASSESSMENT." at bounding box center [686, 128] width 851 height 89
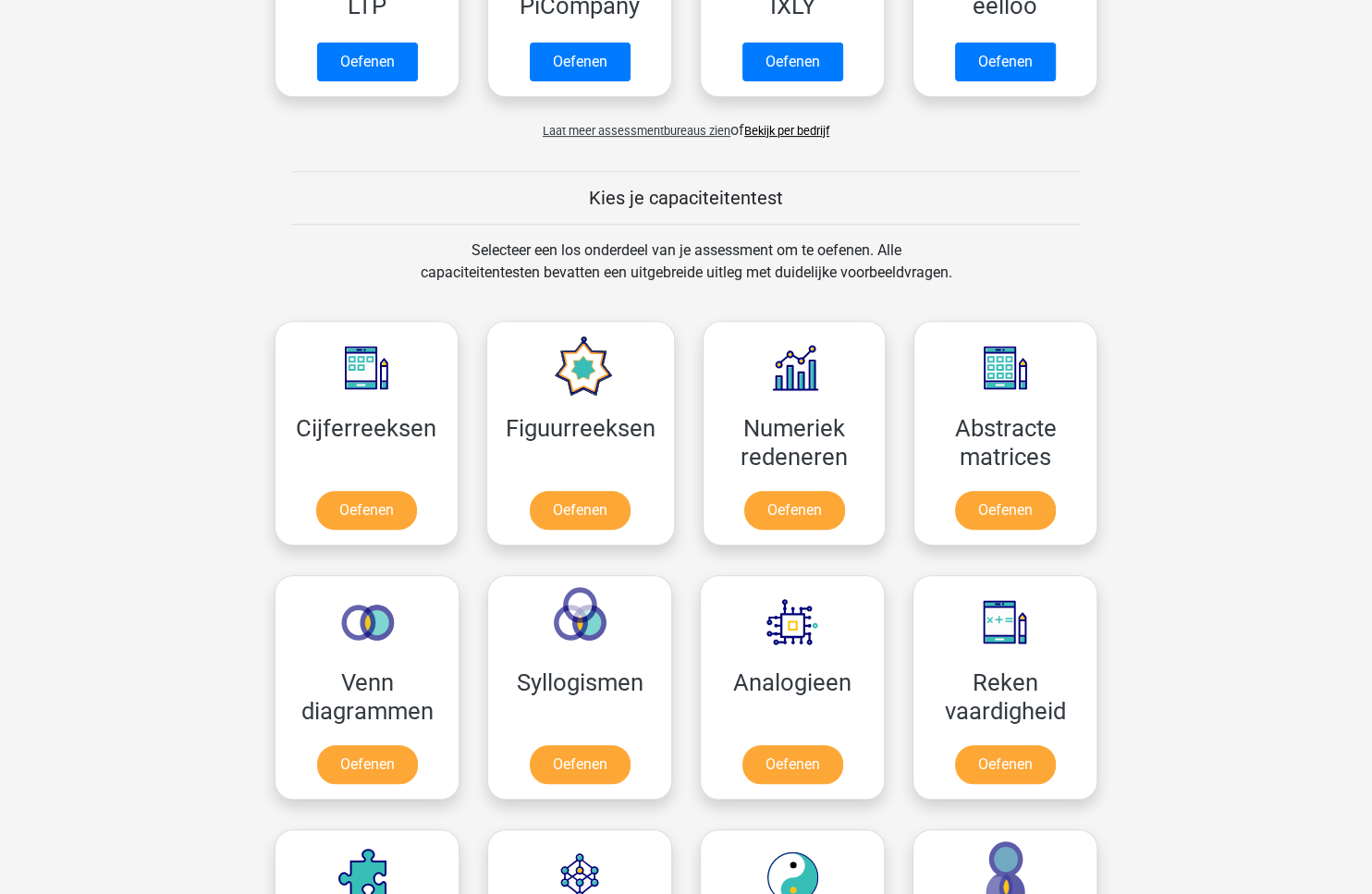
click at [825, 251] on div "Selecteer een los onderdeel van je assessment om te oefenen. Alle capaciteitent…" at bounding box center [685, 273] width 567 height 67
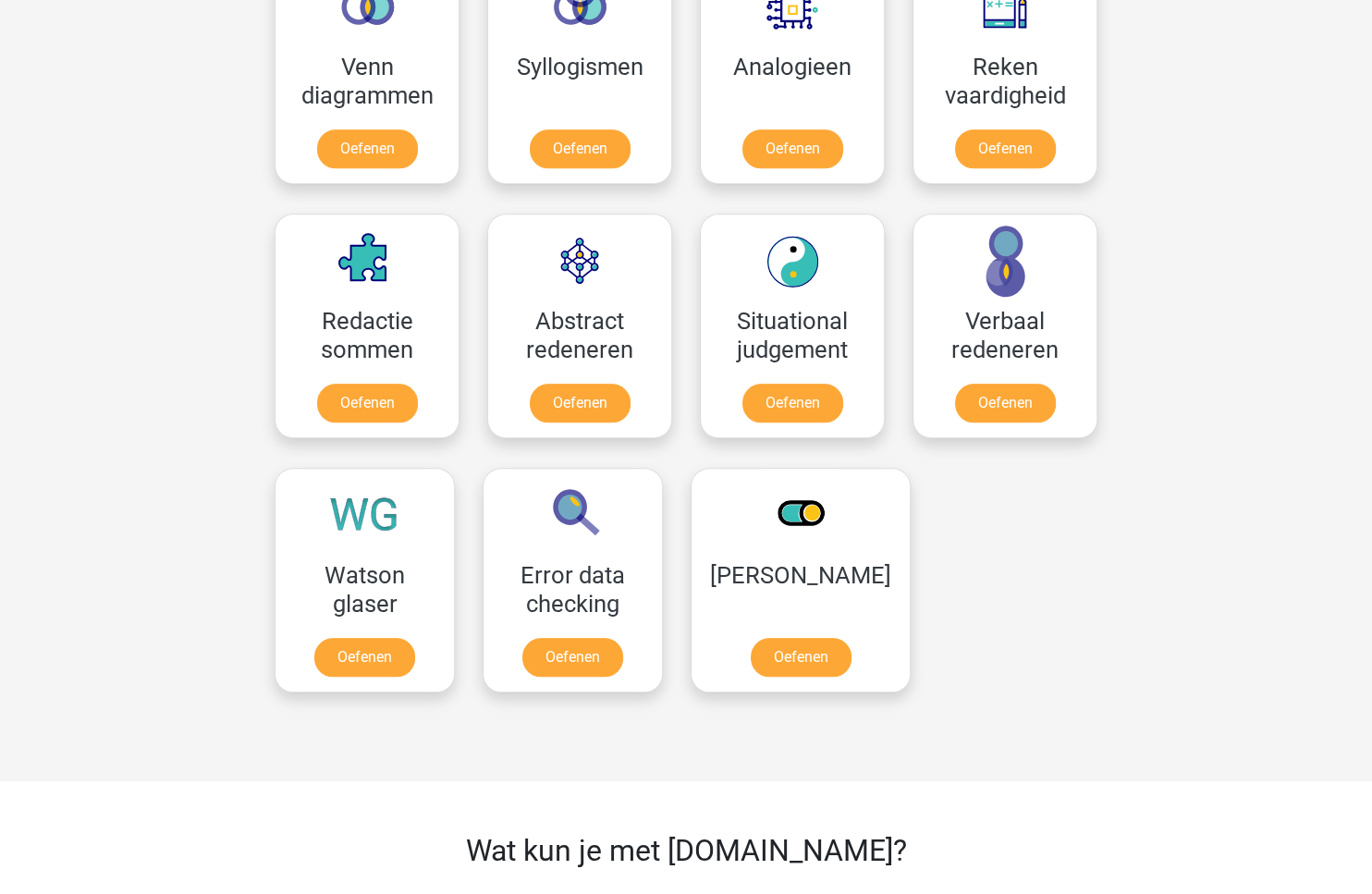
scroll to position [1720, 0]
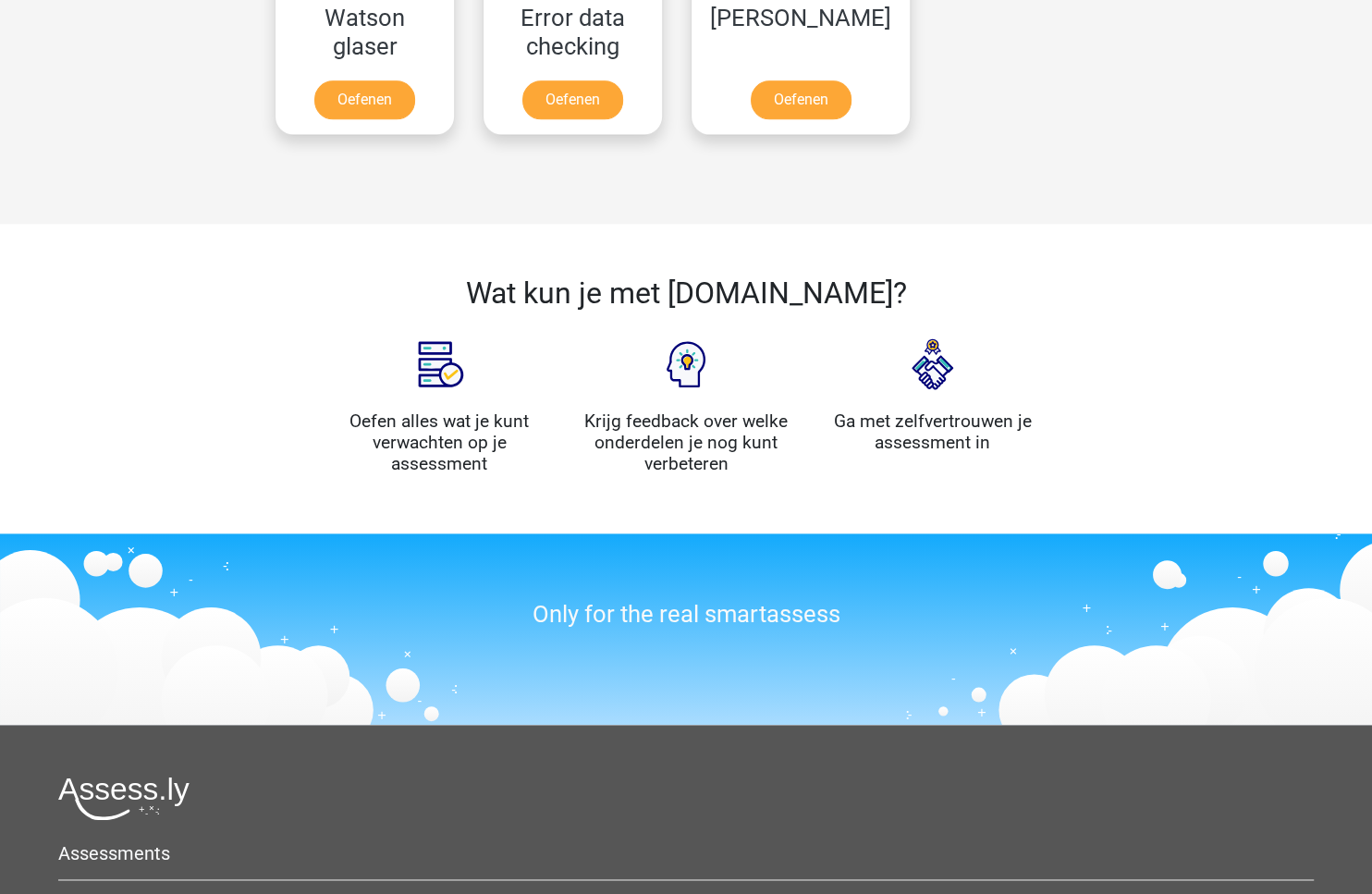
click at [734, 285] on h2 "Wat kun je met Assess.ly?" at bounding box center [686, 293] width 712 height 35
drag, startPoint x: 734, startPoint y: 285, endPoint x: 835, endPoint y: 287, distance: 101.0
click at [835, 287] on h2 "Wat kun je met Assess.ly?" at bounding box center [686, 293] width 712 height 35
copy h2 "Assess.ly"
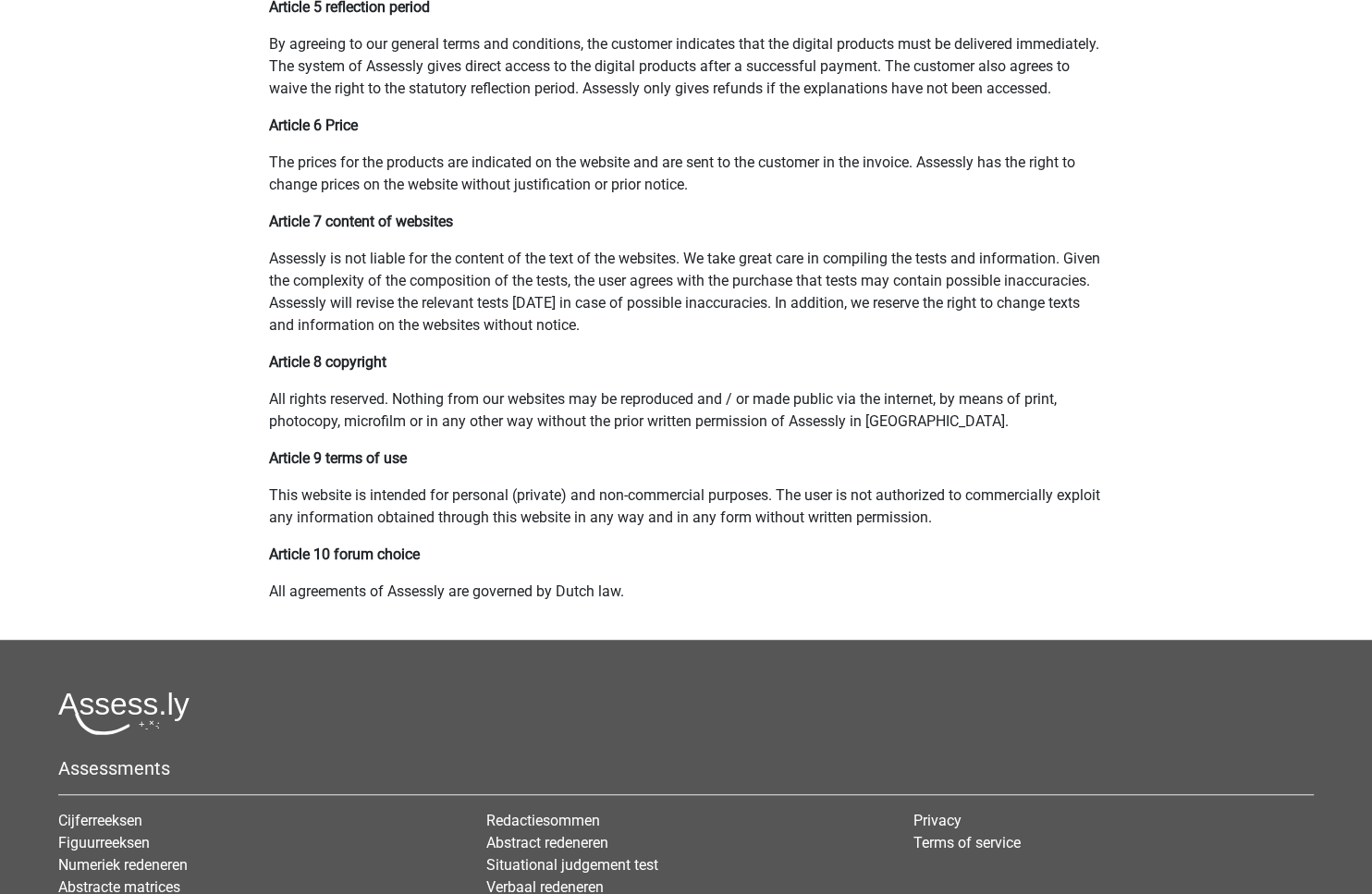
scroll to position [237, 0]
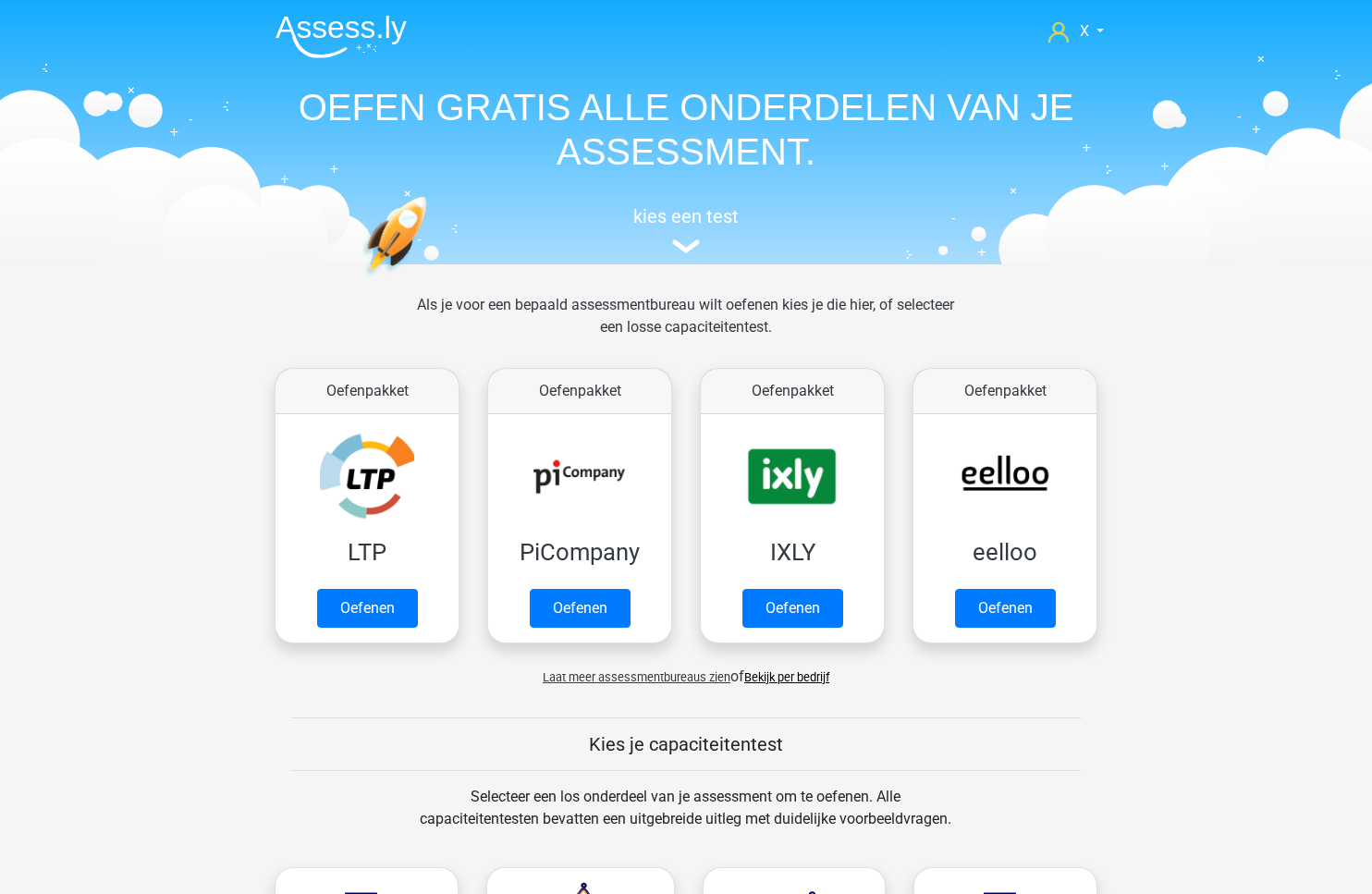
scroll to position [1720, 0]
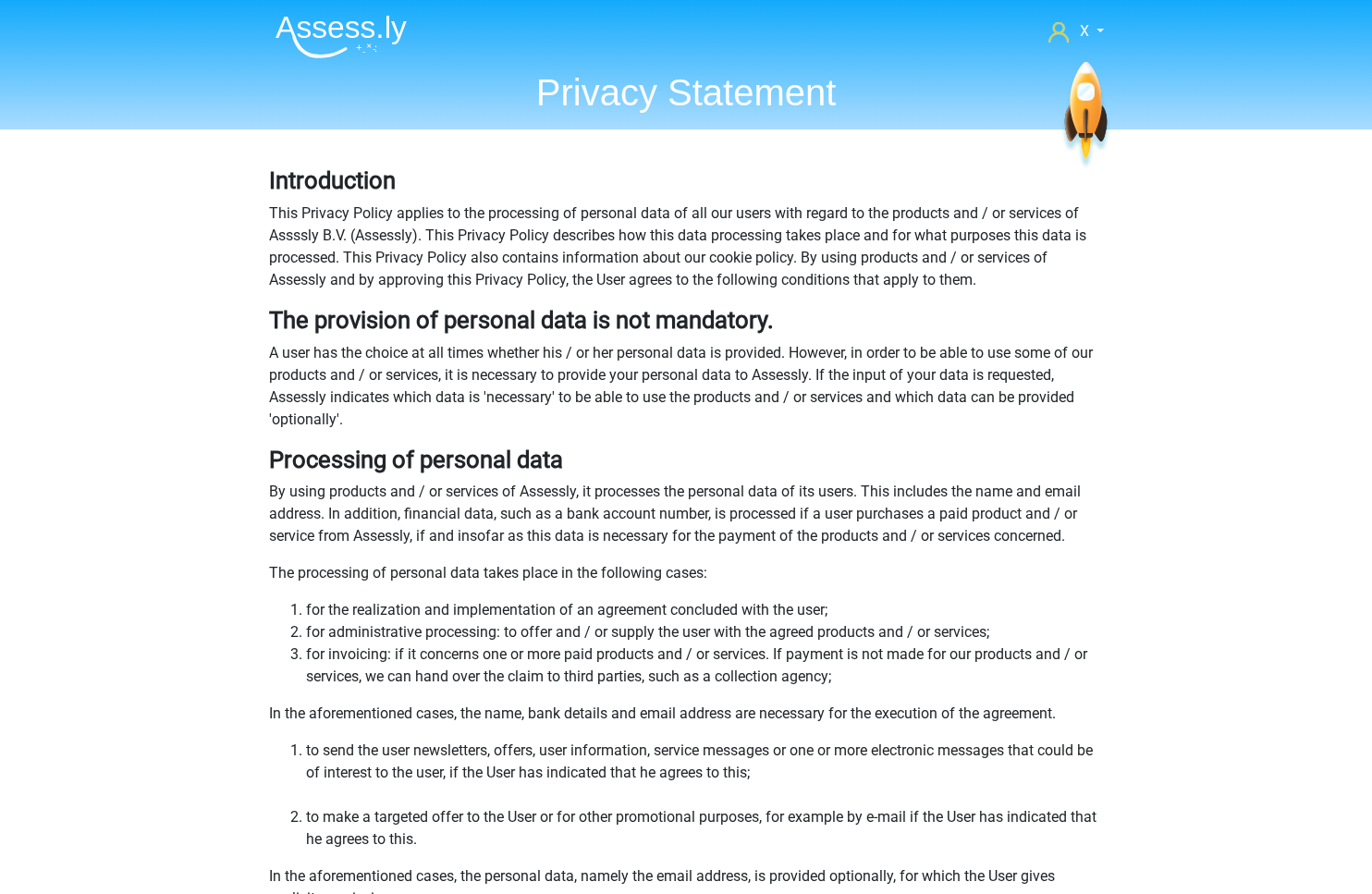
scroll to position [864, 0]
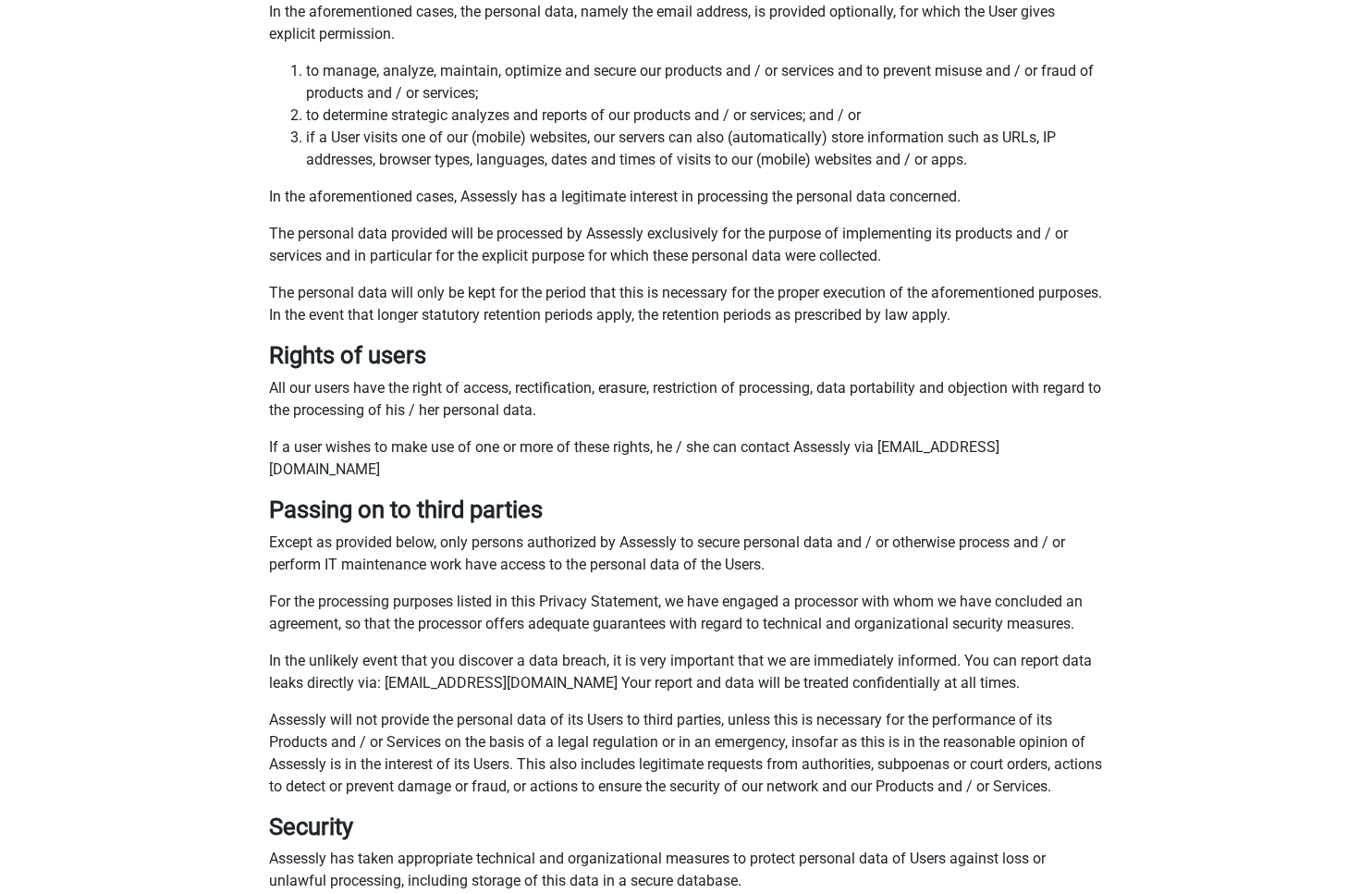
click at [403, 650] on p "In the unlikely event that you discover a data breach, it is very important tha…" at bounding box center [686, 672] width 834 height 45
click at [401, 658] on p "In the unlikely event that you discover a data breach, it is very important tha…" at bounding box center [686, 672] width 834 height 45
drag, startPoint x: 401, startPoint y: 658, endPoint x: 494, endPoint y: 657, distance: 93.0
click at [494, 657] on p "In the unlikely event that you discover a data breach, it is very important tha…" at bounding box center [686, 672] width 834 height 45
copy p "[EMAIL_ADDRESS][DOMAIN_NAME]"
